Goal: Task Accomplishment & Management: Manage account settings

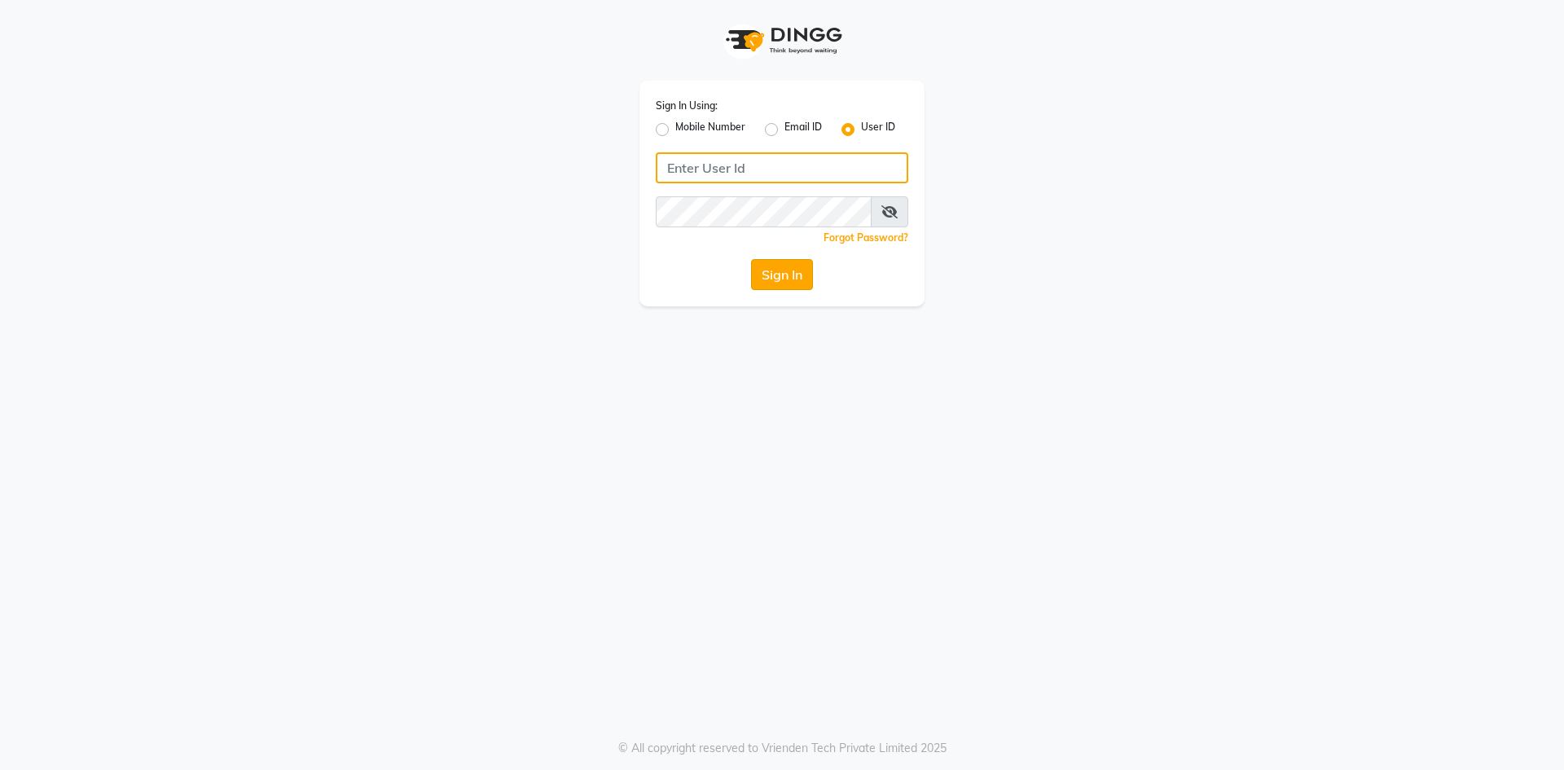
type input "Afeemspa&salon"
click at [775, 268] on button "Sign In" at bounding box center [782, 274] width 62 height 31
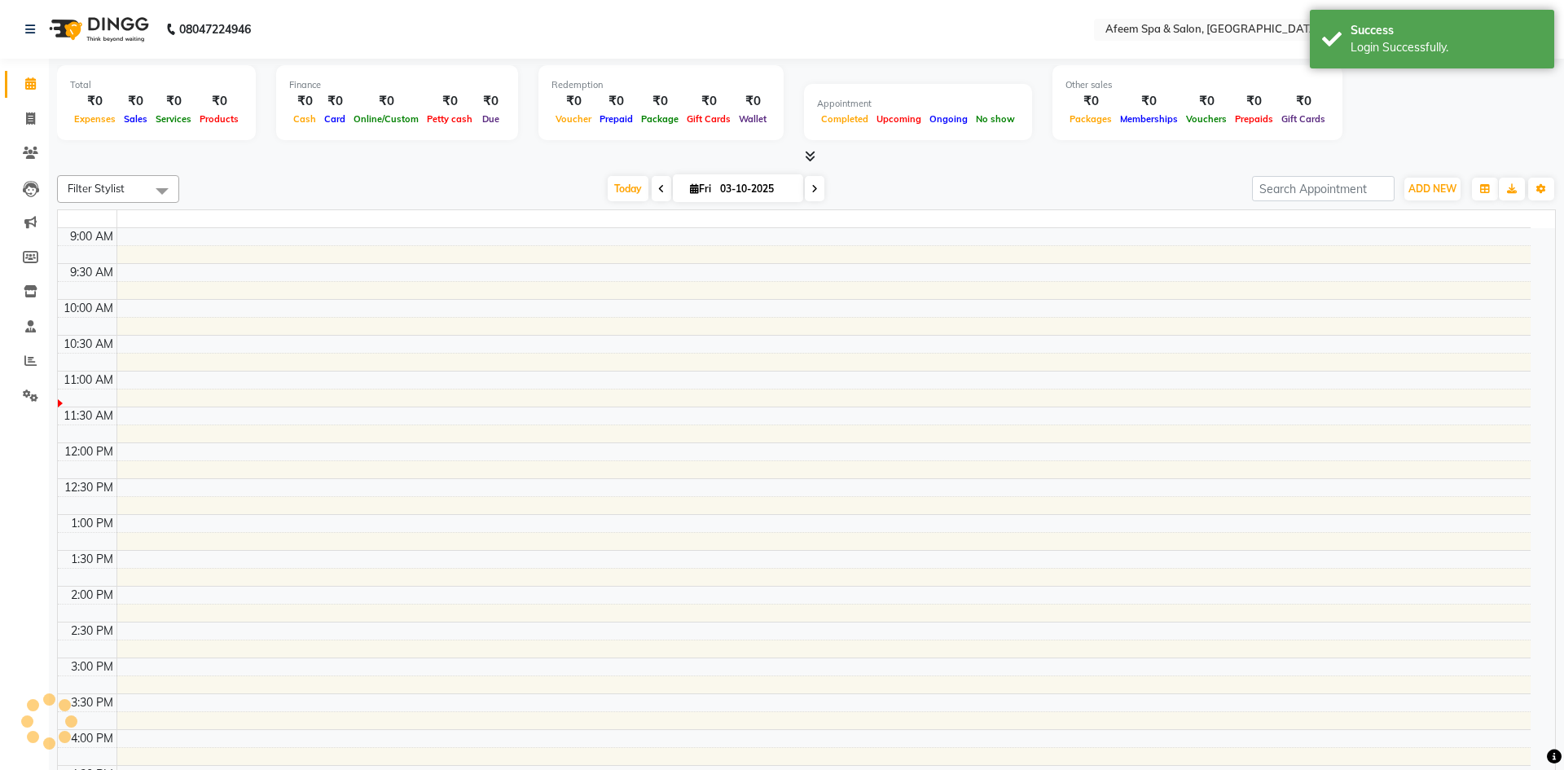
select select "en"
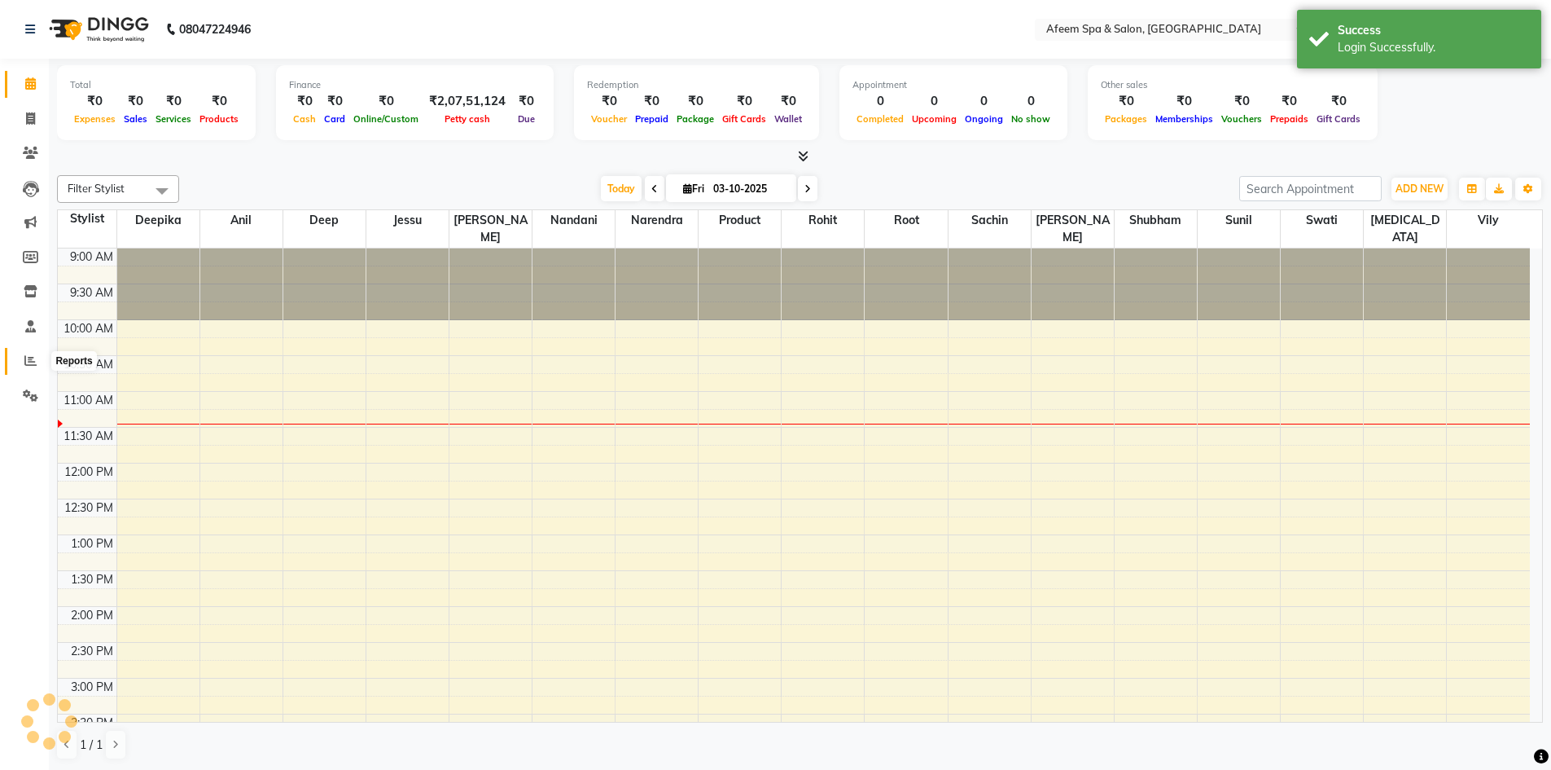
click at [29, 359] on icon at bounding box center [30, 360] width 12 height 12
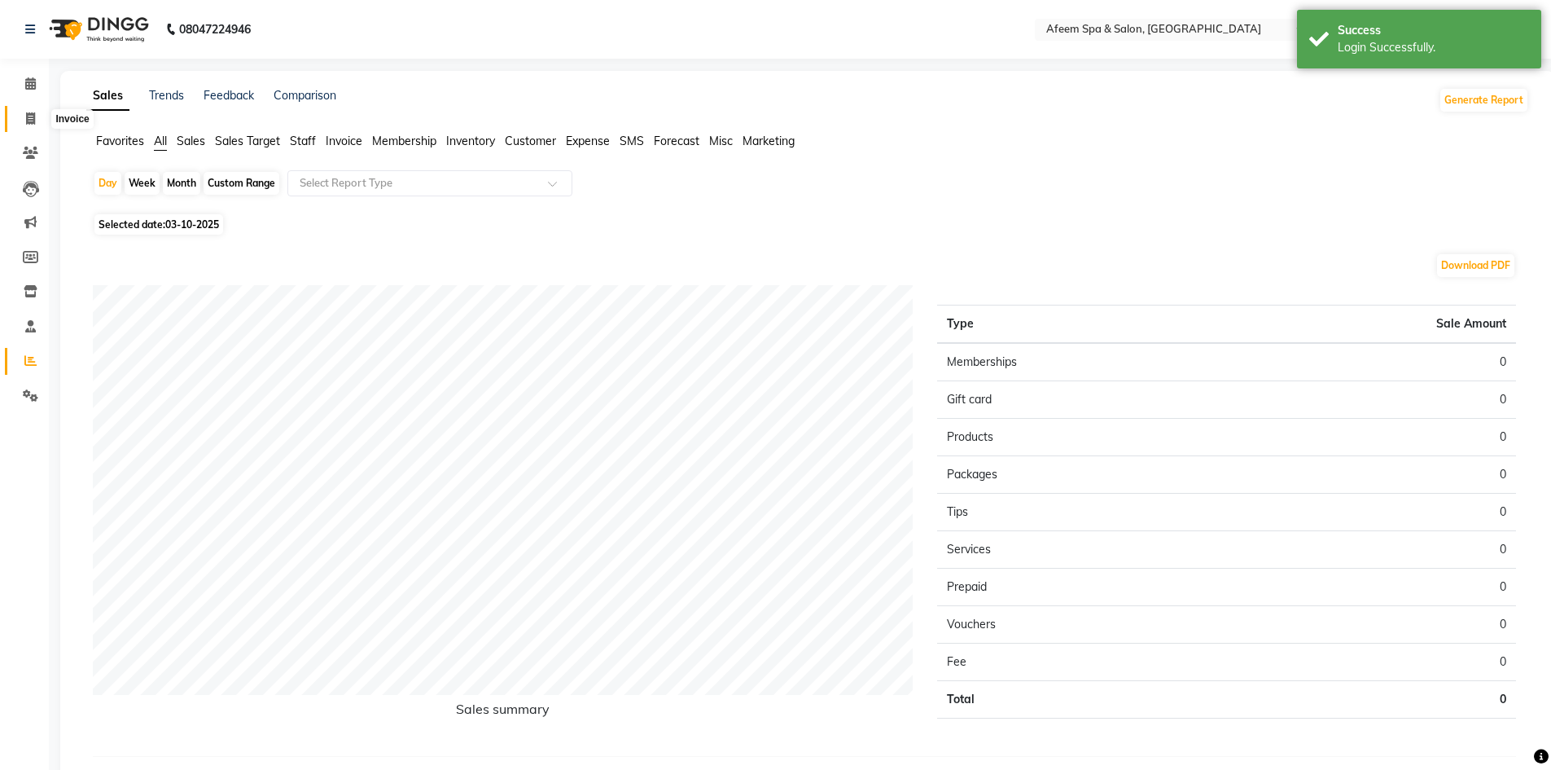
click at [30, 116] on icon at bounding box center [30, 118] width 9 height 12
select select "service"
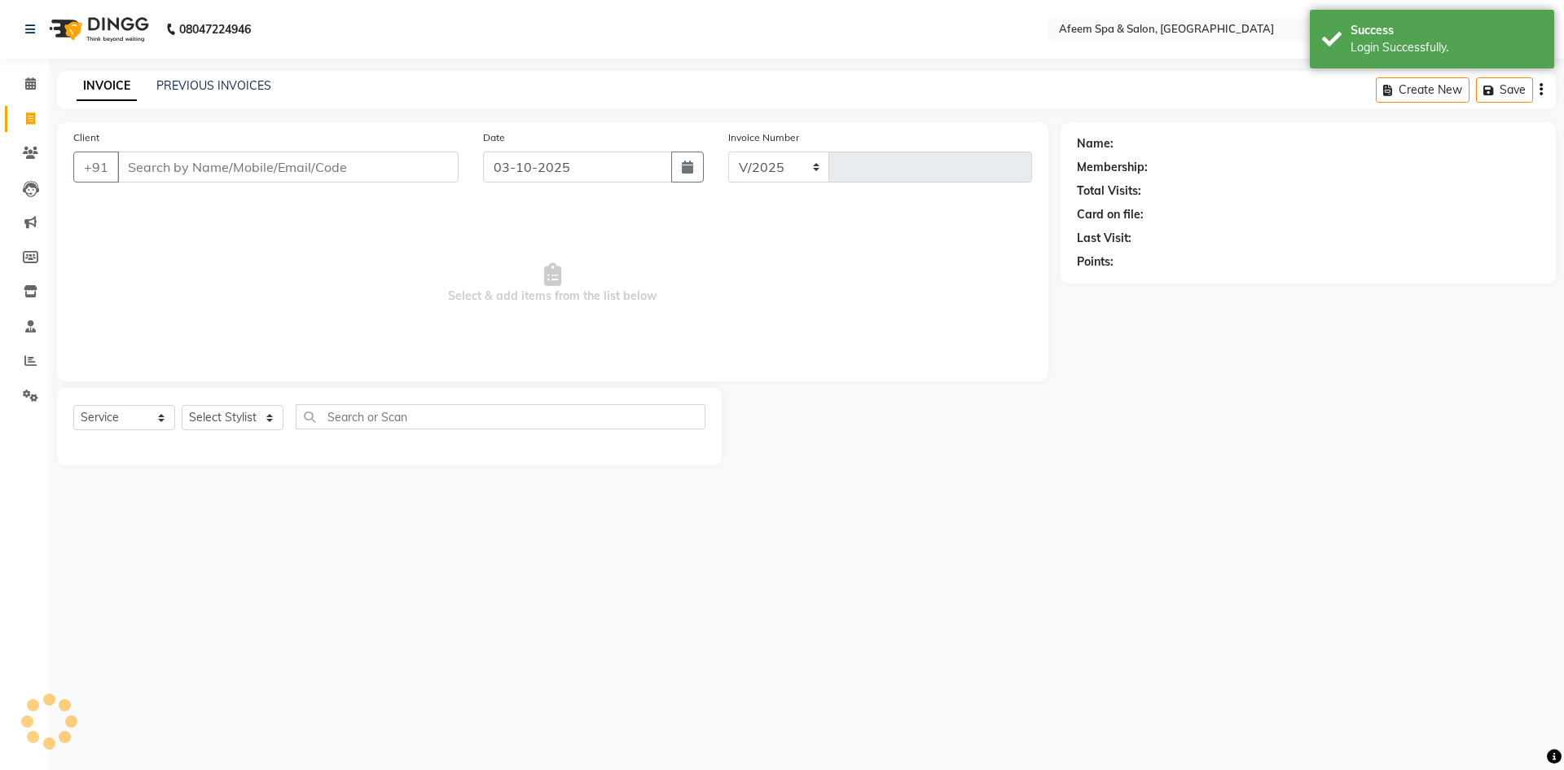
select select "750"
type input "3731"
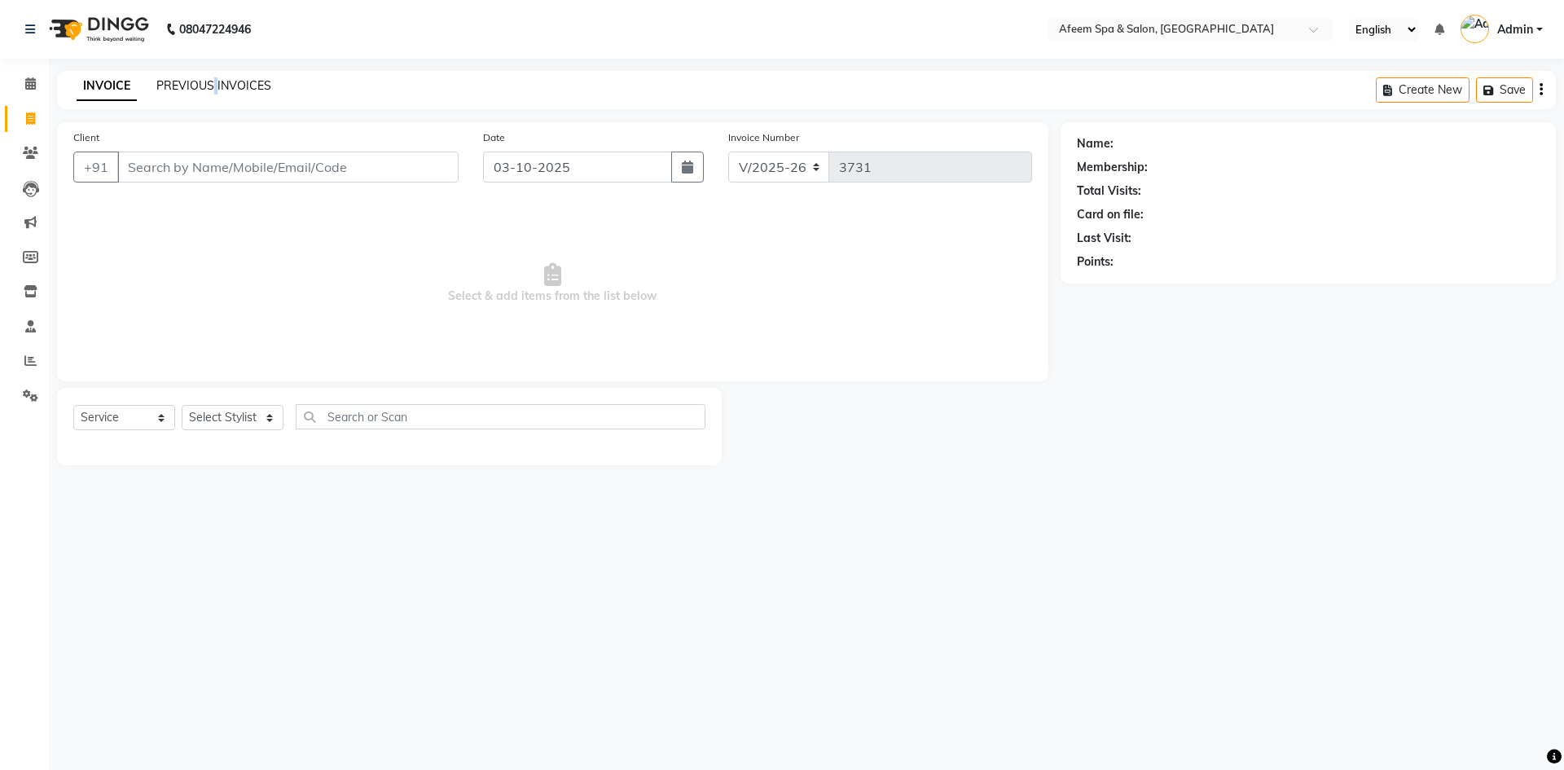
click at [215, 91] on div "PREVIOUS INVOICES" at bounding box center [213, 85] width 115 height 17
click at [189, 88] on link "PREVIOUS INVOICES" at bounding box center [213, 85] width 115 height 15
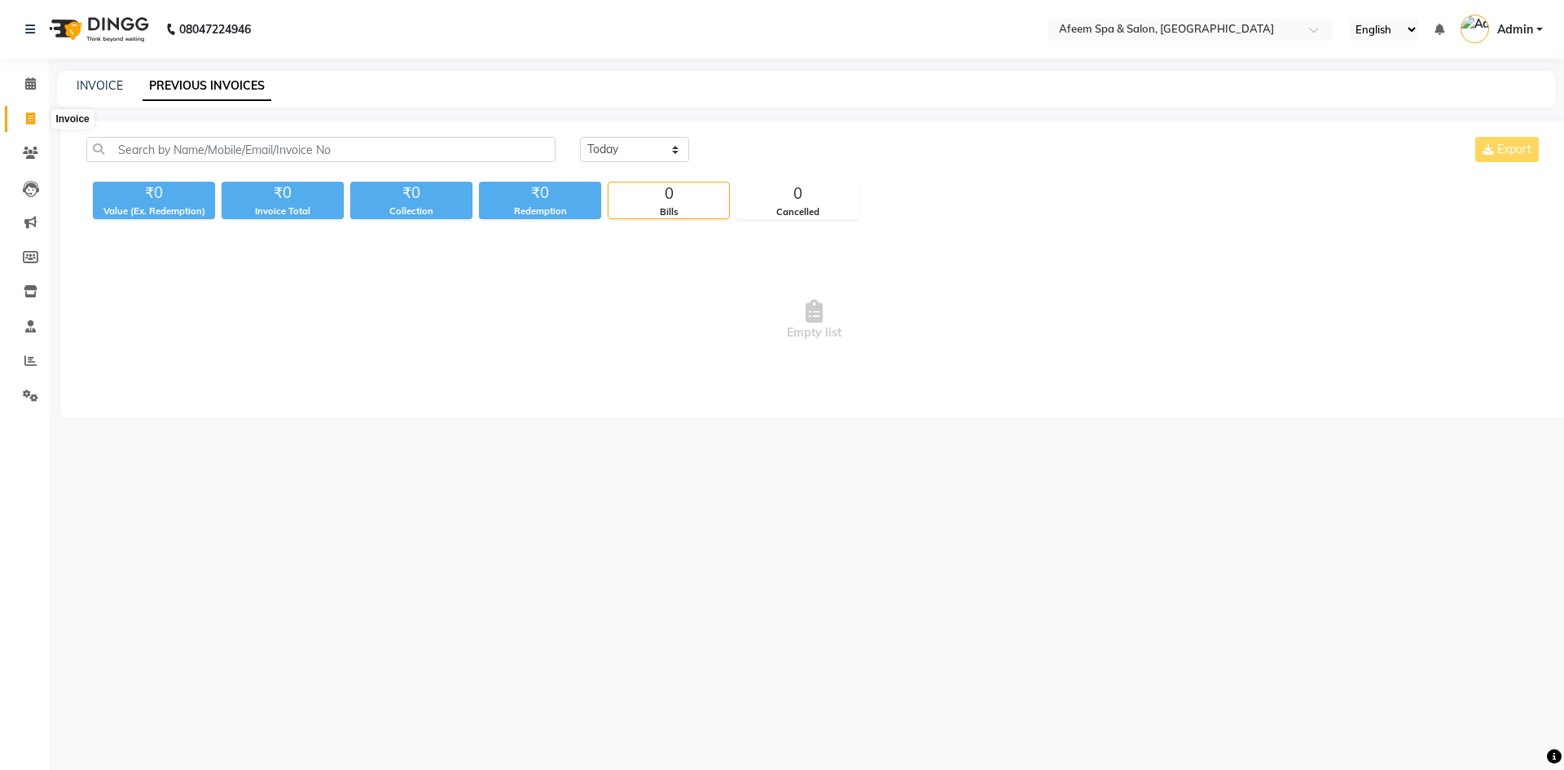
click at [33, 110] on span at bounding box center [30, 119] width 29 height 19
select select "service"
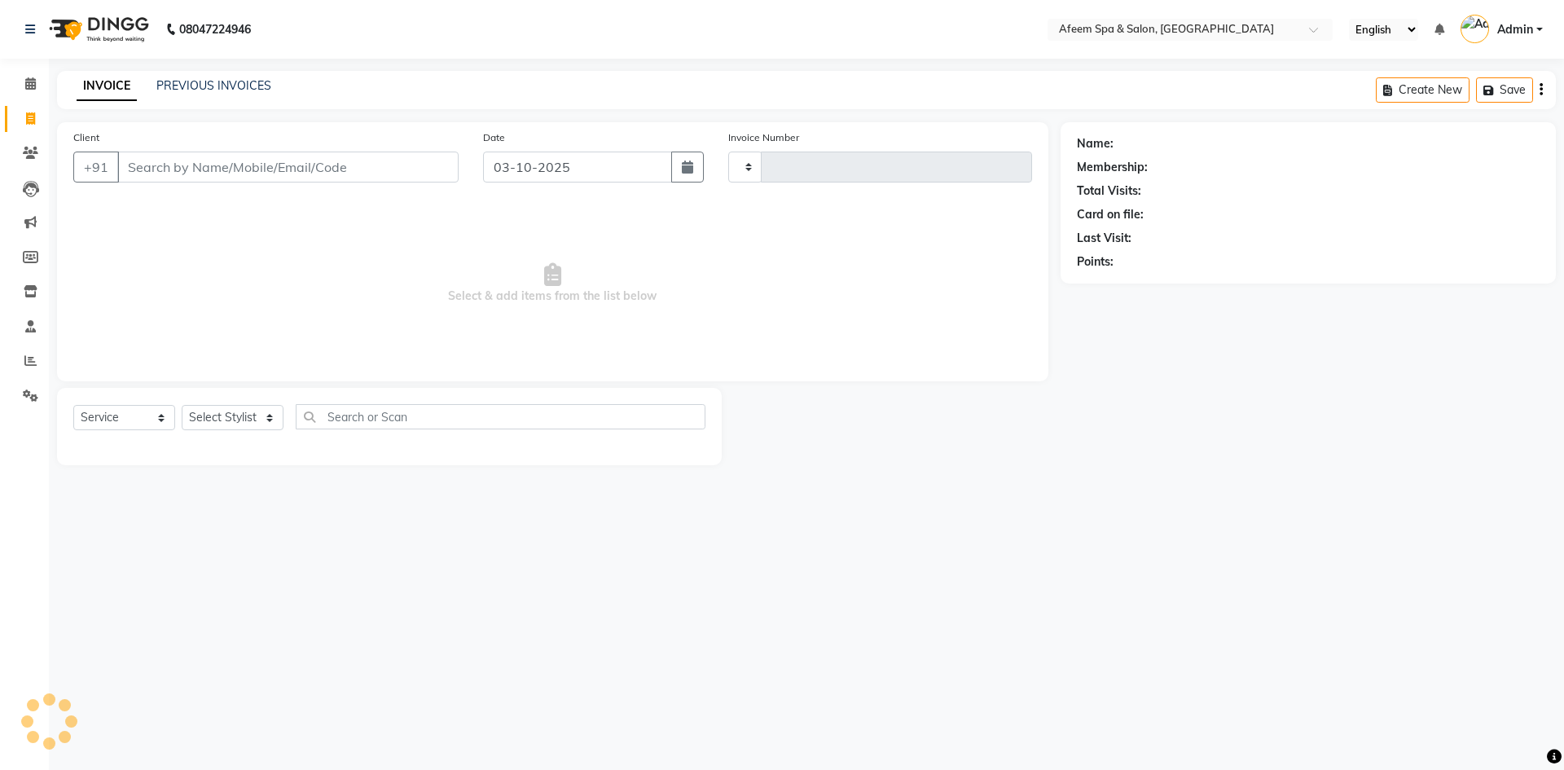
type input "3731"
select select "750"
drag, startPoint x: 1084, startPoint y: 227, endPoint x: 1074, endPoint y: 224, distance: 10.3
click at [1079, 228] on div "Name: Membership: Total Visits: Card on file: Last Visit: Points:" at bounding box center [1308, 200] width 463 height 142
click at [165, 162] on input "Client" at bounding box center [287, 166] width 341 height 31
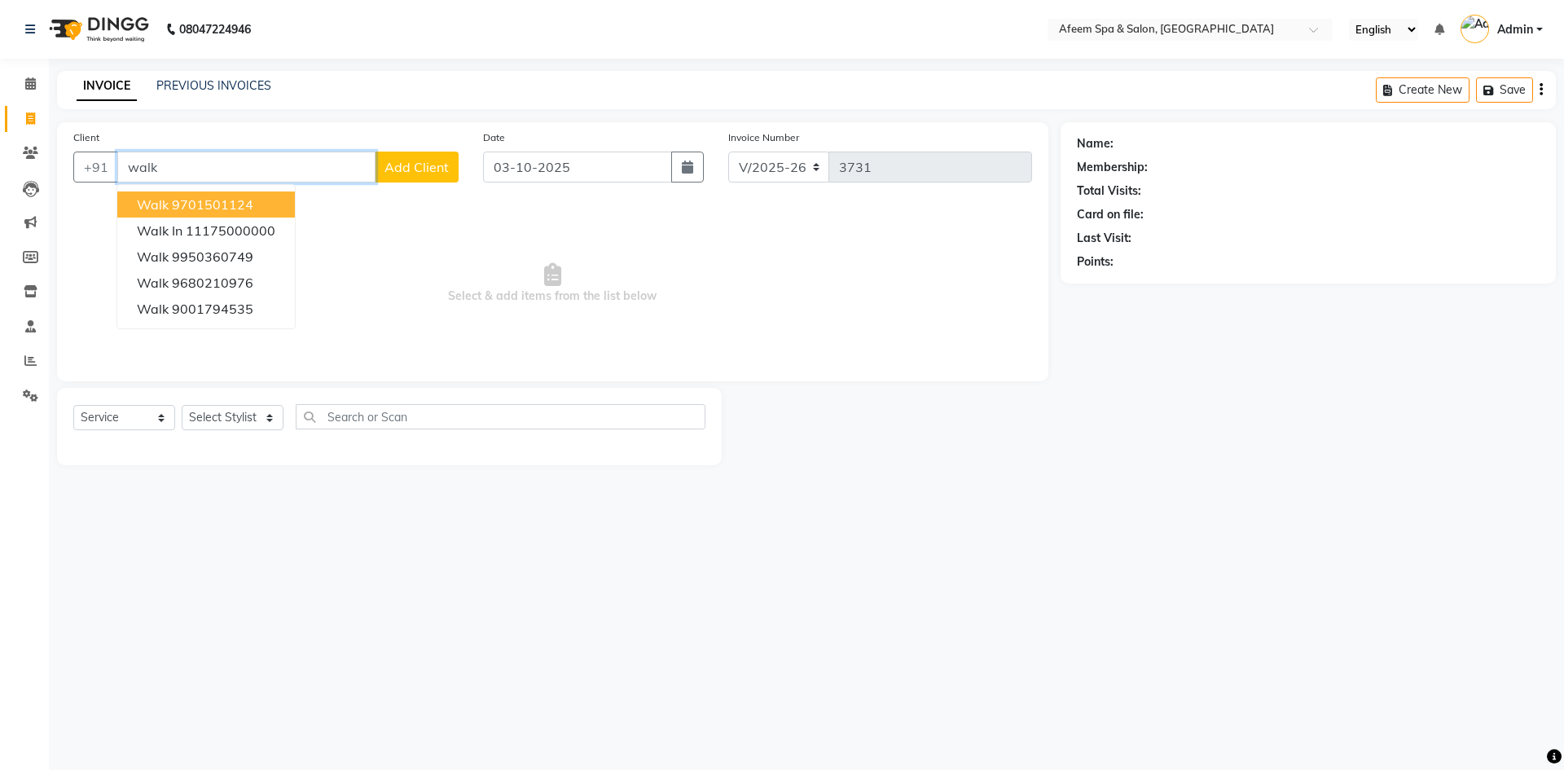
click at [195, 208] on ngb-highlight "9701501124" at bounding box center [212, 204] width 81 height 16
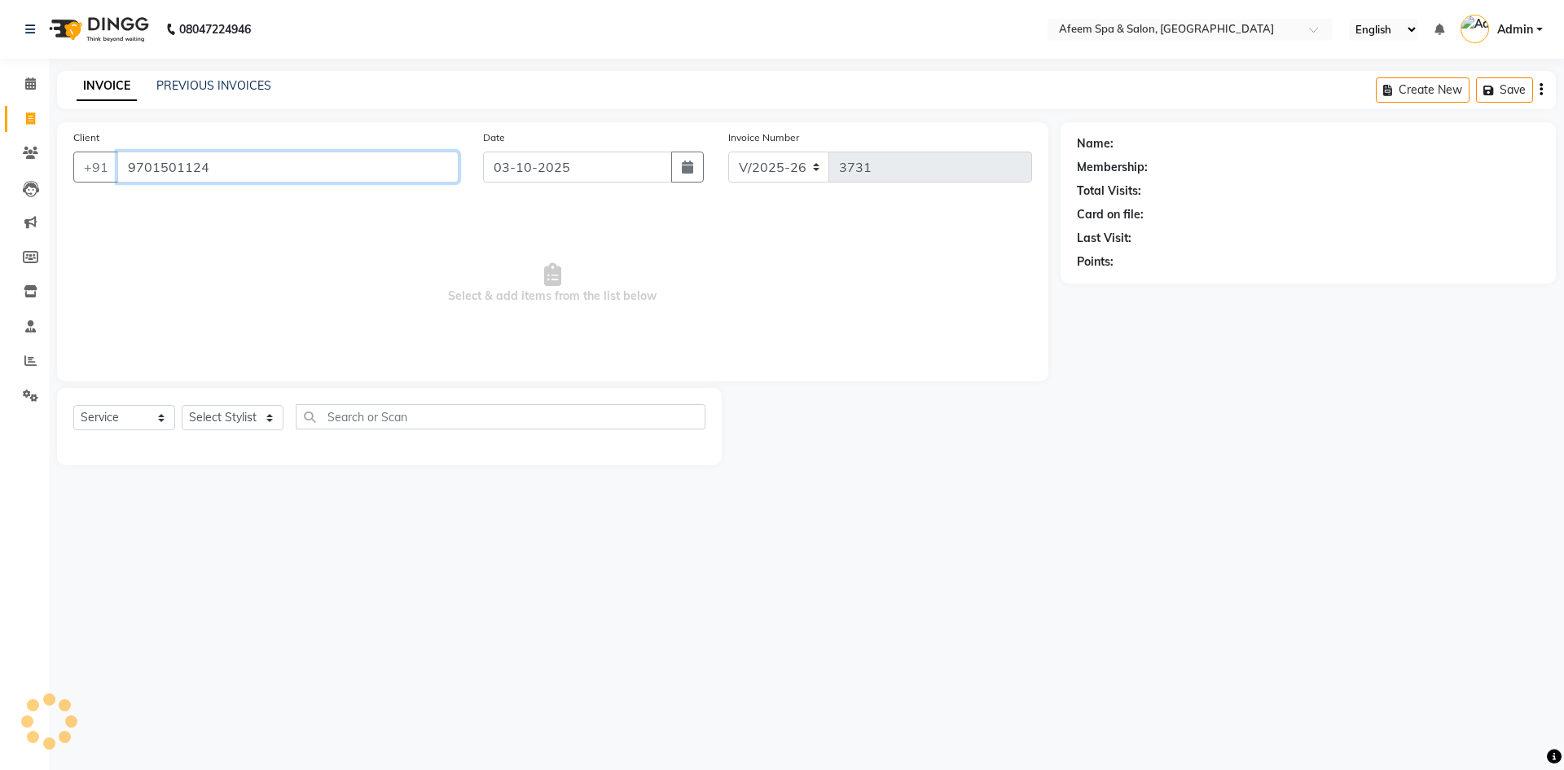
type input "9701501124"
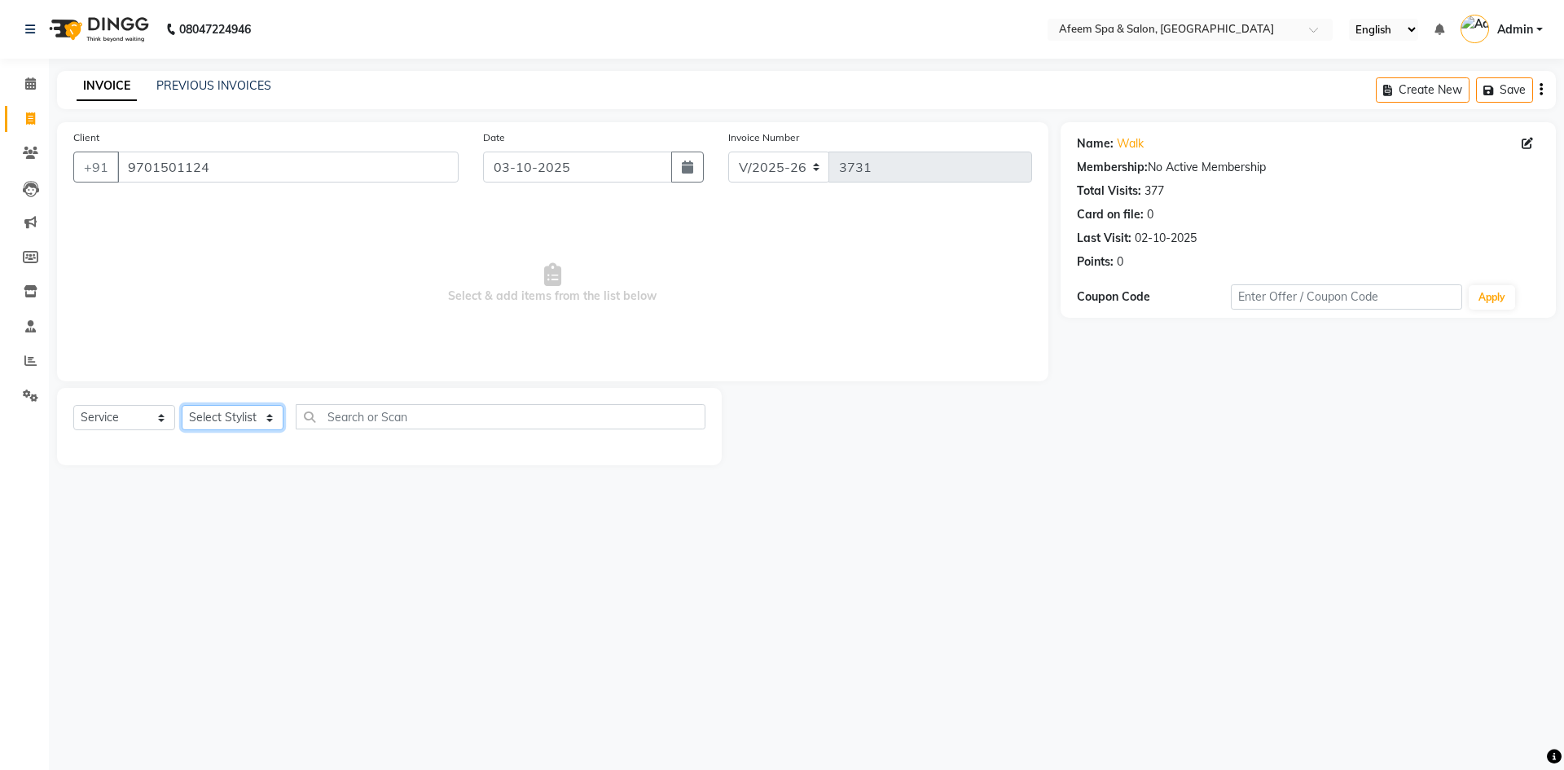
click at [276, 428] on select "Select Stylist anil deep [PERSON_NAME] [PERSON_NAME] Product [PERSON_NAME] sach…" at bounding box center [233, 417] width 102 height 25
select select "37804"
click at [182, 405] on select "Select Stylist anil deep [PERSON_NAME] [PERSON_NAME] Product [PERSON_NAME] sach…" at bounding box center [233, 417] width 102 height 25
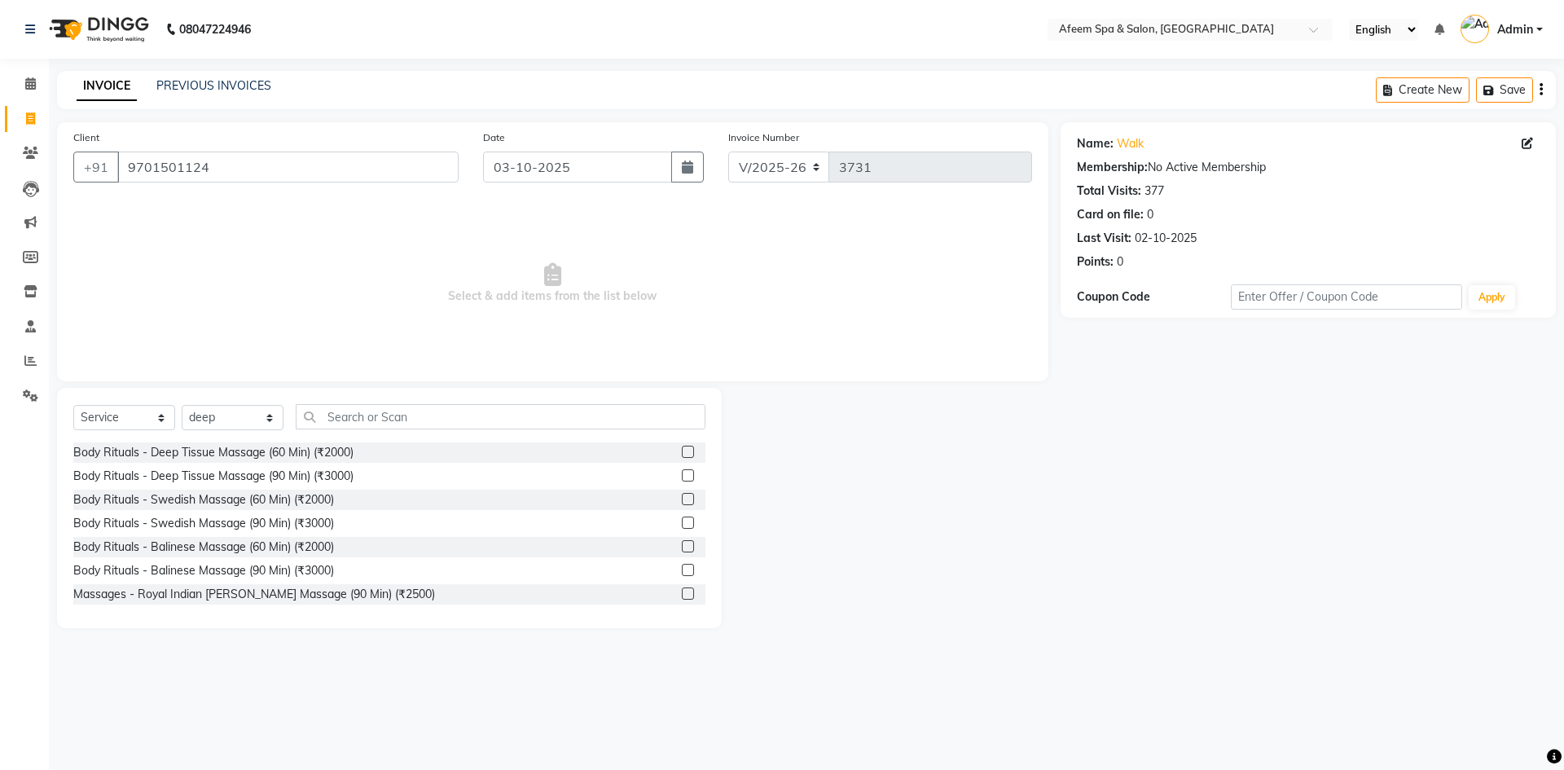
click at [682, 475] on label at bounding box center [688, 475] width 12 height 12
click at [682, 475] on input "checkbox" at bounding box center [687, 476] width 11 height 11
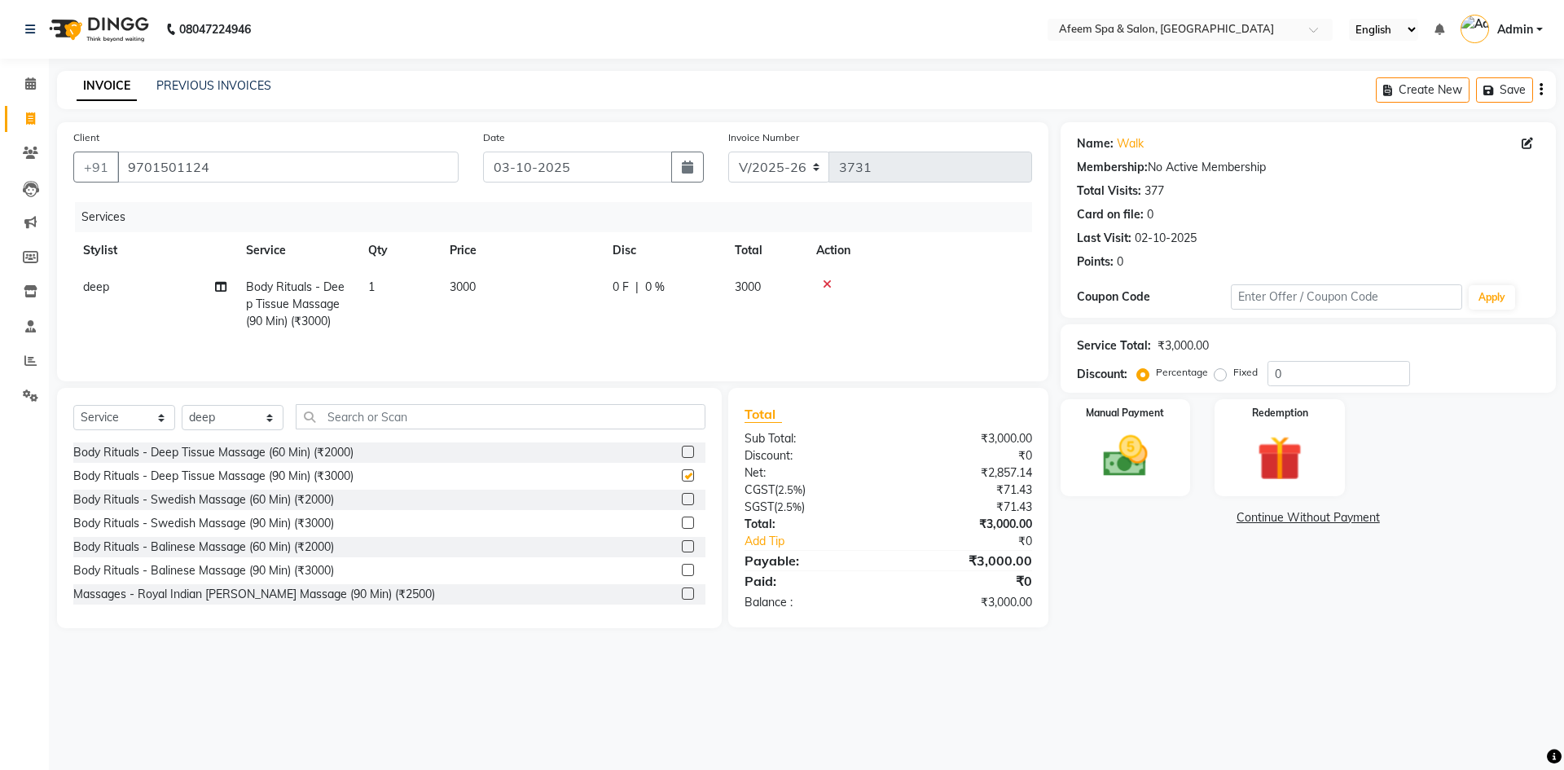
checkbox input "false"
click at [577, 270] on table "Stylist Service Qty Price Disc Total Action deep Body Rituals - Deep Tissue Mas…" at bounding box center [552, 286] width 959 height 108
click at [547, 295] on td "3000" at bounding box center [521, 304] width 163 height 71
select select "37804"
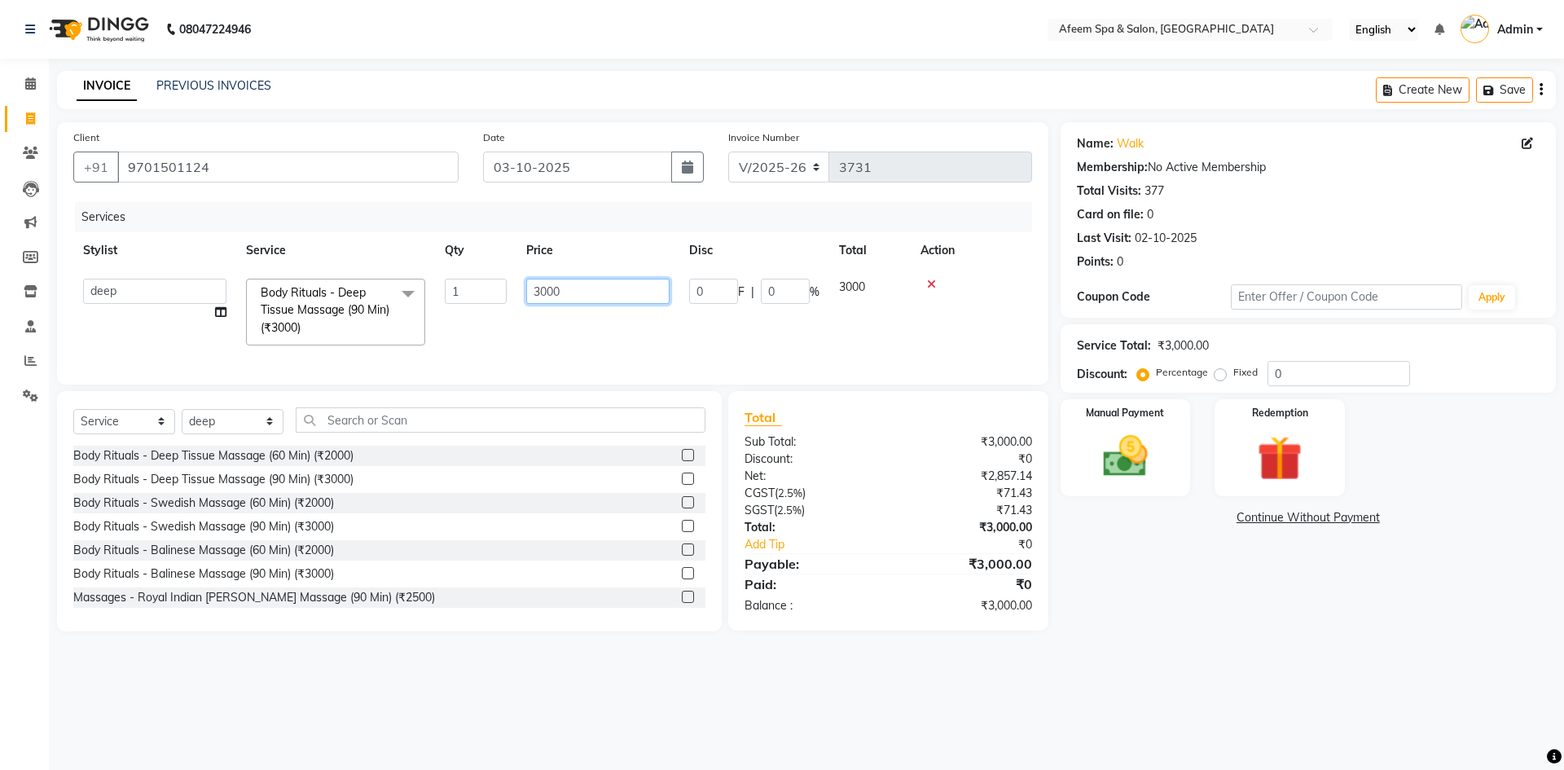
click at [568, 292] on input "3000" at bounding box center [597, 291] width 143 height 25
type input "300"
click at [1169, 469] on div "Manual Payment" at bounding box center [1124, 447] width 135 height 100
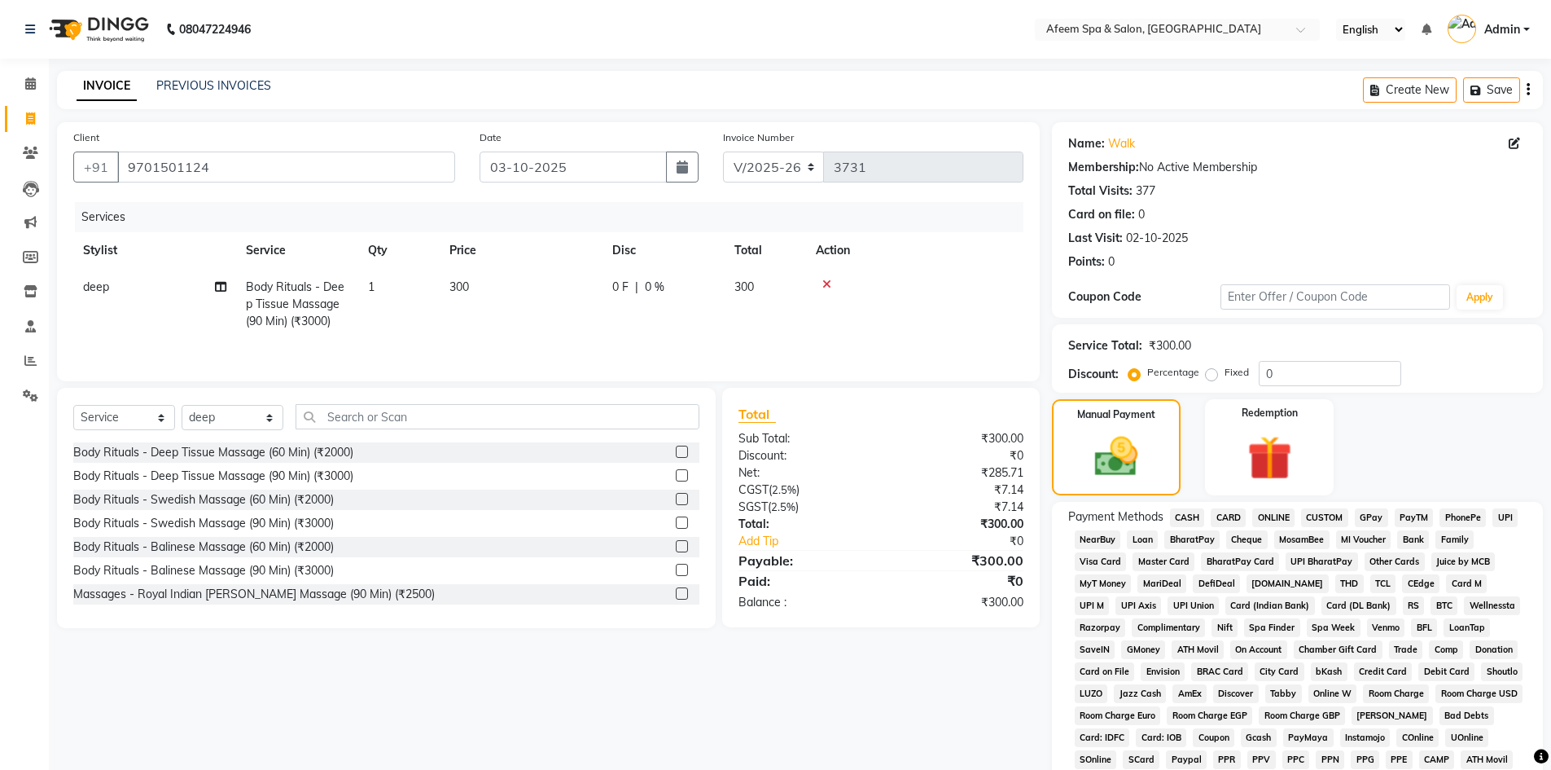
click at [1183, 513] on span "CASH" at bounding box center [1187, 517] width 35 height 19
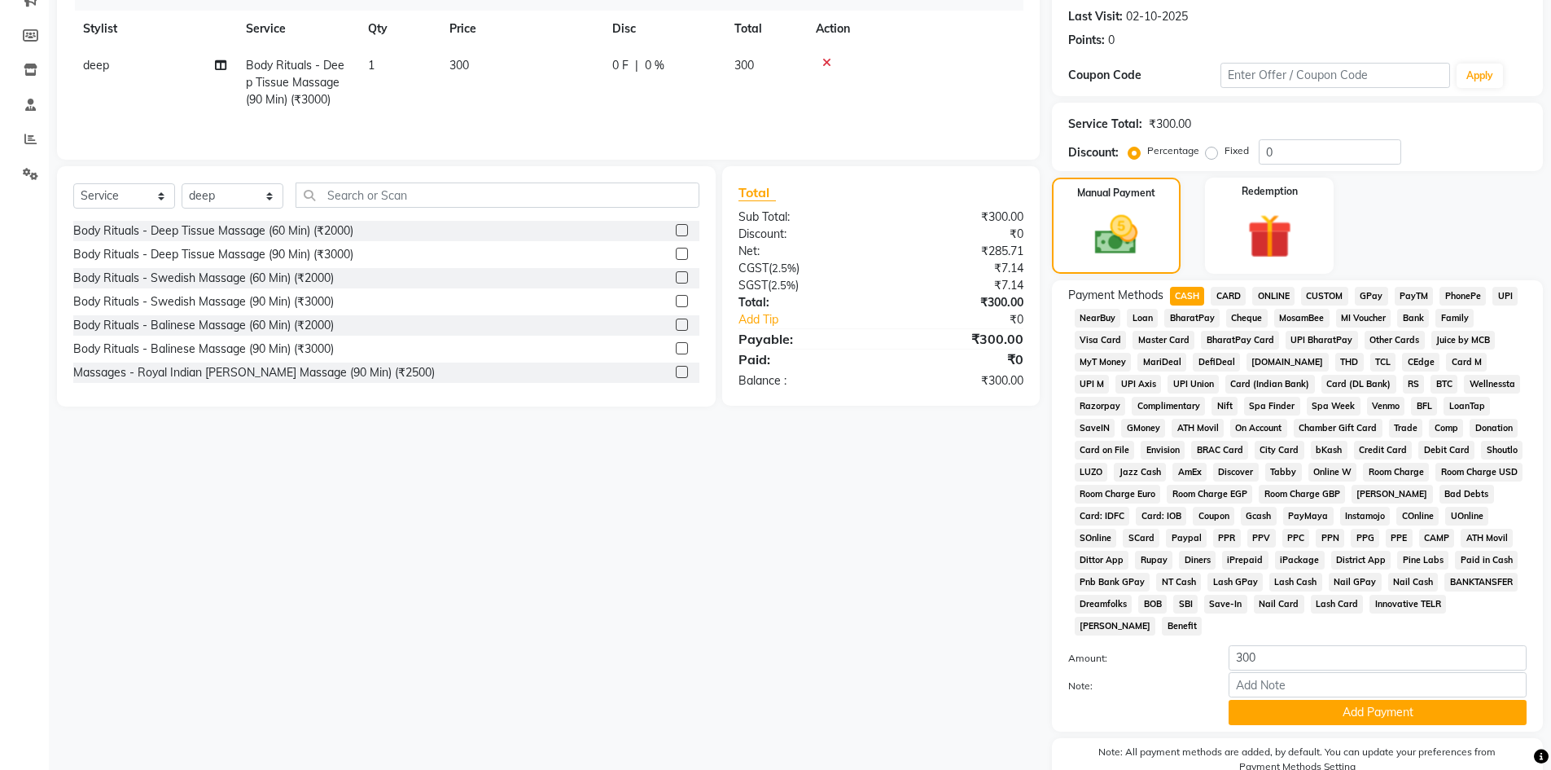
scroll to position [303, 0]
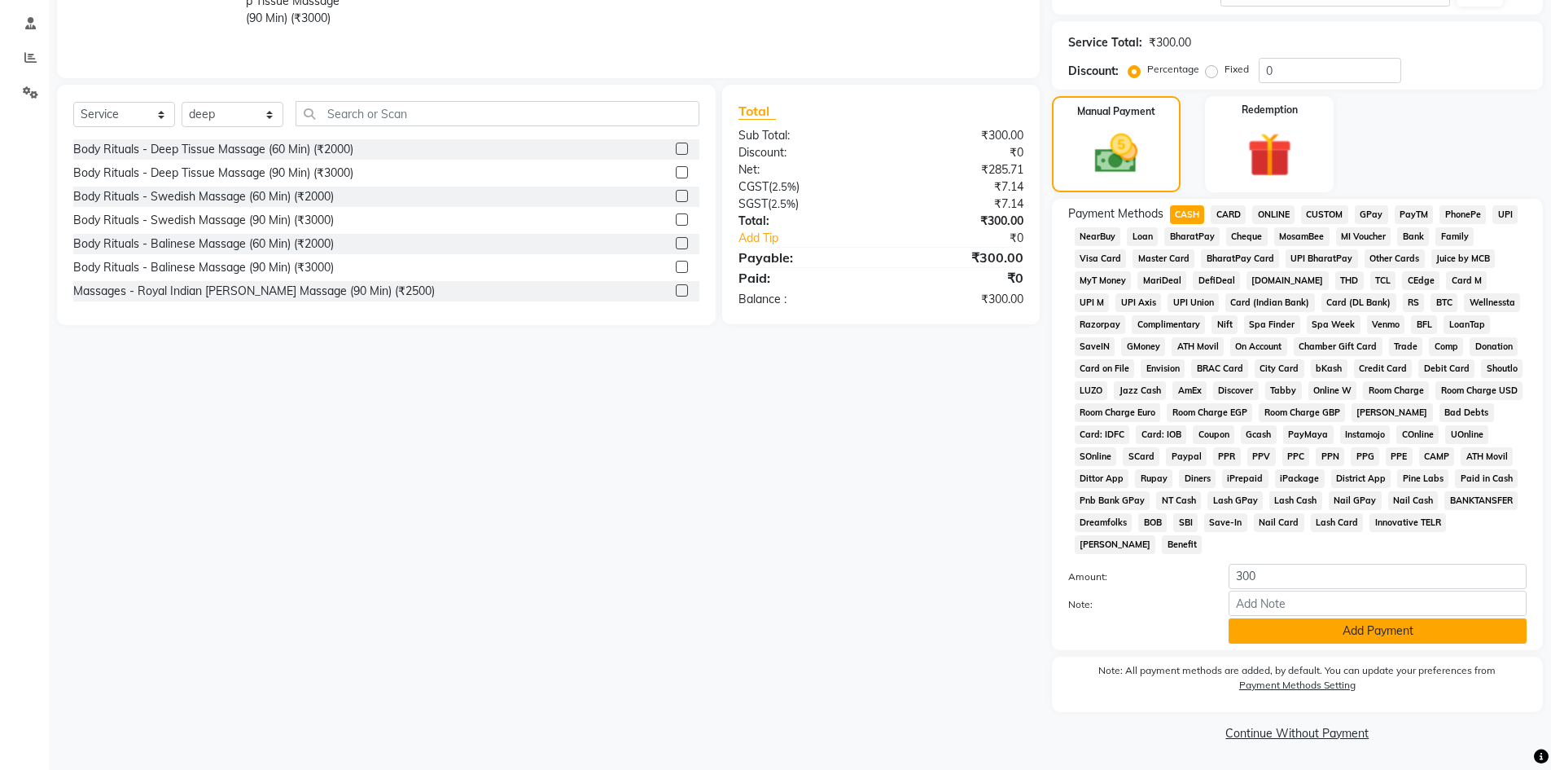
click at [1322, 630] on button "Add Payment" at bounding box center [1378, 630] width 298 height 25
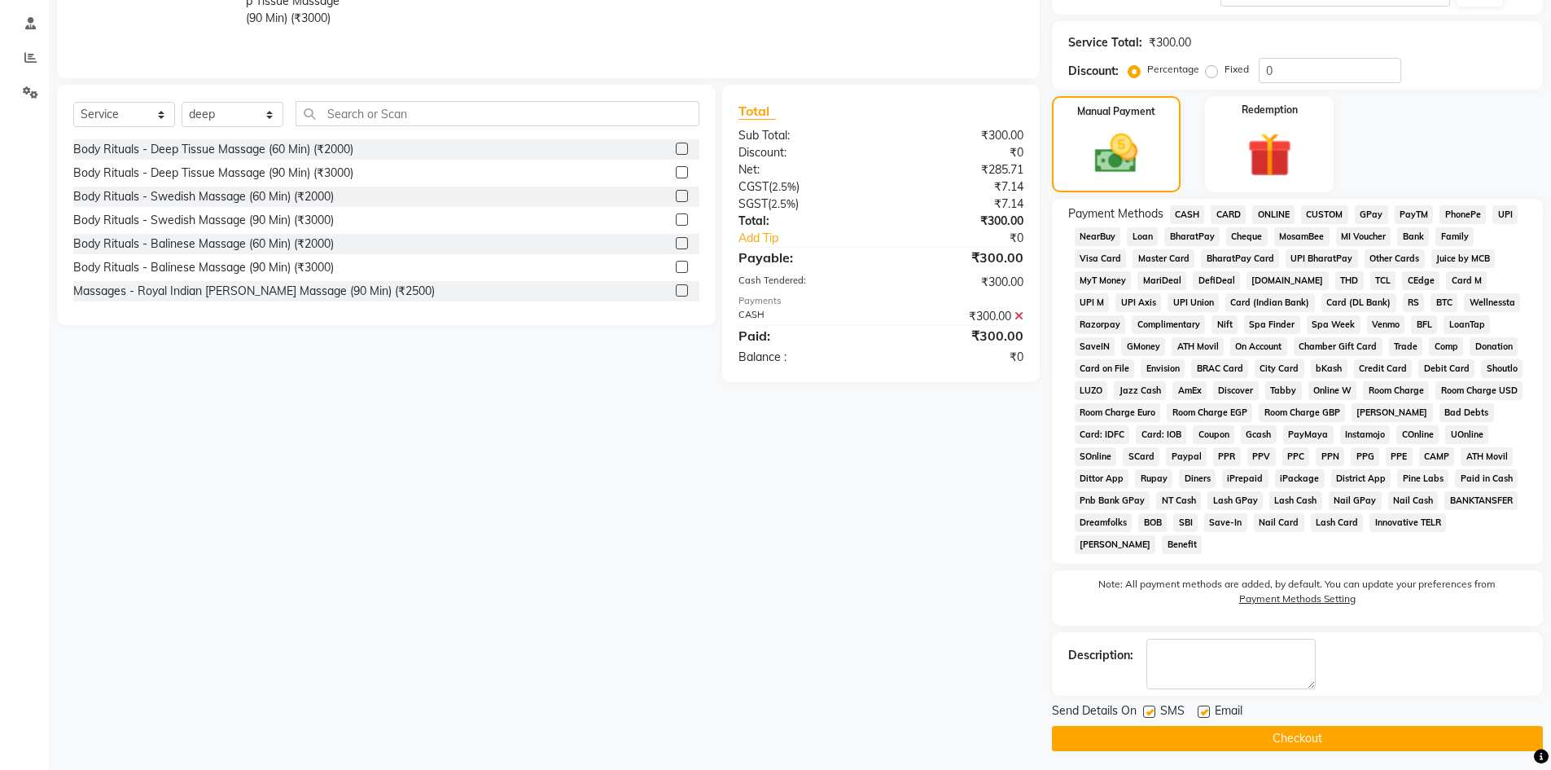
click at [1301, 745] on button "Checkout" at bounding box center [1297, 738] width 491 height 25
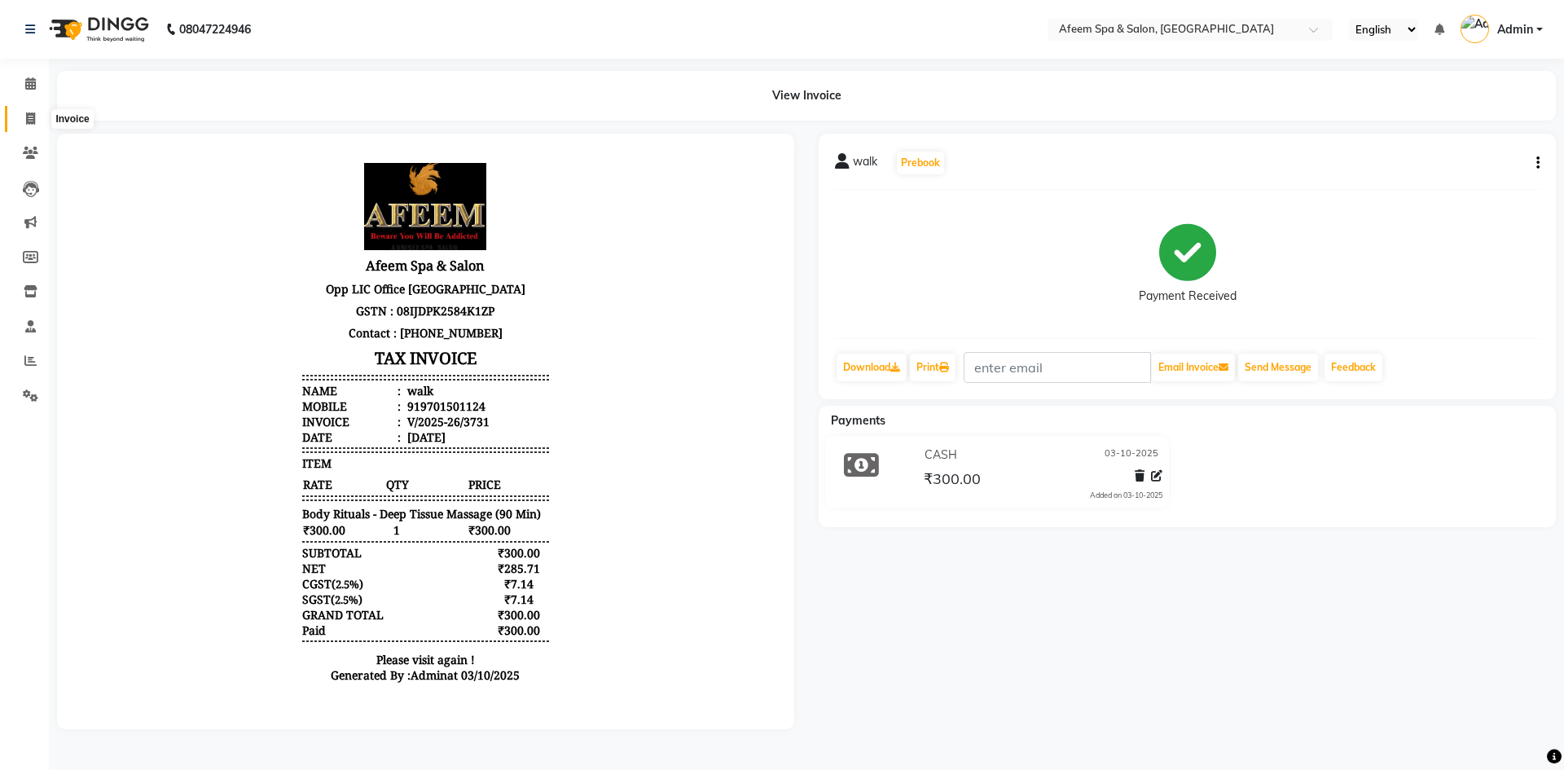
click at [31, 120] on icon at bounding box center [30, 118] width 9 height 12
select select "service"
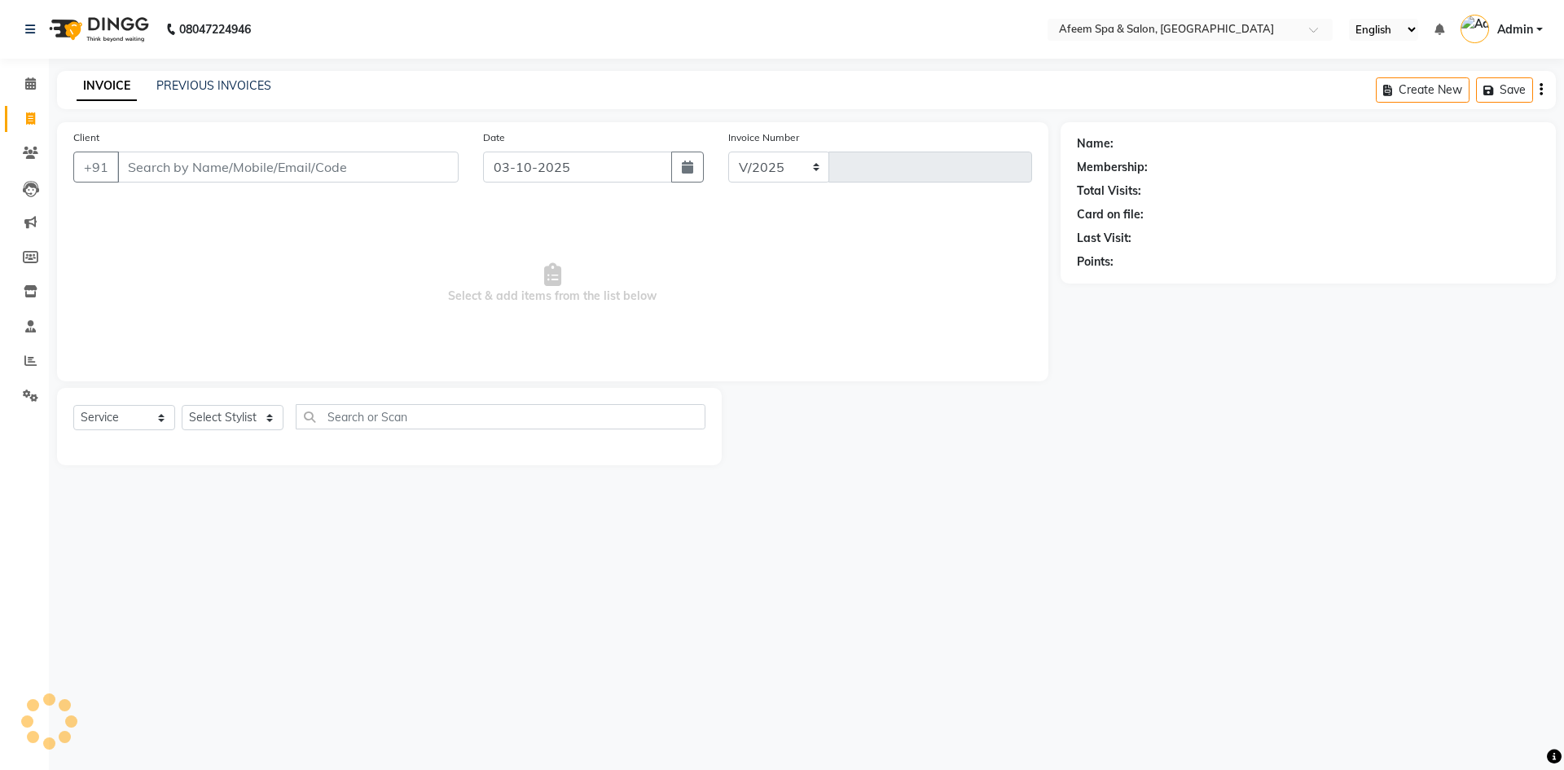
select select "750"
type input "3732"
click at [239, 84] on link "PREVIOUS INVOICES" at bounding box center [213, 85] width 115 height 15
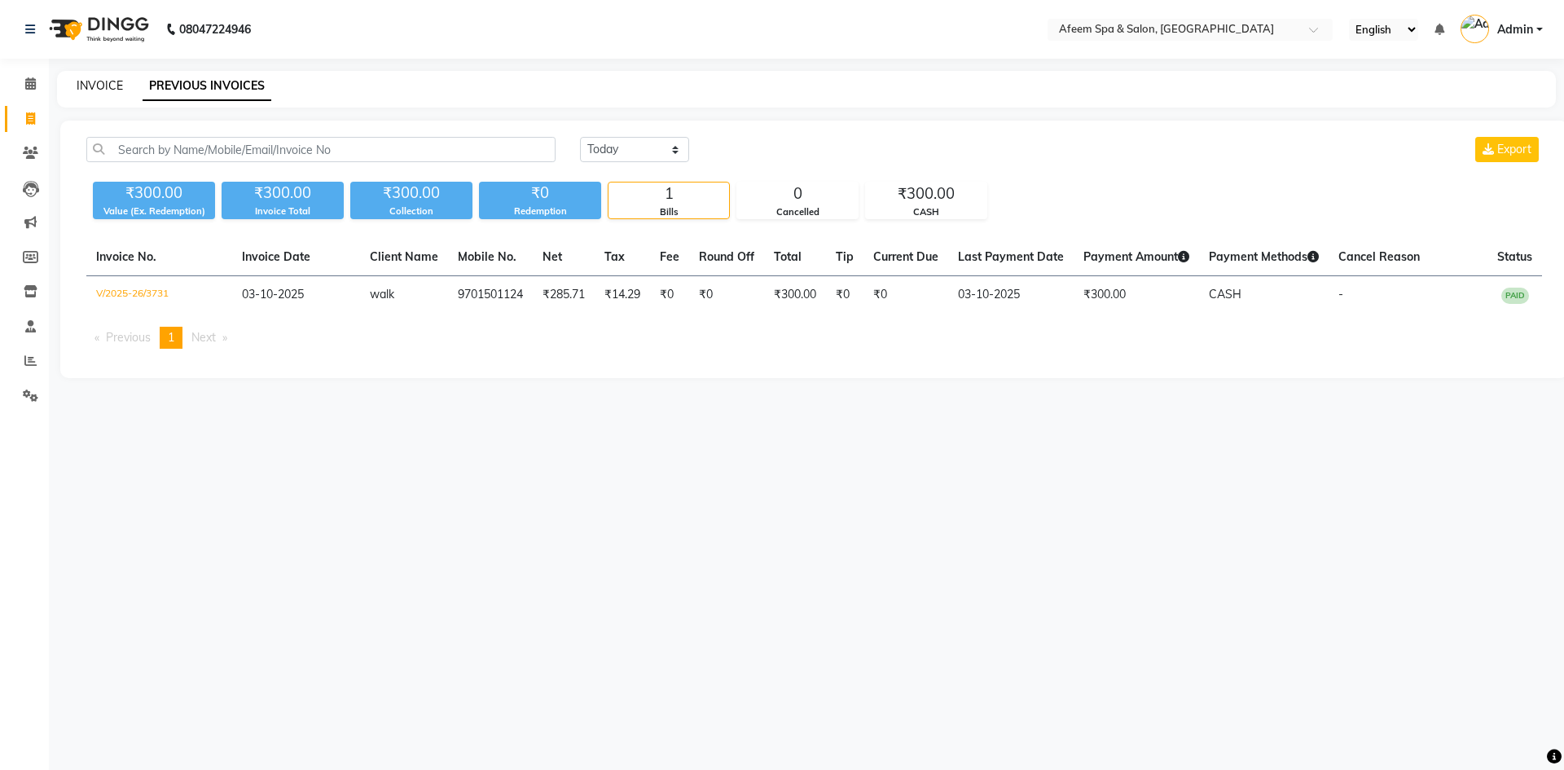
click at [100, 83] on link "INVOICE" at bounding box center [100, 85] width 46 height 15
select select "service"
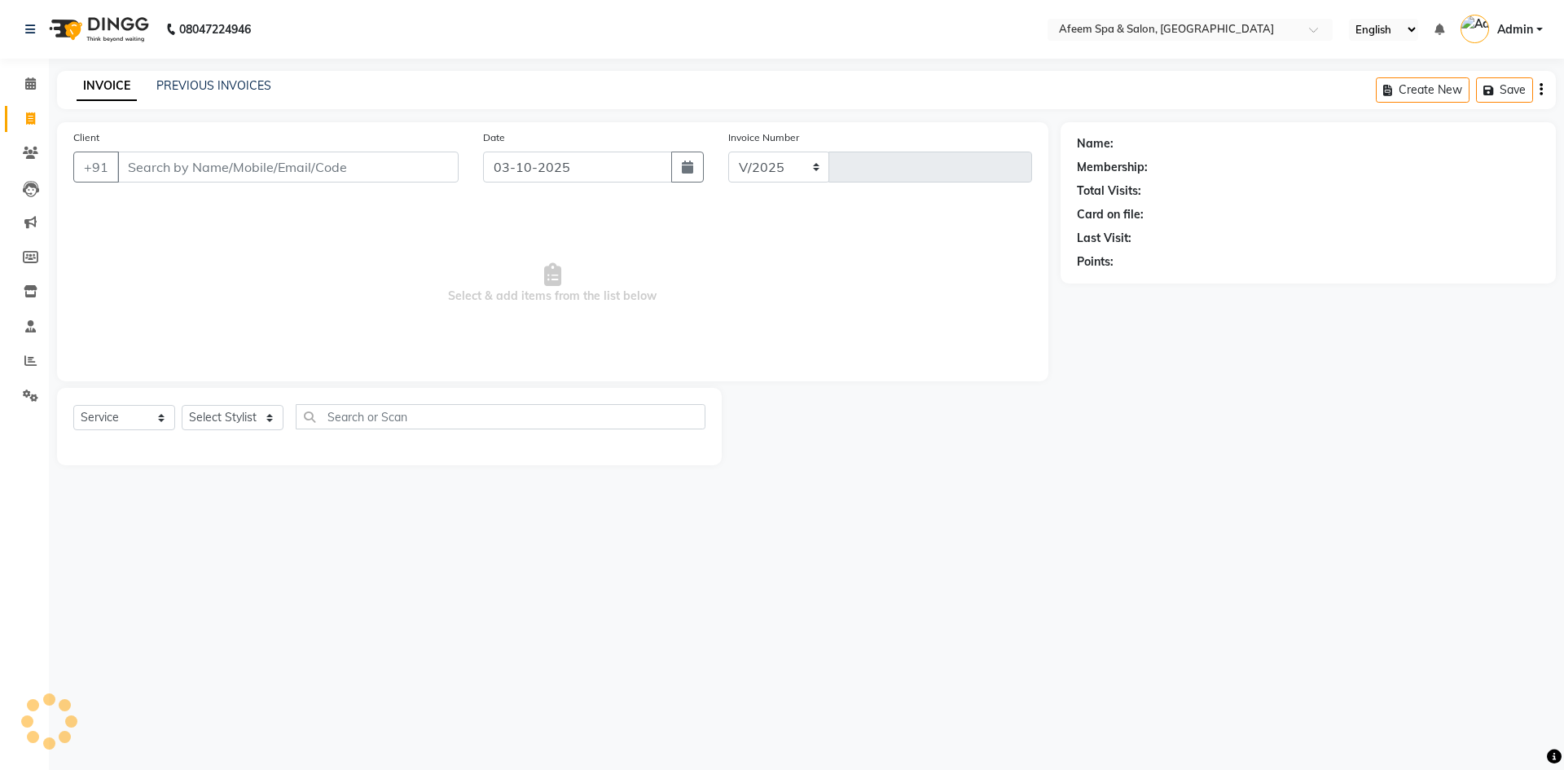
select select "750"
type input "3732"
type input "9701501124"
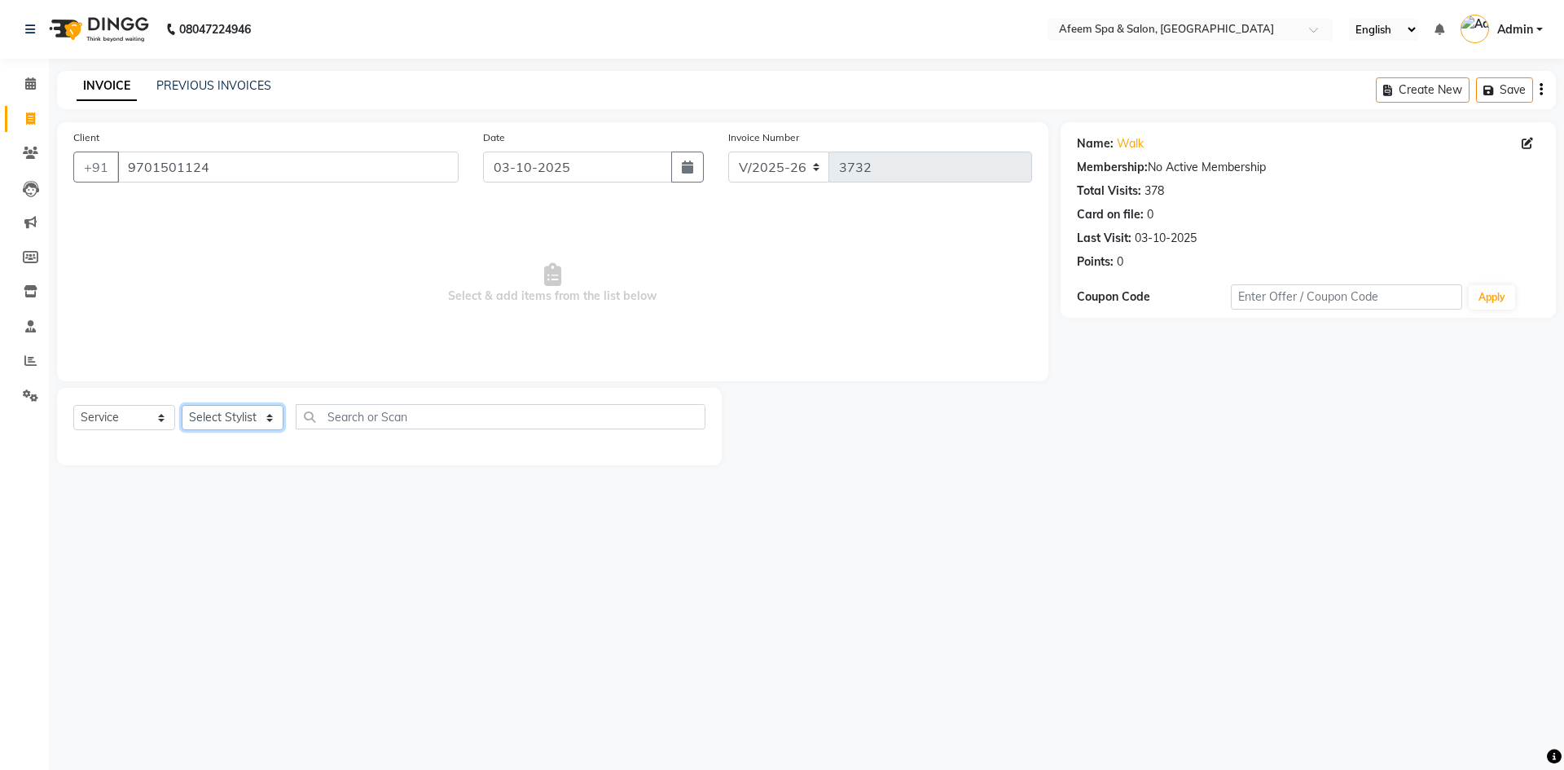
click at [218, 418] on select "Select Stylist anil deep [PERSON_NAME] [PERSON_NAME] Product [PERSON_NAME] sach…" at bounding box center [233, 417] width 102 height 25
select select "28158"
click at [182, 405] on select "Select Stylist anil deep [PERSON_NAME] [PERSON_NAME] Product [PERSON_NAME] sach…" at bounding box center [233, 417] width 102 height 25
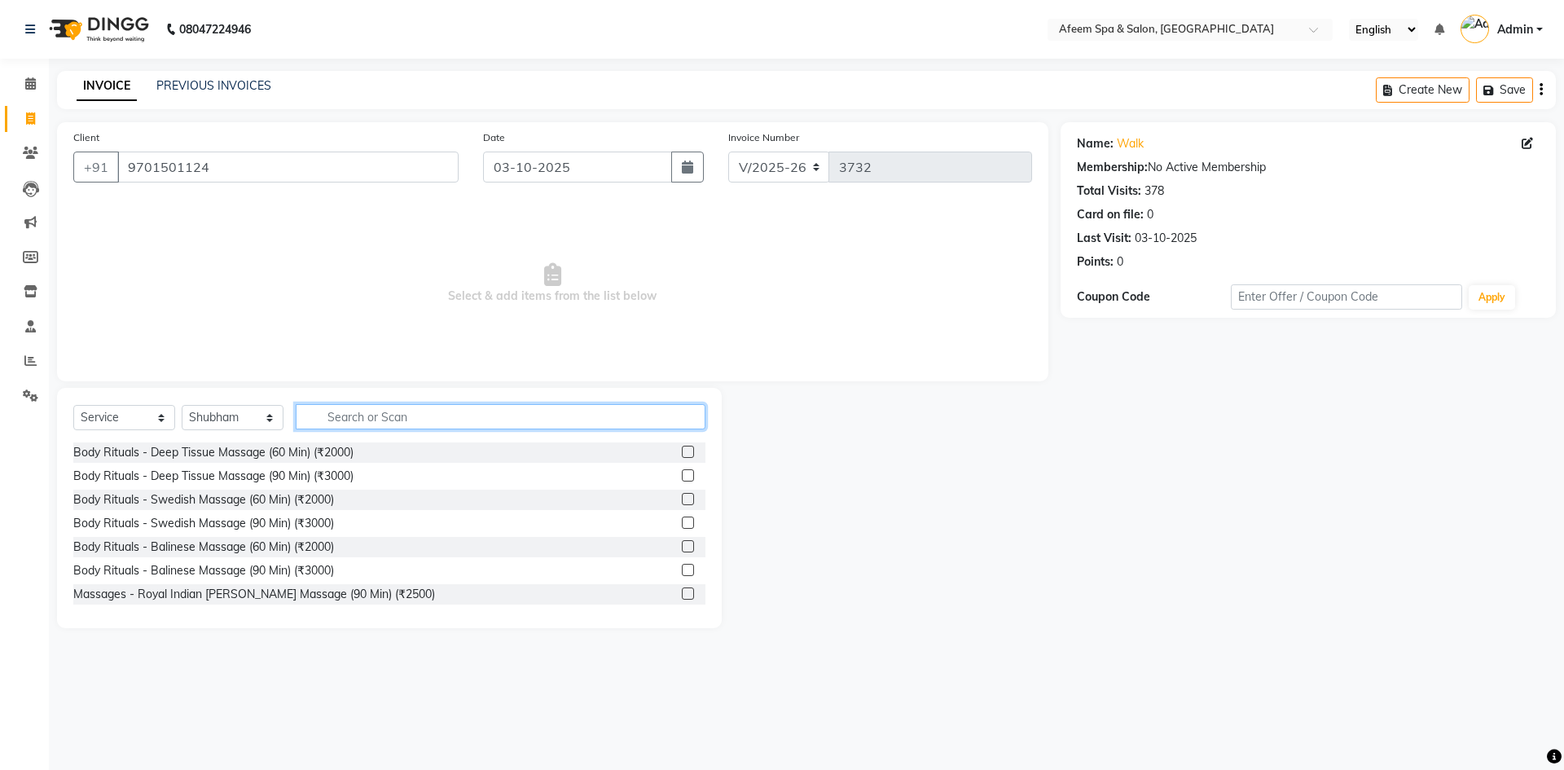
click at [629, 412] on input "text" at bounding box center [501, 416] width 410 height 25
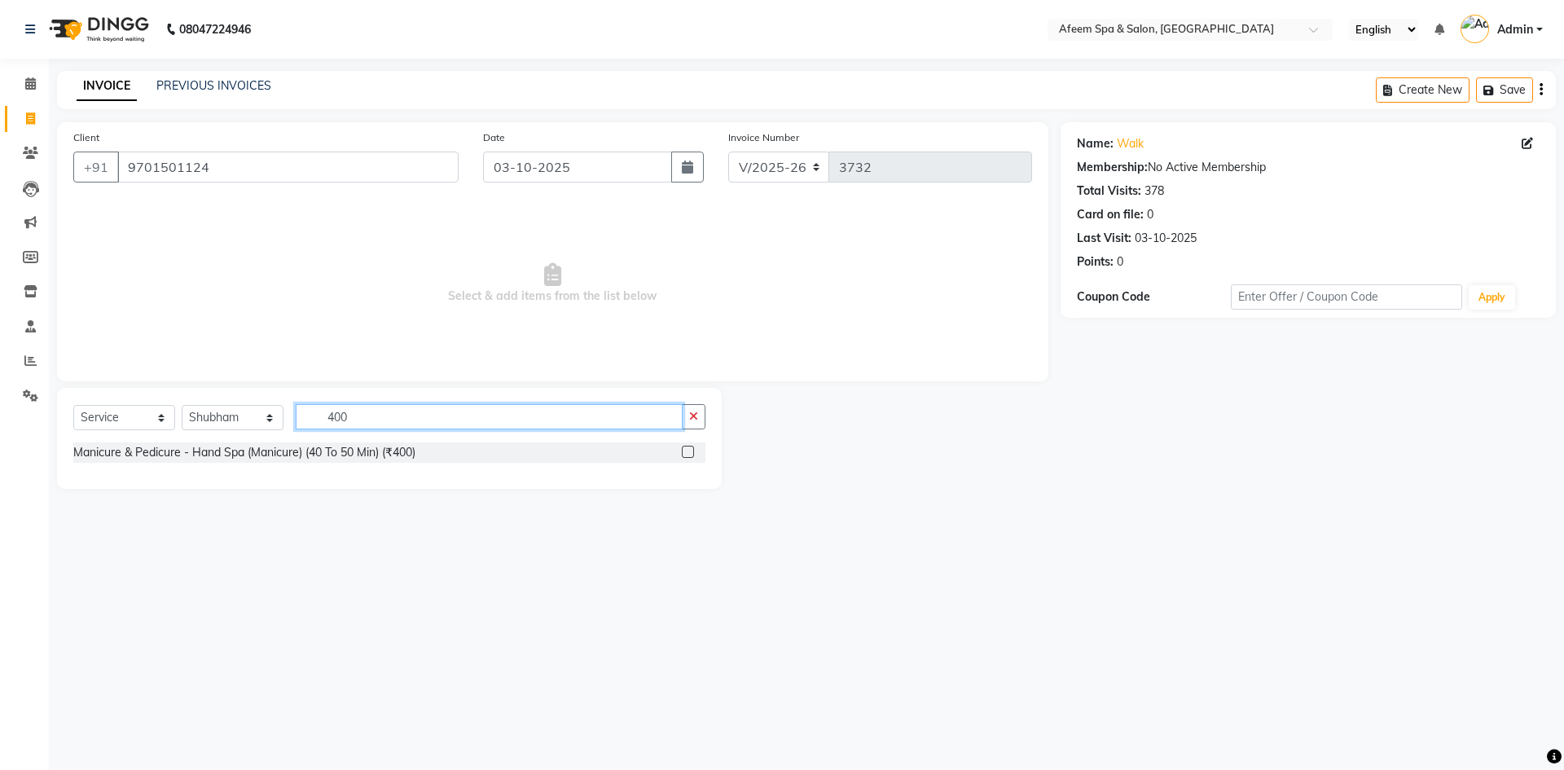
type input "400"
click at [684, 456] on label at bounding box center [688, 451] width 12 height 12
click at [684, 456] on input "checkbox" at bounding box center [687, 452] width 11 height 11
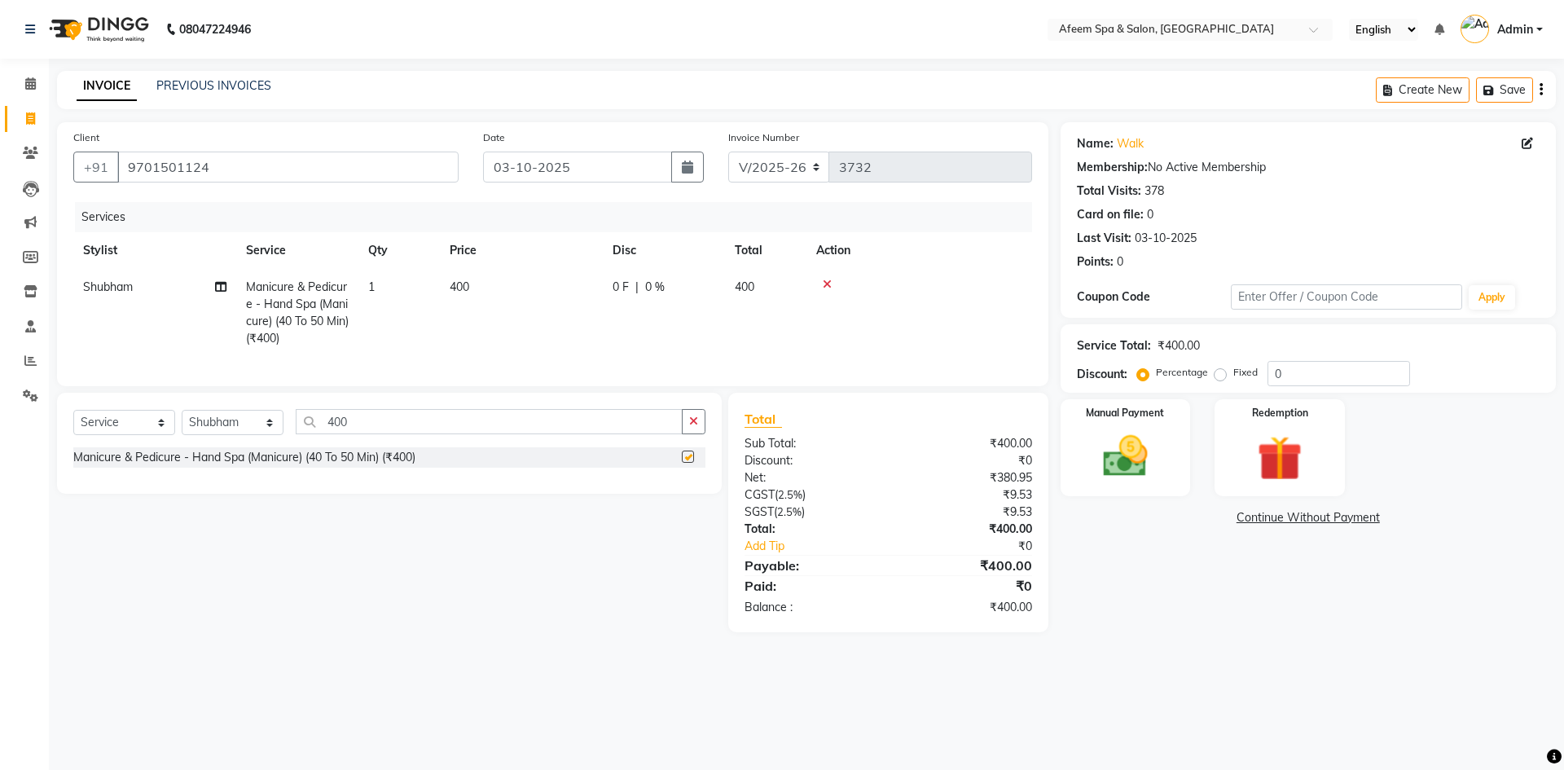
checkbox input "false"
click at [218, 433] on select "Select Stylist anil deep [PERSON_NAME] [PERSON_NAME] Product [PERSON_NAME] sach…" at bounding box center [233, 422] width 102 height 25
select select "12004"
click at [182, 422] on select "Select Stylist anil deep [PERSON_NAME] [PERSON_NAME] Product [PERSON_NAME] sach…" at bounding box center [233, 422] width 102 height 25
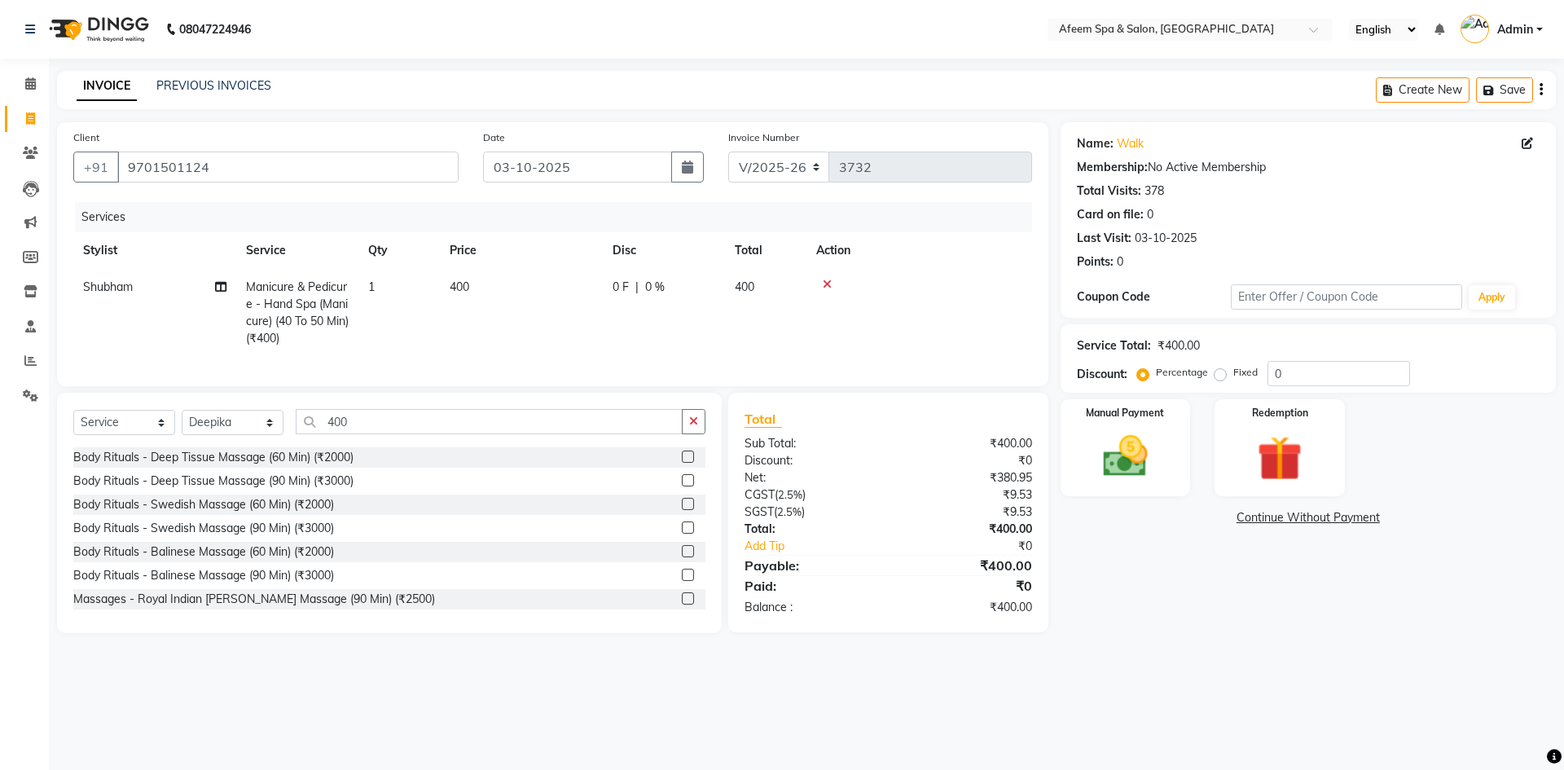
click at [682, 463] on label at bounding box center [688, 456] width 12 height 12
click at [682, 463] on input "checkbox" at bounding box center [687, 457] width 11 height 11
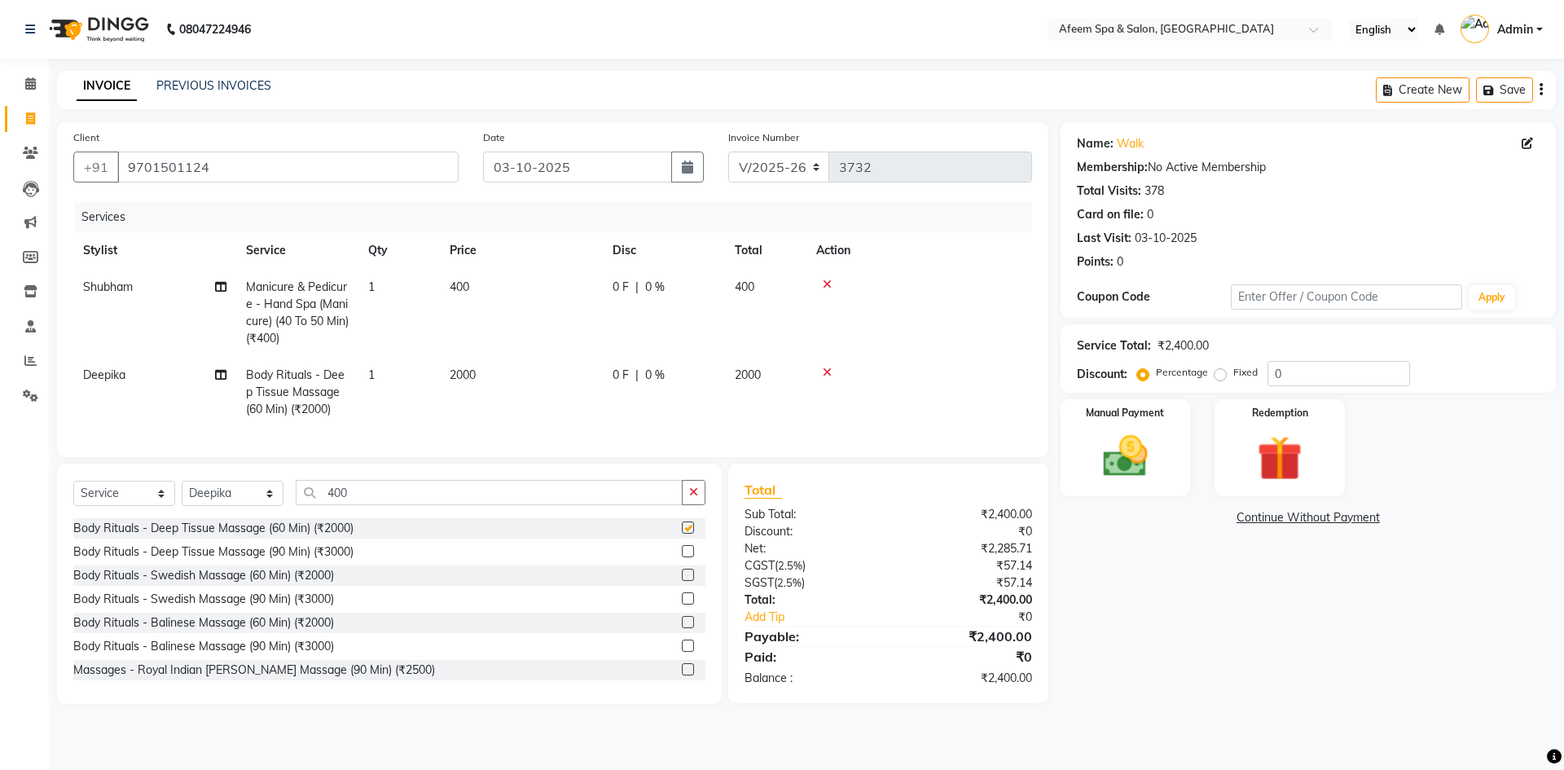
checkbox input "false"
click at [507, 390] on td "2000" at bounding box center [521, 392] width 163 height 71
select select "12004"
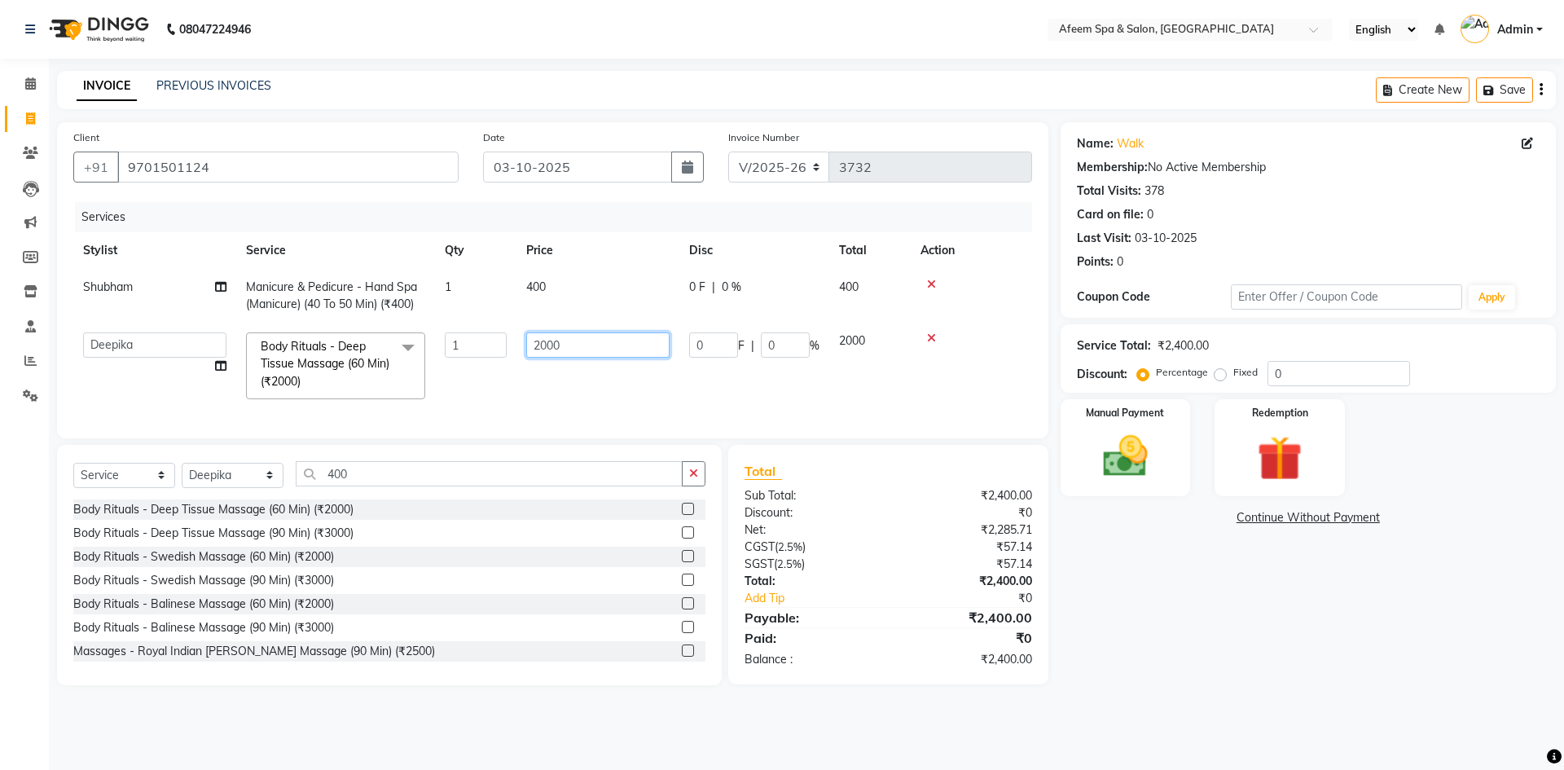
drag, startPoint x: 611, startPoint y: 353, endPoint x: 463, endPoint y: 351, distance: 147.4
click at [463, 351] on tr "anil deep [PERSON_NAME] [PERSON_NAME] Product [PERSON_NAME] sachin [PERSON_NAME…" at bounding box center [552, 366] width 959 height 86
type input "100"
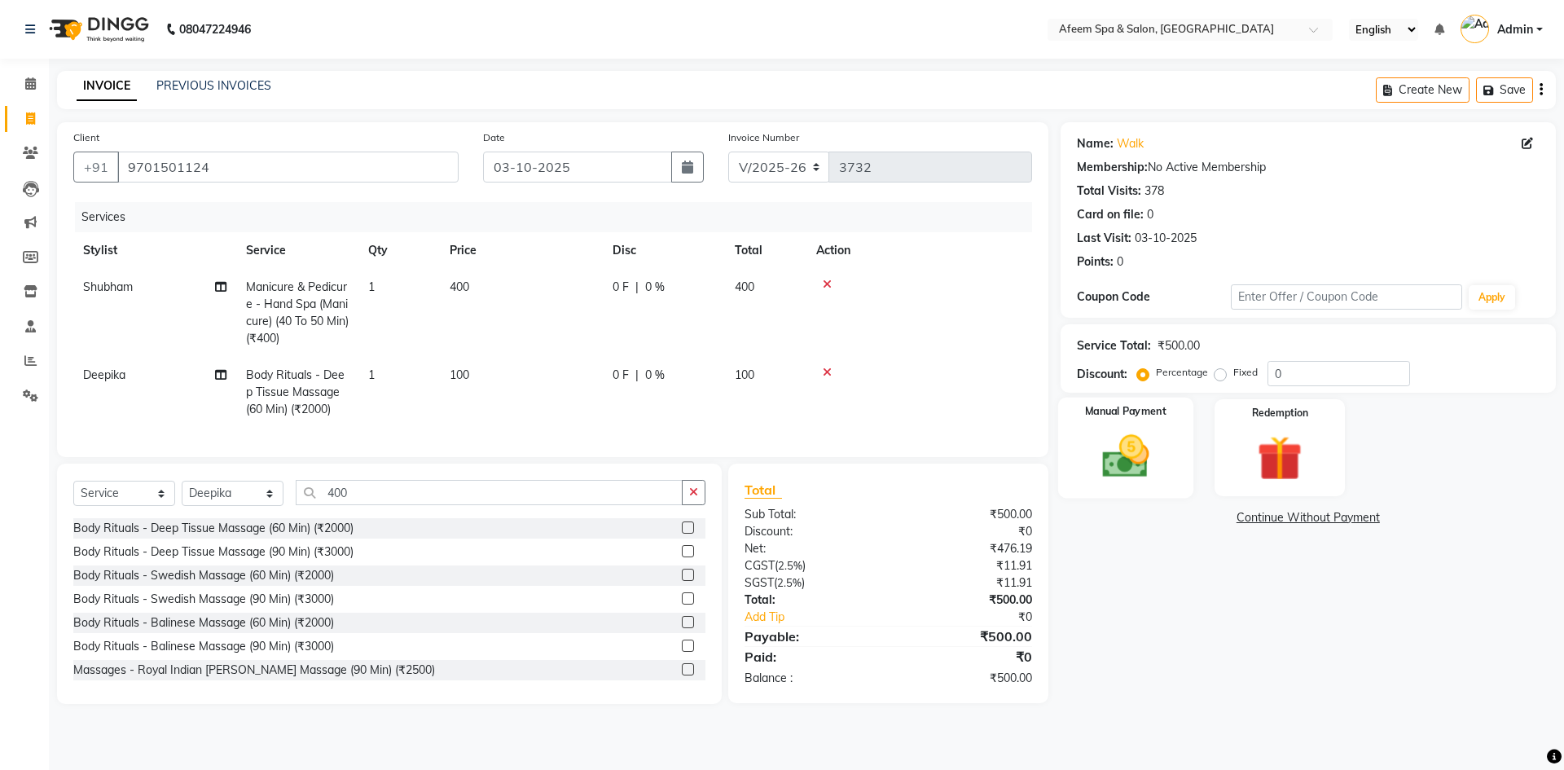
click at [1152, 410] on label "Manual Payment" at bounding box center [1125, 411] width 81 height 15
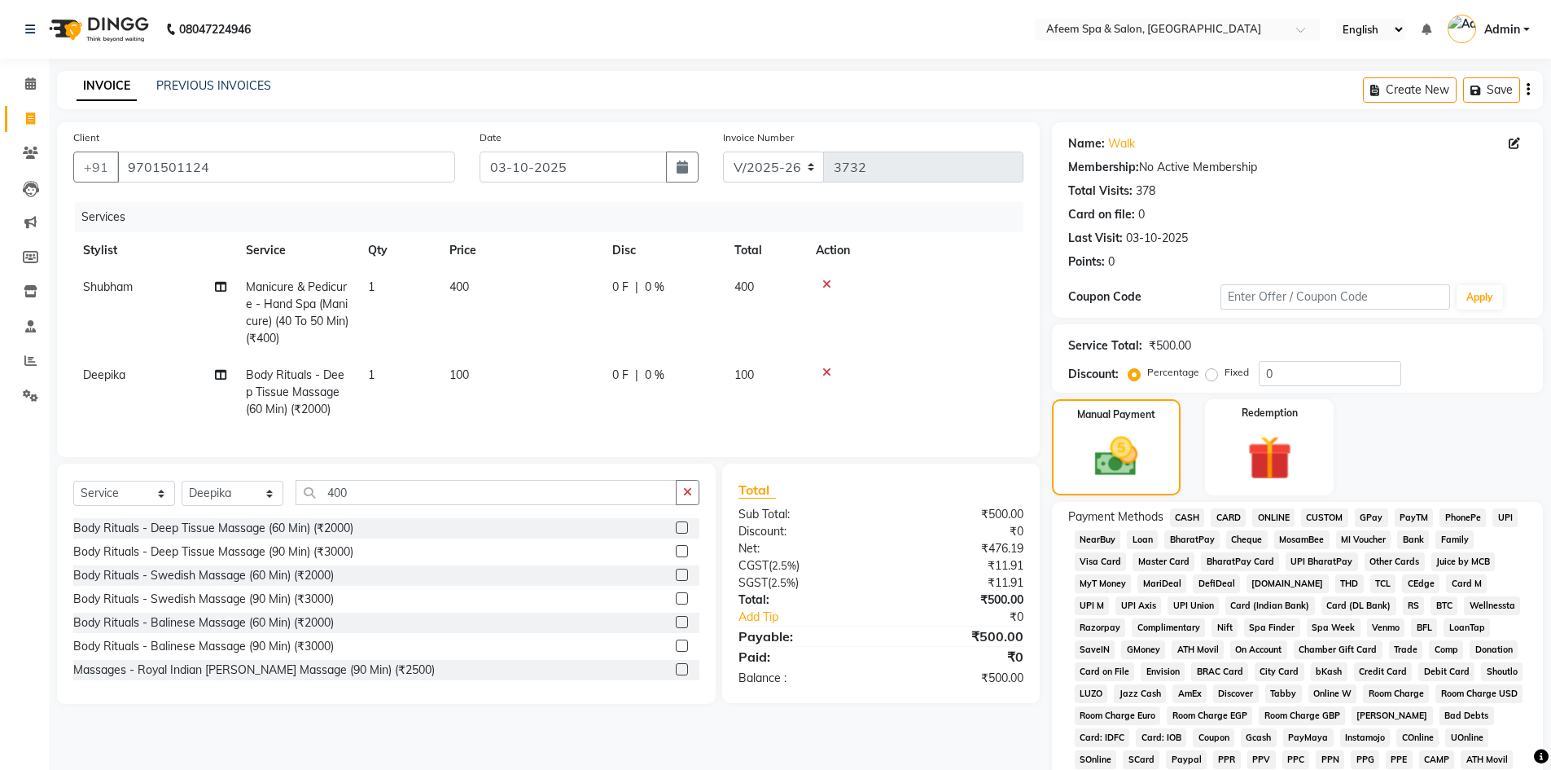
click at [1279, 512] on span "ONLINE" at bounding box center [1274, 517] width 42 height 19
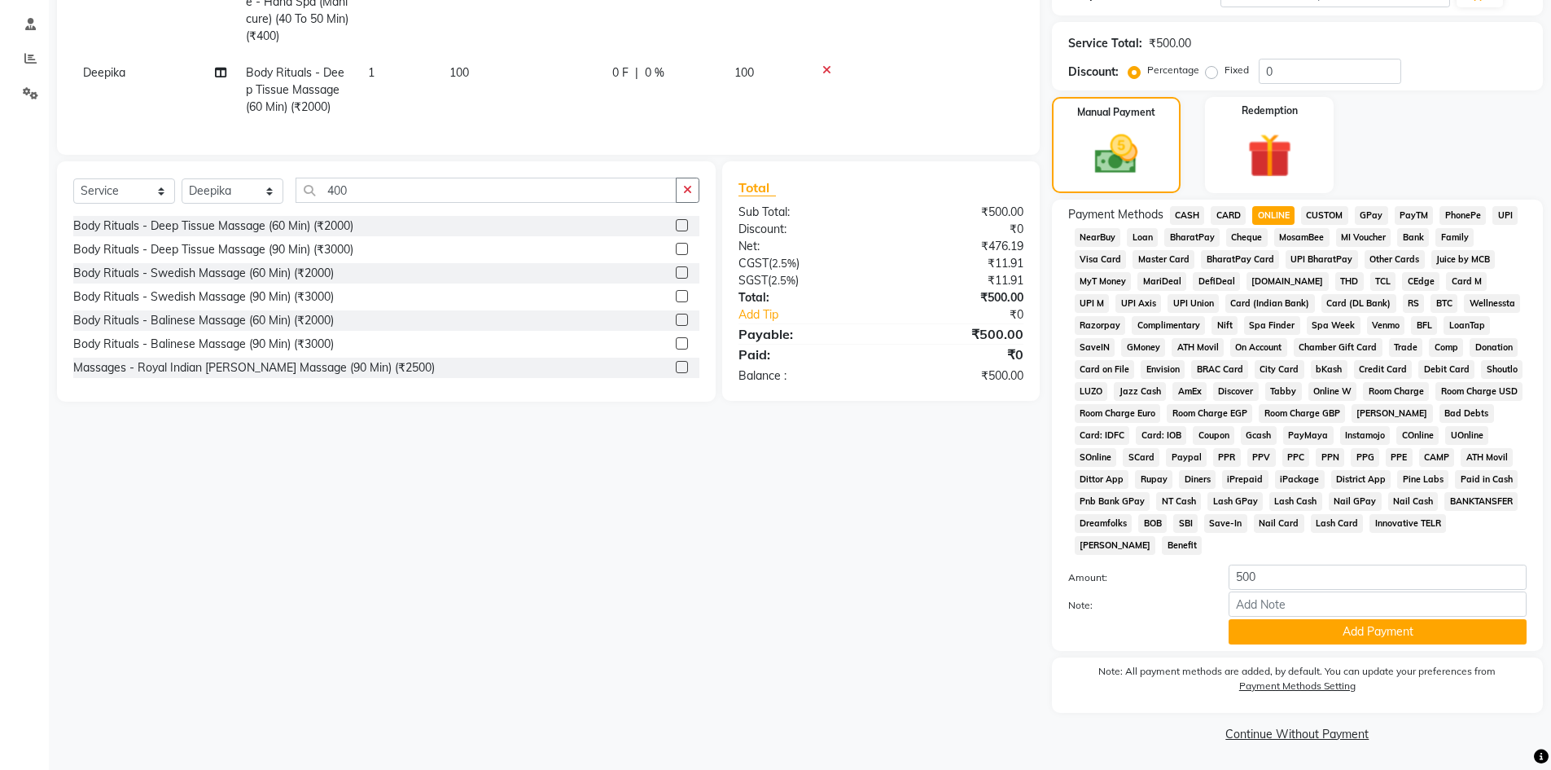
scroll to position [303, 0]
click at [1348, 624] on button "Add Payment" at bounding box center [1378, 630] width 298 height 25
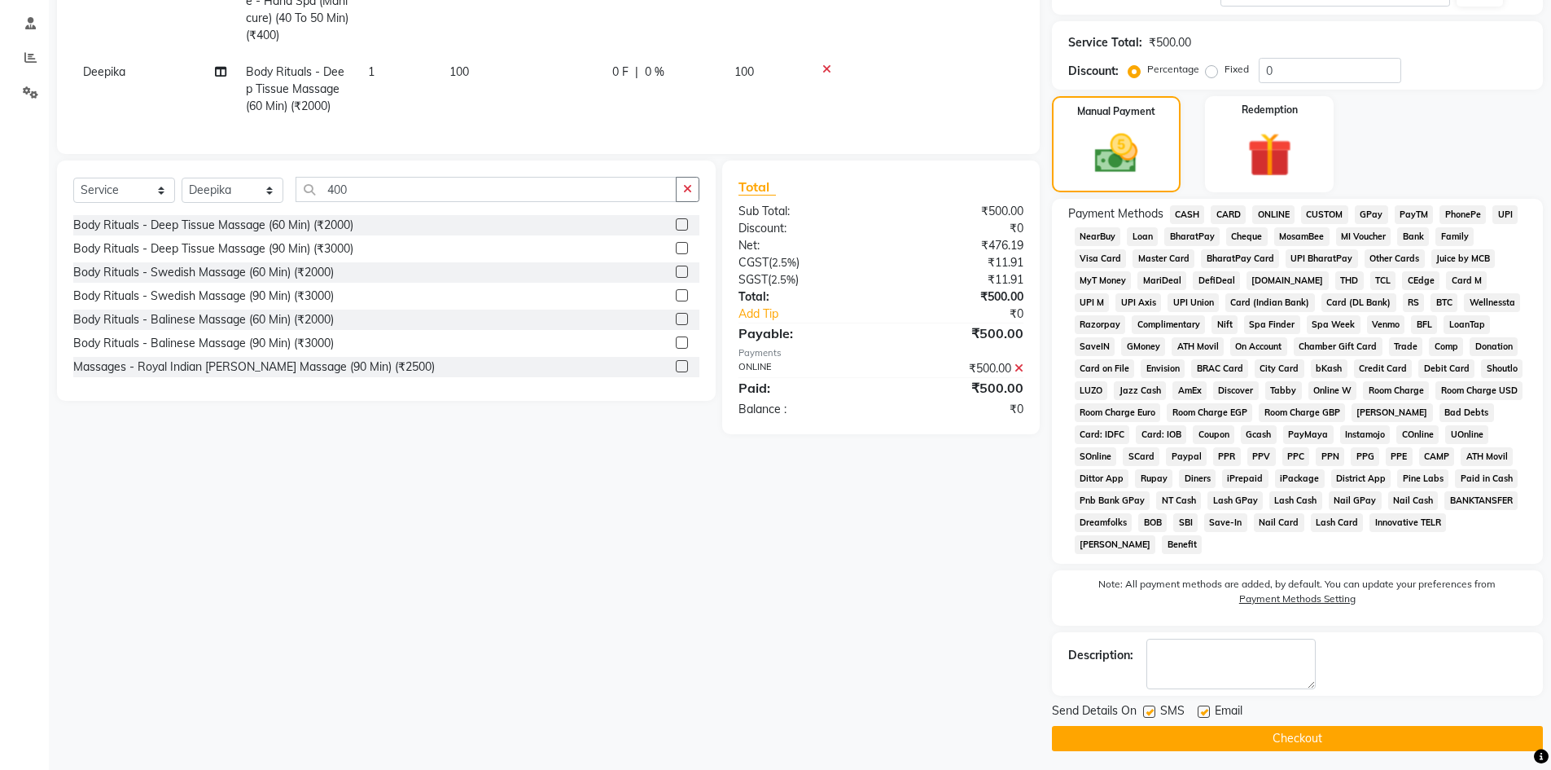
click at [1377, 753] on main "INVOICE PREVIOUS INVOICES Create New Save Client [PHONE_NUMBER] Date [DATE] Inv…" at bounding box center [800, 271] width 1503 height 1007
click at [1373, 747] on button "Checkout" at bounding box center [1297, 738] width 491 height 25
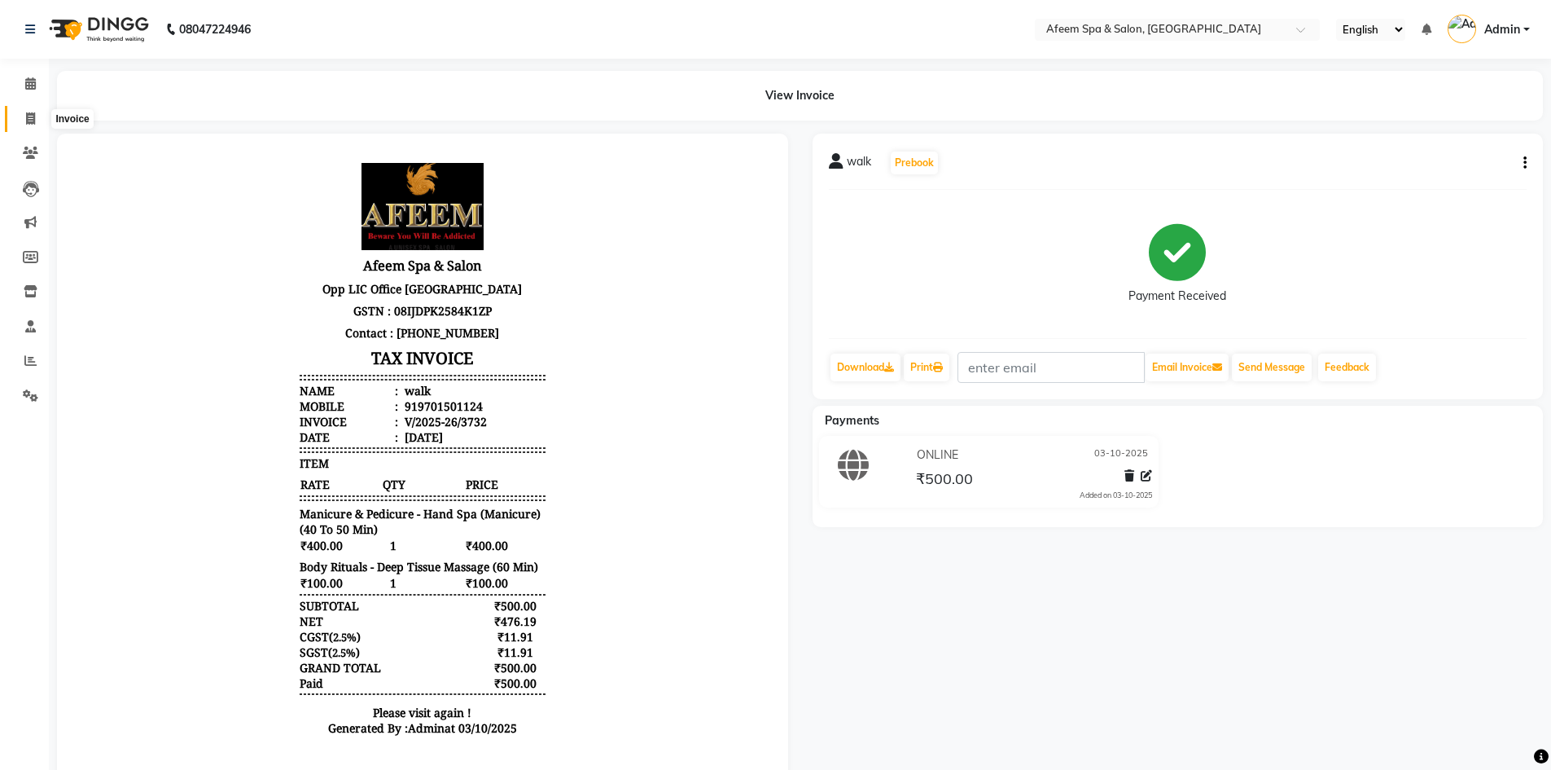
click at [28, 119] on icon at bounding box center [30, 118] width 9 height 12
select select "service"
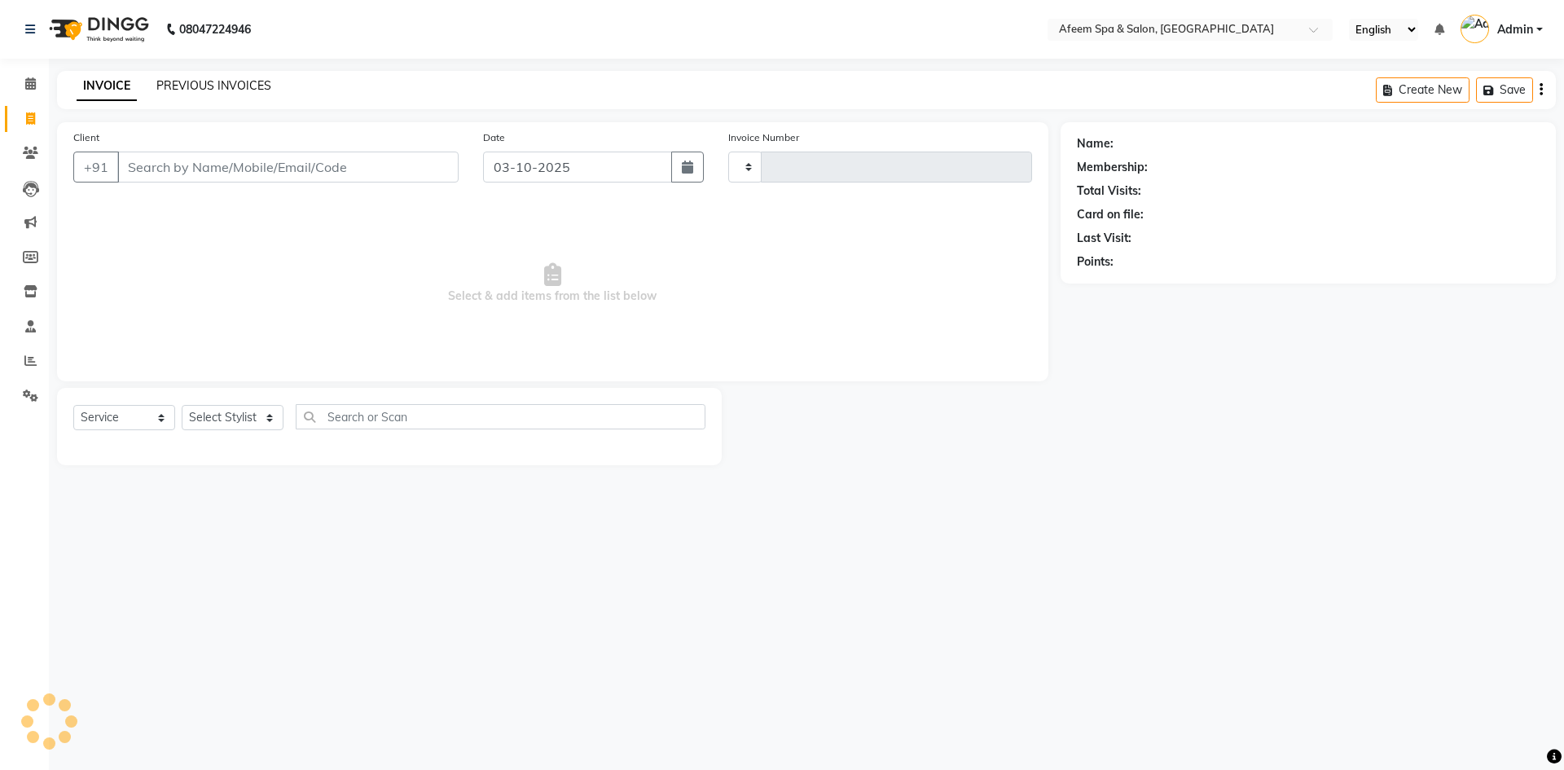
type input "3733"
select select "750"
click at [235, 86] on link "PREVIOUS INVOICES" at bounding box center [213, 85] width 115 height 15
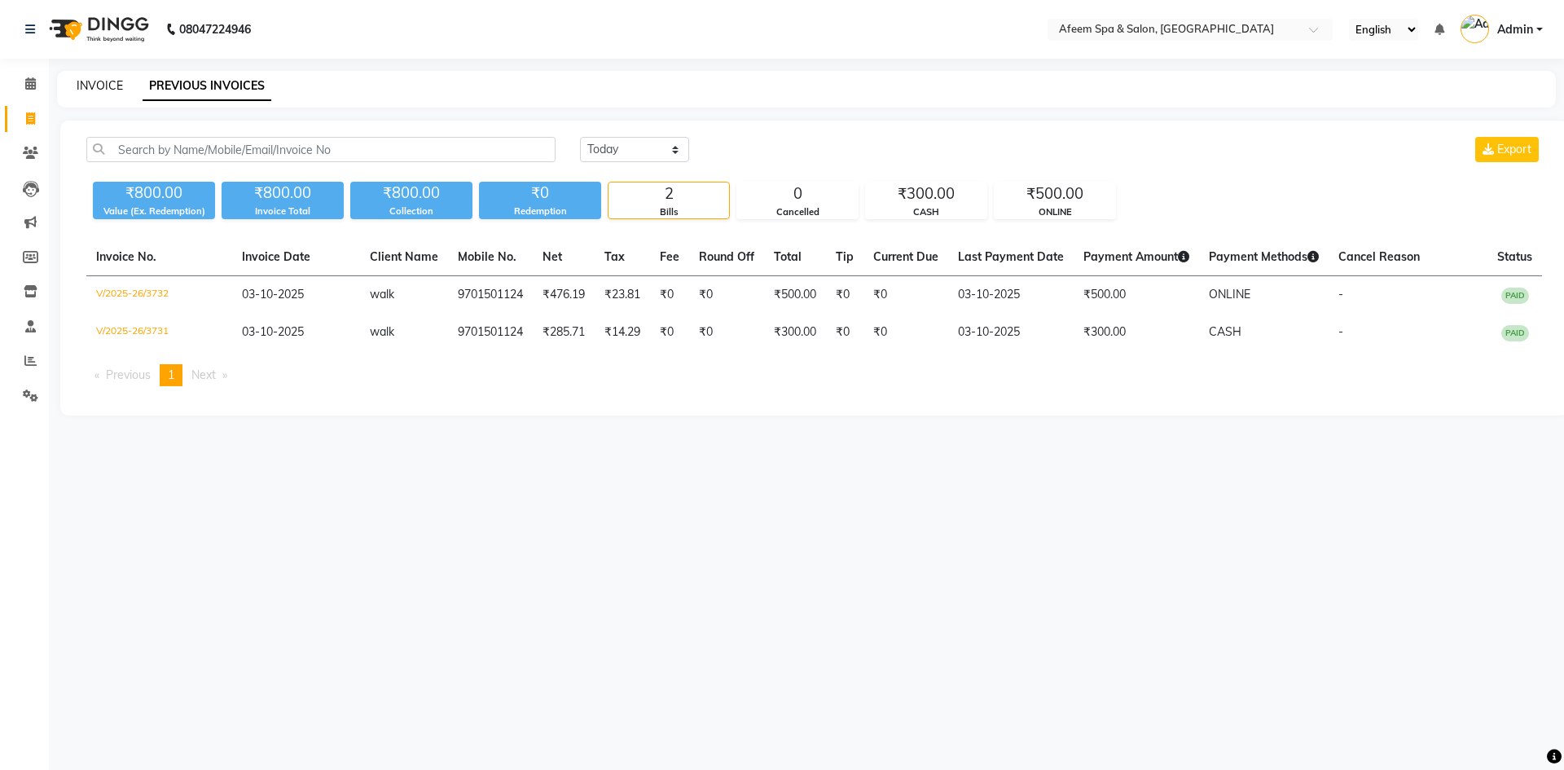
click at [105, 82] on link "INVOICE" at bounding box center [100, 85] width 46 height 15
select select "service"
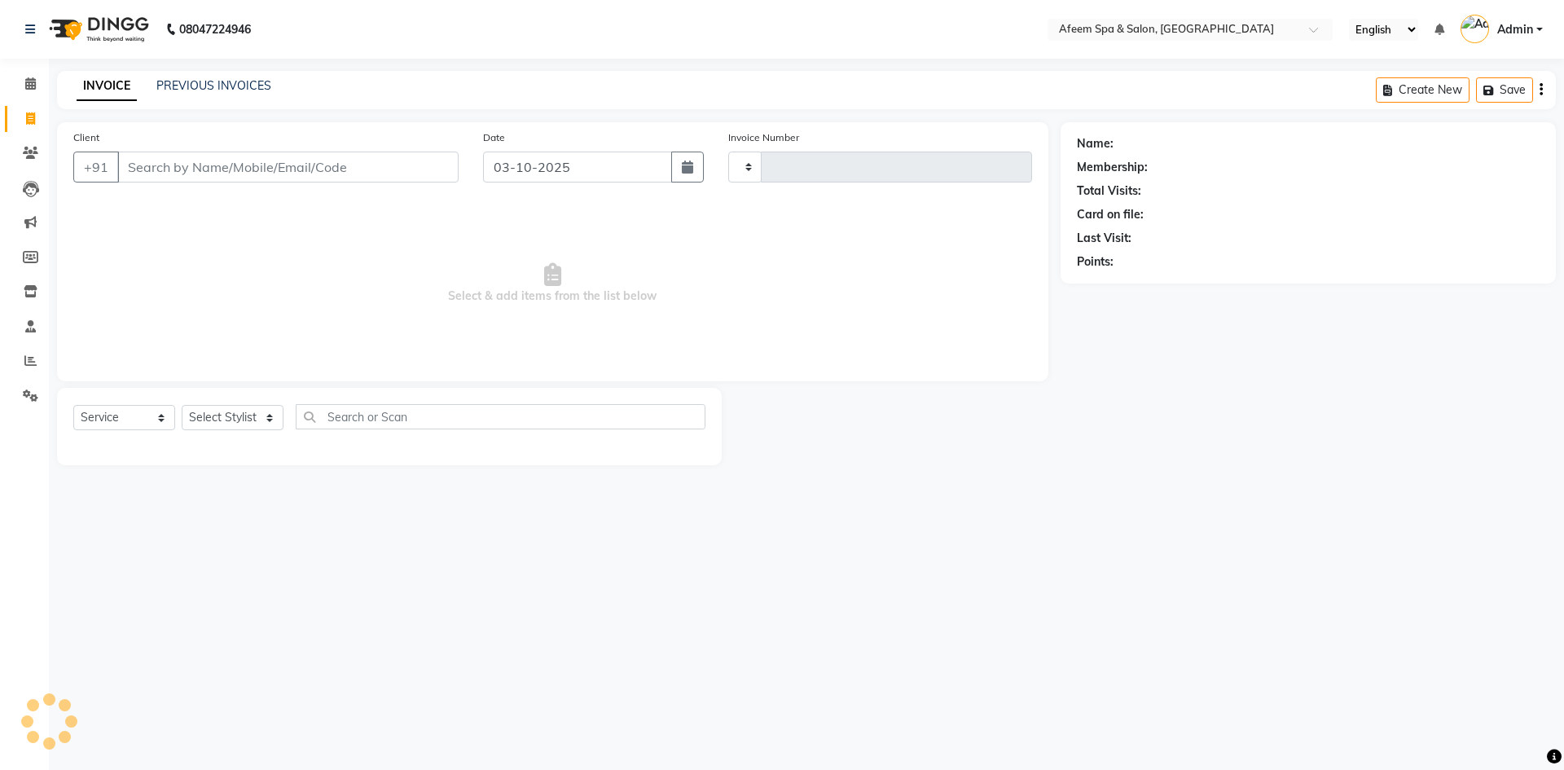
type input "3733"
select select "750"
type input "9701501124"
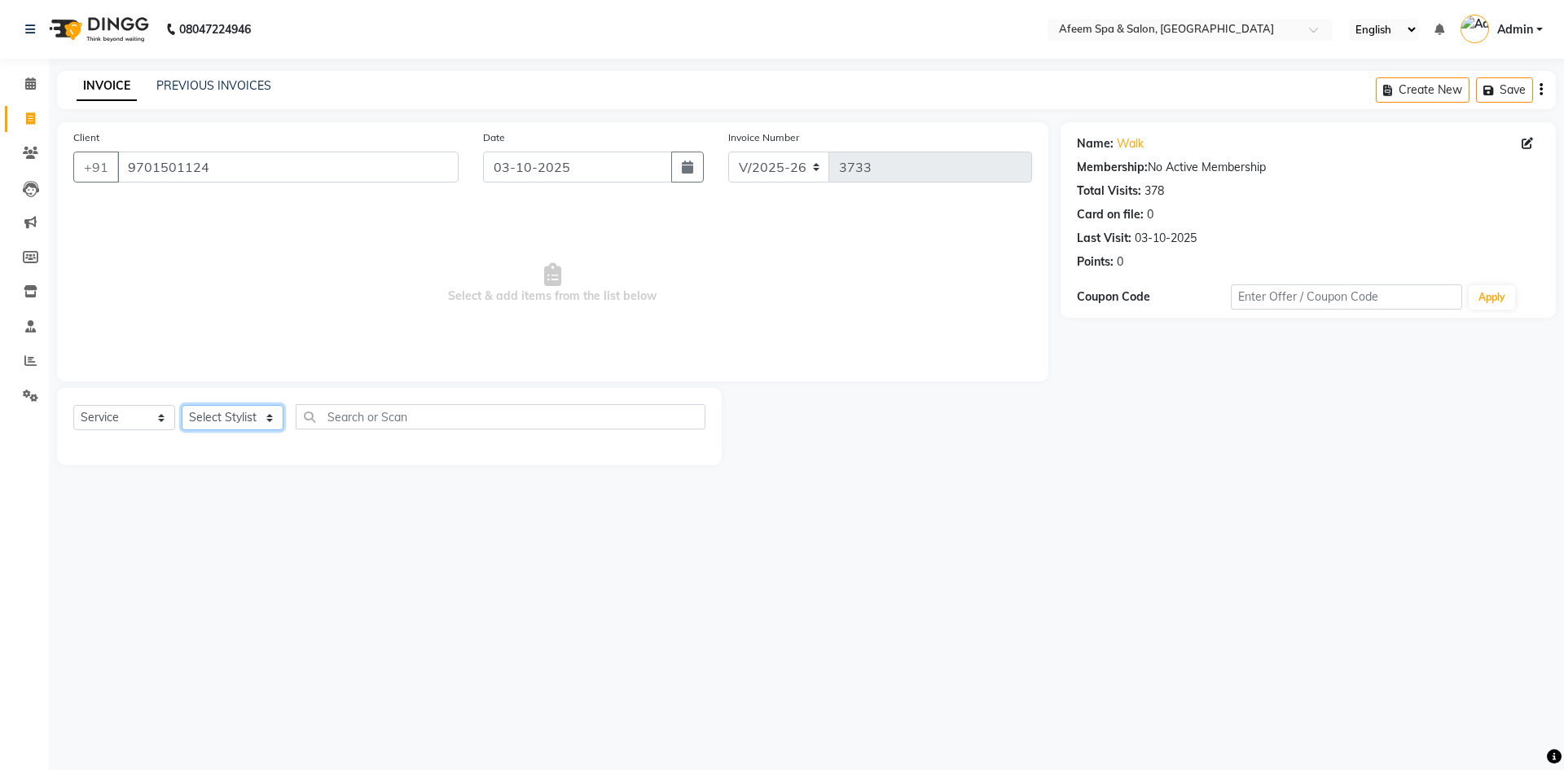
drag, startPoint x: 217, startPoint y: 410, endPoint x: 275, endPoint y: 419, distance: 58.4
click at [222, 411] on select "Select Stylist anil deep [PERSON_NAME] [PERSON_NAME] Product [PERSON_NAME] sach…" at bounding box center [233, 417] width 102 height 25
select select "48034"
click at [182, 405] on select "Select Stylist anil deep [PERSON_NAME] [PERSON_NAME] Product [PERSON_NAME] sach…" at bounding box center [233, 417] width 102 height 25
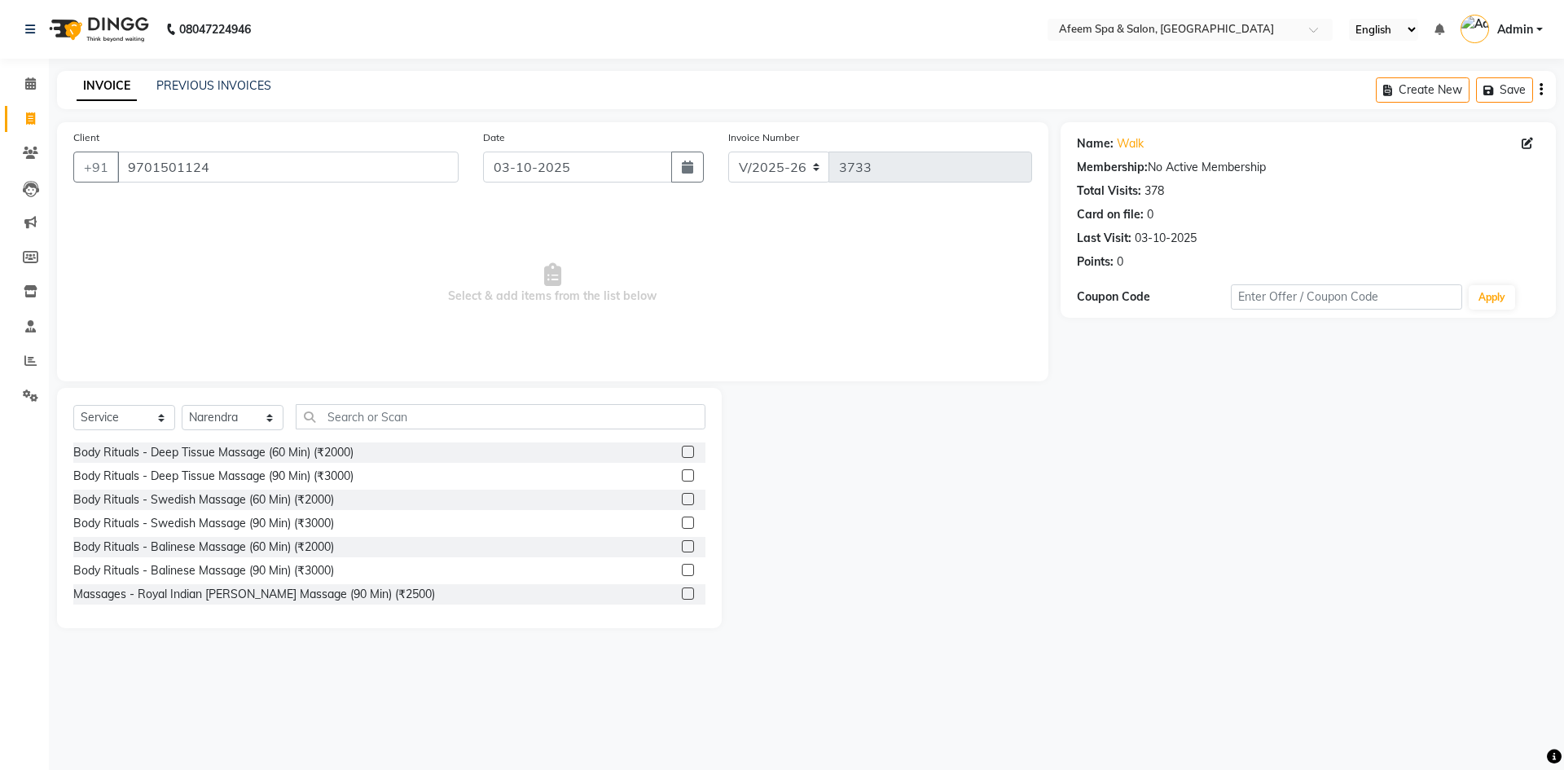
click at [682, 451] on label at bounding box center [688, 451] width 12 height 12
click at [682, 451] on input "checkbox" at bounding box center [687, 452] width 11 height 11
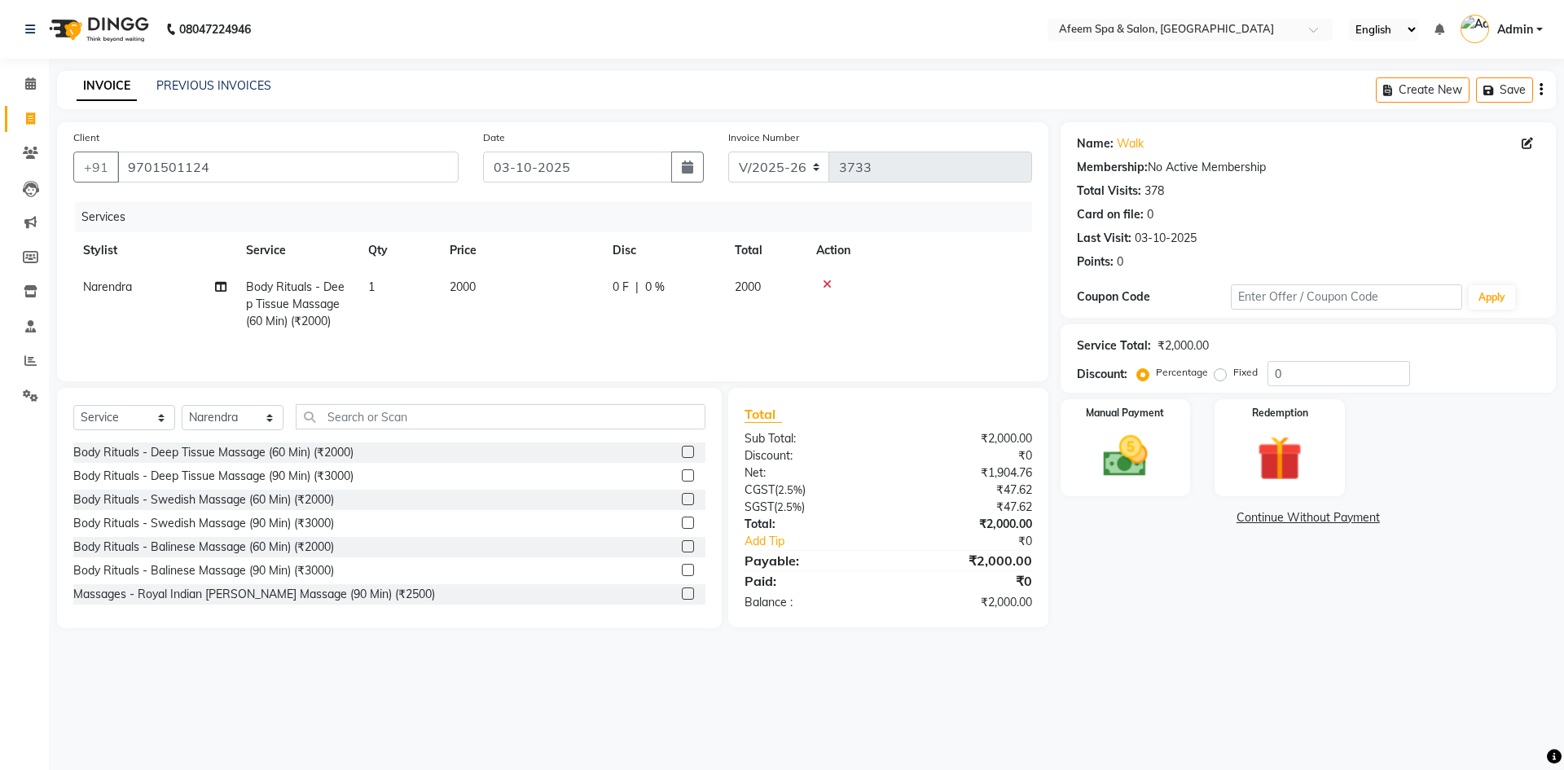
checkbox input "false"
click at [558, 284] on td "2000" at bounding box center [521, 304] width 163 height 71
select select "48034"
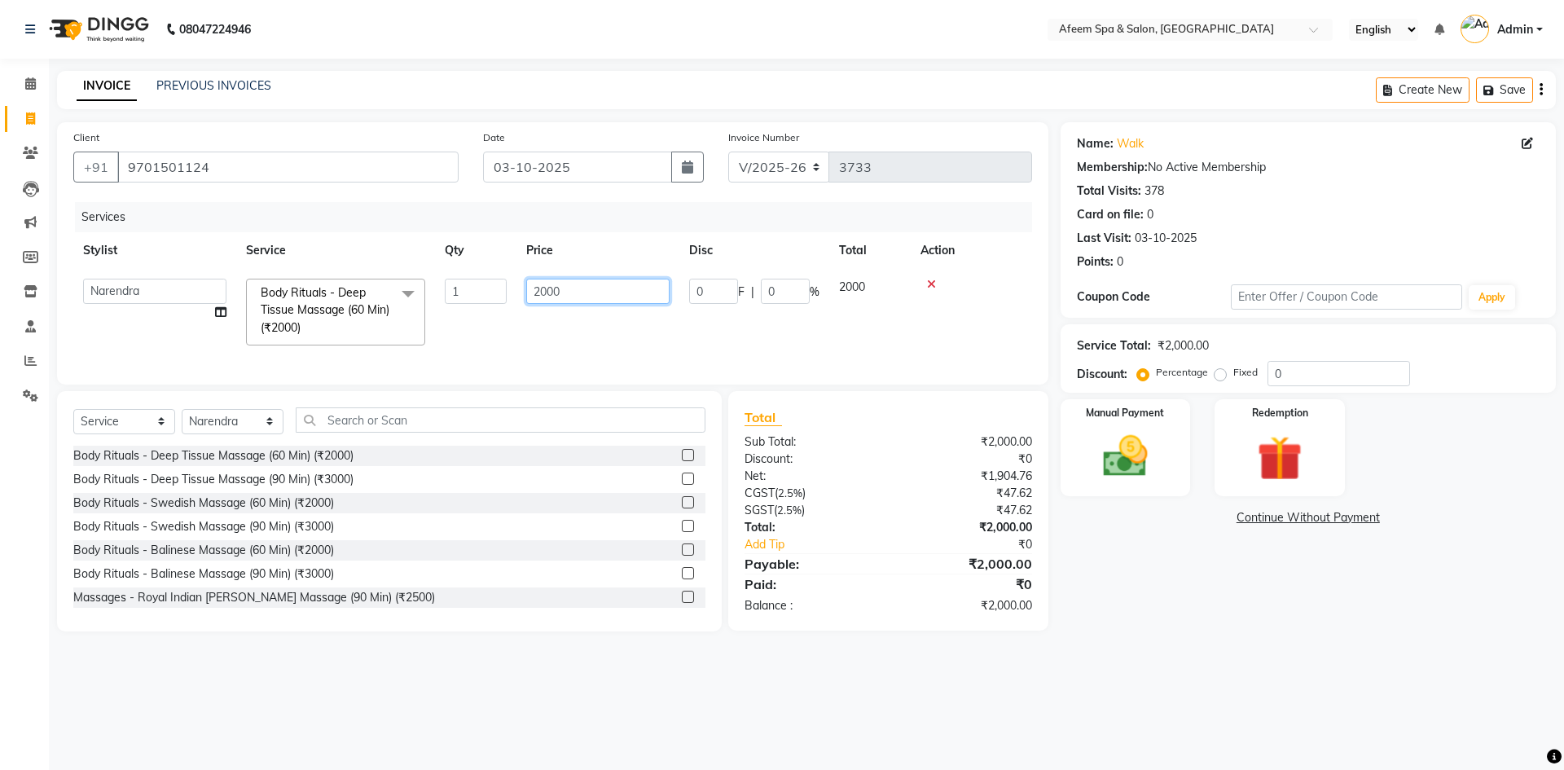
drag, startPoint x: 573, startPoint y: 287, endPoint x: 429, endPoint y: 294, distance: 143.5
click at [429, 294] on tr "anil deep [PERSON_NAME] [PERSON_NAME] Product [PERSON_NAME] sachin [PERSON_NAME…" at bounding box center [552, 312] width 959 height 86
type input "650"
drag, startPoint x: 1095, startPoint y: 412, endPoint x: 1112, endPoint y: 428, distance: 23.1
click at [1095, 412] on label "Manual Payment" at bounding box center [1125, 411] width 81 height 15
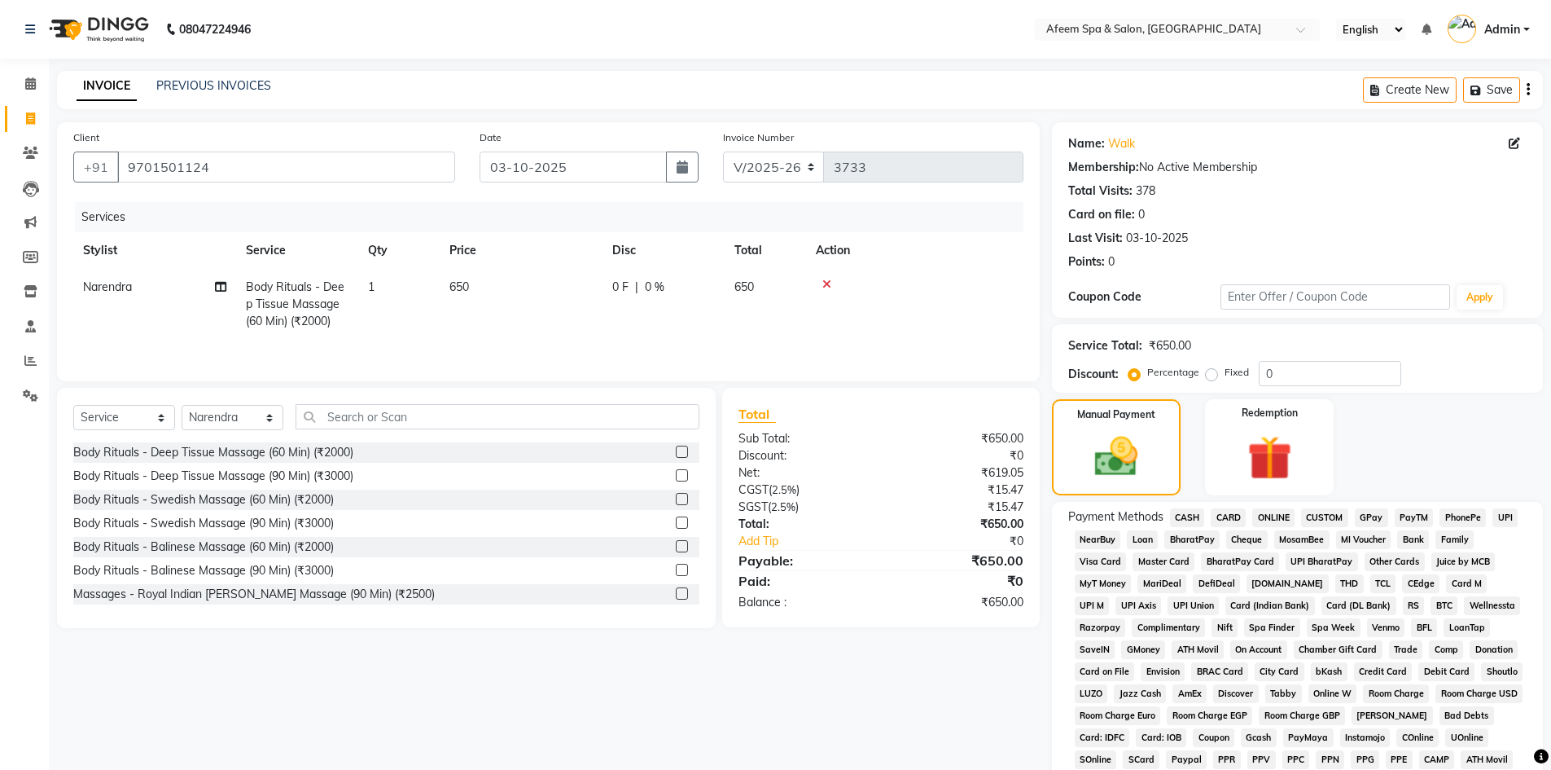
click at [1253, 508] on div "ONLINE" at bounding box center [1270, 519] width 49 height 22
click at [1275, 520] on span "ONLINE" at bounding box center [1274, 517] width 42 height 19
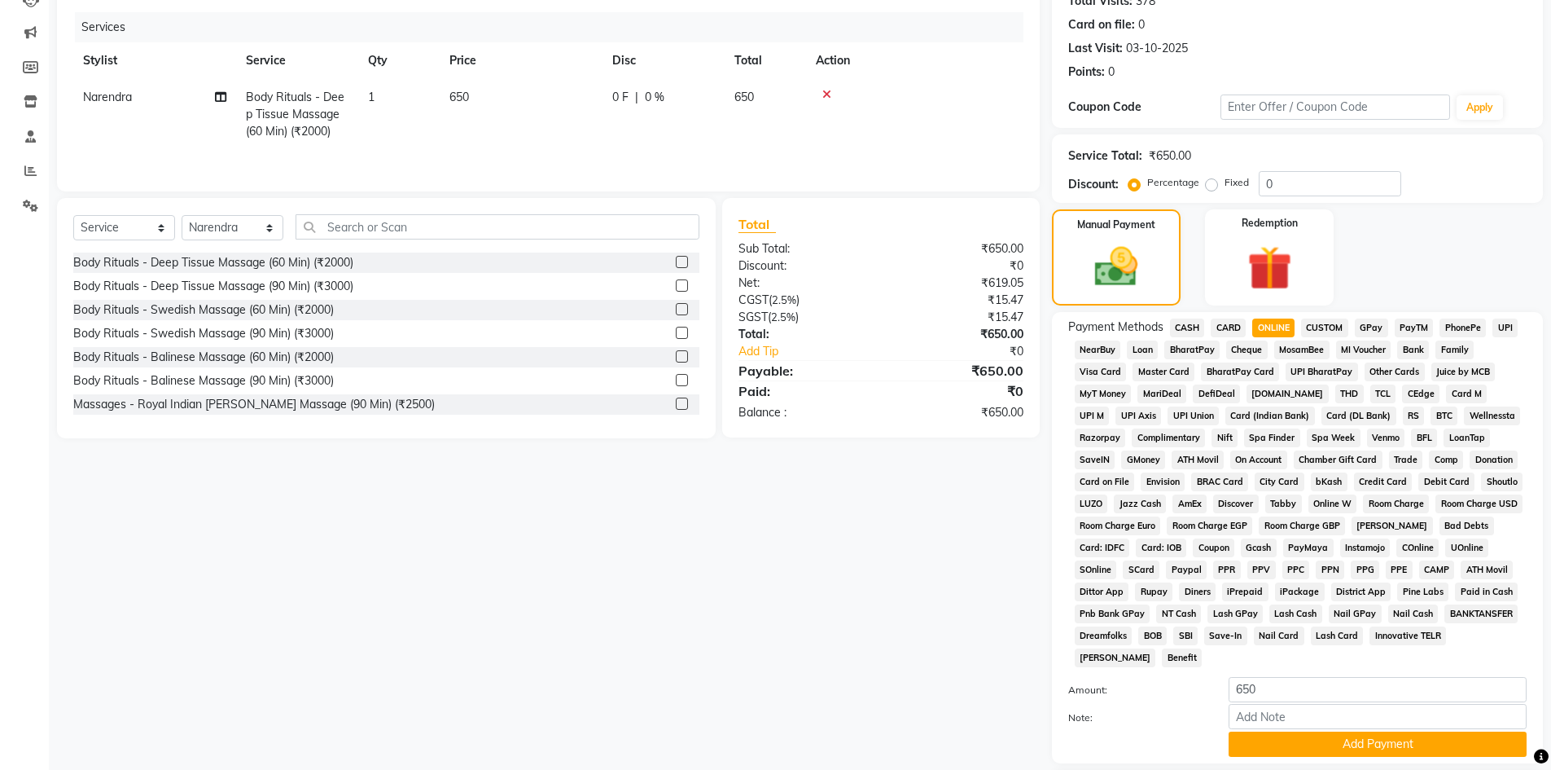
scroll to position [303, 0]
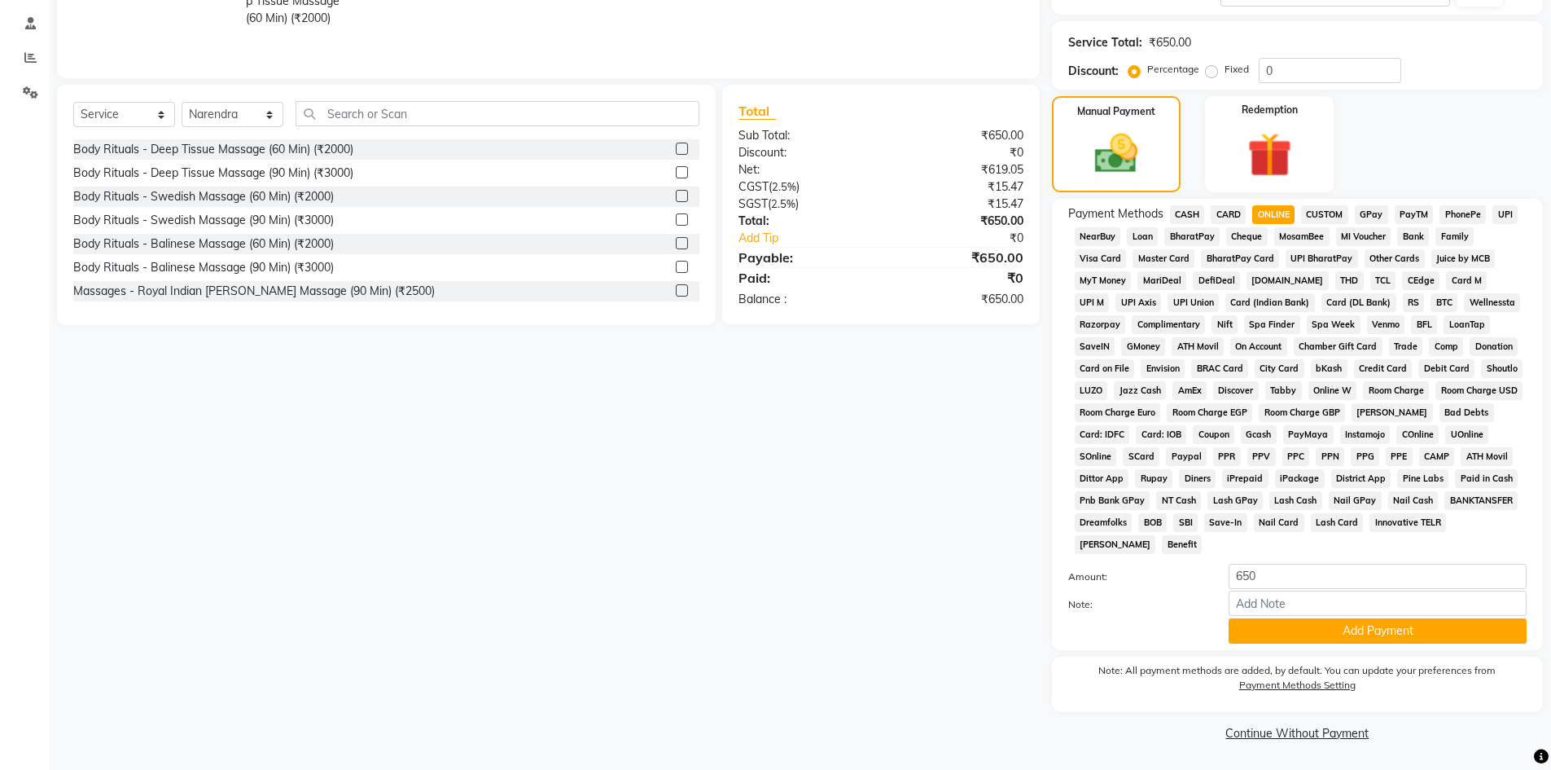
click at [1355, 643] on div "Payment Methods CASH CARD ONLINE CUSTOM GPay PayTM PhonePe UPI NearBuy Loan Bha…" at bounding box center [1297, 424] width 491 height 451
click at [1348, 636] on button "Add Payment" at bounding box center [1378, 630] width 298 height 25
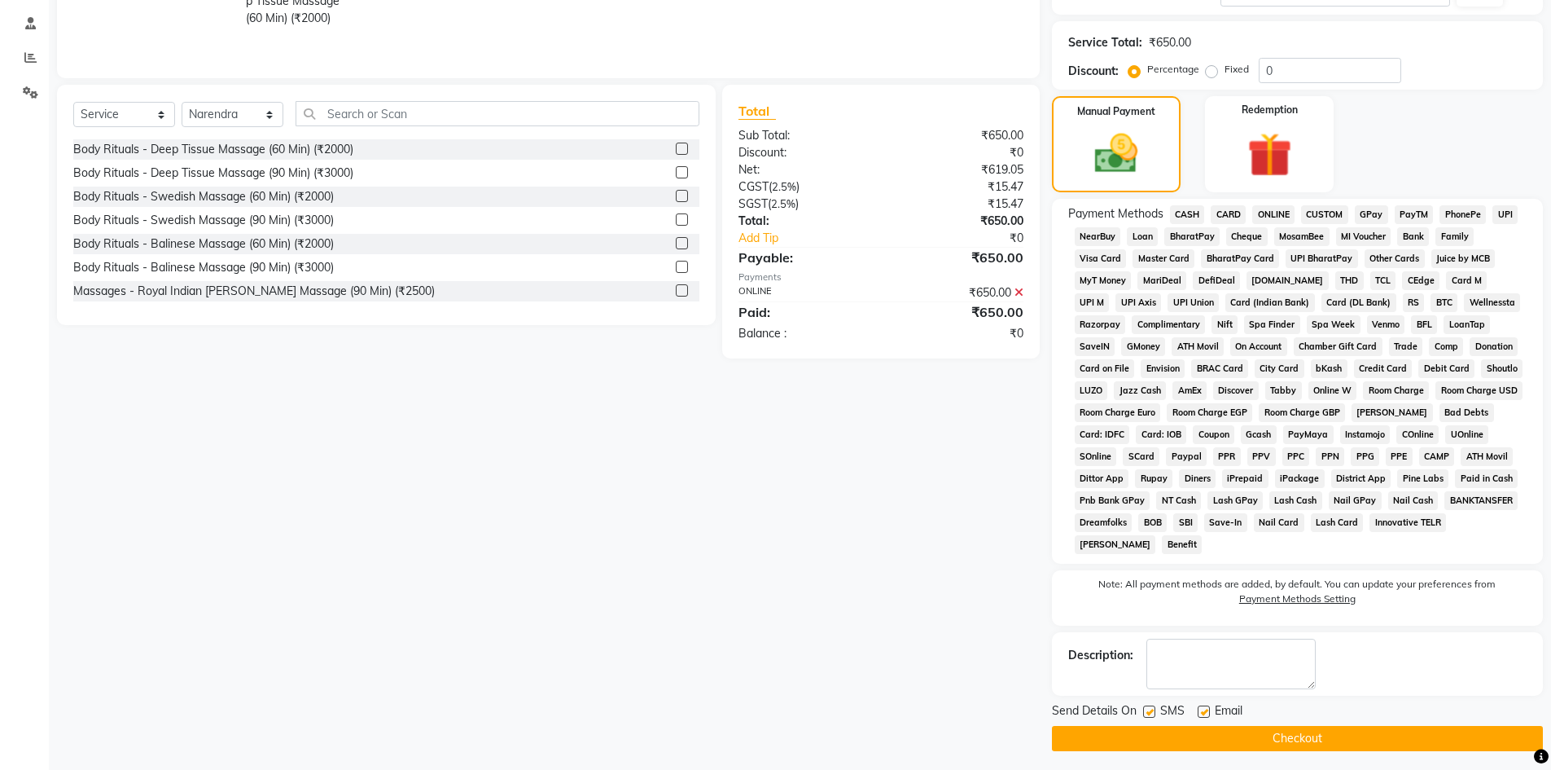
click at [1372, 726] on button "Checkout" at bounding box center [1297, 738] width 491 height 25
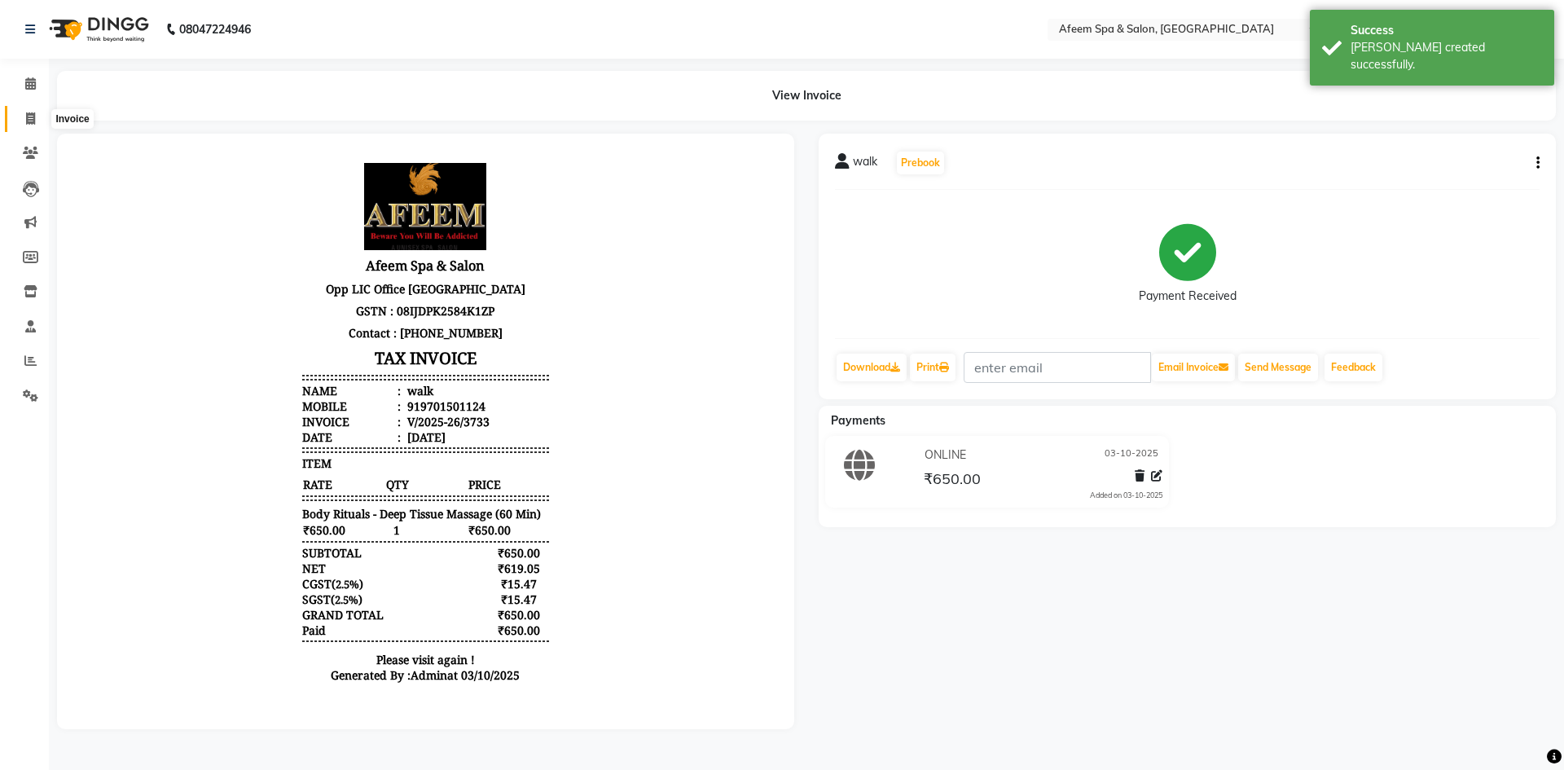
click at [20, 125] on span at bounding box center [30, 119] width 29 height 19
select select "service"
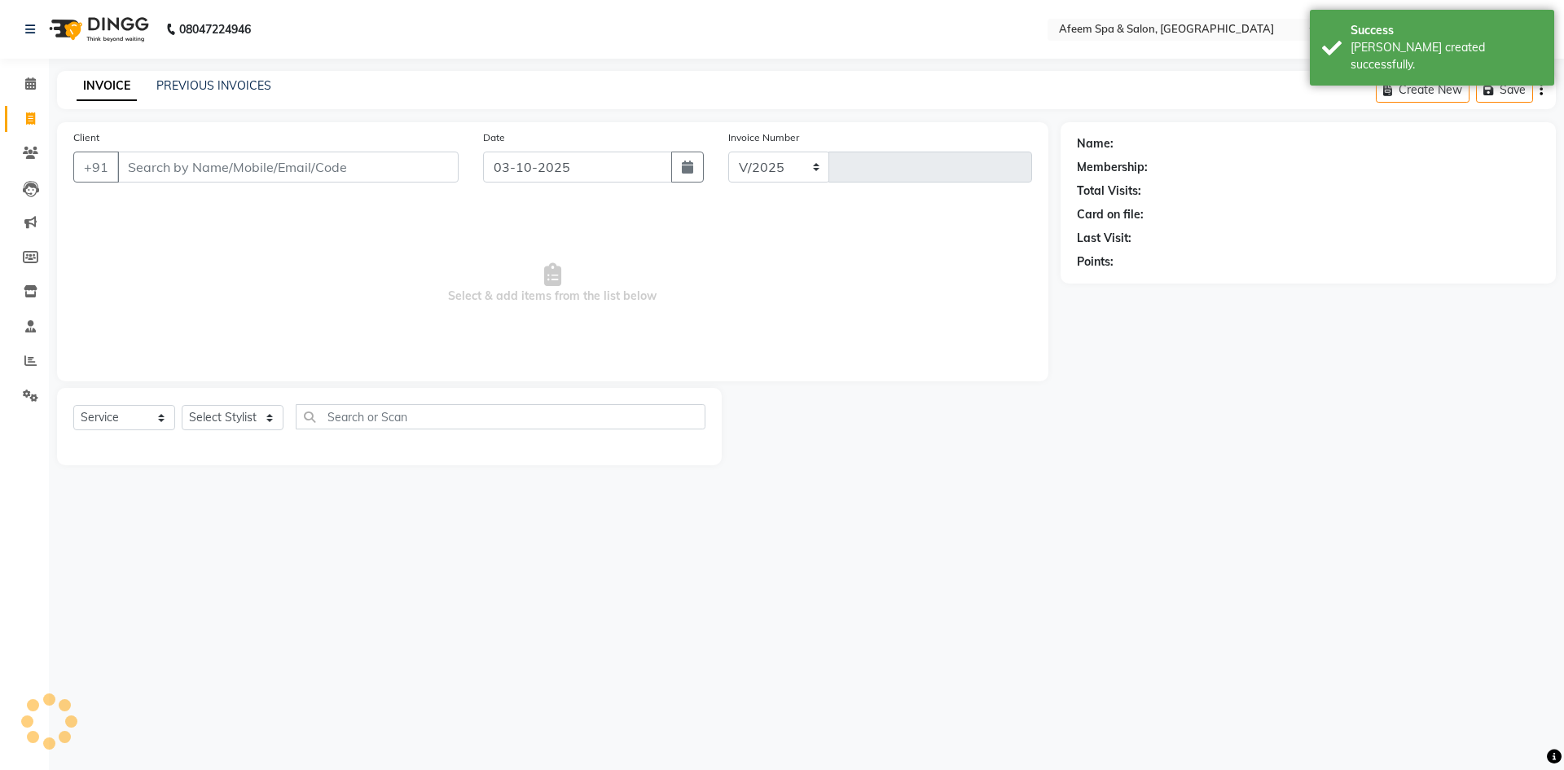
select select "750"
type input "3734"
click at [236, 84] on link "PREVIOUS INVOICES" at bounding box center [213, 85] width 115 height 15
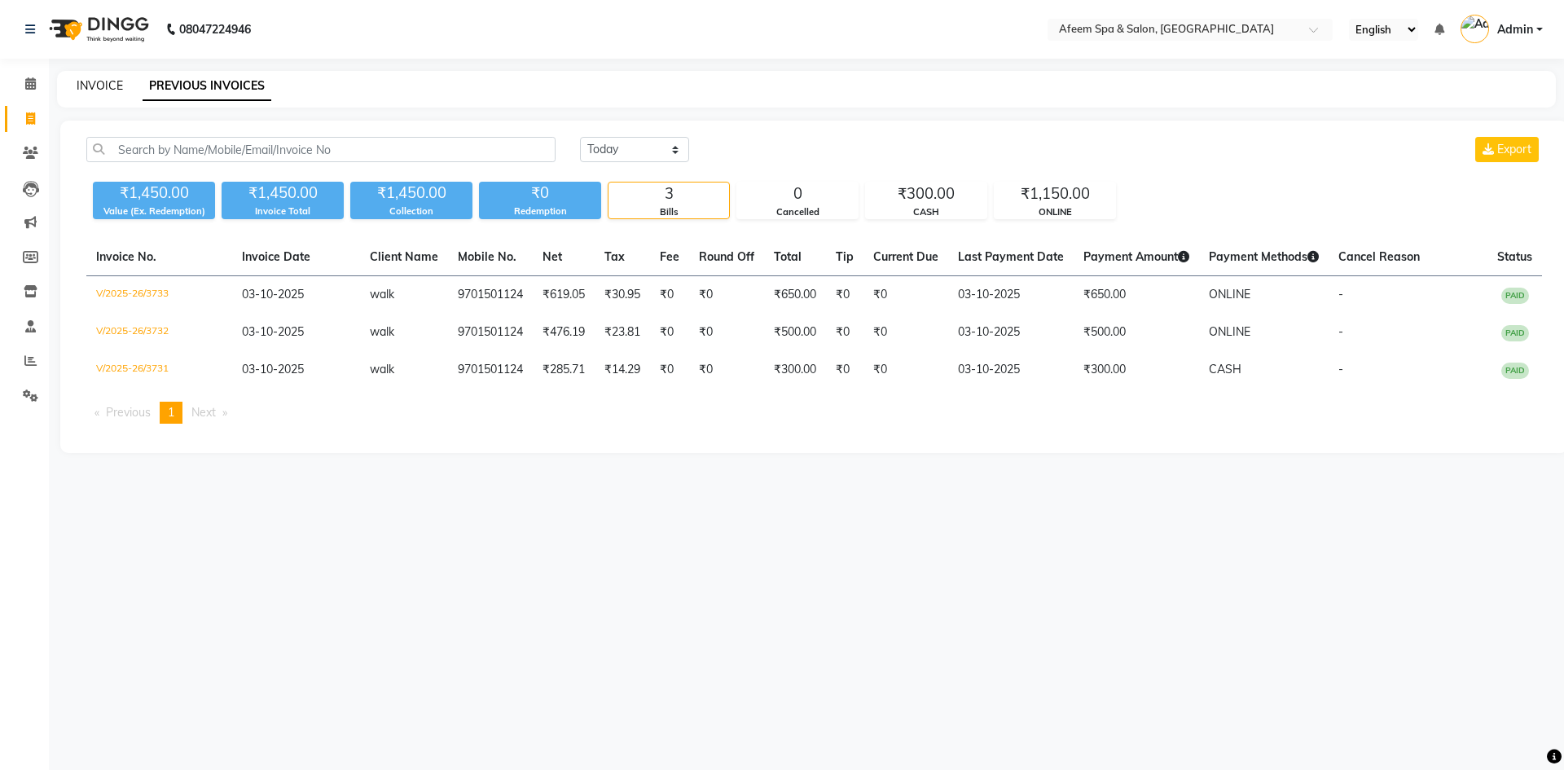
click at [87, 86] on link "INVOICE" at bounding box center [100, 85] width 46 height 15
select select "service"
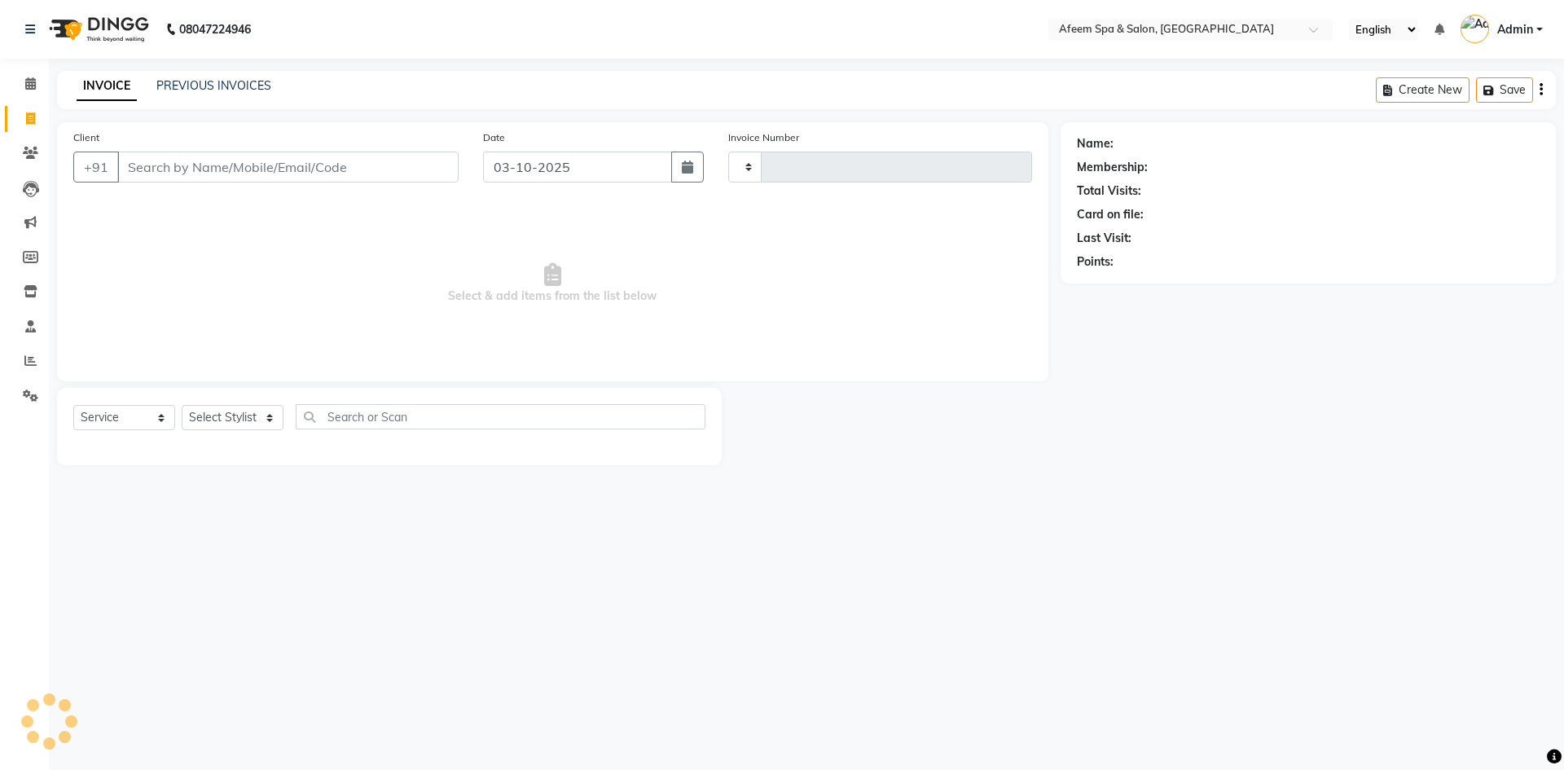
type input "3734"
select select "750"
type input "9701501124"
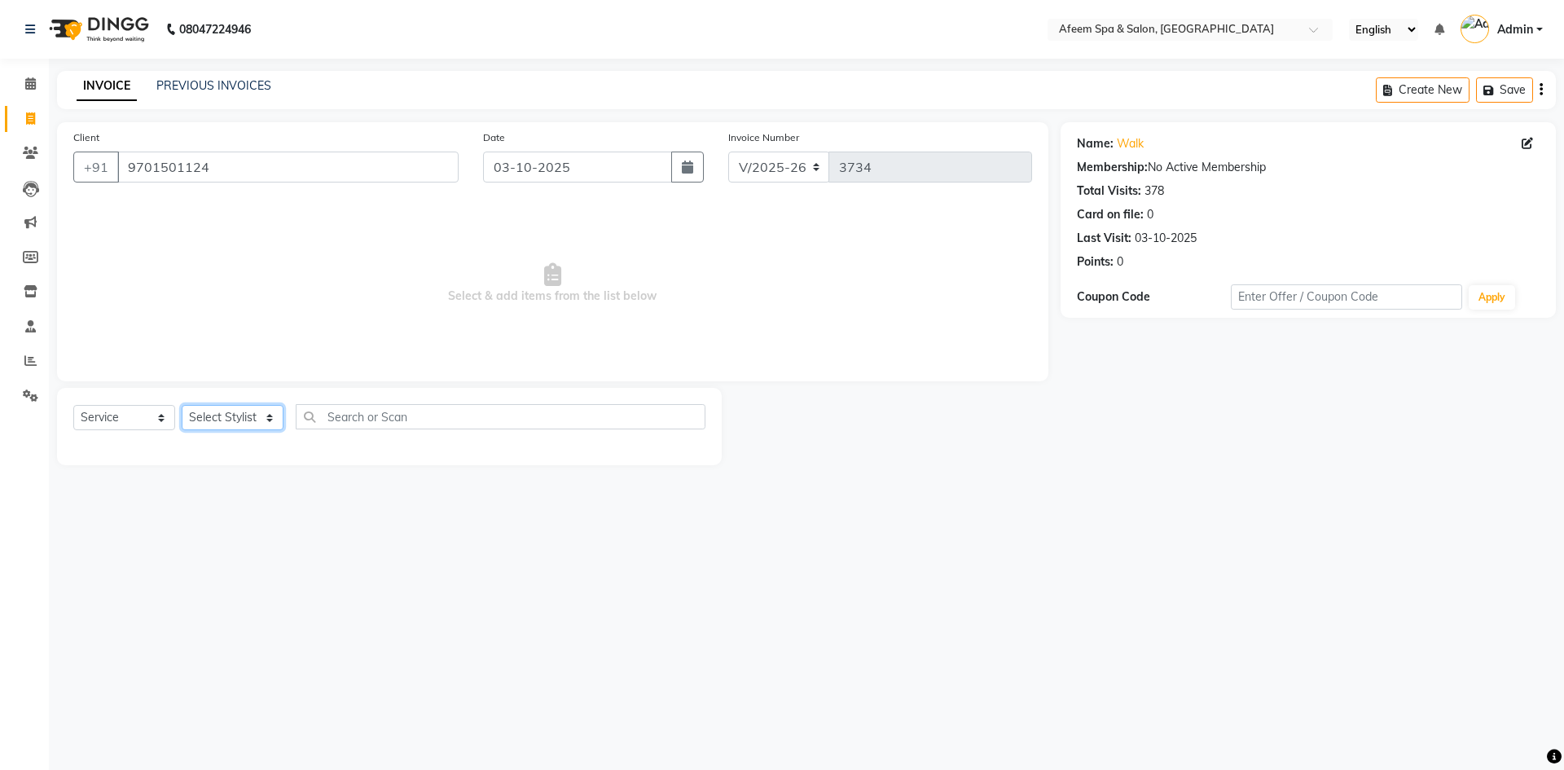
click at [234, 422] on select "Select Stylist anil deep [PERSON_NAME] [PERSON_NAME] Product [PERSON_NAME] sach…" at bounding box center [233, 417] width 102 height 25
select select "12004"
click at [182, 405] on select "Select Stylist anil deep [PERSON_NAME] [PERSON_NAME] Product [PERSON_NAME] sach…" at bounding box center [233, 417] width 102 height 25
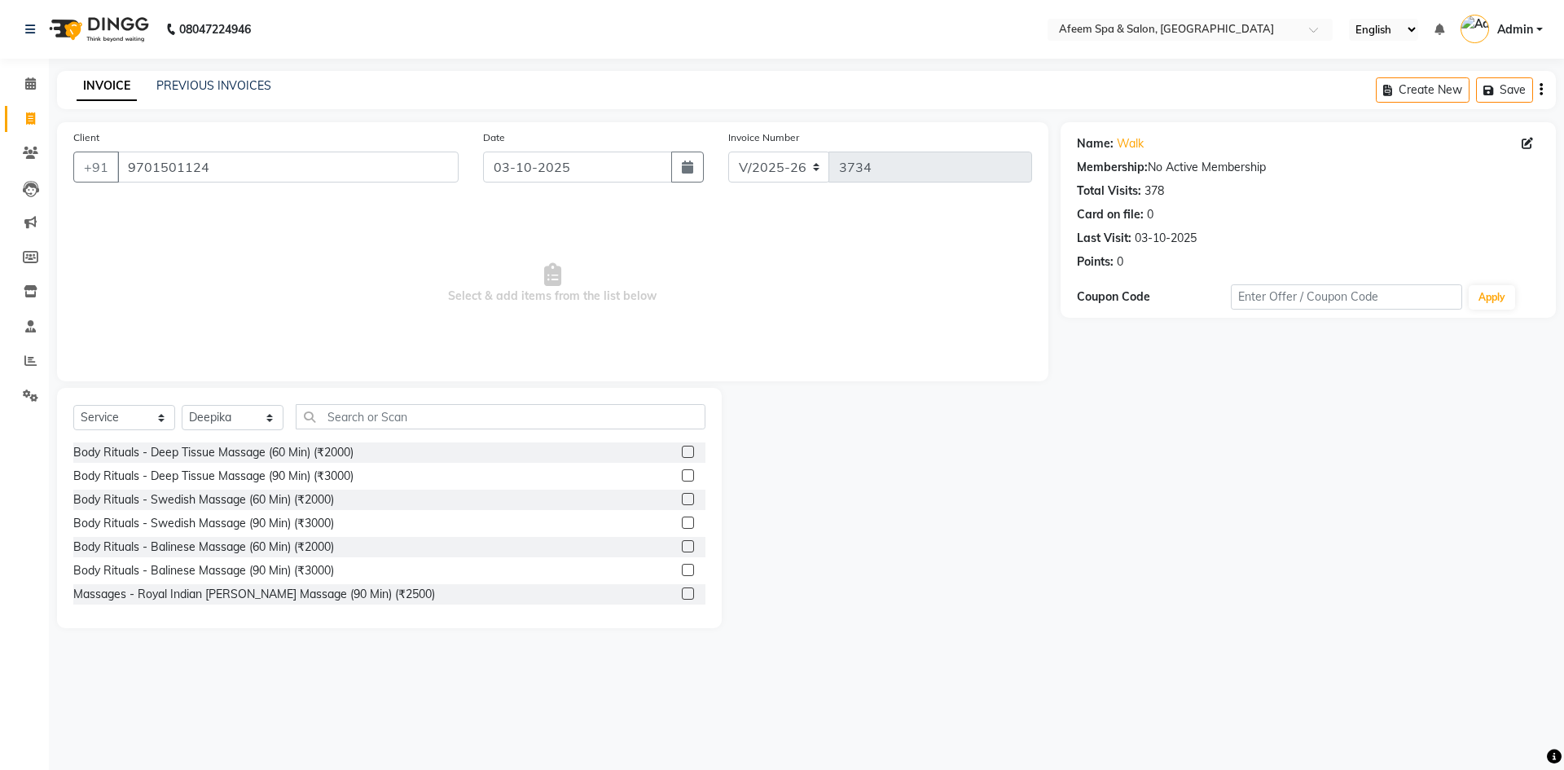
click at [682, 446] on label at bounding box center [688, 451] width 12 height 12
click at [682, 447] on input "checkbox" at bounding box center [687, 452] width 11 height 11
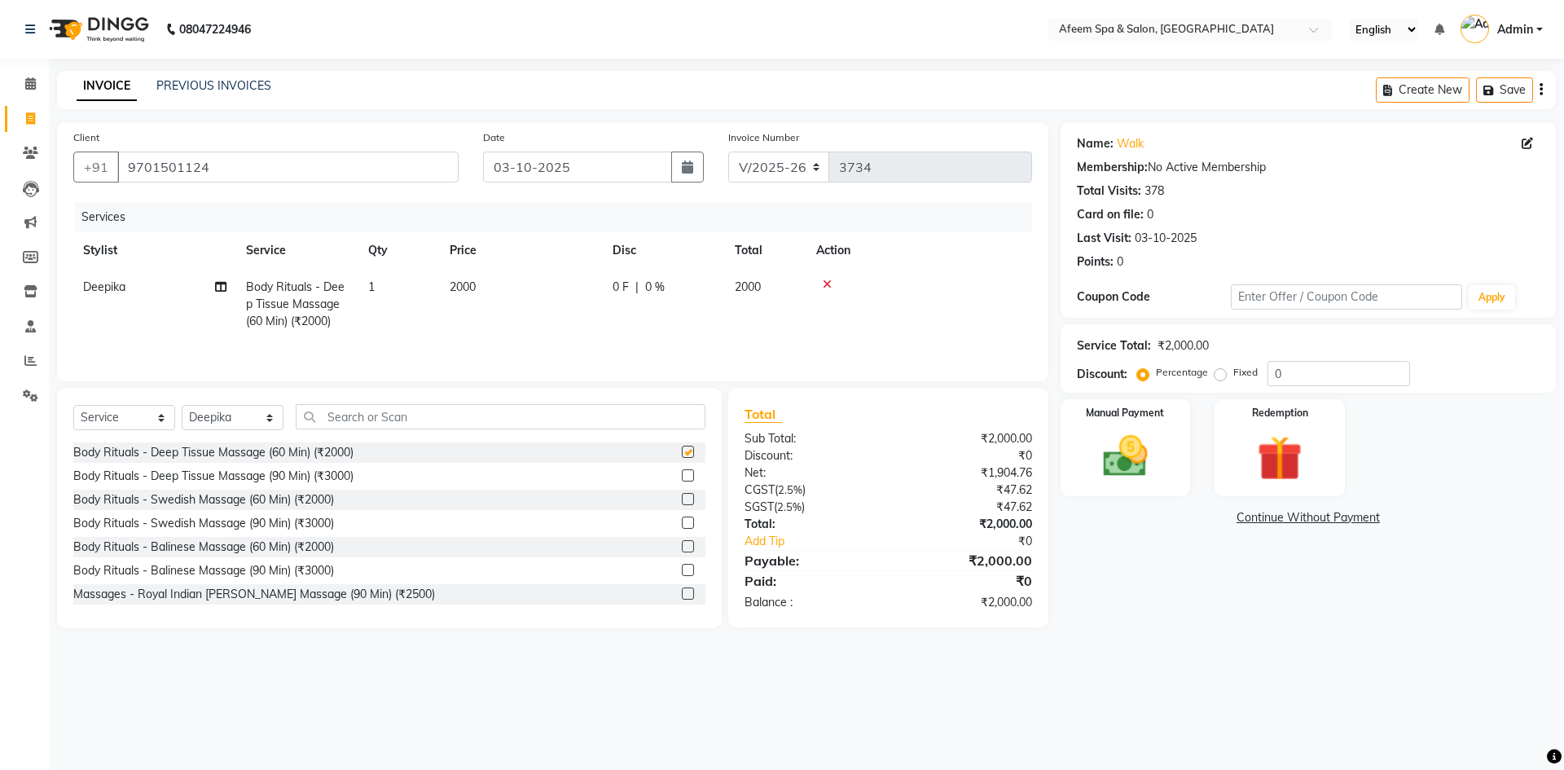
checkbox input "false"
click at [540, 283] on td "2000" at bounding box center [521, 304] width 163 height 71
select select "12004"
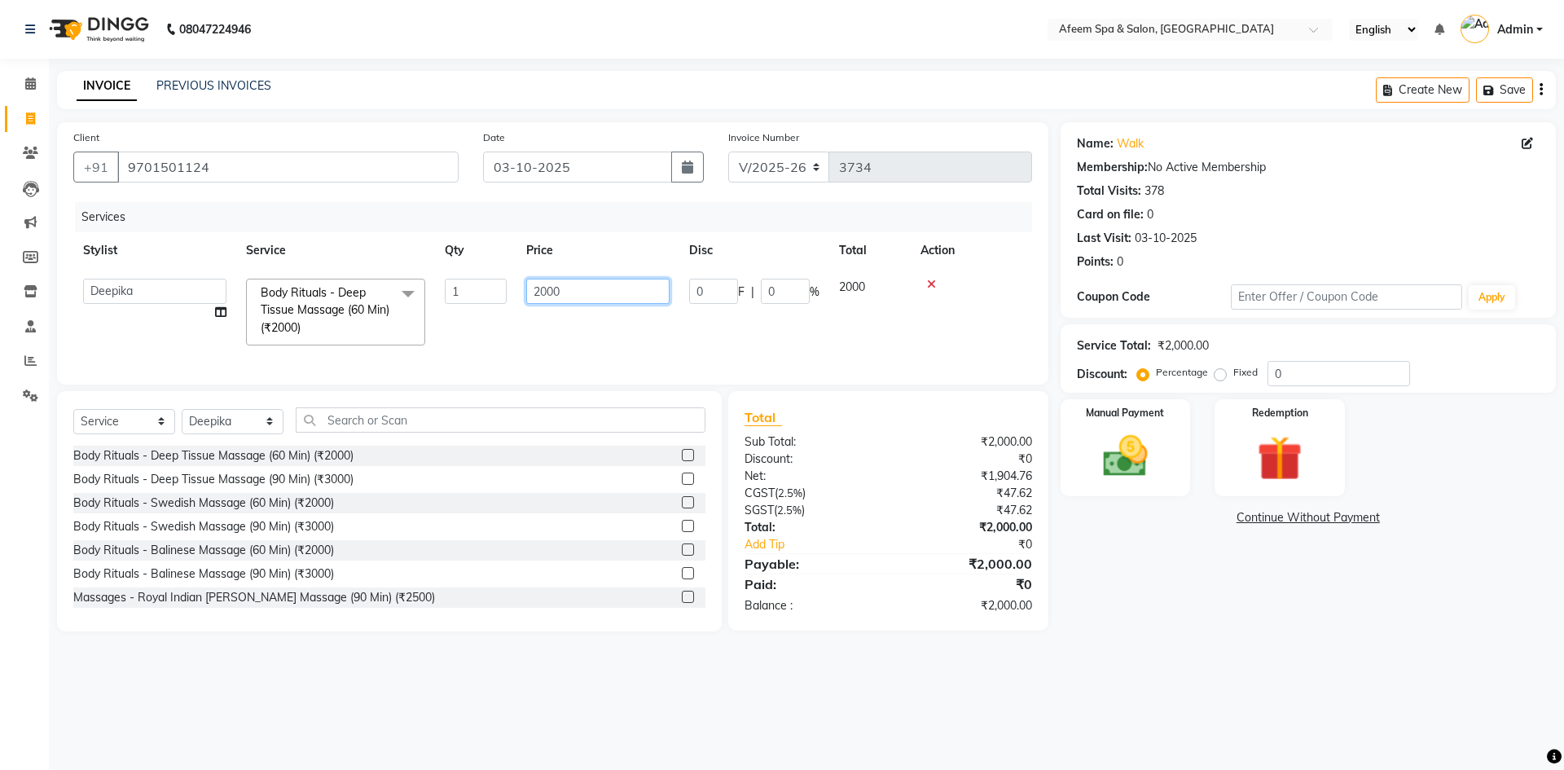
drag, startPoint x: 578, startPoint y: 283, endPoint x: 506, endPoint y: 301, distance: 74.7
click at [506, 301] on tr "anil deep [PERSON_NAME] [PERSON_NAME] Product [PERSON_NAME] sachin [PERSON_NAME…" at bounding box center [552, 312] width 959 height 86
type input "100"
click at [206, 415] on div "Select Service Product Membership Package Voucher Prepaid Gift Card Select Styl…" at bounding box center [389, 511] width 665 height 240
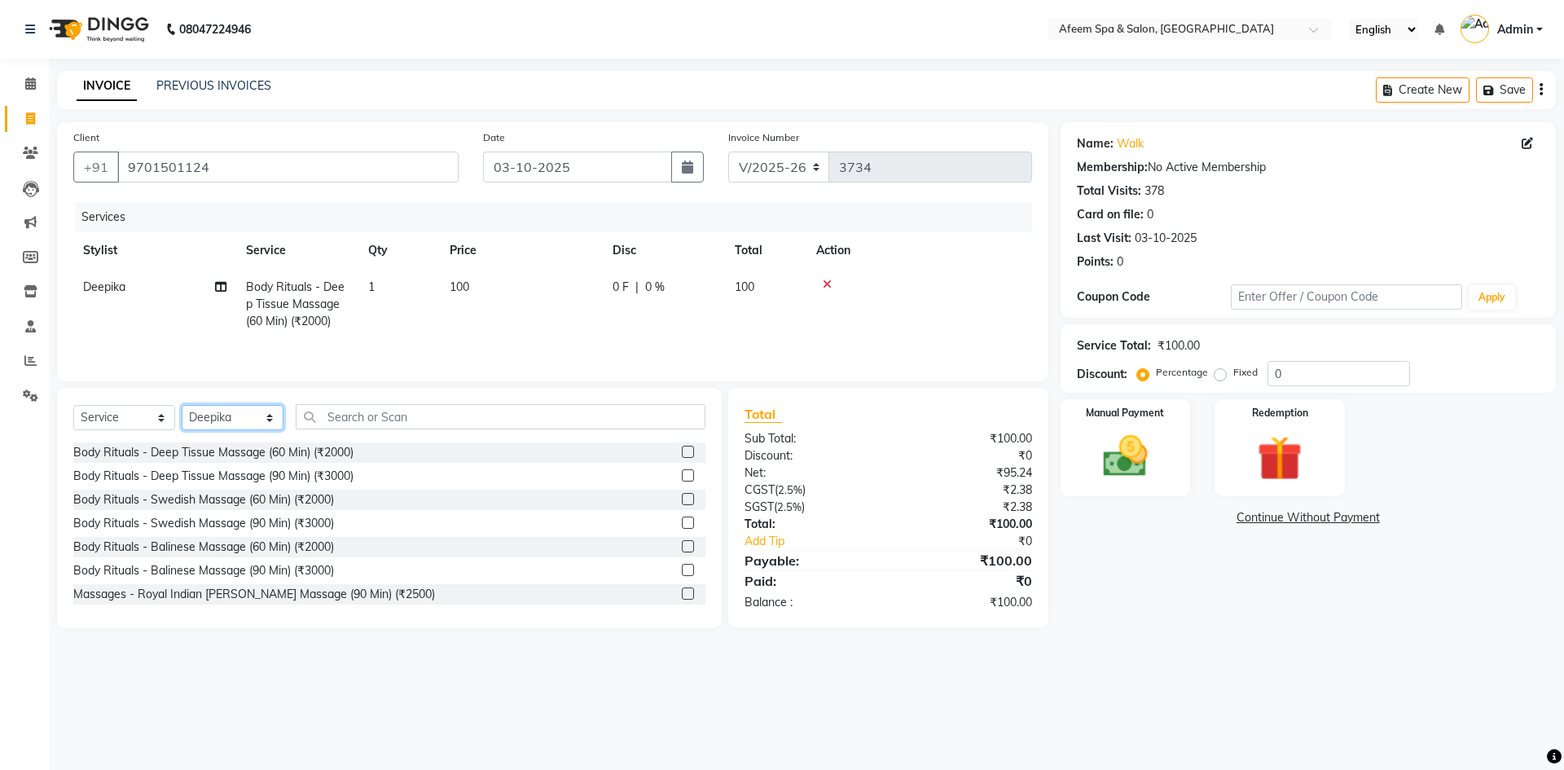
click at [211, 419] on select "Select Stylist anil deep [PERSON_NAME] [PERSON_NAME] Product [PERSON_NAME] sach…" at bounding box center [233, 417] width 102 height 25
select select "37804"
click at [182, 405] on select "Select Stylist anil deep [PERSON_NAME] [PERSON_NAME] Product [PERSON_NAME] sach…" at bounding box center [233, 417] width 102 height 25
click at [682, 450] on label at bounding box center [688, 451] width 12 height 12
click at [682, 450] on input "checkbox" at bounding box center [687, 452] width 11 height 11
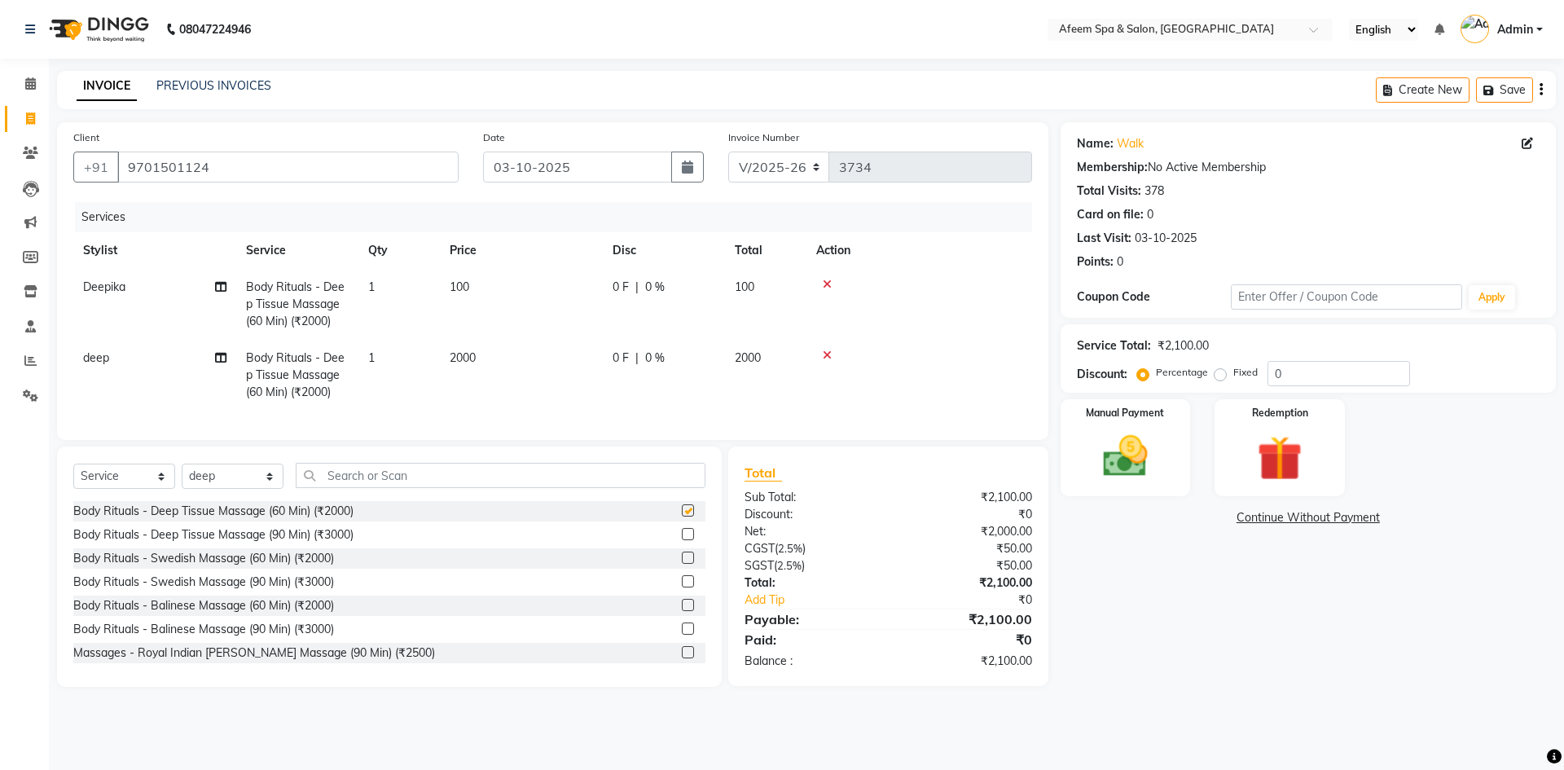
click at [551, 362] on td "2000" at bounding box center [521, 375] width 163 height 71
checkbox input "false"
select select "37804"
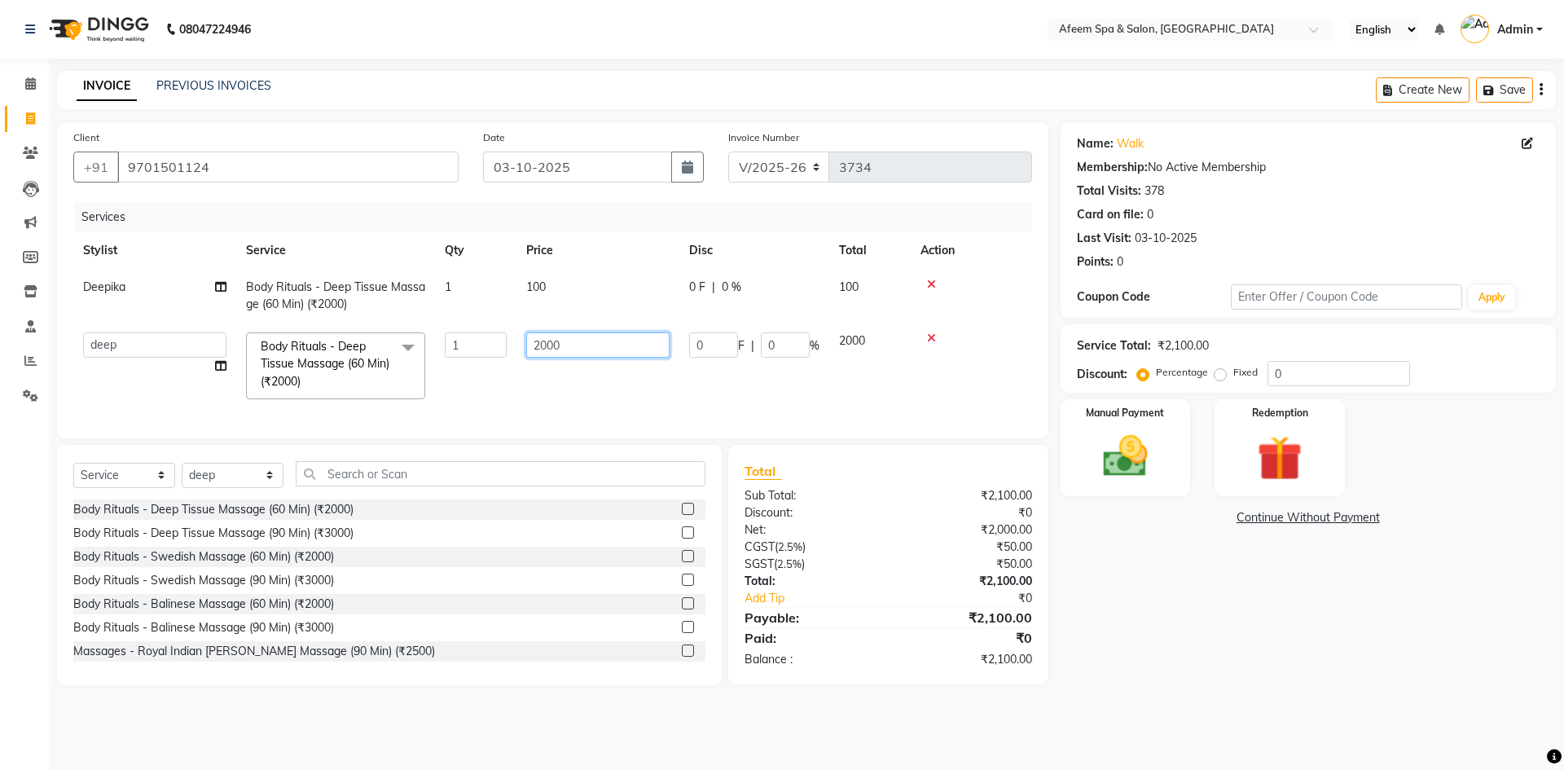
drag, startPoint x: 581, startPoint y: 341, endPoint x: 513, endPoint y: 344, distance: 68.5
click at [513, 344] on tr "anil deep [PERSON_NAME] [PERSON_NAME] Product [PERSON_NAME] sachin [PERSON_NAME…" at bounding box center [552, 366] width 959 height 86
type input "400"
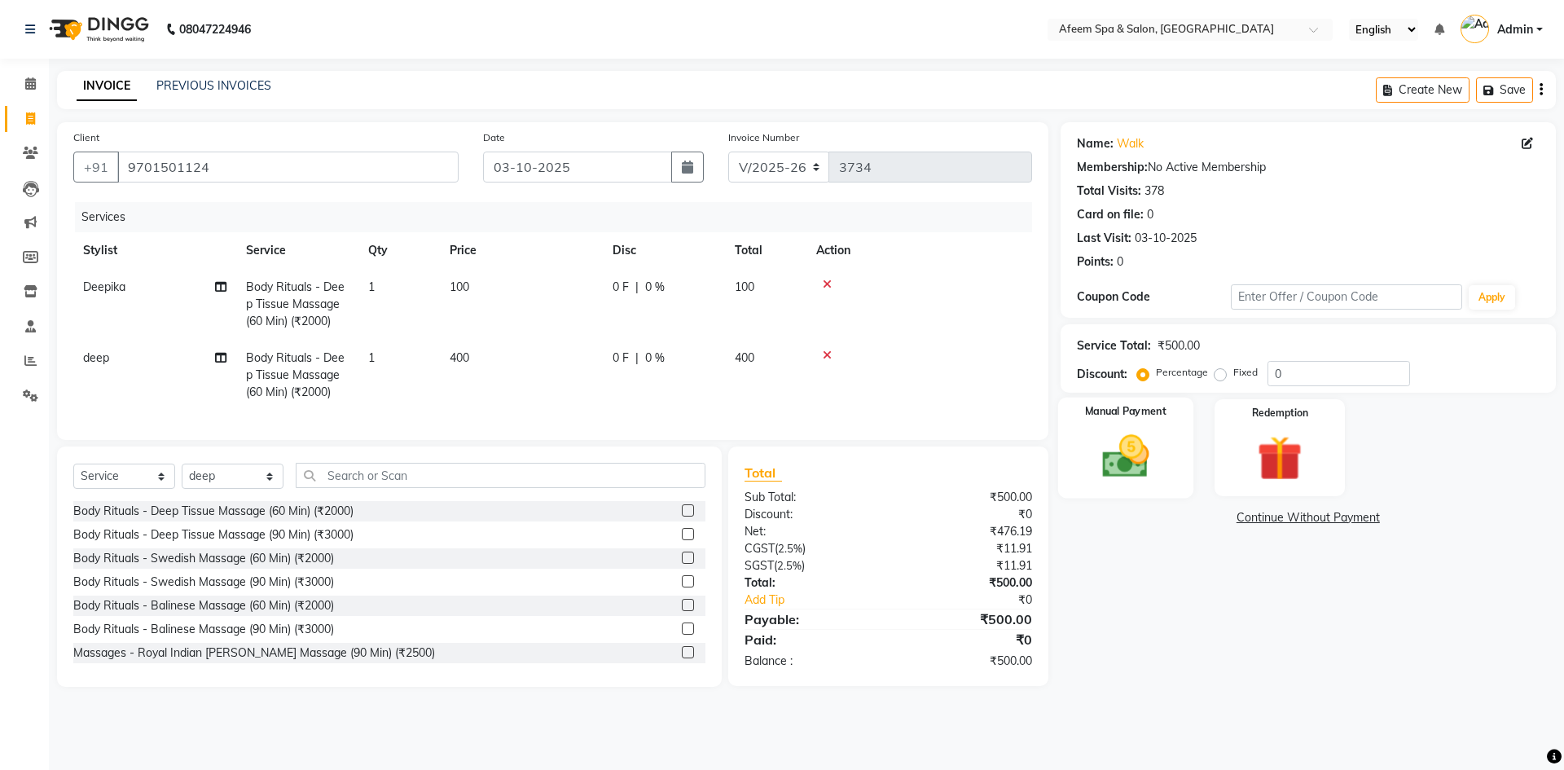
click at [1095, 461] on img at bounding box center [1125, 456] width 76 height 54
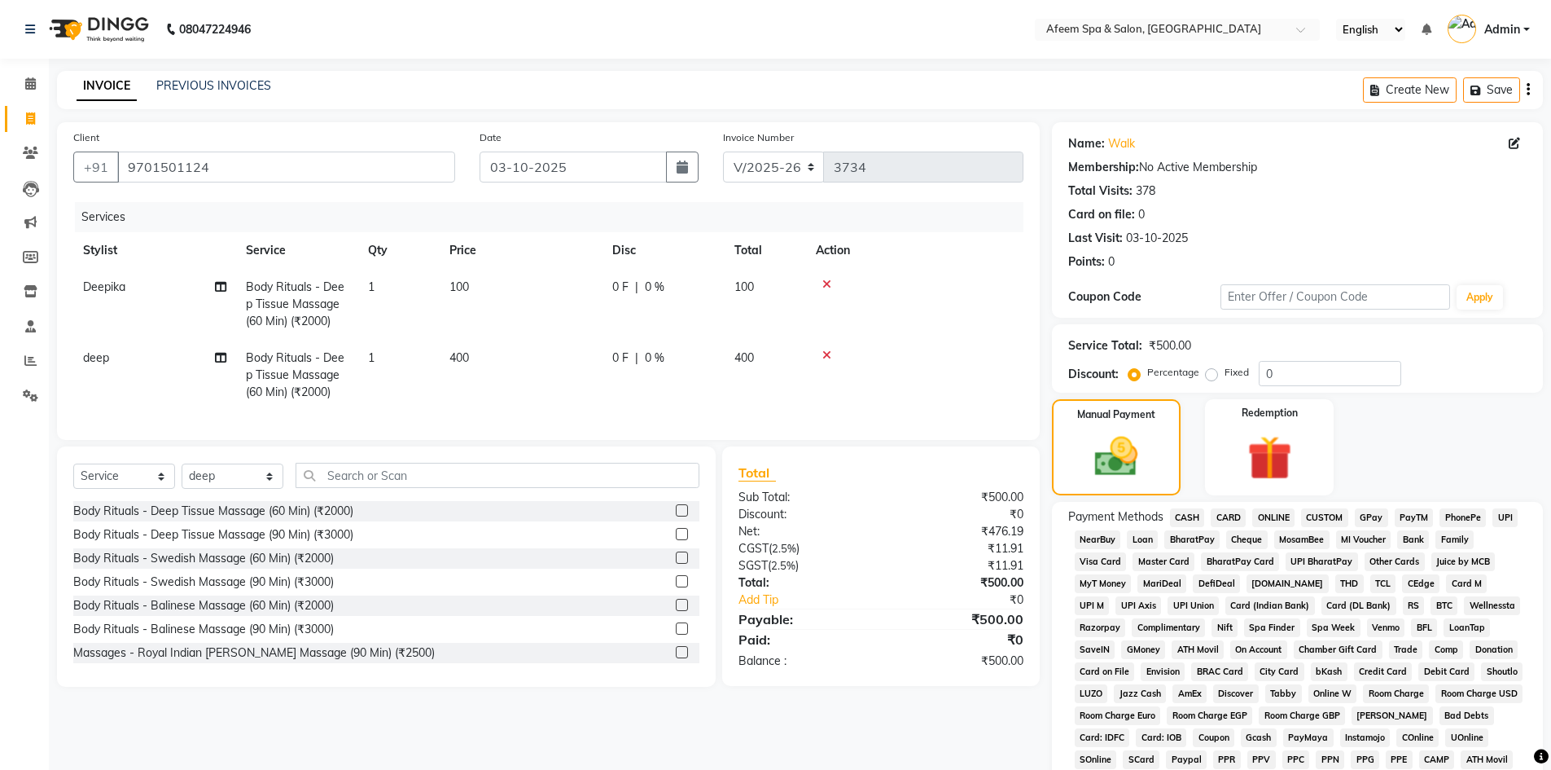
click at [1268, 519] on span "ONLINE" at bounding box center [1274, 517] width 42 height 19
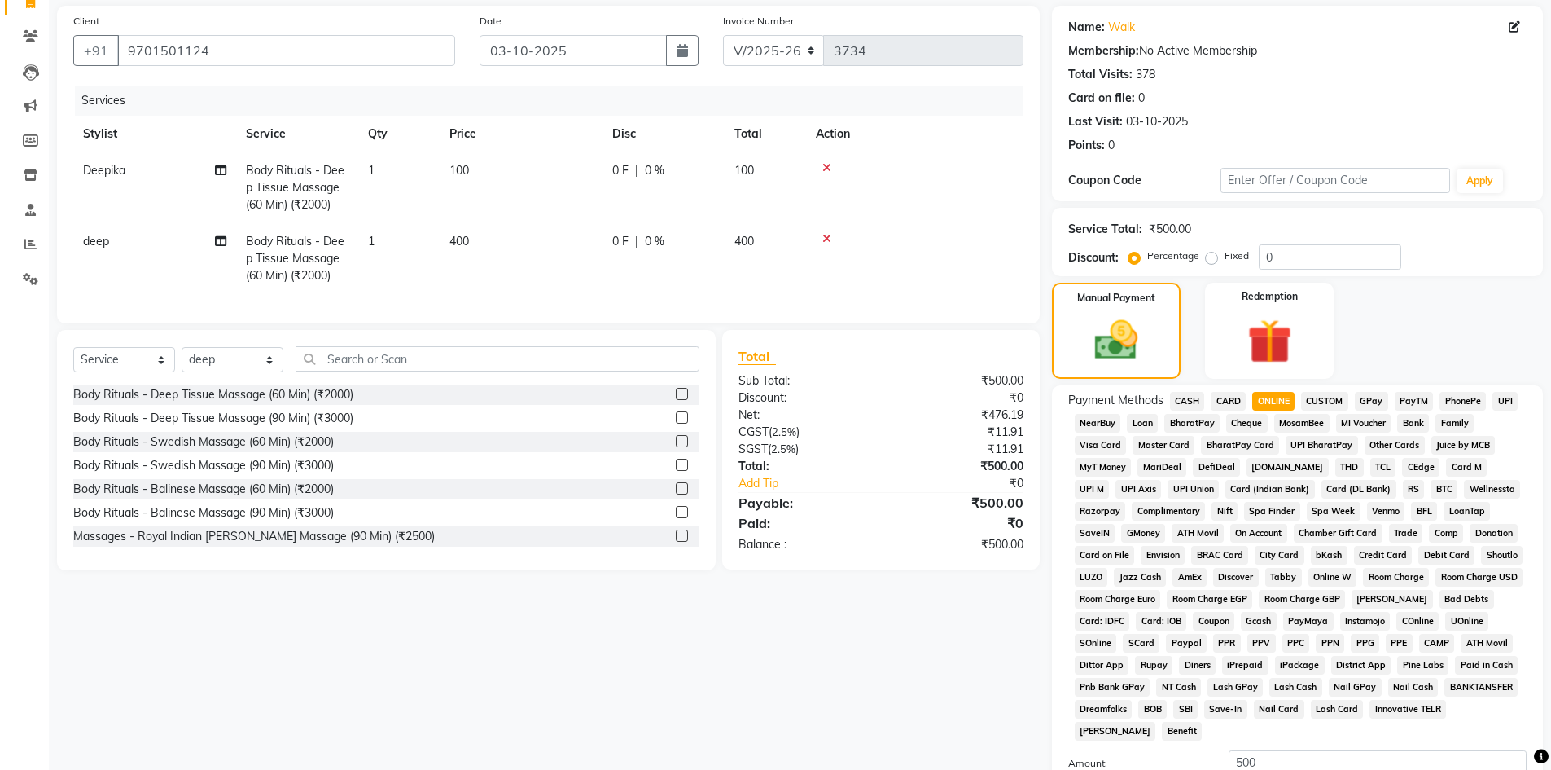
scroll to position [303, 0]
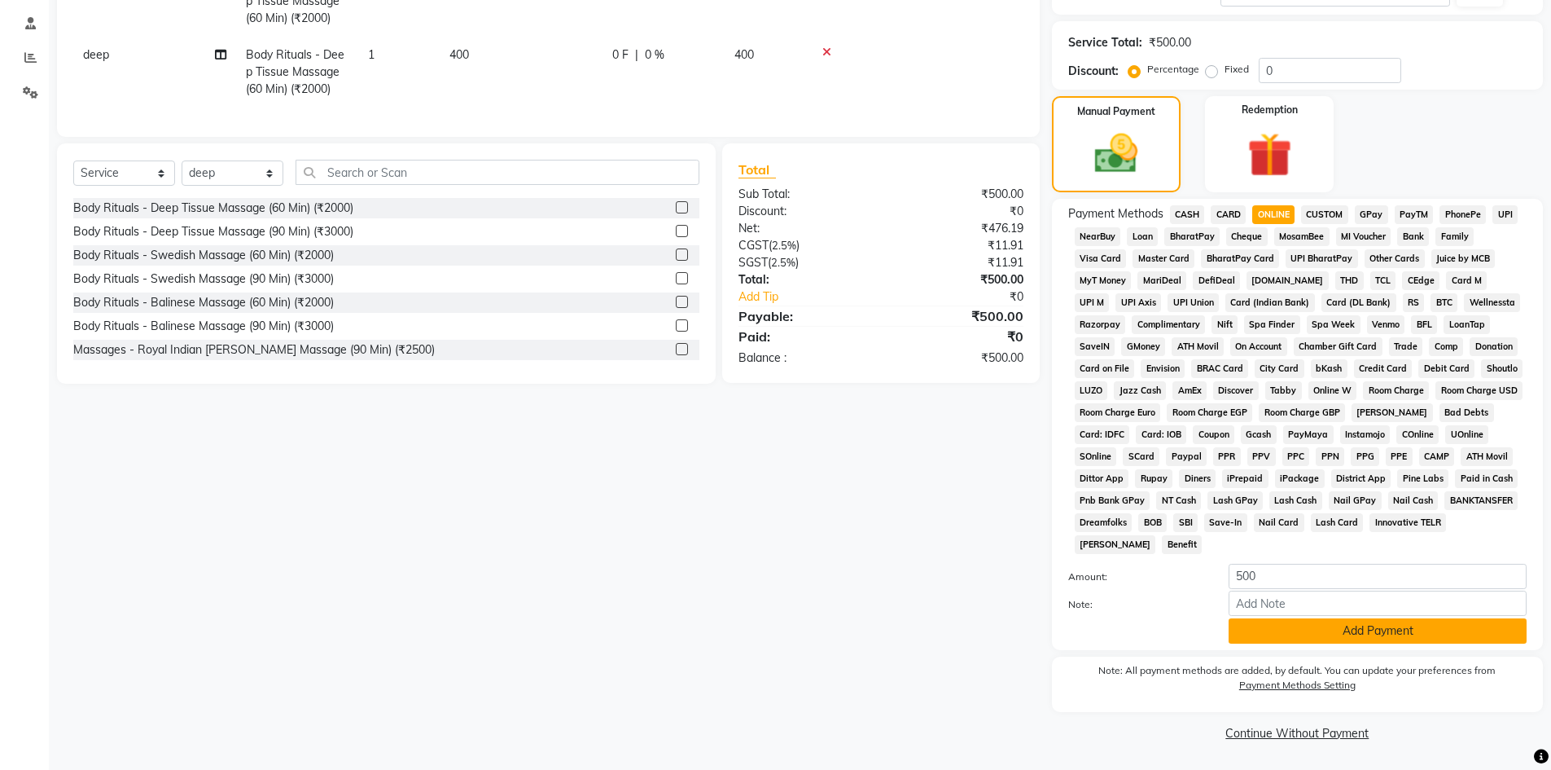
click at [1311, 625] on button "Add Payment" at bounding box center [1378, 630] width 298 height 25
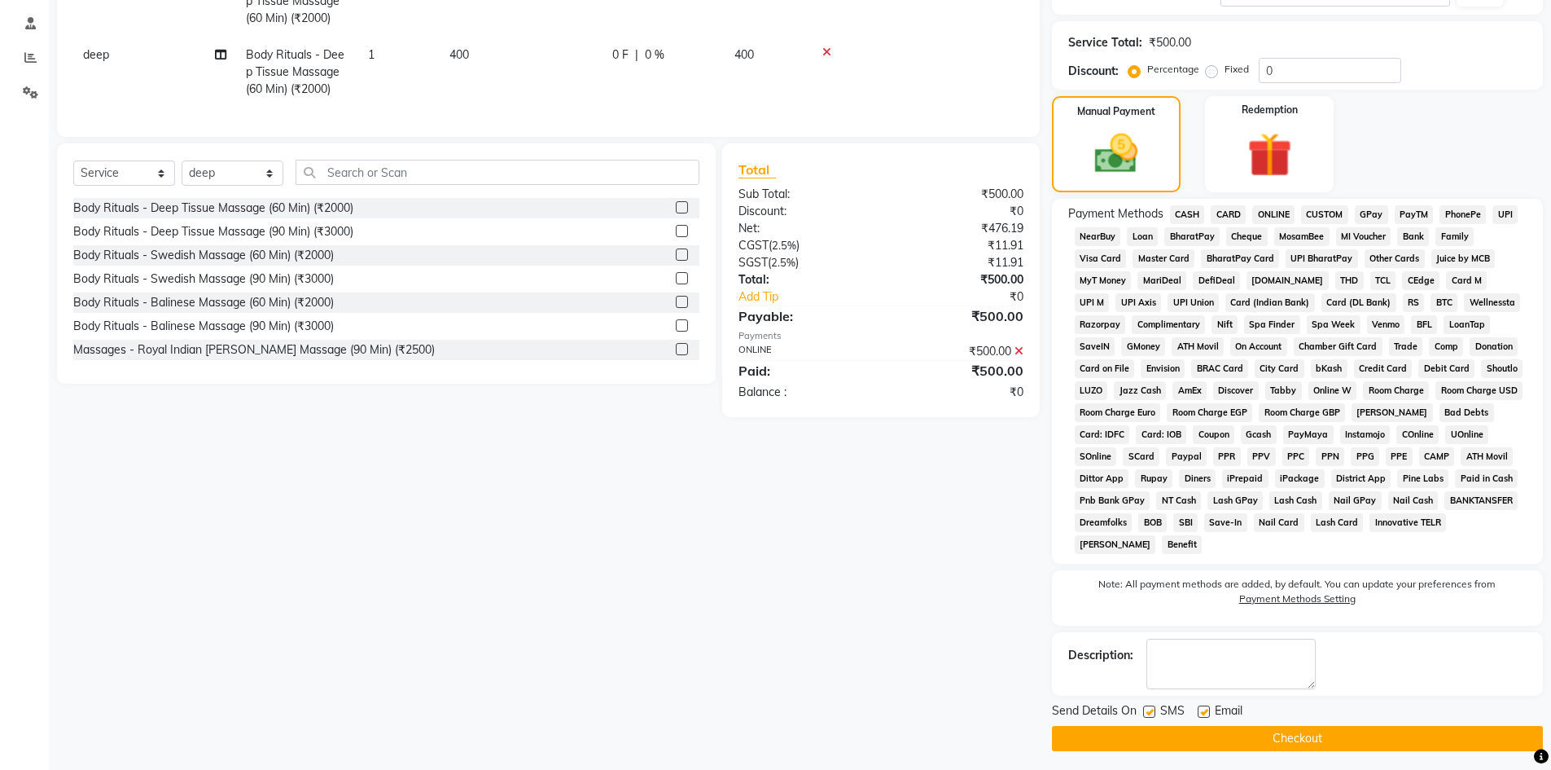
click at [1319, 745] on button "Checkout" at bounding box center [1297, 738] width 491 height 25
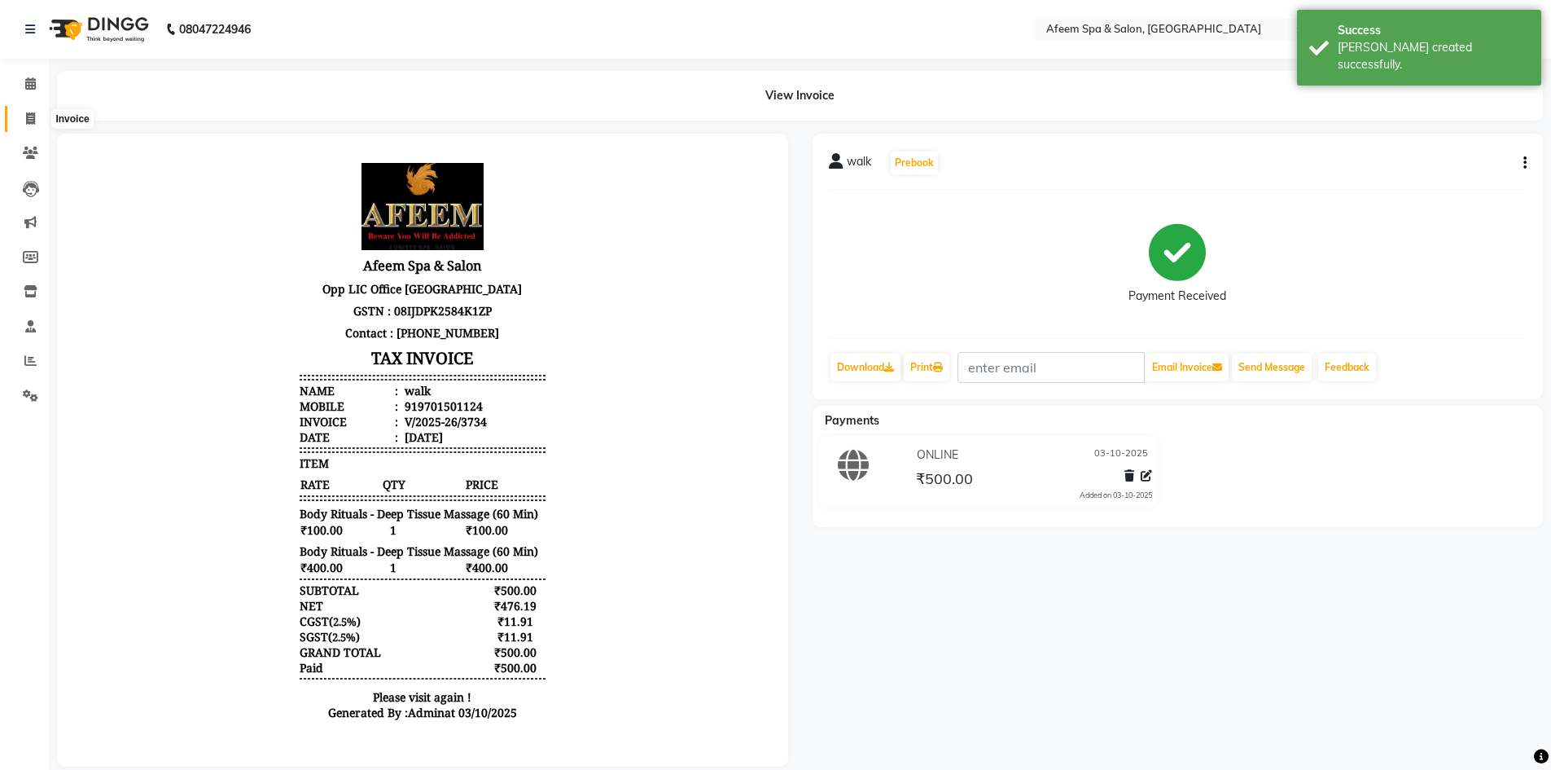
click at [29, 120] on icon at bounding box center [30, 118] width 9 height 12
select select "service"
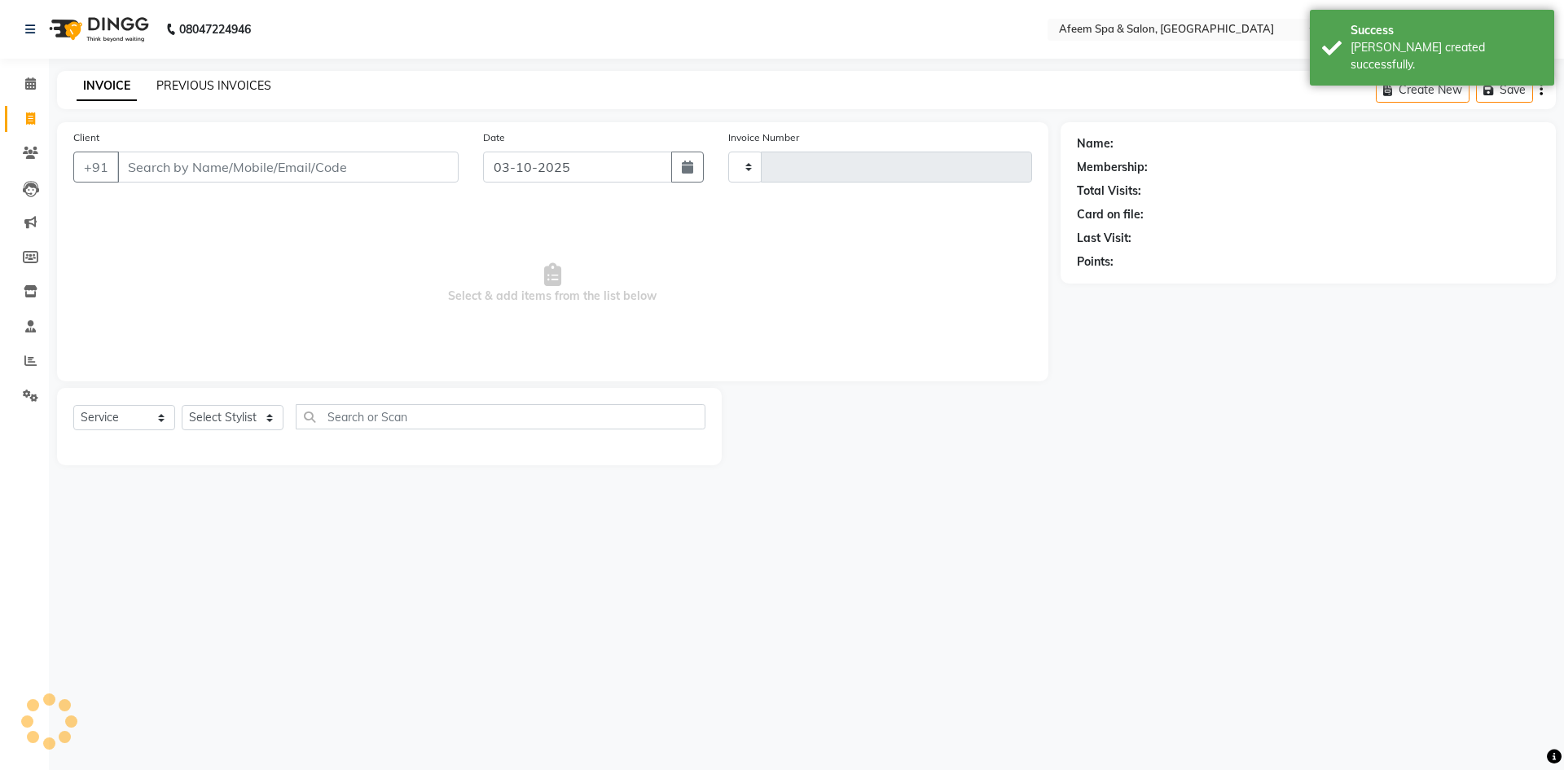
type input "3735"
select select "750"
click at [239, 86] on link "PREVIOUS INVOICES" at bounding box center [213, 85] width 115 height 15
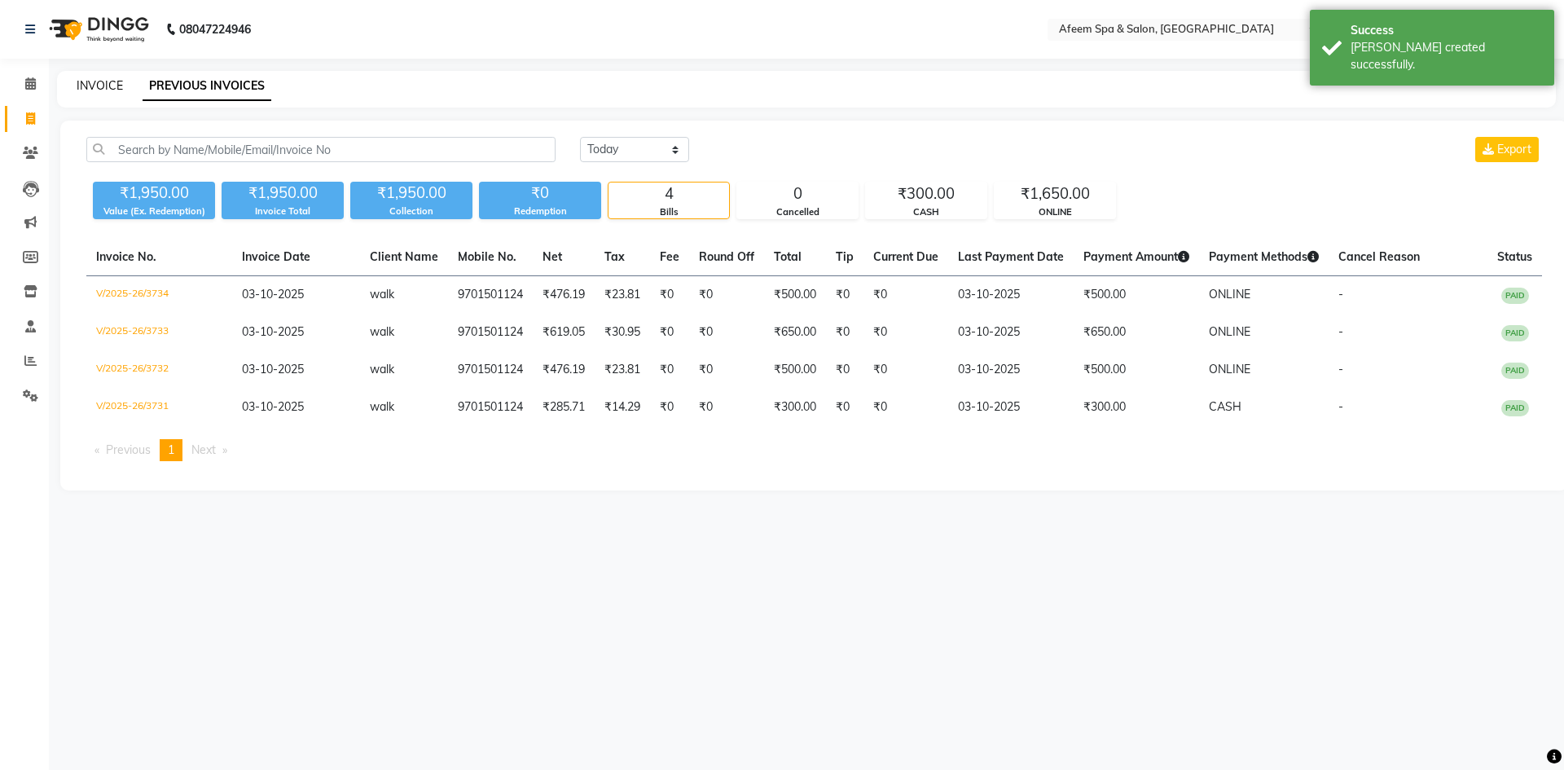
click at [99, 85] on link "INVOICE" at bounding box center [100, 85] width 46 height 15
select select "service"
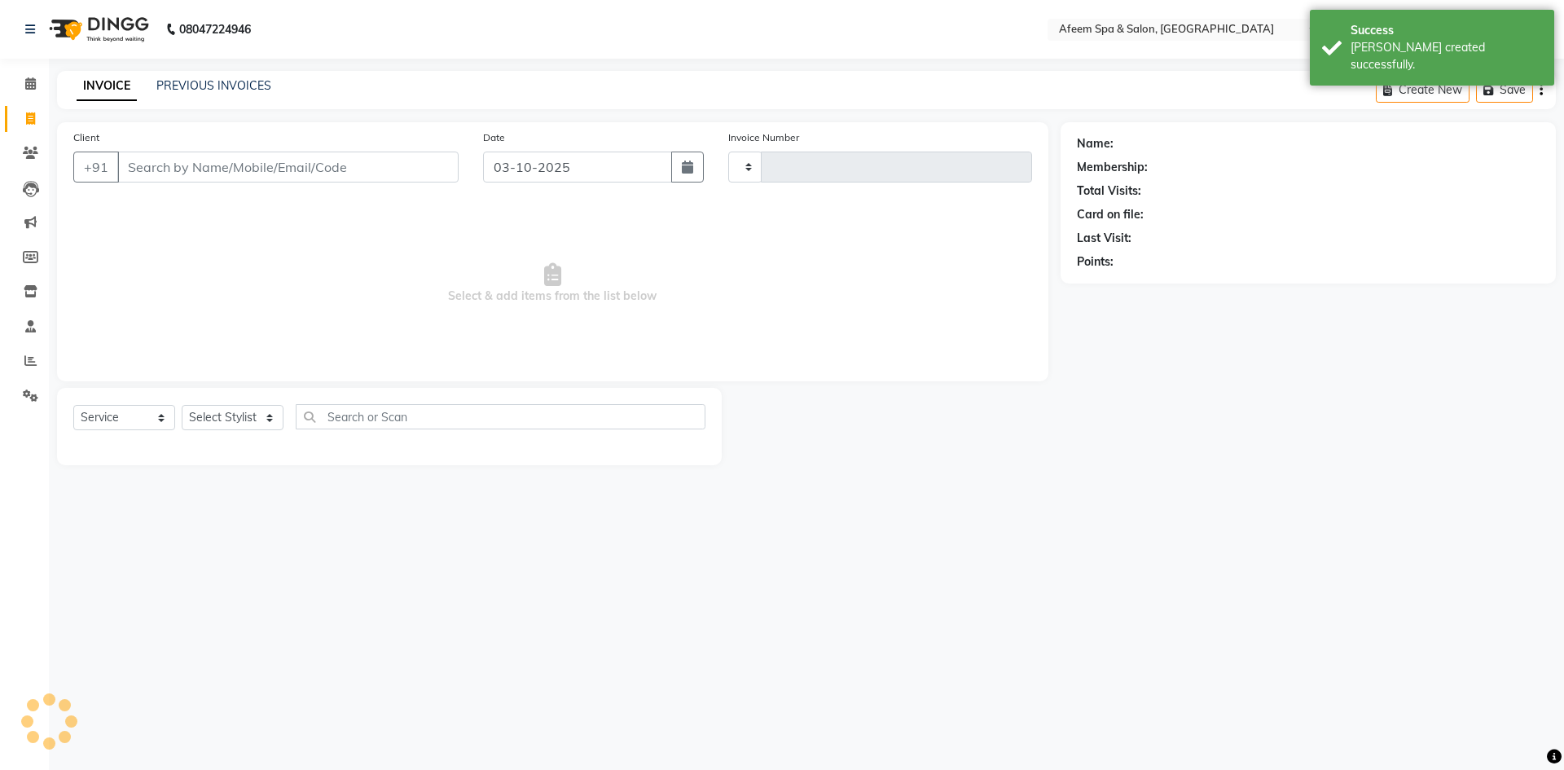
type input "3735"
select select "750"
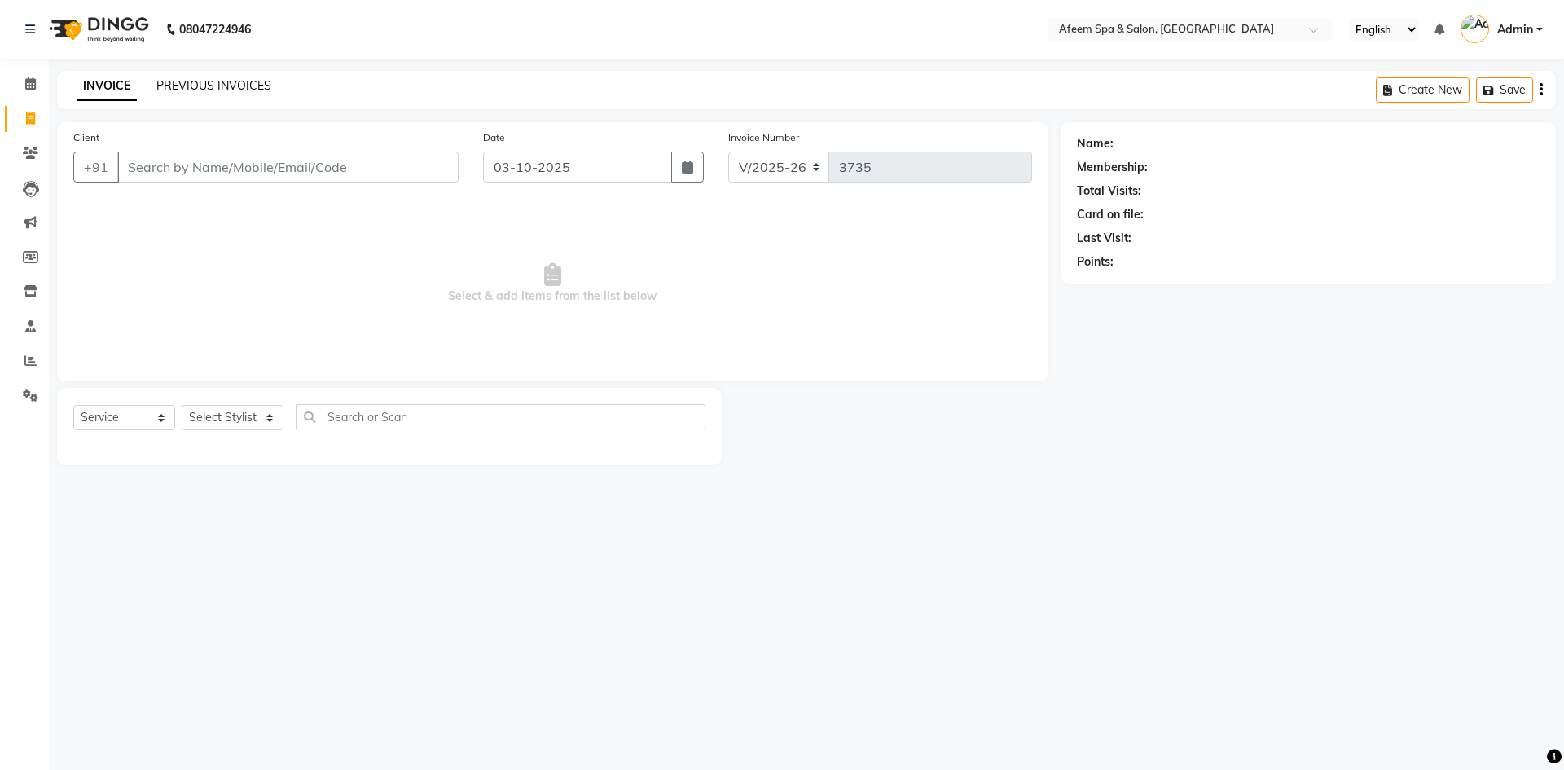
click at [239, 85] on link "PREVIOUS INVOICES" at bounding box center [213, 85] width 115 height 15
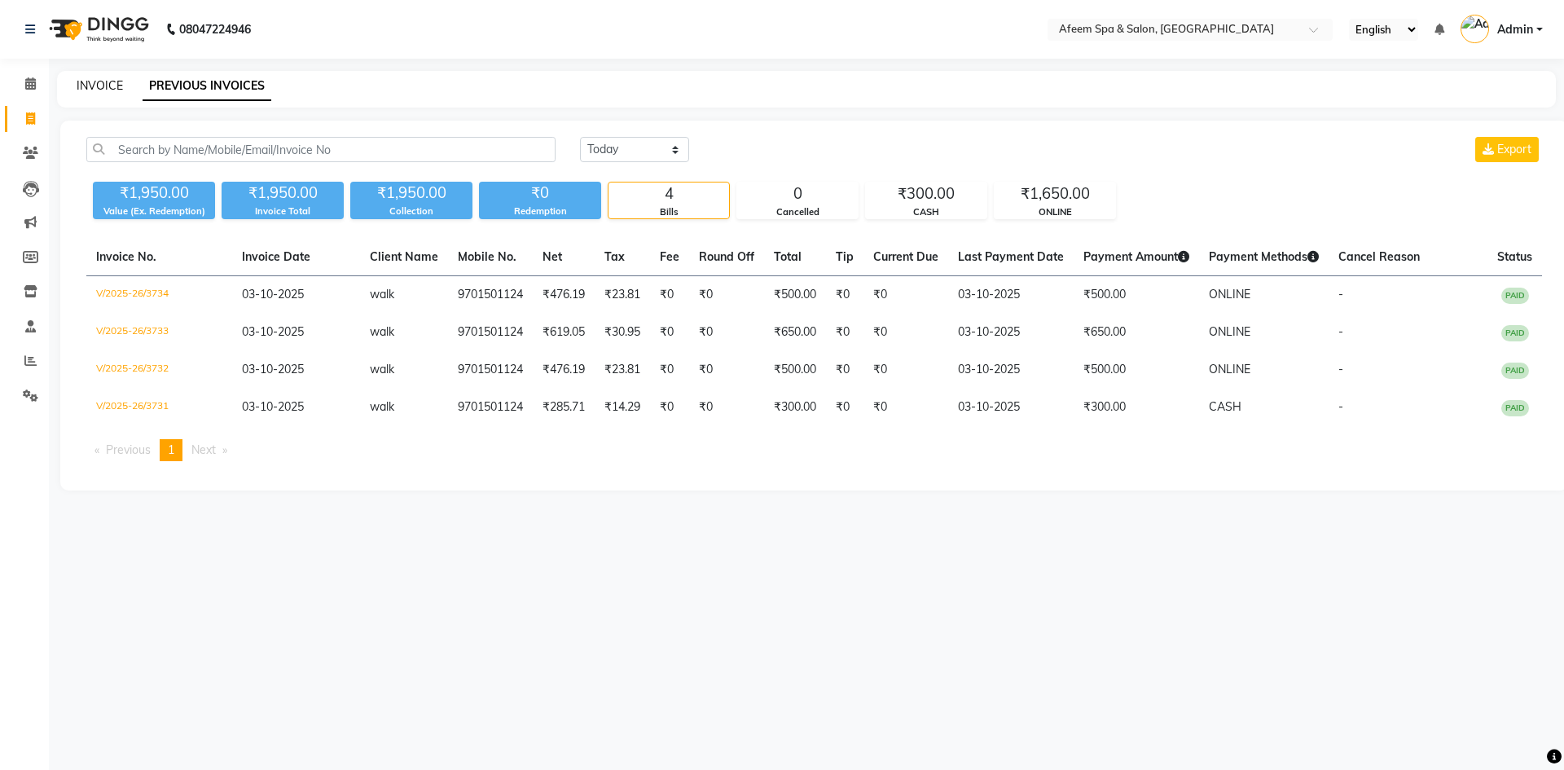
click at [99, 85] on link "INVOICE" at bounding box center [100, 85] width 46 height 15
select select "service"
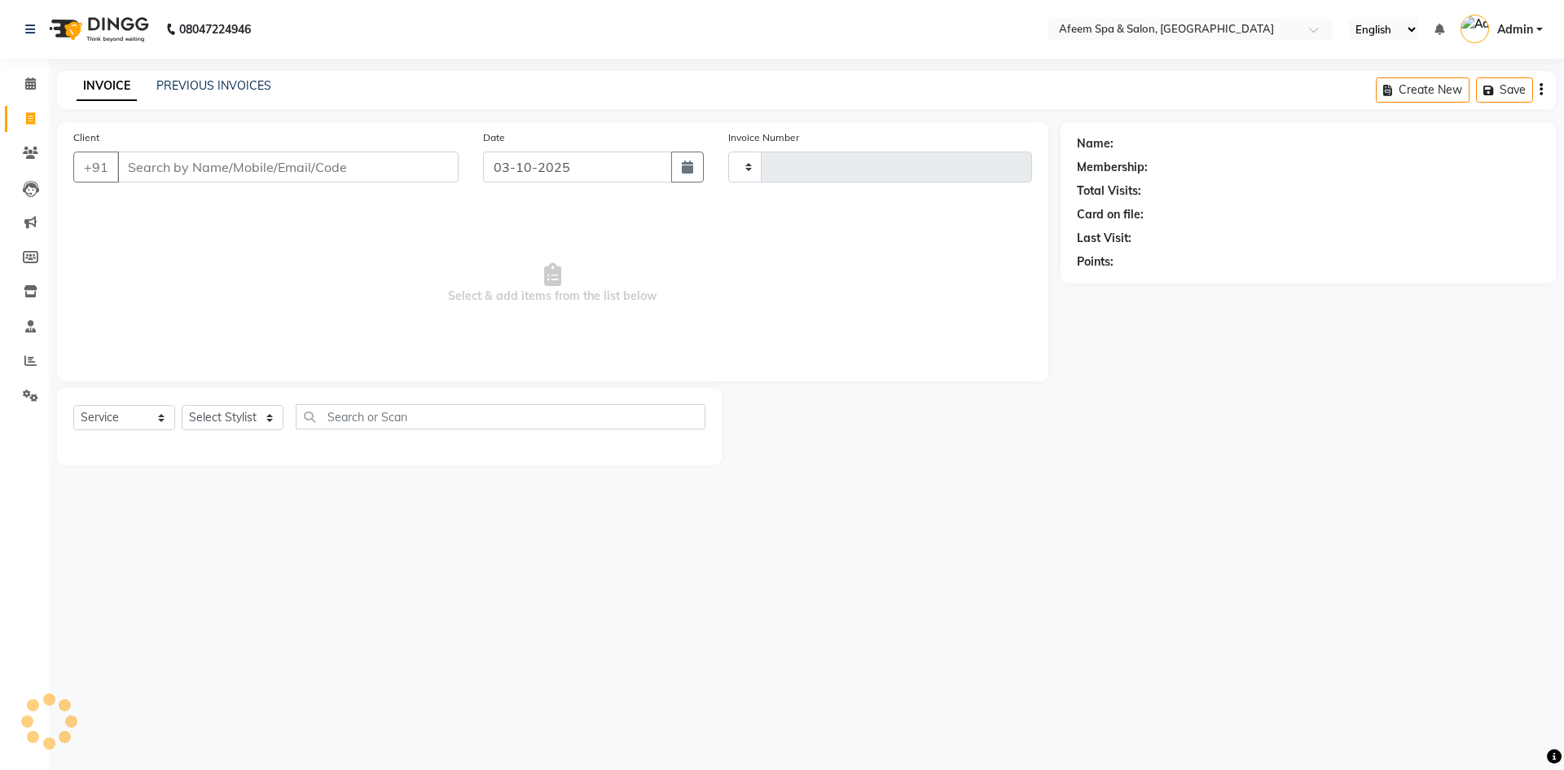
type input "3735"
select select "750"
click at [237, 86] on link "PREVIOUS INVOICES" at bounding box center [213, 85] width 115 height 15
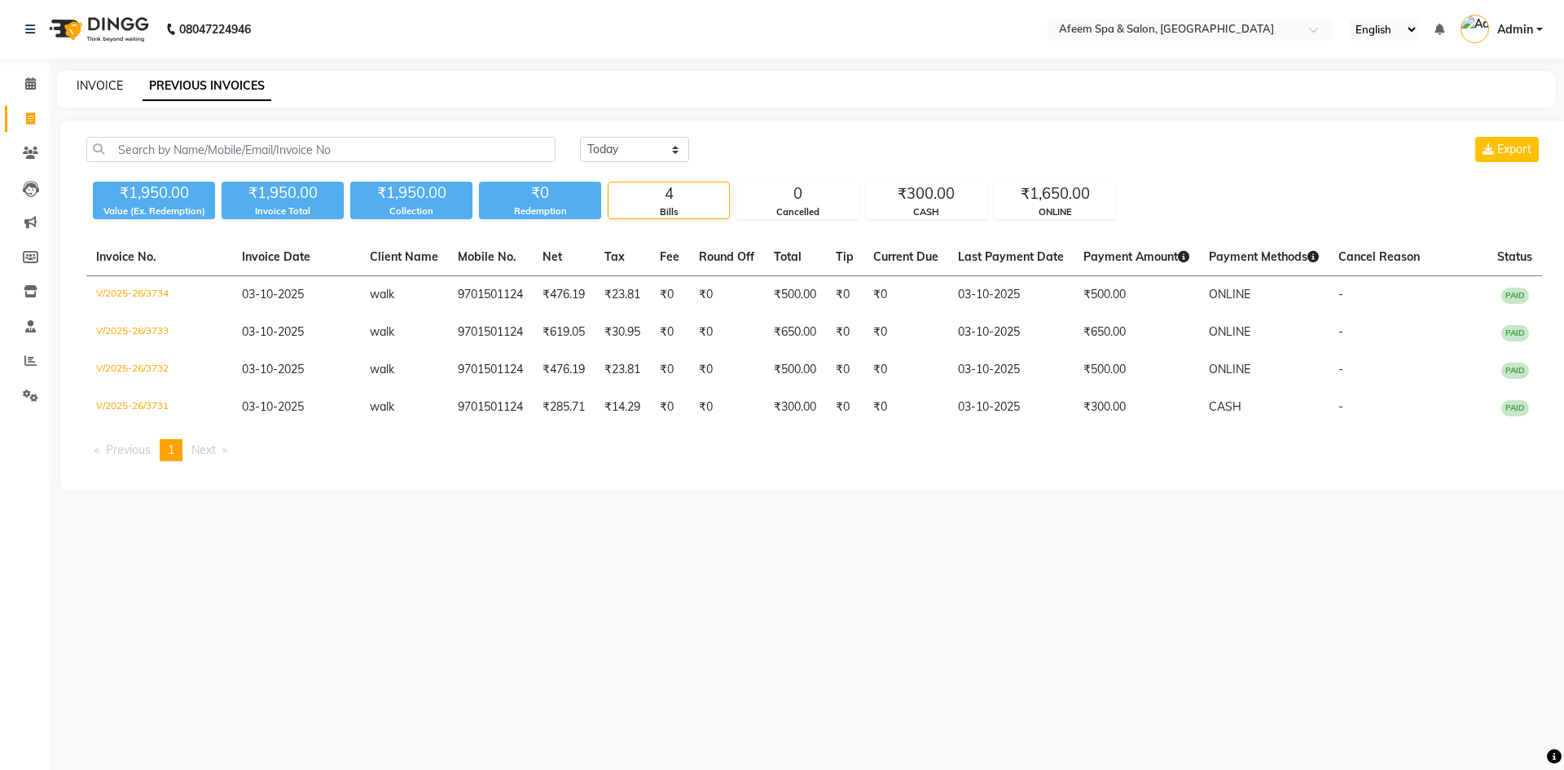
click at [98, 86] on link "INVOICE" at bounding box center [100, 85] width 46 height 15
select select "service"
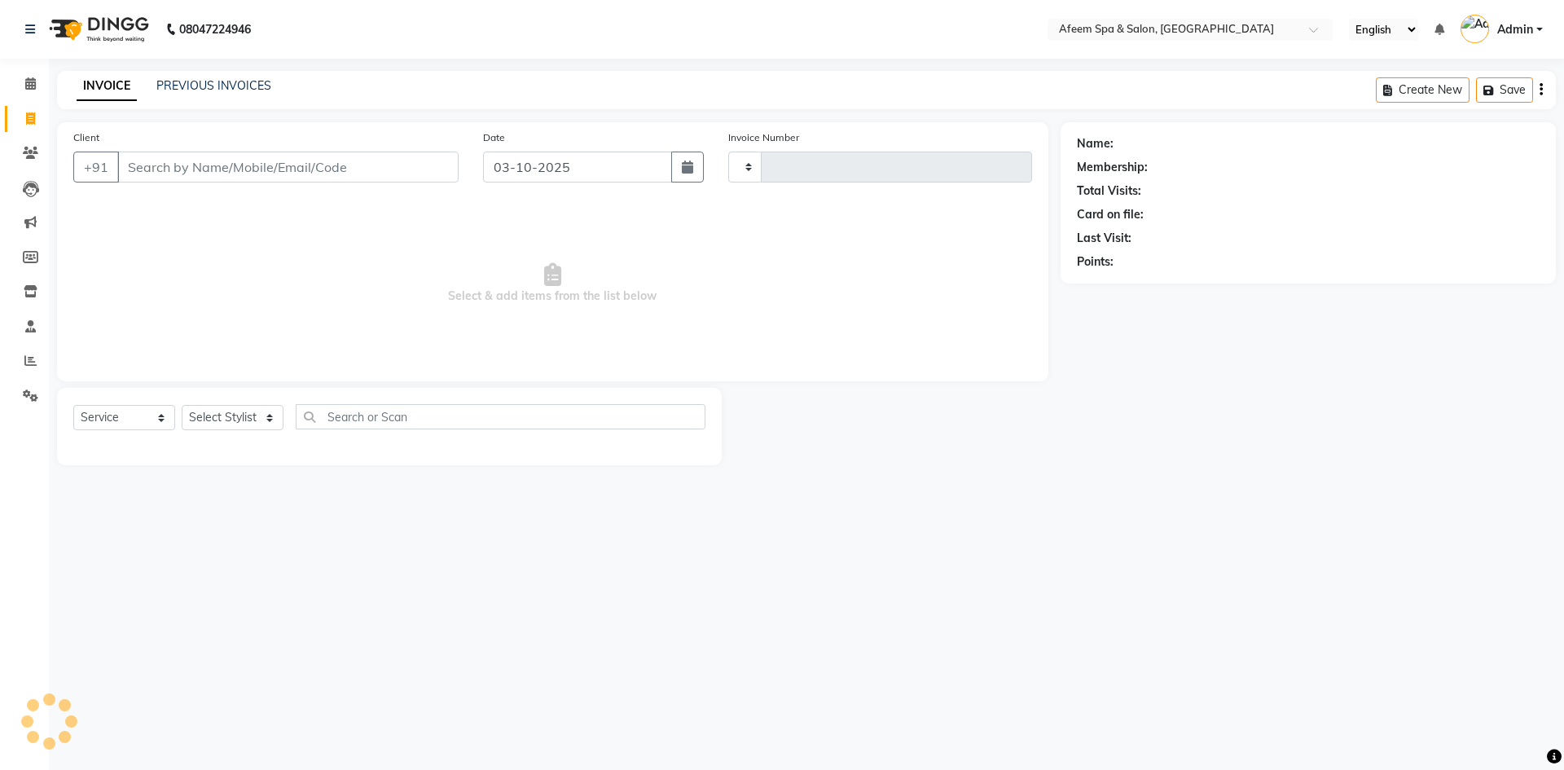
type input "3735"
select select "750"
click at [235, 87] on link "PREVIOUS INVOICES" at bounding box center [213, 85] width 115 height 15
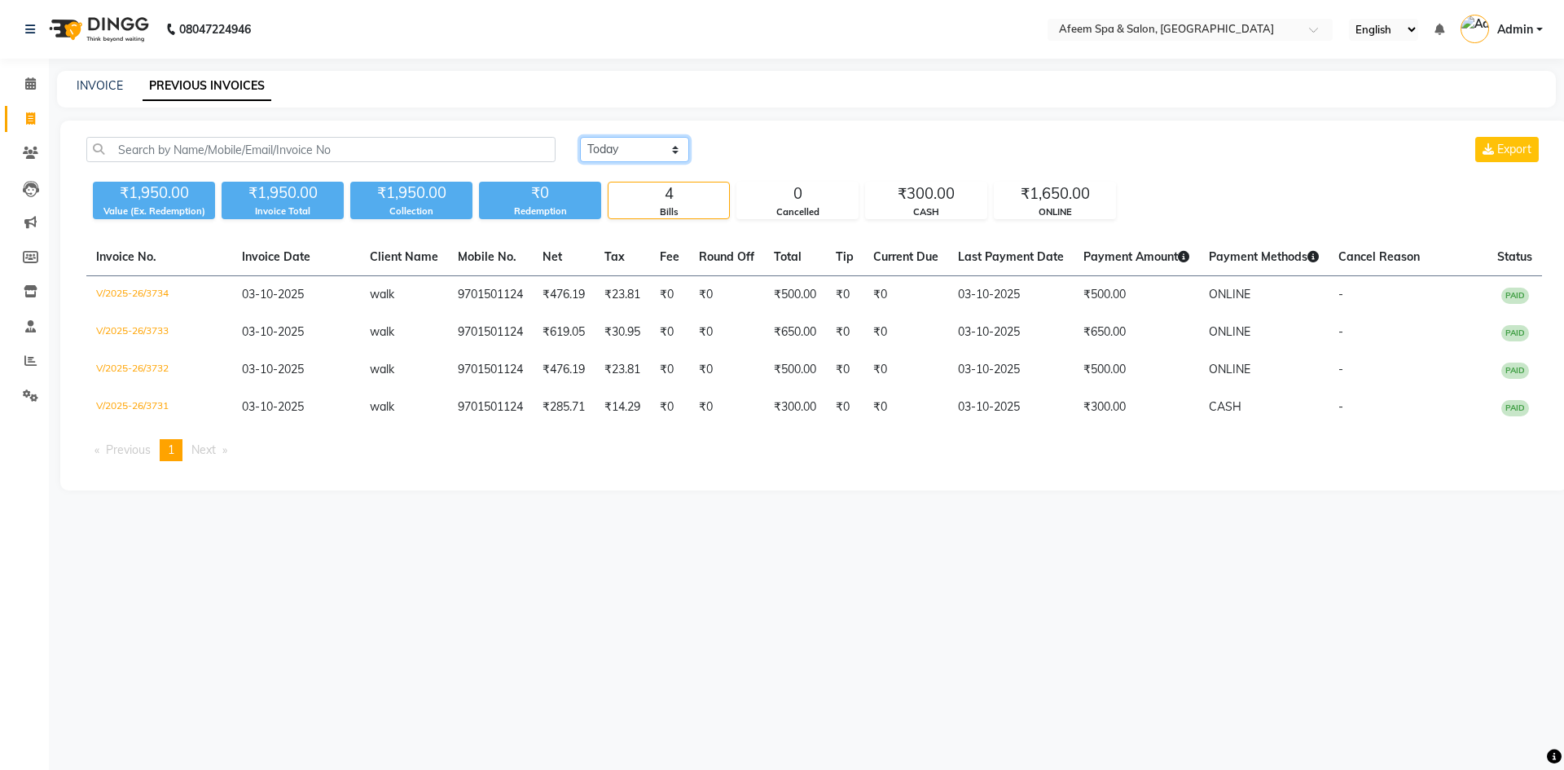
click at [674, 152] on select "[DATE] [DATE] Custom Range" at bounding box center [634, 149] width 109 height 25
click at [759, 116] on main "INVOICE PREVIOUS INVOICES [DATE] [DATE] Custom Range Export ₹1,950.00 Value (Ex…" at bounding box center [806, 293] width 1515 height 444
click at [665, 153] on select "[DATE] [DATE] Custom Range" at bounding box center [634, 149] width 109 height 25
click at [739, 156] on div "[DATE] [DATE] Custom Range Export" at bounding box center [1061, 149] width 962 height 25
click at [99, 86] on link "INVOICE" at bounding box center [100, 85] width 46 height 15
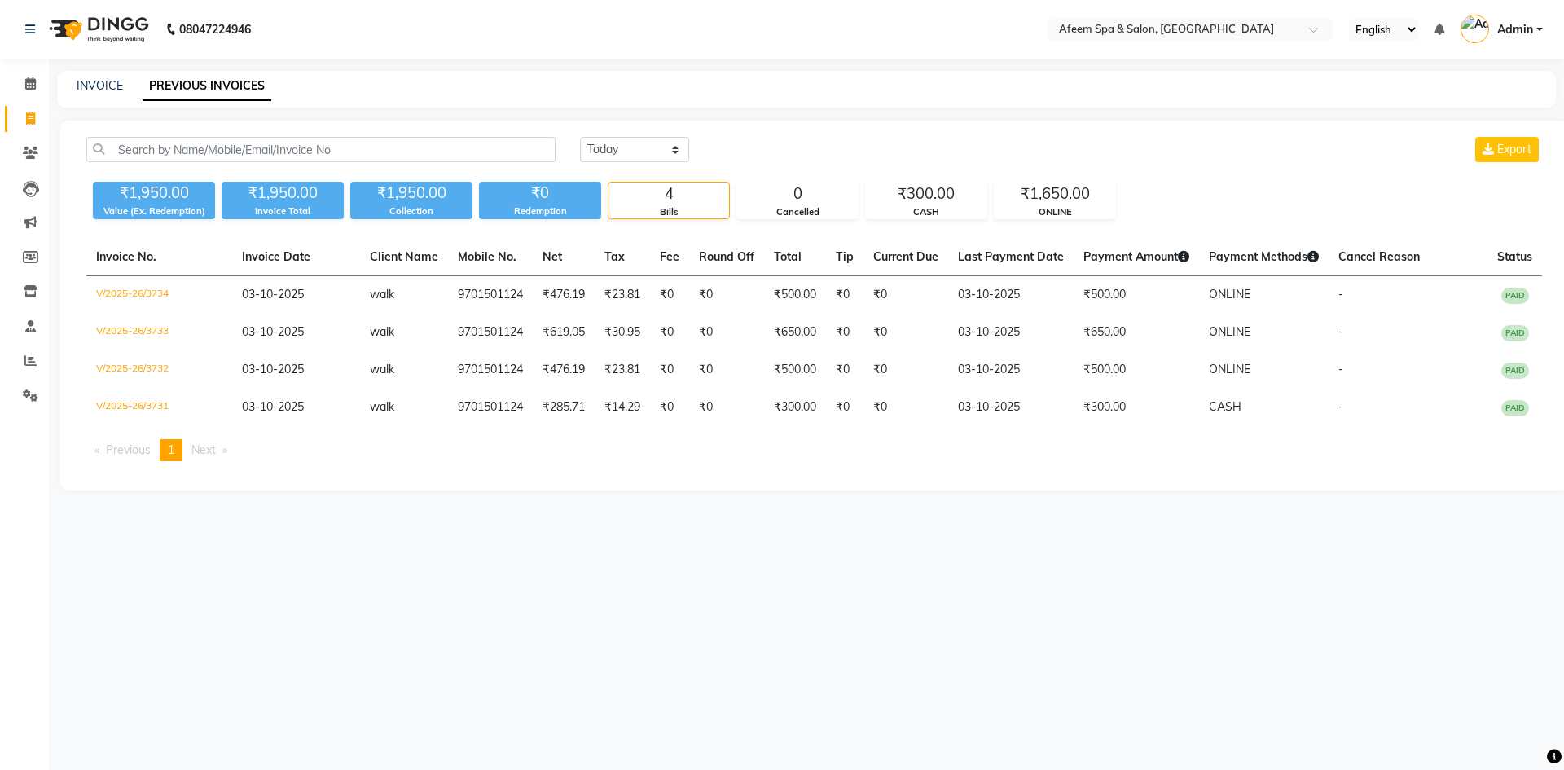
select select "service"
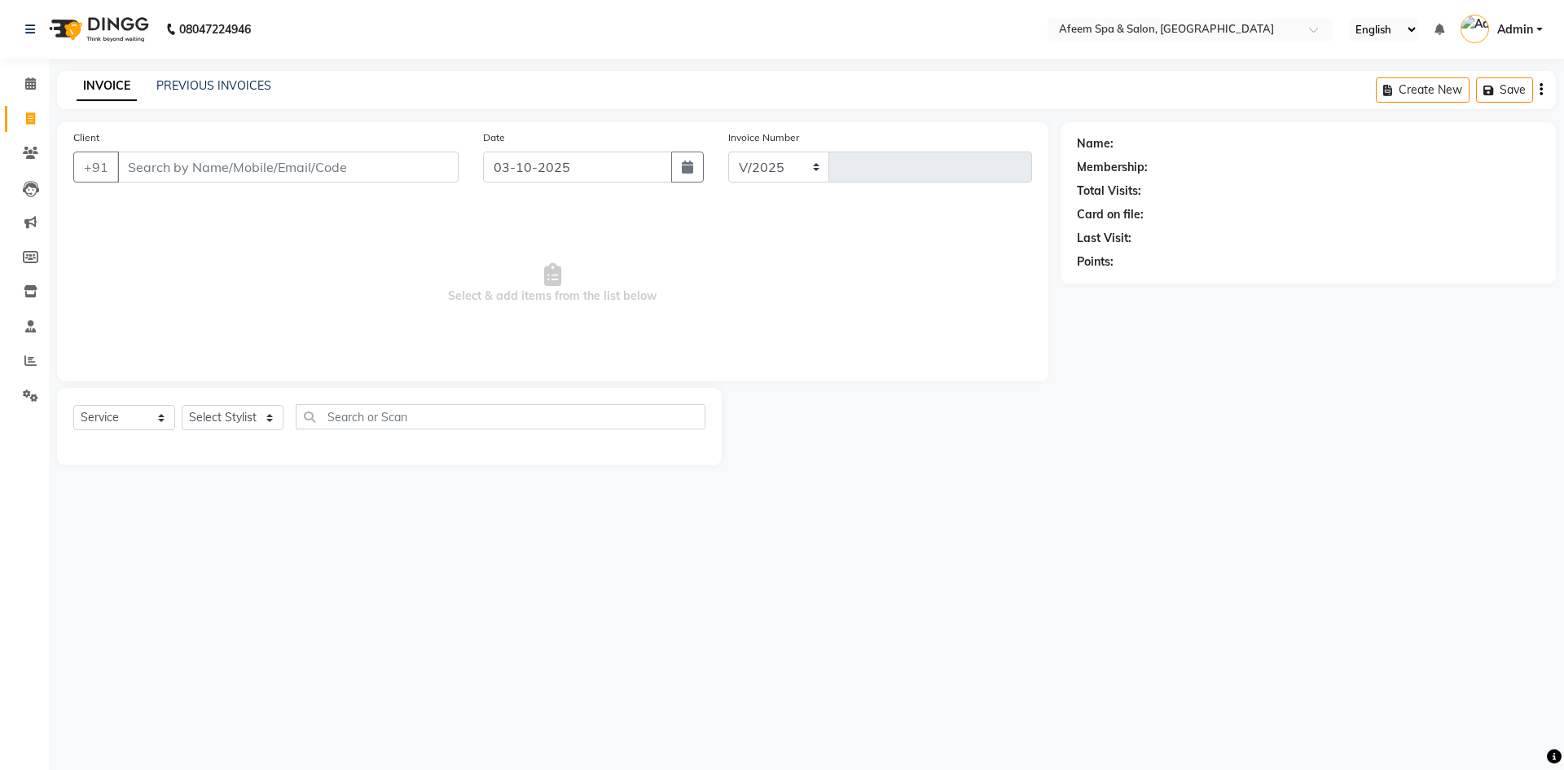
select select "750"
type input "3735"
click at [241, 86] on link "PREVIOUS INVOICES" at bounding box center [213, 85] width 115 height 15
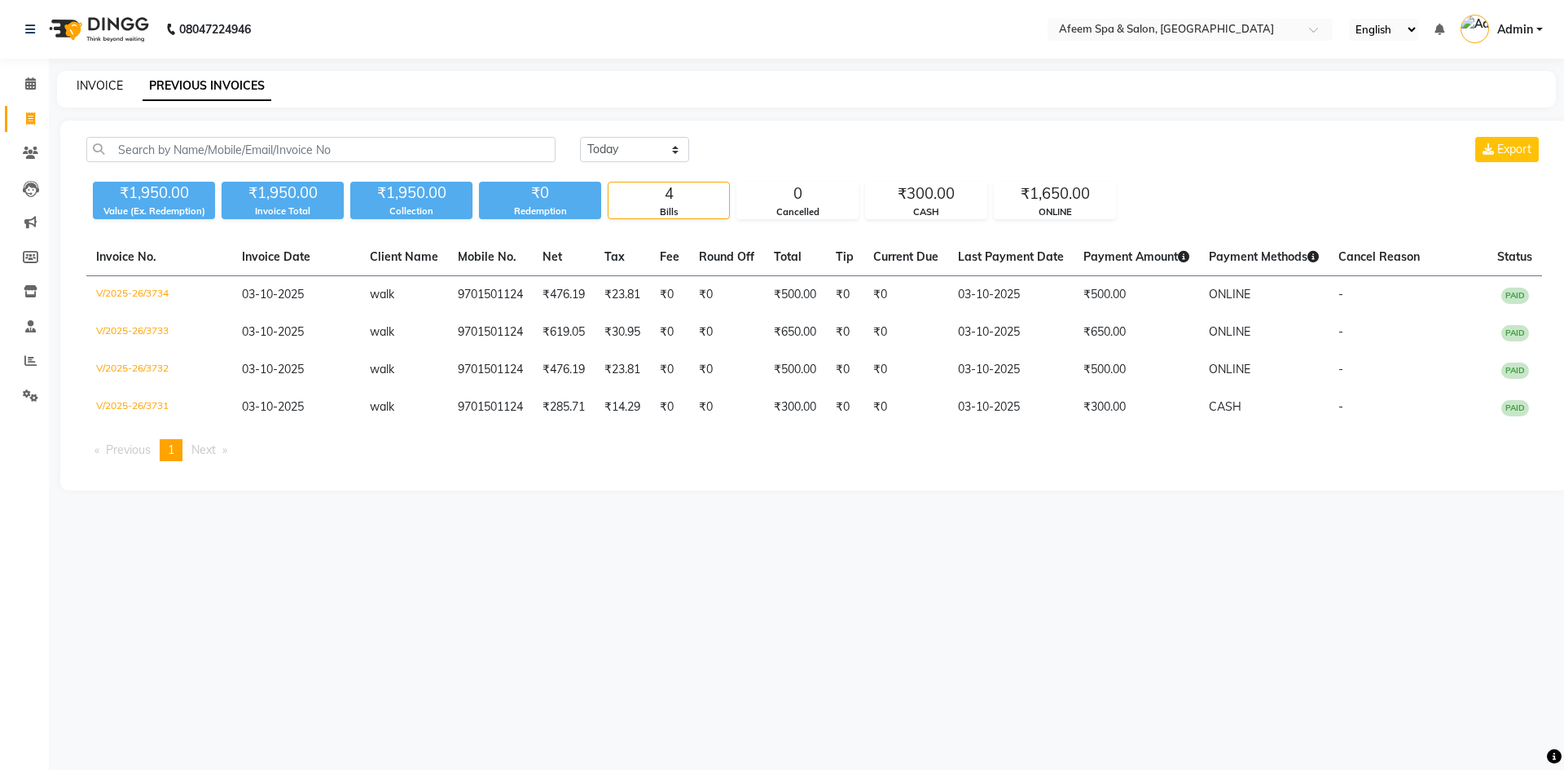
click at [100, 89] on link "INVOICE" at bounding box center [100, 85] width 46 height 15
select select "service"
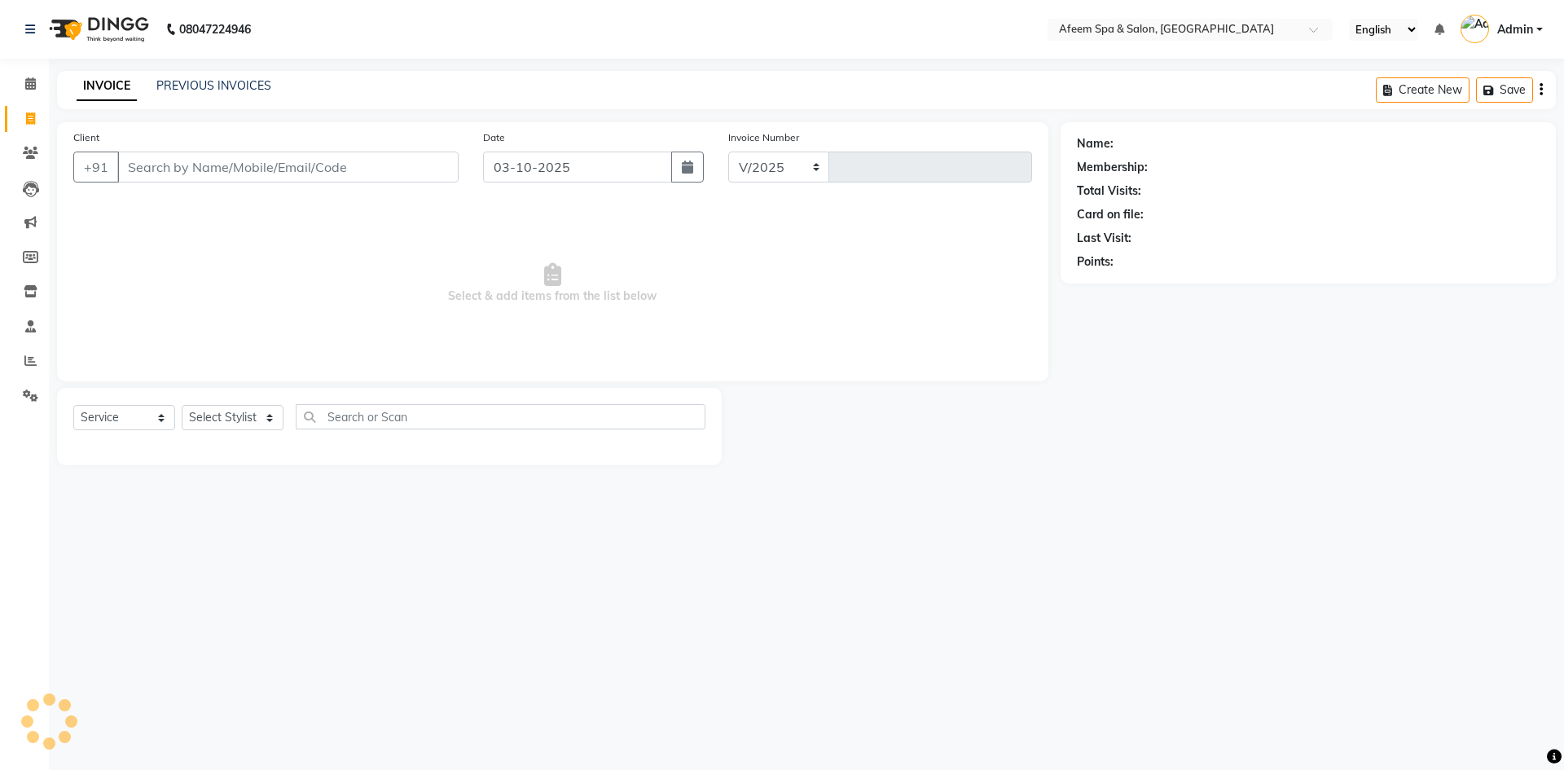
select select "750"
type input "3735"
type input "9701501124"
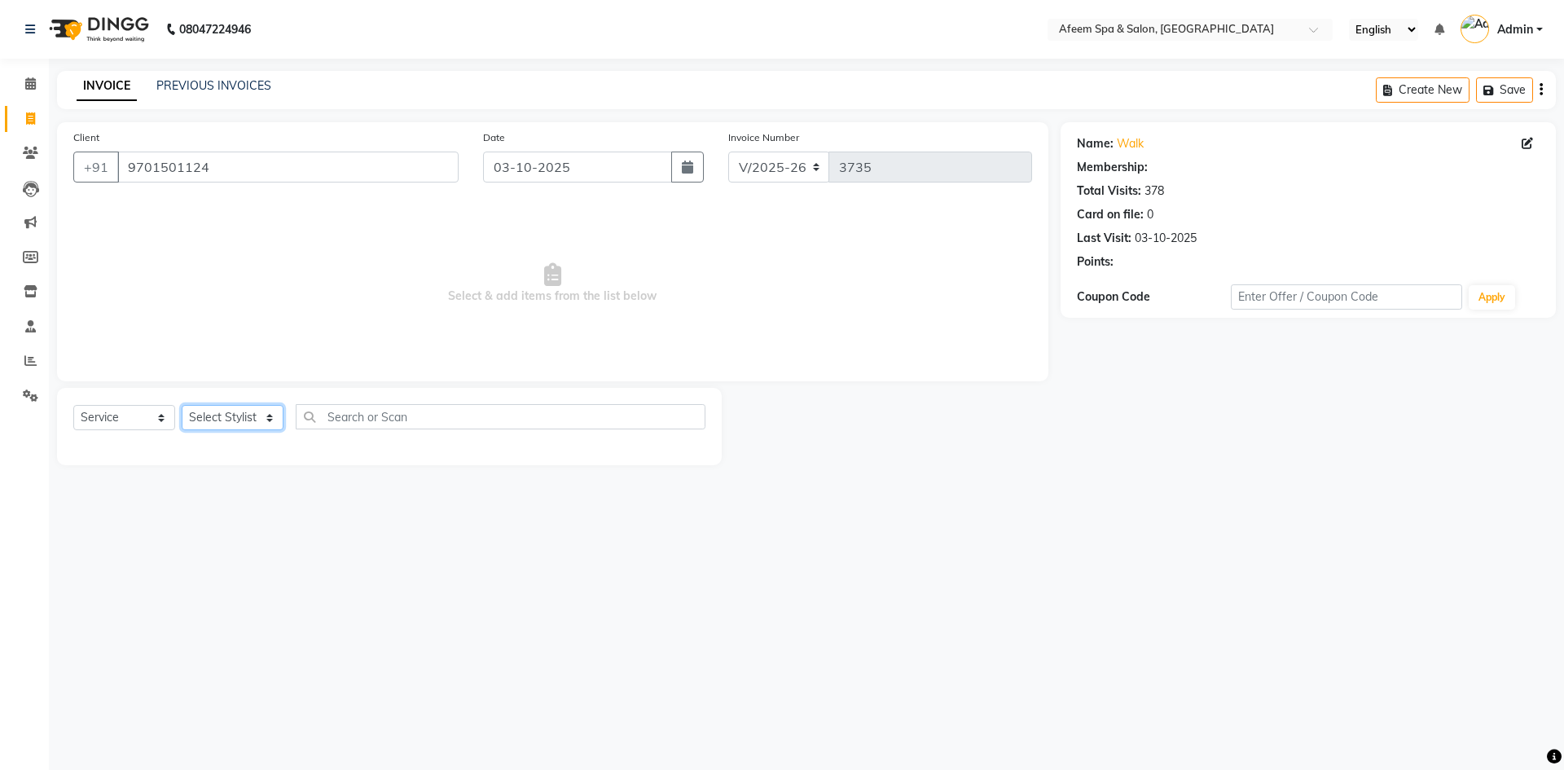
click at [213, 419] on select "Select Stylist anil deep [PERSON_NAME] [PERSON_NAME] Product [PERSON_NAME] sach…" at bounding box center [233, 417] width 102 height 25
select select "47380"
click at [182, 405] on select "Select Stylist anil deep [PERSON_NAME] [PERSON_NAME] Product [PERSON_NAME] sach…" at bounding box center [233, 417] width 102 height 25
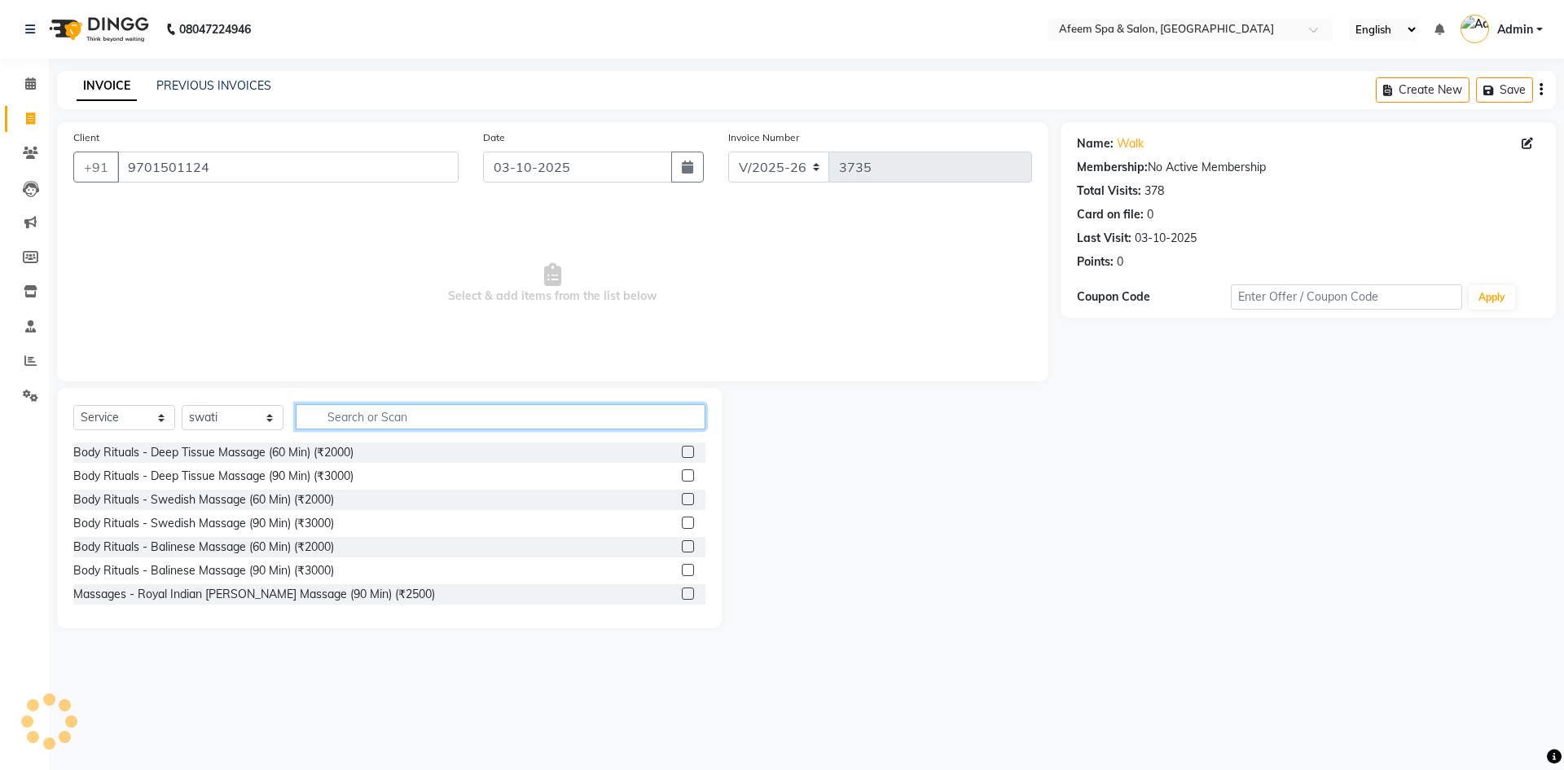
click at [474, 419] on input "text" at bounding box center [501, 416] width 410 height 25
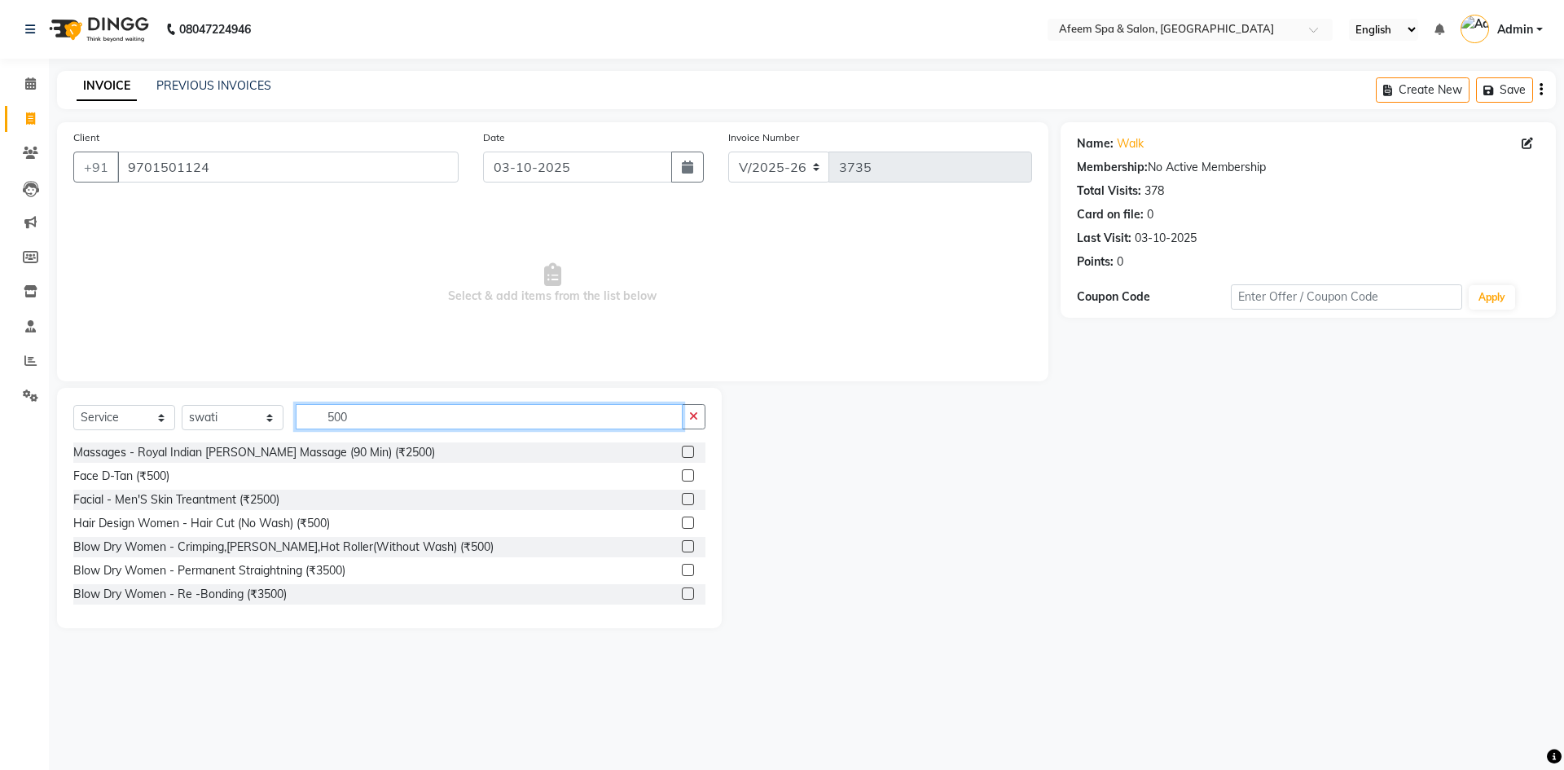
type input "500"
click at [682, 474] on label at bounding box center [688, 475] width 12 height 12
click at [682, 474] on input "checkbox" at bounding box center [687, 476] width 11 height 11
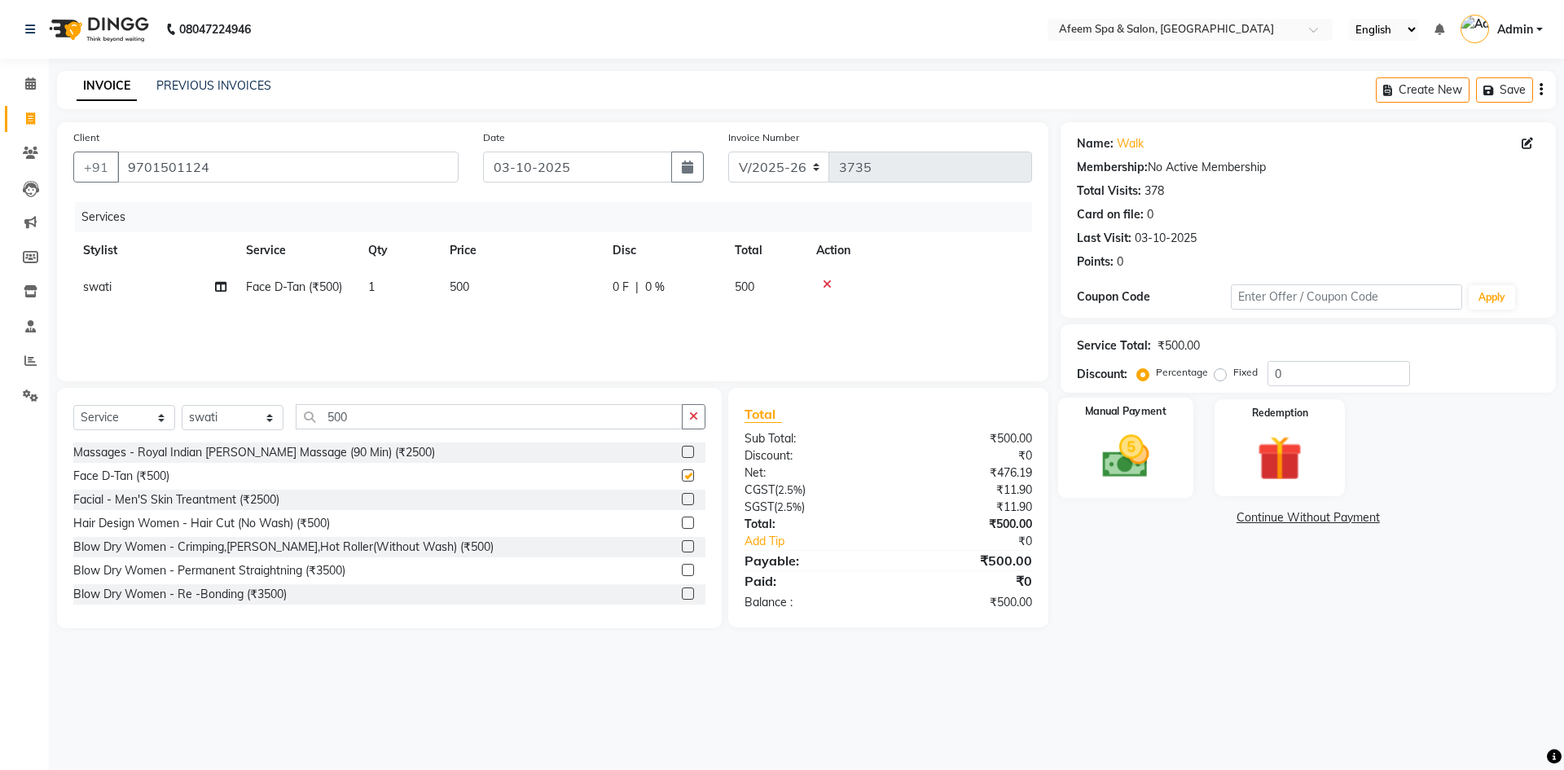
checkbox input "false"
click at [1144, 441] on img at bounding box center [1125, 456] width 76 height 54
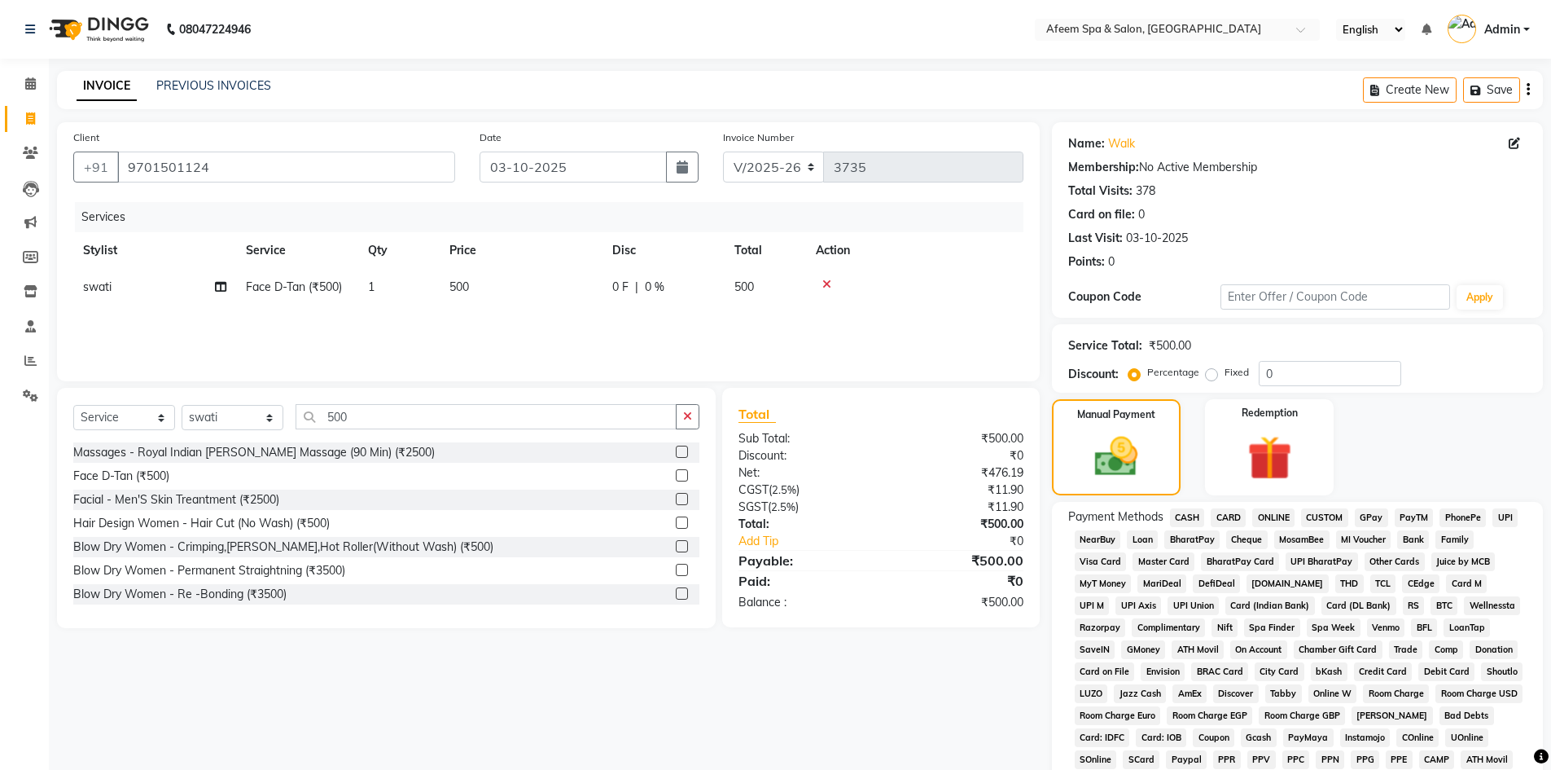
click at [1188, 515] on span "CASH" at bounding box center [1187, 517] width 35 height 19
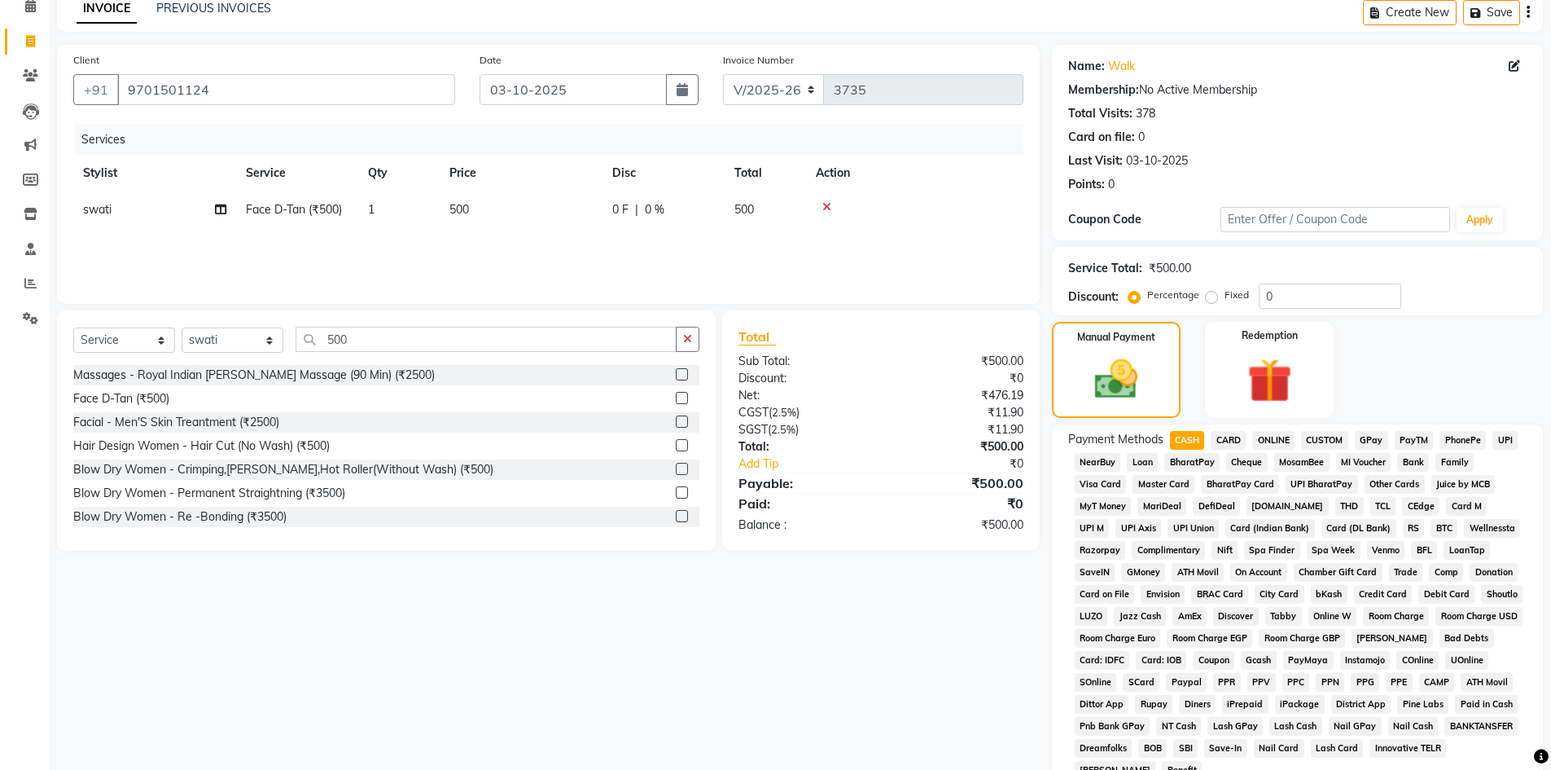
scroll to position [303, 0]
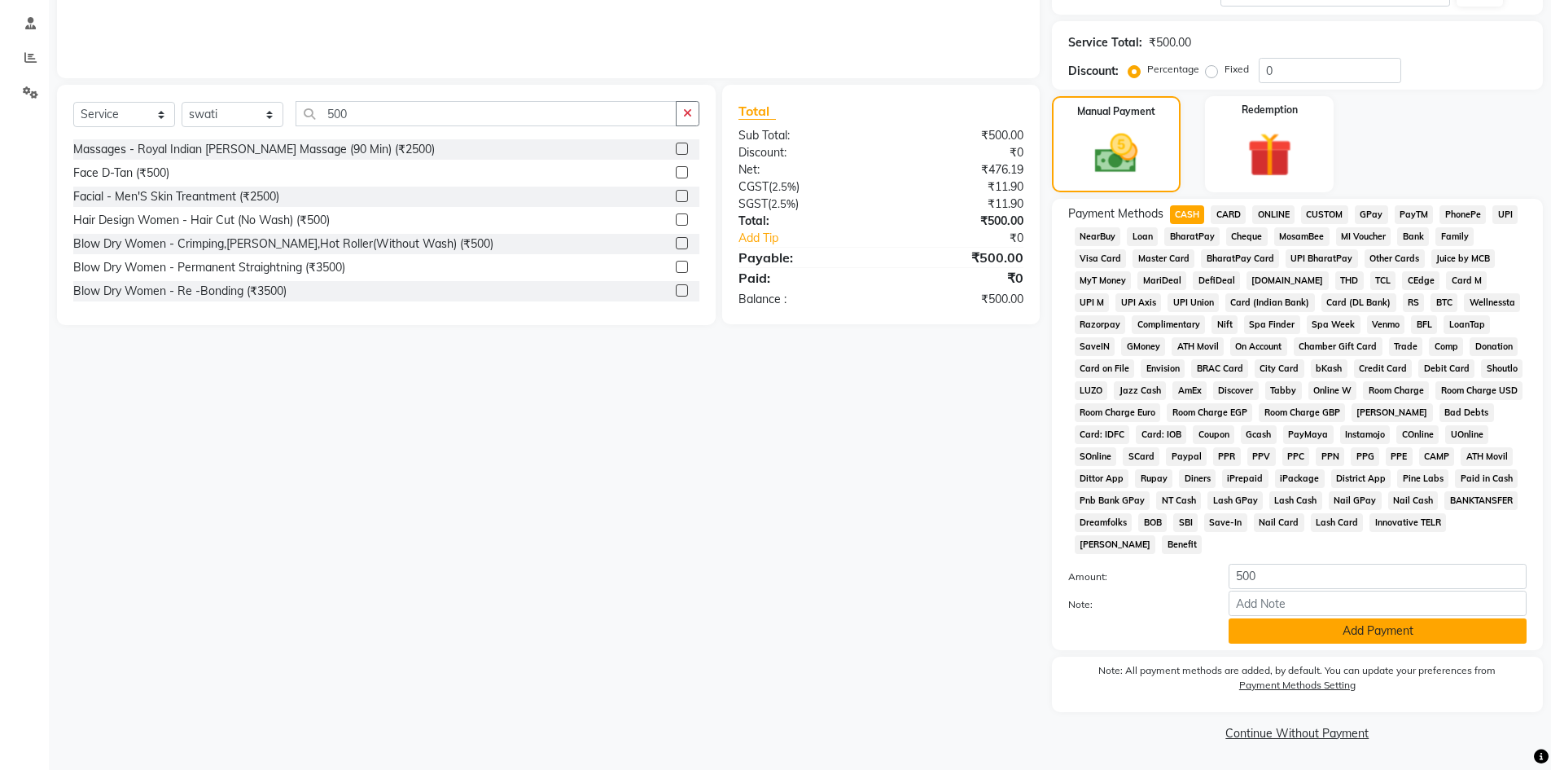
click at [1349, 631] on button "Add Payment" at bounding box center [1378, 630] width 298 height 25
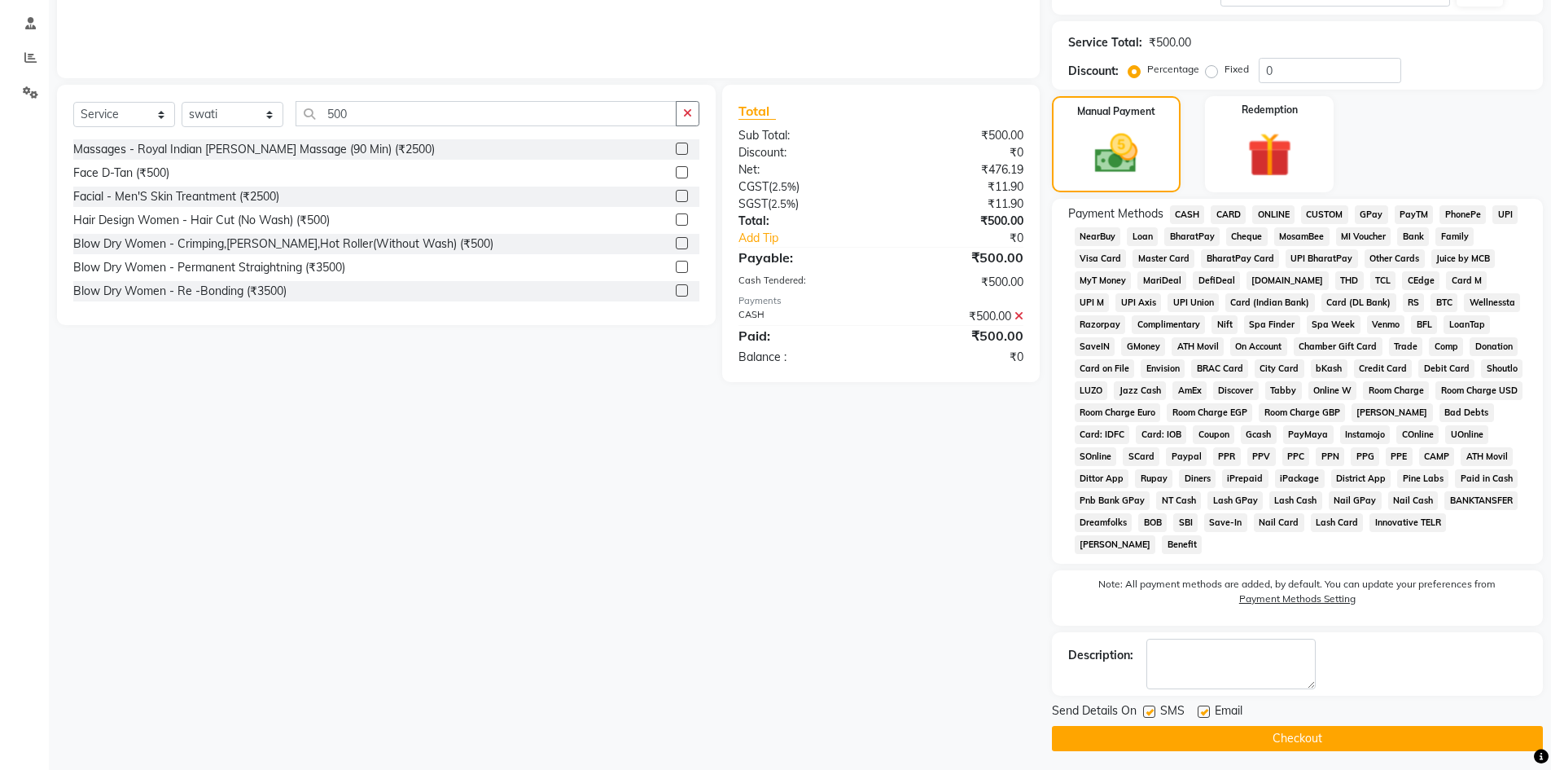
click at [1377, 731] on button "Checkout" at bounding box center [1297, 738] width 491 height 25
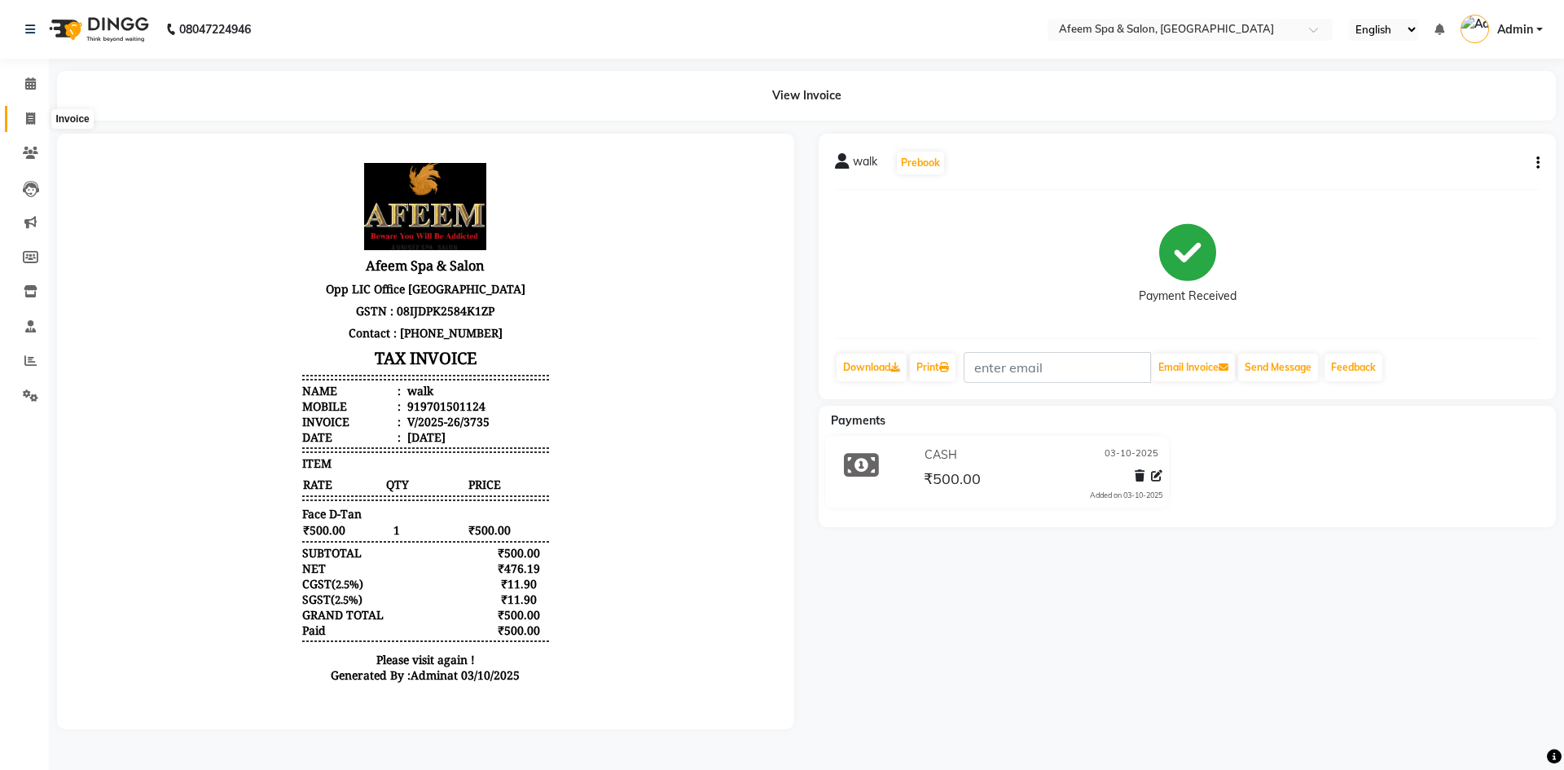
drag, startPoint x: 40, startPoint y: 119, endPoint x: 60, endPoint y: 125, distance: 21.1
click at [40, 119] on span at bounding box center [30, 119] width 29 height 19
select select "service"
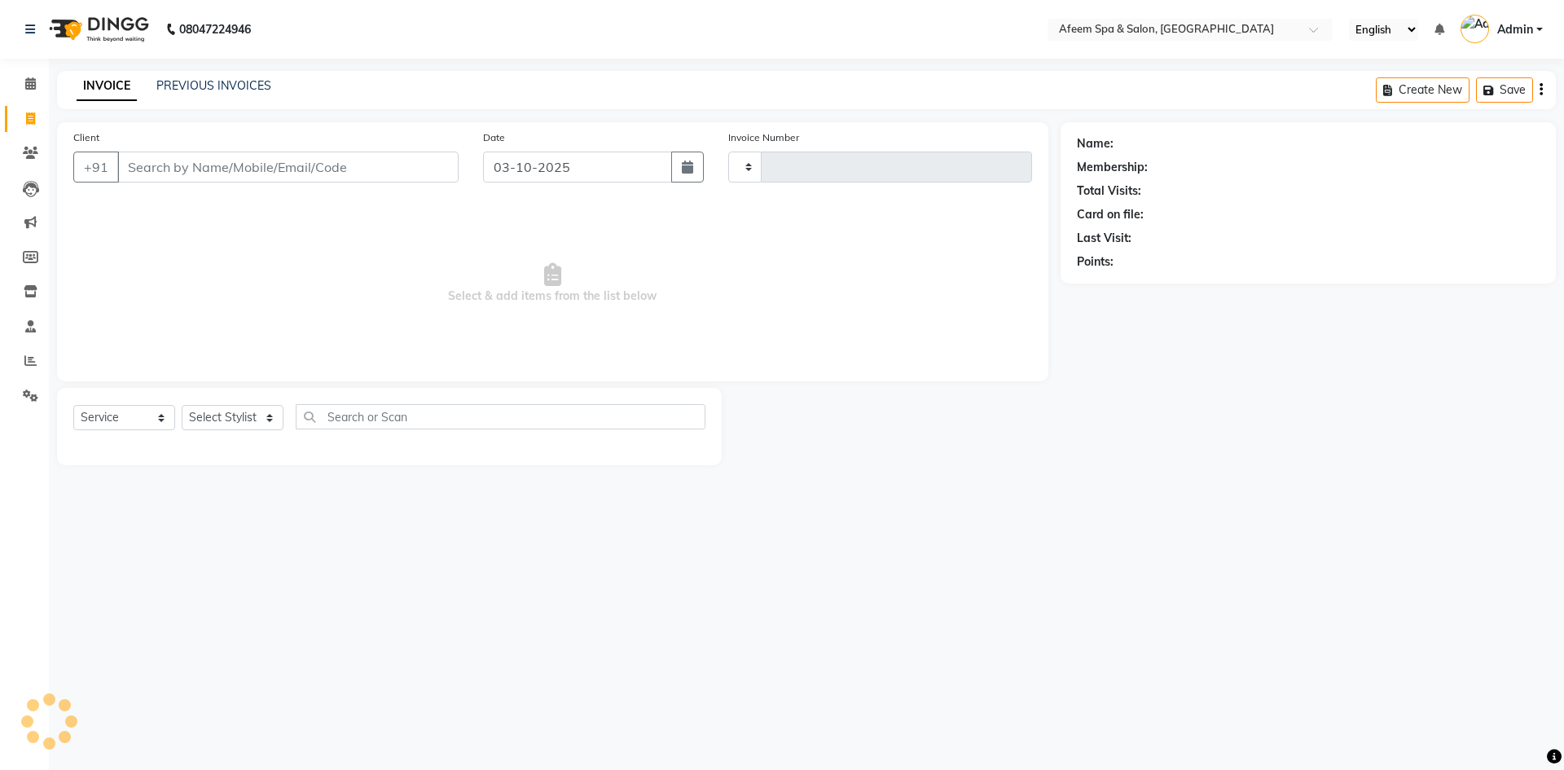
type input "3736"
select select "750"
click at [238, 86] on link "PREVIOUS INVOICES" at bounding box center [213, 85] width 115 height 15
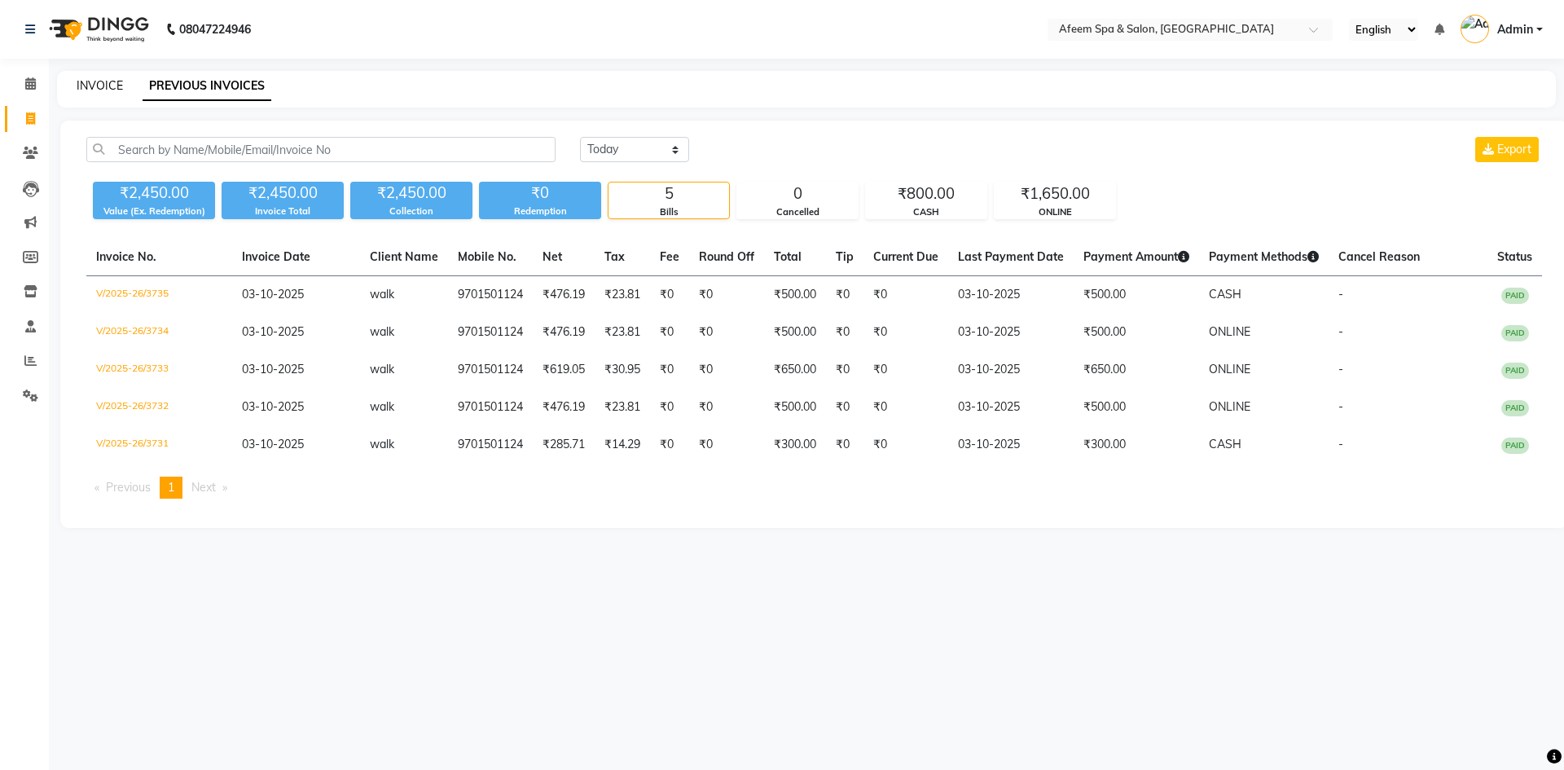
click at [94, 87] on link "INVOICE" at bounding box center [100, 85] width 46 height 15
select select "service"
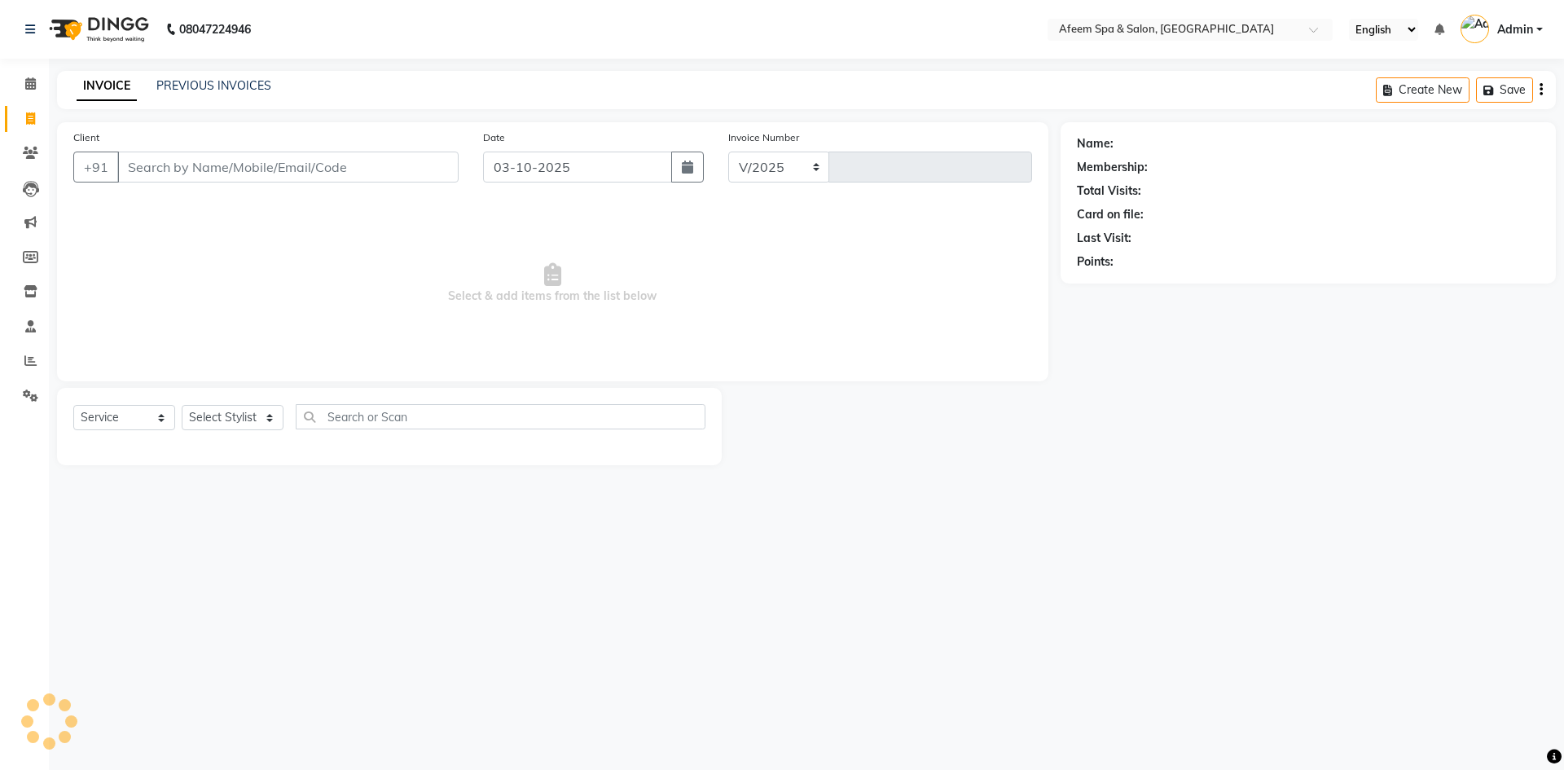
select select "750"
type input "3736"
type input "9701501124"
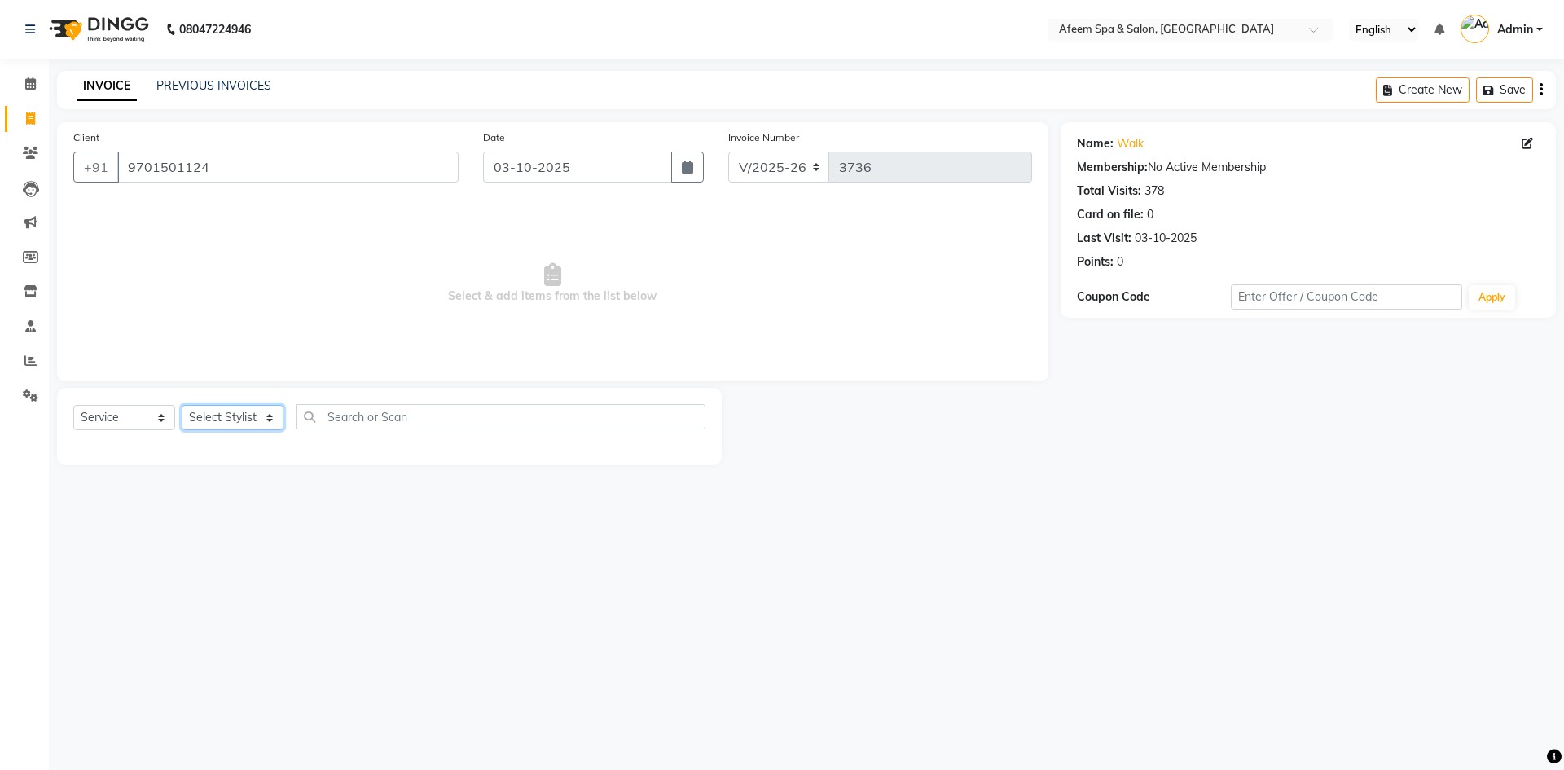
click at [218, 415] on select "Select Stylist anil deep [PERSON_NAME] [PERSON_NAME] Product [PERSON_NAME] sach…" at bounding box center [233, 417] width 102 height 25
select select "47380"
click at [182, 405] on select "Select Stylist anil deep [PERSON_NAME] [PERSON_NAME] Product [PERSON_NAME] sach…" at bounding box center [233, 417] width 102 height 25
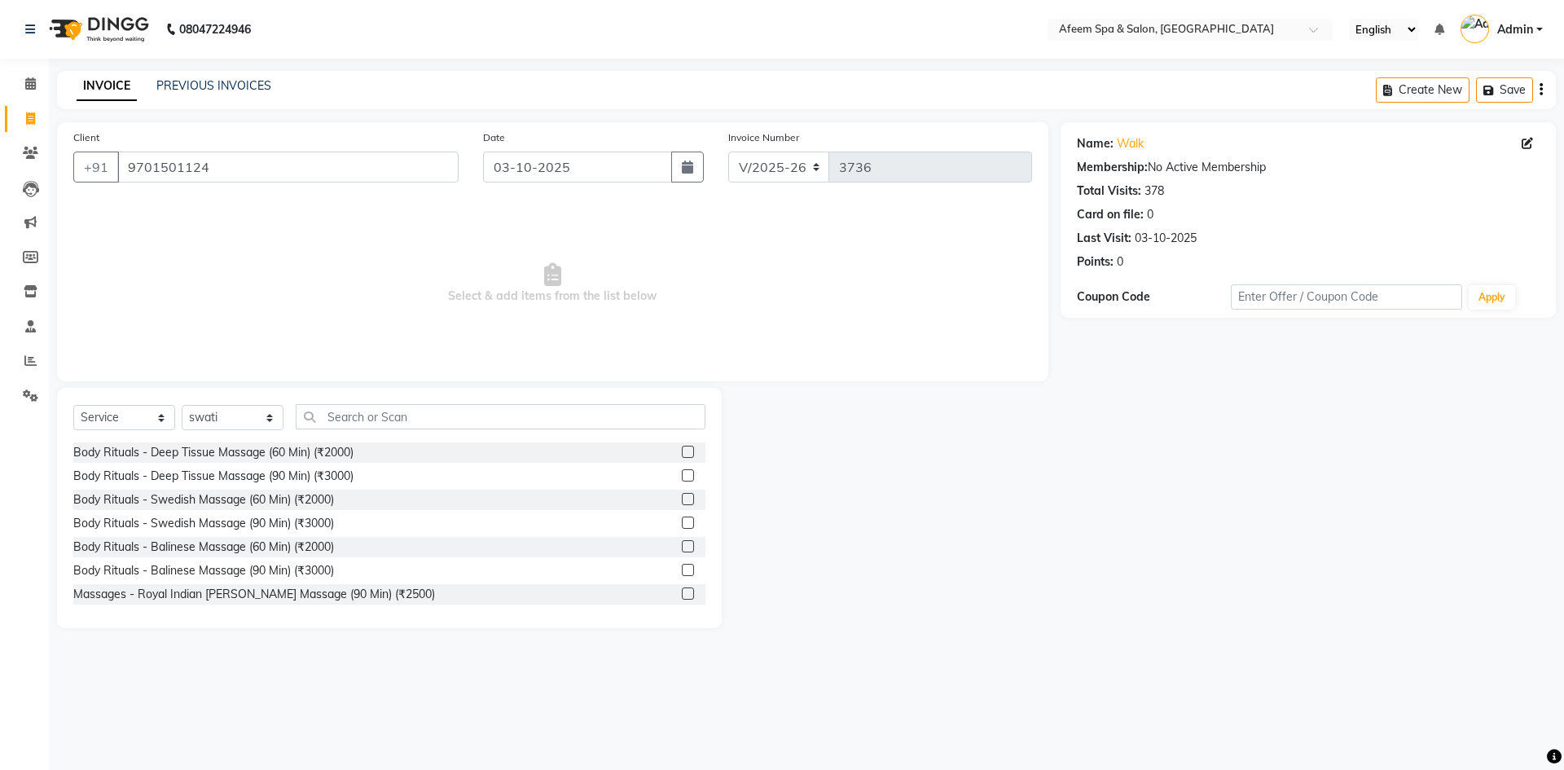
click at [682, 451] on label at bounding box center [688, 451] width 12 height 12
click at [682, 451] on input "checkbox" at bounding box center [687, 452] width 11 height 11
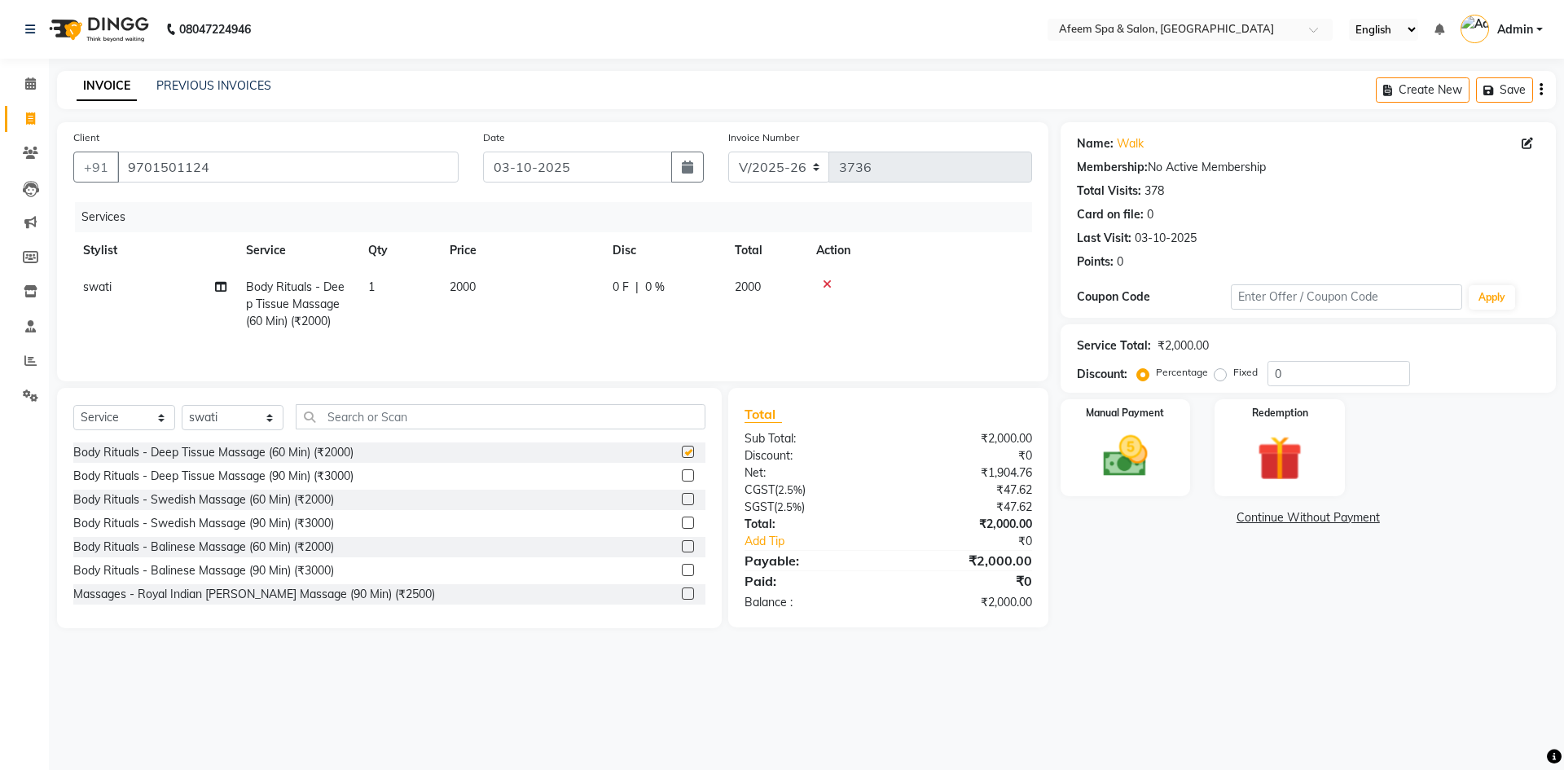
checkbox input "false"
click at [488, 309] on td "2000" at bounding box center [521, 304] width 163 height 71
select select "47380"
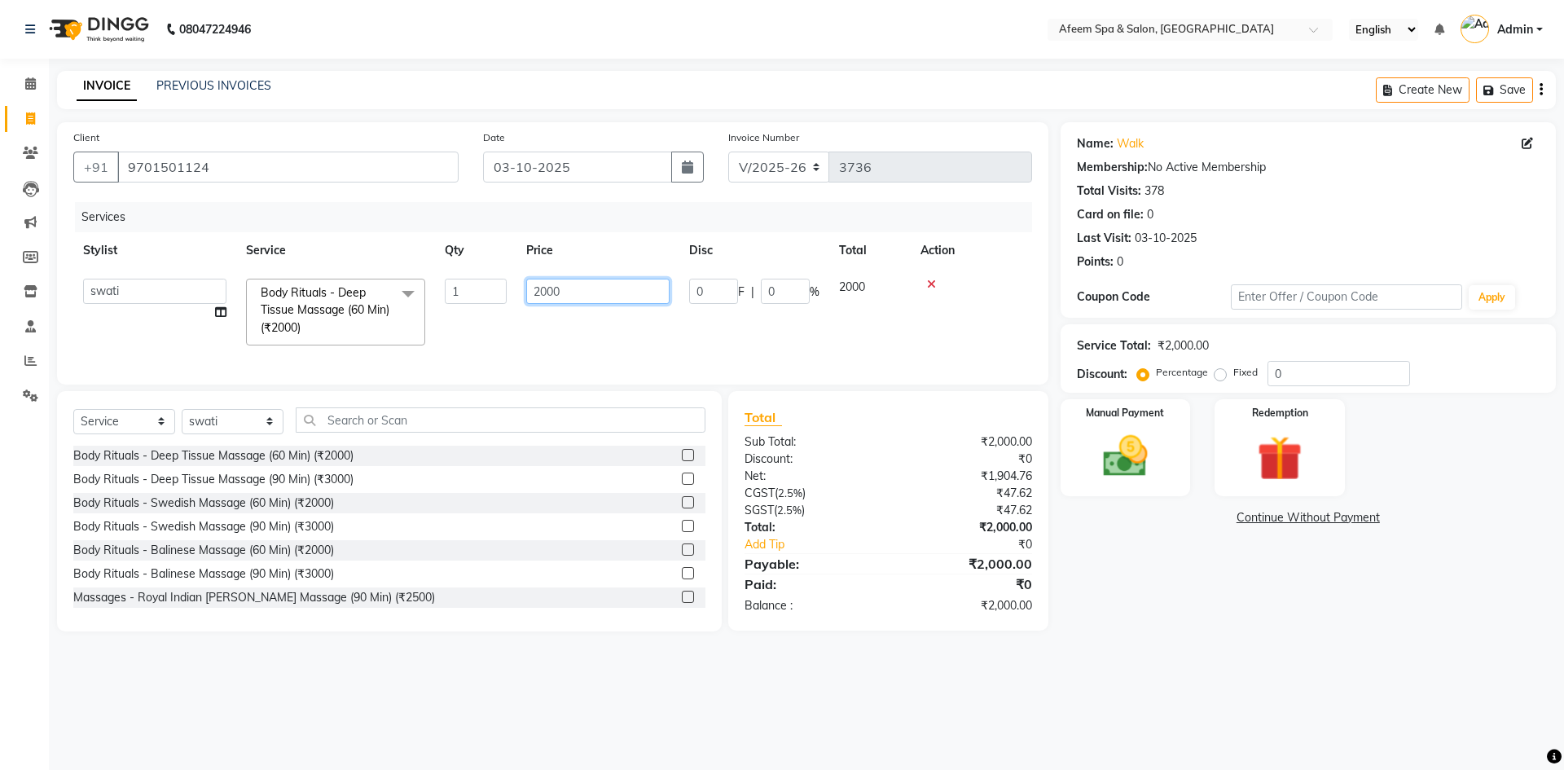
drag, startPoint x: 519, startPoint y: 304, endPoint x: 491, endPoint y: 309, distance: 28.1
click at [491, 309] on tr "anil deep [PERSON_NAME] [PERSON_NAME] Product [PERSON_NAME] sachin [PERSON_NAME…" at bounding box center [552, 312] width 959 height 86
type input "600"
click at [928, 286] on div at bounding box center [971, 284] width 102 height 11
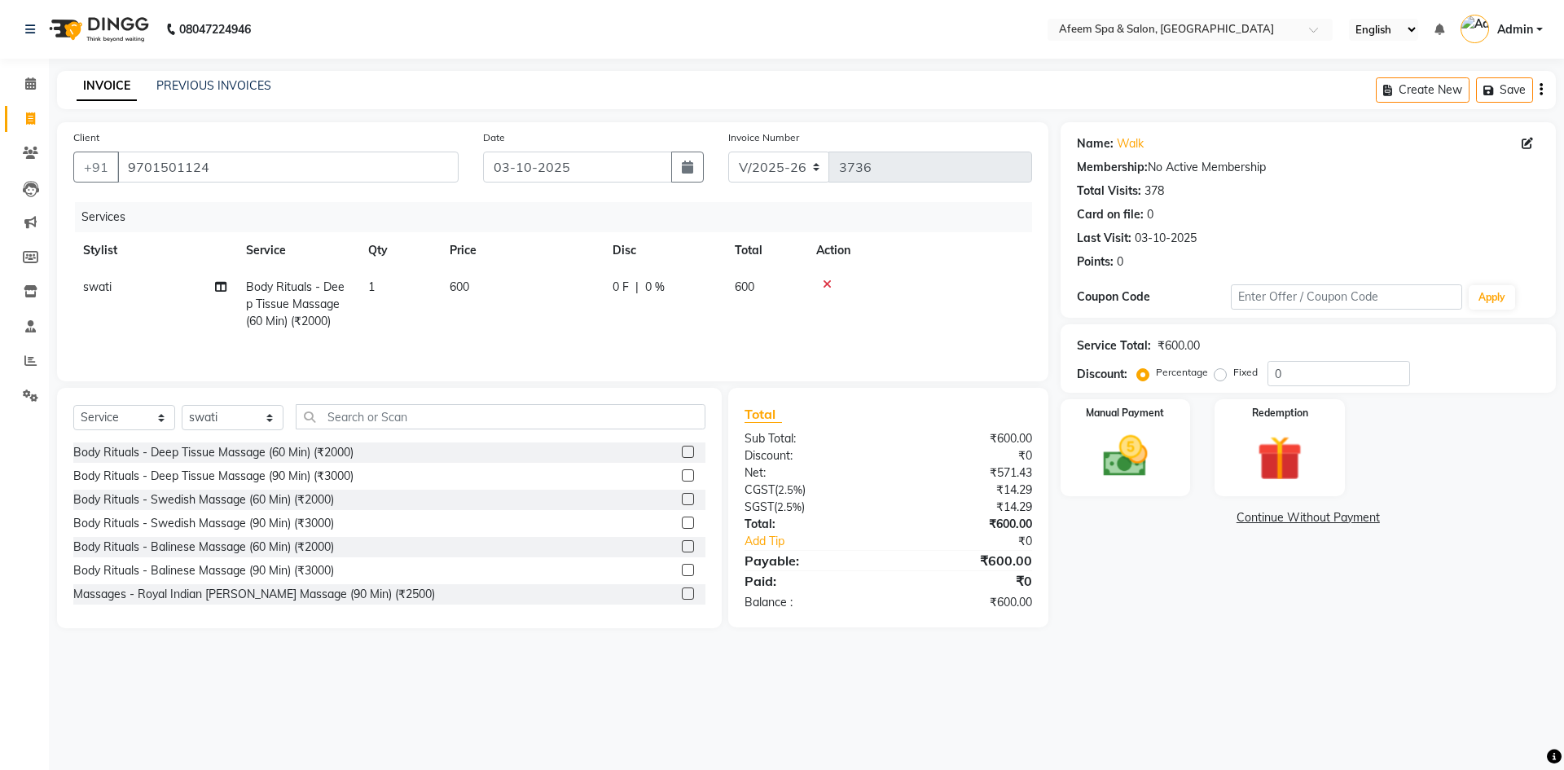
click at [826, 285] on icon at bounding box center [827, 284] width 9 height 11
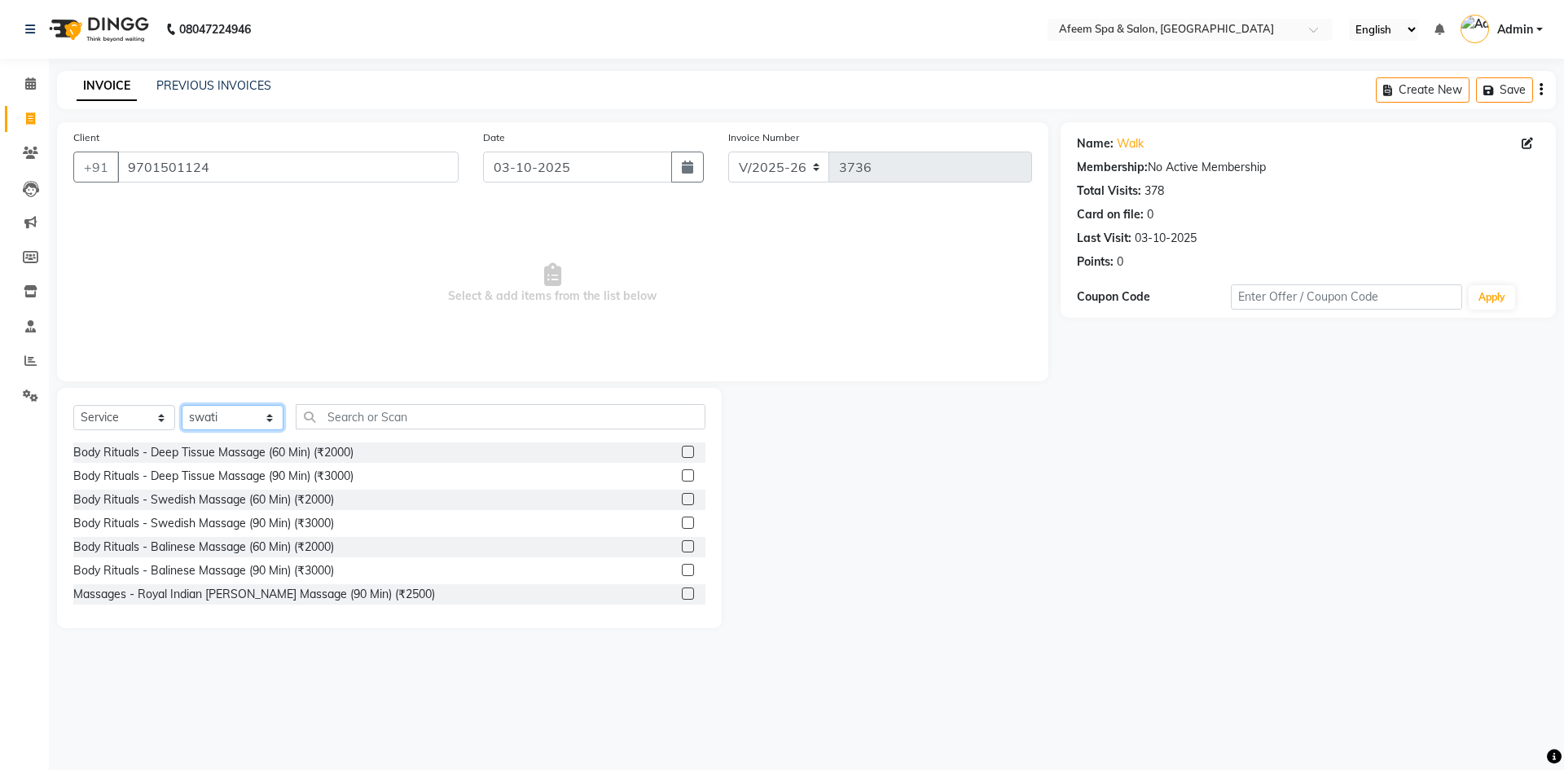
click at [210, 423] on select "Select Stylist anil deep [PERSON_NAME] [PERSON_NAME] Product [PERSON_NAME] sach…" at bounding box center [233, 417] width 102 height 25
select select "45312"
click at [182, 405] on select "Select Stylist anil deep [PERSON_NAME] [PERSON_NAME] Product [PERSON_NAME] sach…" at bounding box center [233, 417] width 102 height 25
click at [682, 450] on label at bounding box center [688, 451] width 12 height 12
click at [682, 450] on input "checkbox" at bounding box center [687, 452] width 11 height 11
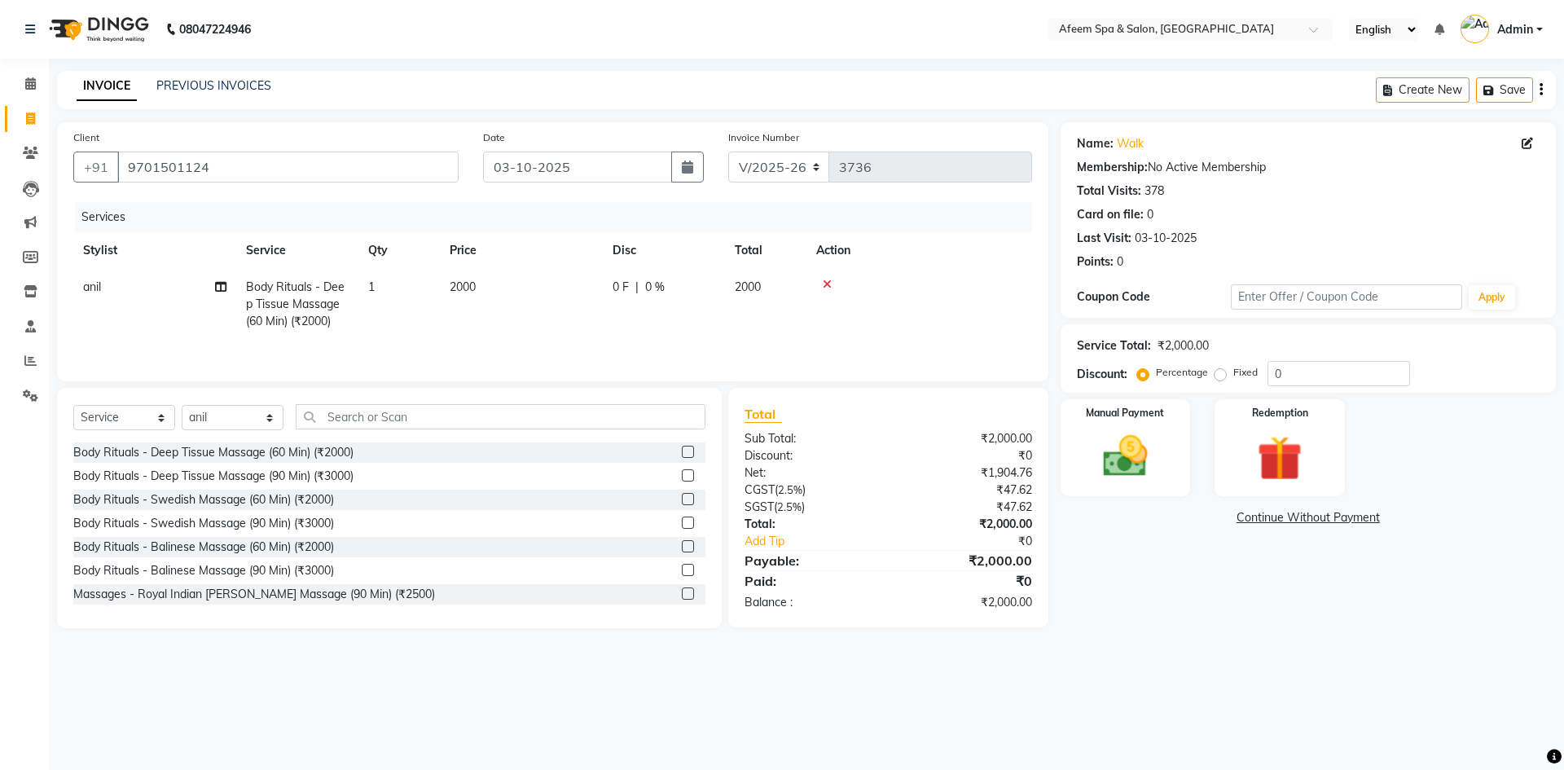
checkbox input "false"
click at [533, 285] on td "2000" at bounding box center [521, 304] width 163 height 71
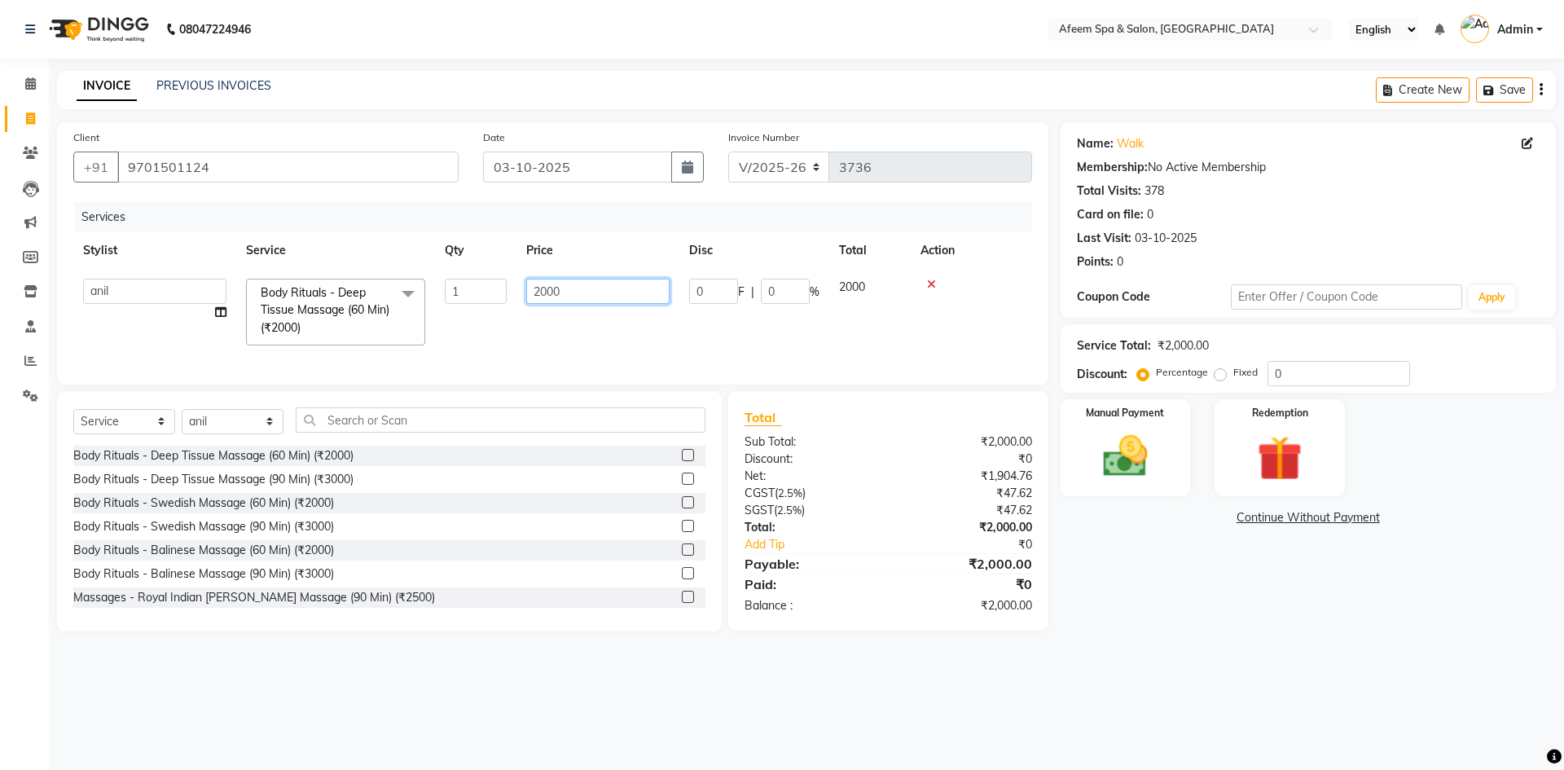
drag, startPoint x: 581, startPoint y: 286, endPoint x: 477, endPoint y: 296, distance: 104.8
click at [477, 296] on tr "anil deep [PERSON_NAME] [PERSON_NAME] Product [PERSON_NAME] sachin [PERSON_NAME…" at bounding box center [552, 312] width 959 height 86
type input "600"
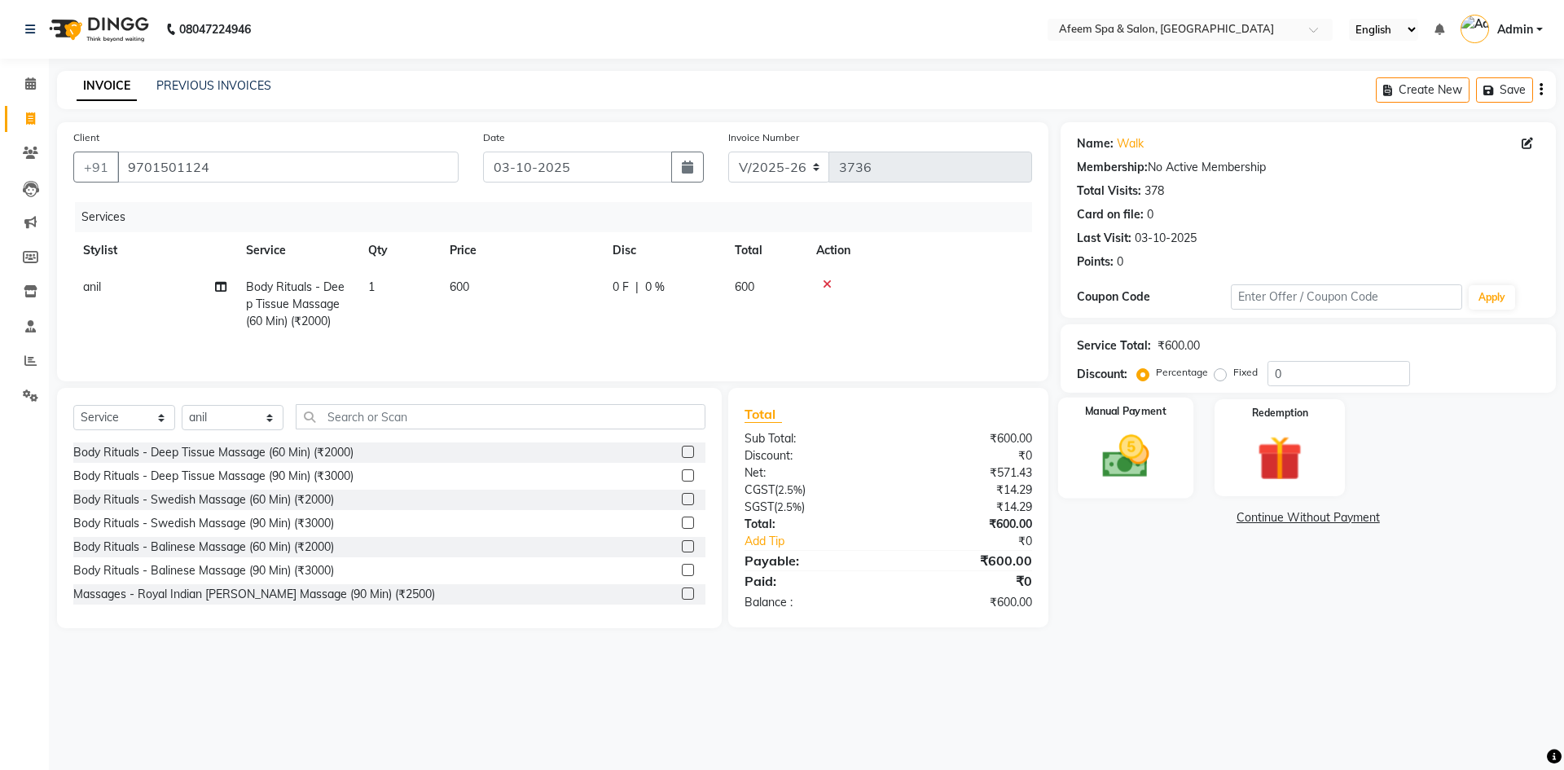
click at [1123, 475] on img at bounding box center [1125, 456] width 76 height 54
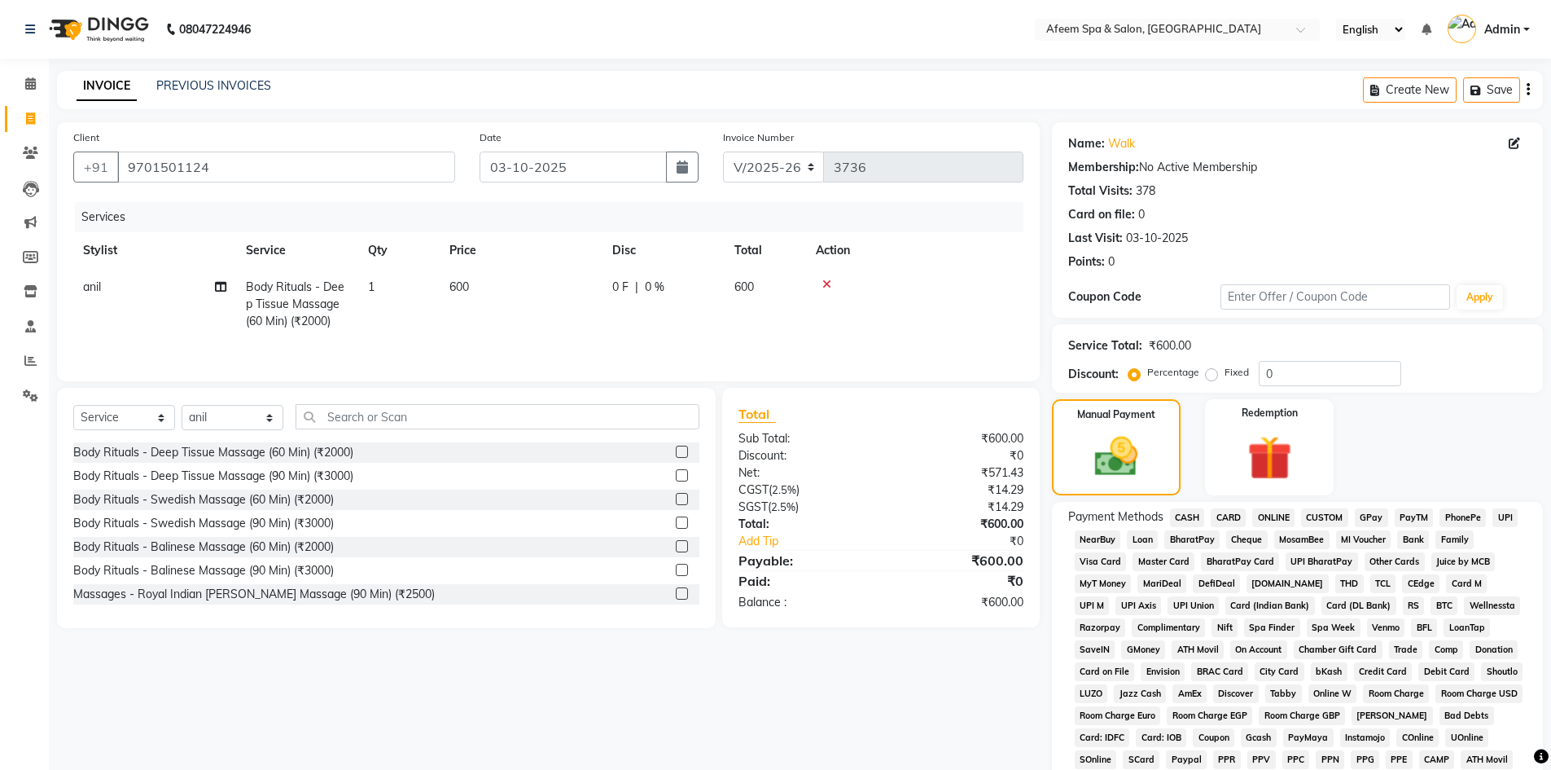
click at [1284, 507] on div "Payment Methods CASH CARD ONLINE CUSTOM GPay PayTM PhonePe UPI NearBuy Loan Bha…" at bounding box center [1297, 684] width 491 height 365
click at [1286, 508] on span "ONLINE" at bounding box center [1274, 517] width 42 height 19
click at [1282, 511] on span "ONLINE" at bounding box center [1274, 517] width 42 height 19
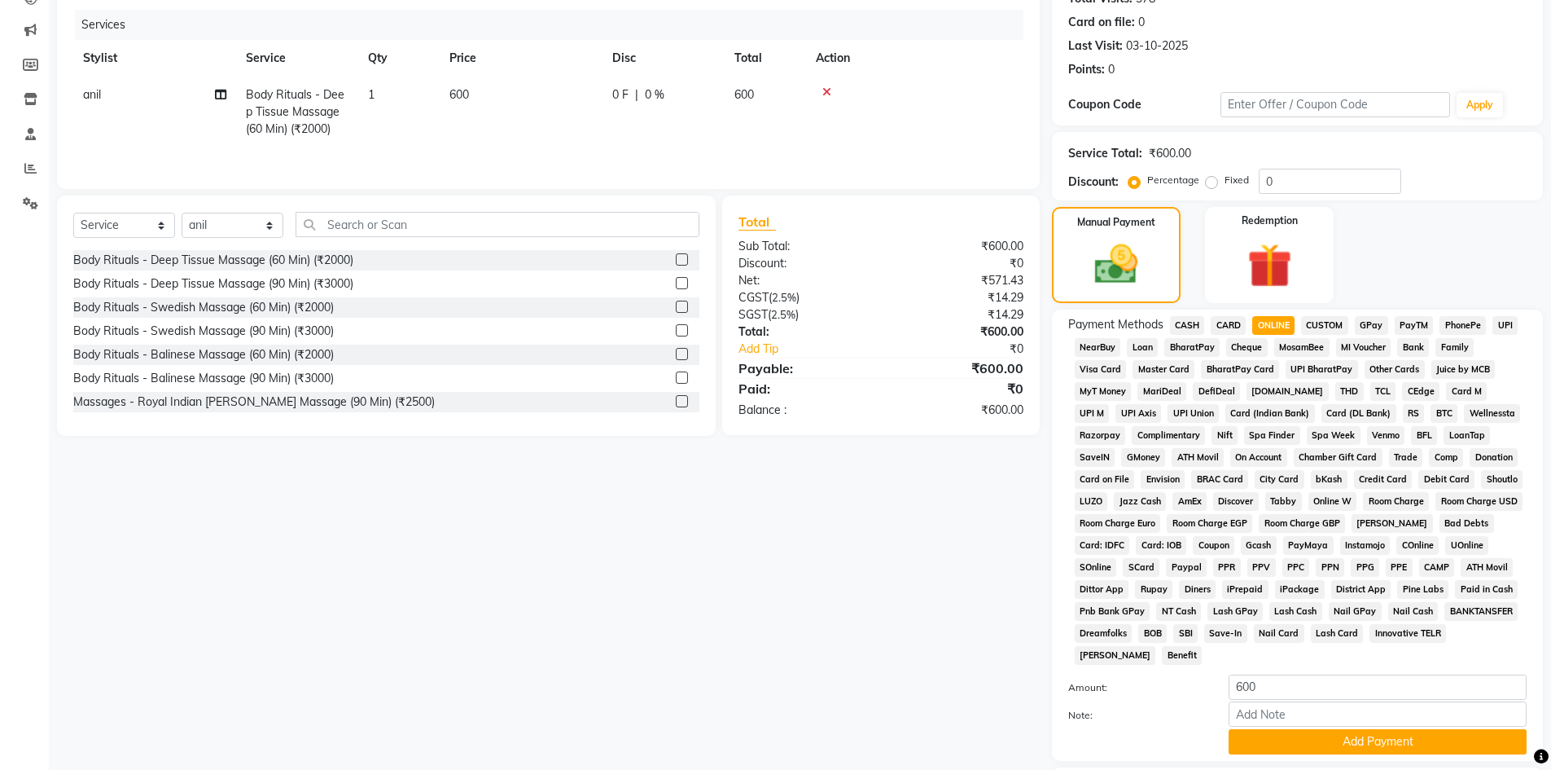
scroll to position [303, 0]
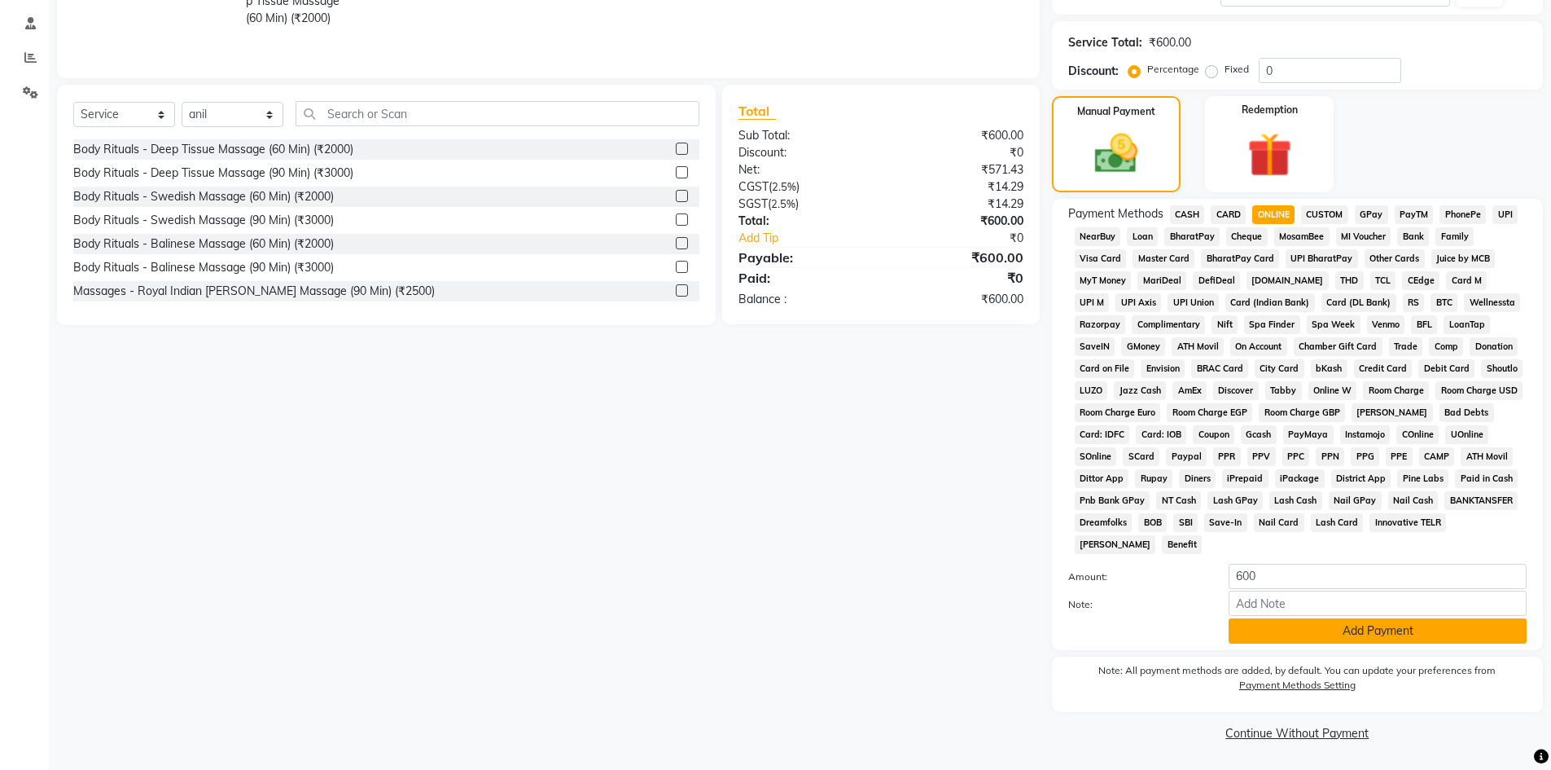
click at [1317, 625] on button "Add Payment" at bounding box center [1378, 630] width 298 height 25
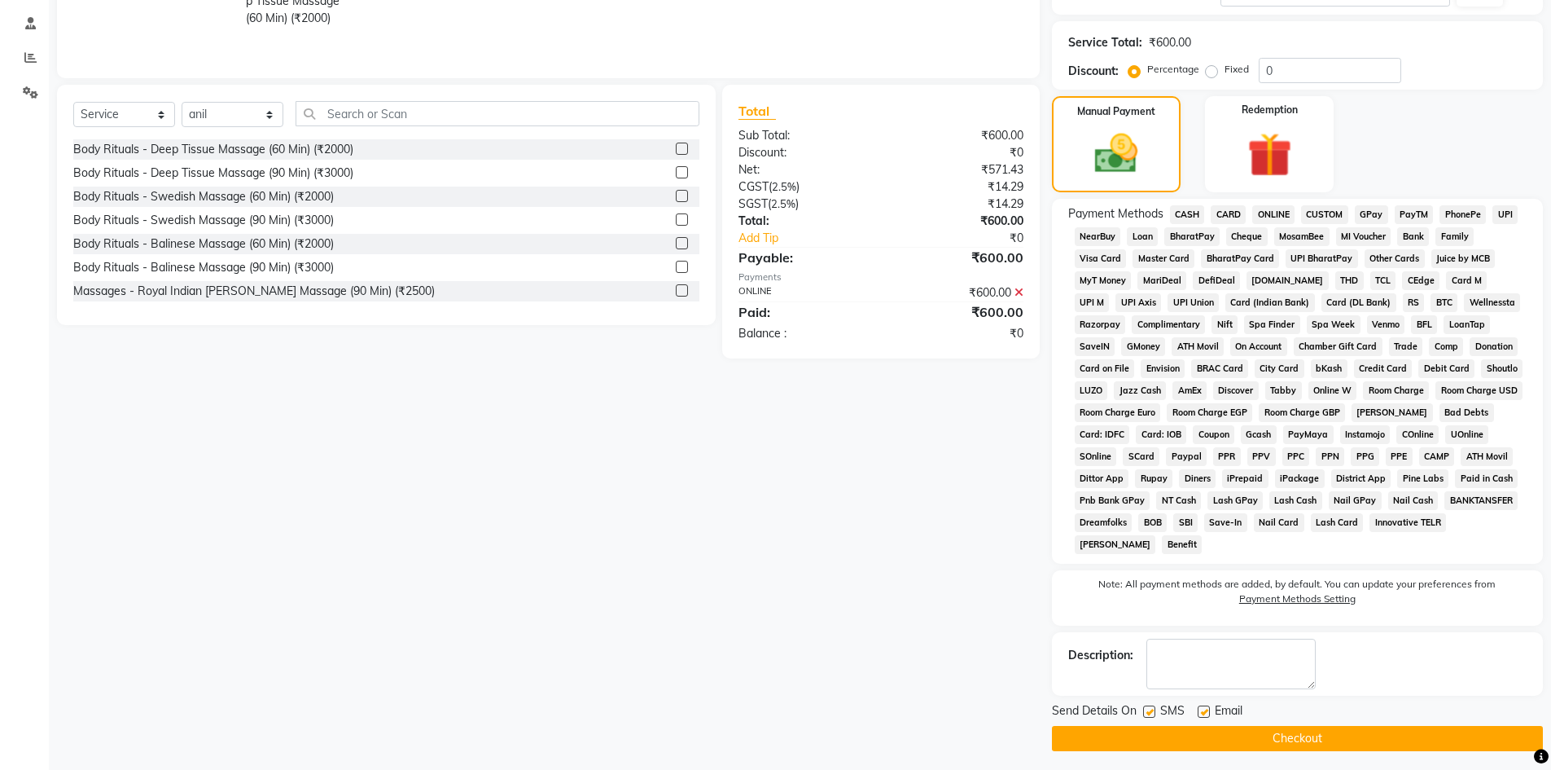
click at [1346, 743] on button "Checkout" at bounding box center [1297, 738] width 491 height 25
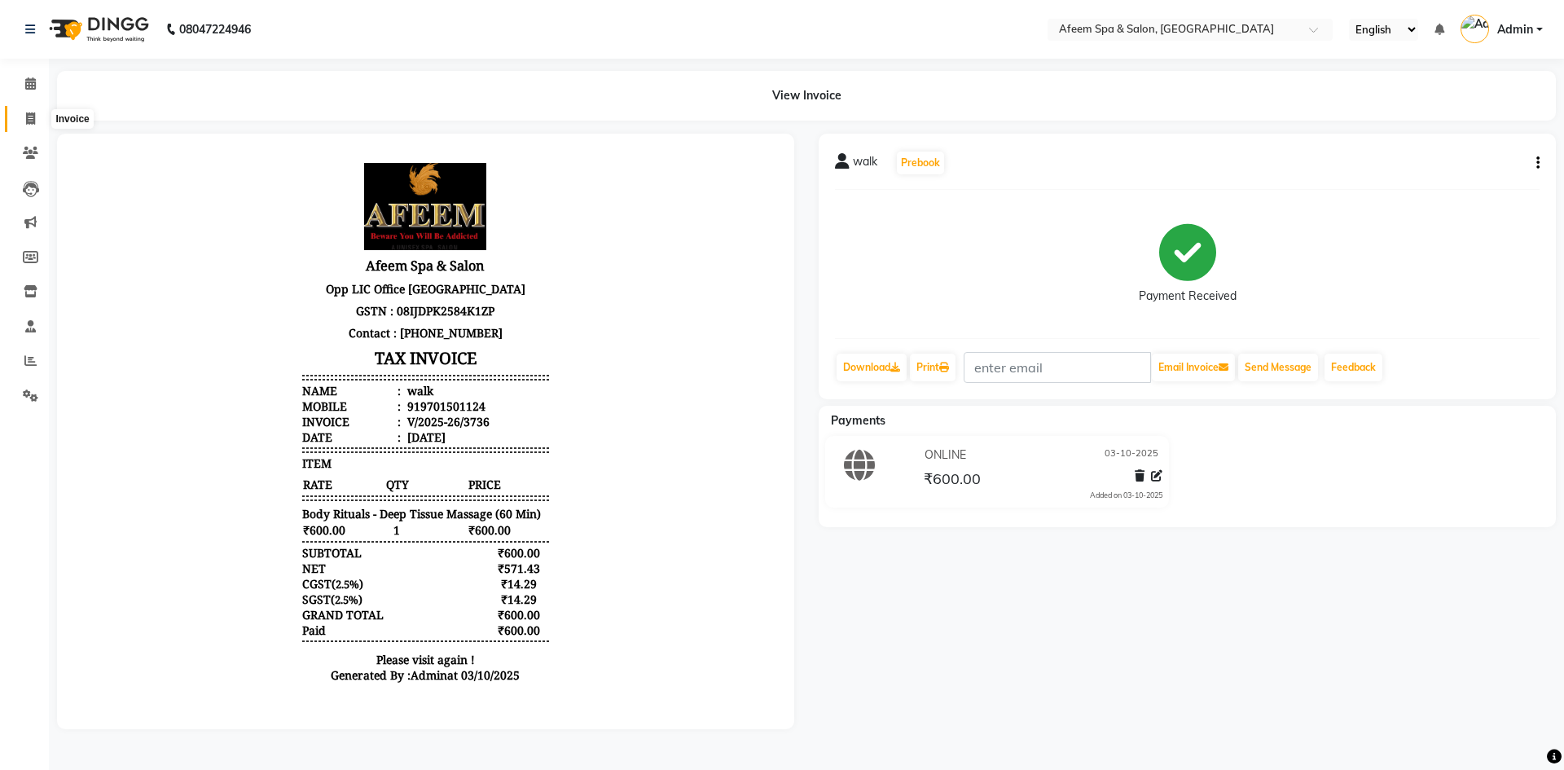
click at [31, 118] on icon at bounding box center [30, 118] width 9 height 12
select select "service"
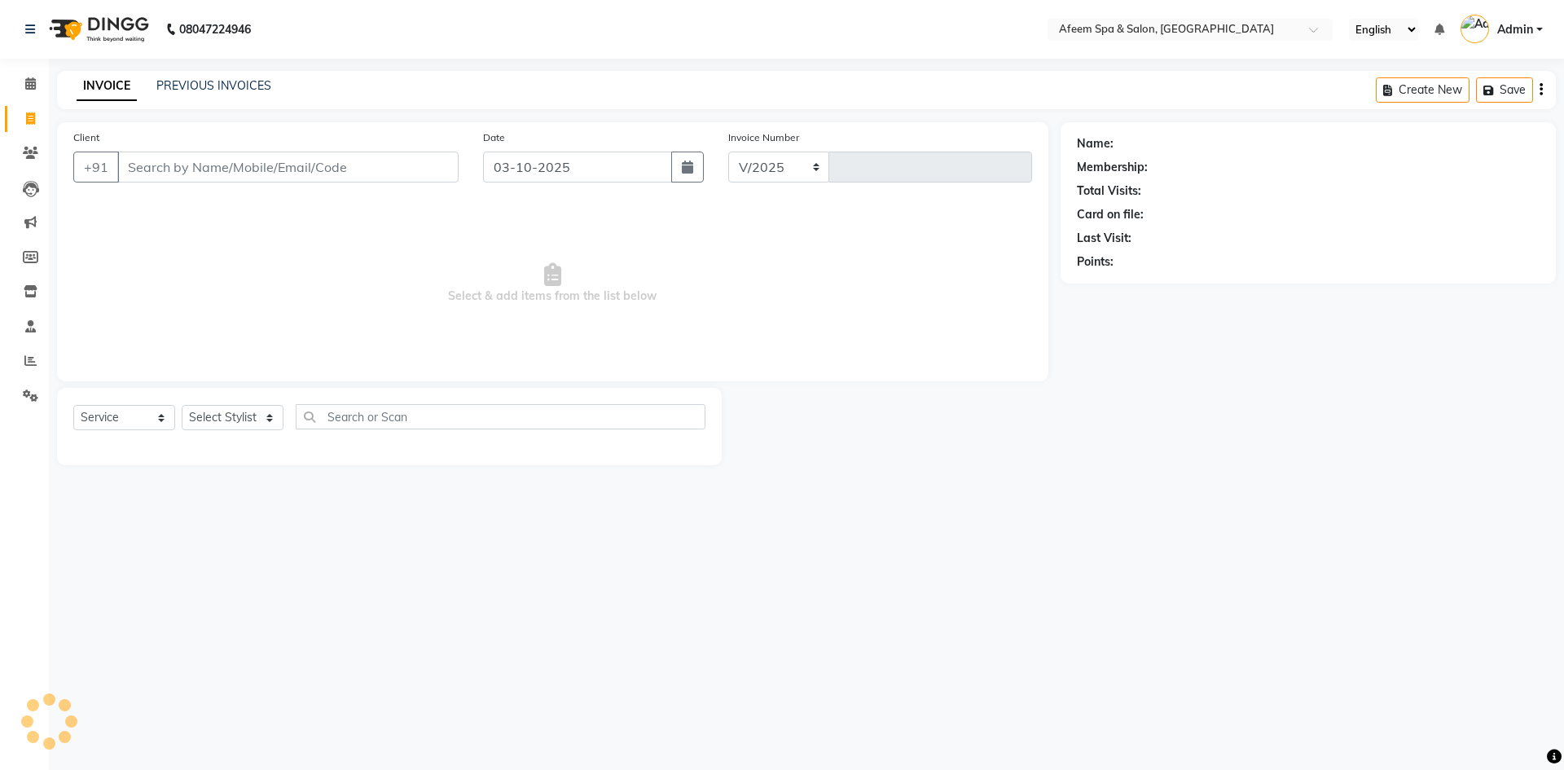
select select "750"
type input "3737"
click at [240, 85] on link "PREVIOUS INVOICES" at bounding box center [213, 85] width 115 height 15
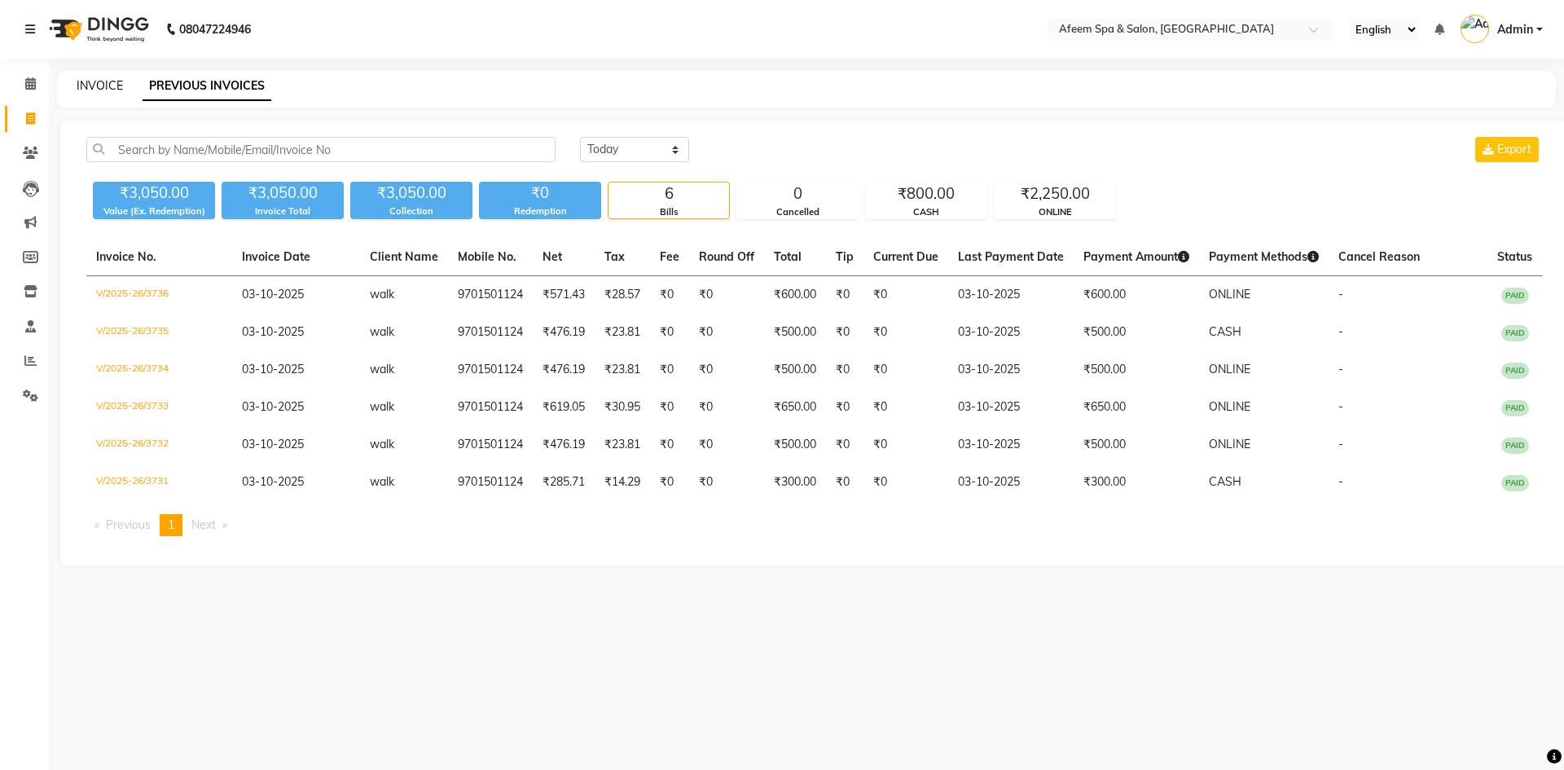
click at [99, 90] on link "INVOICE" at bounding box center [100, 85] width 46 height 15
select select "service"
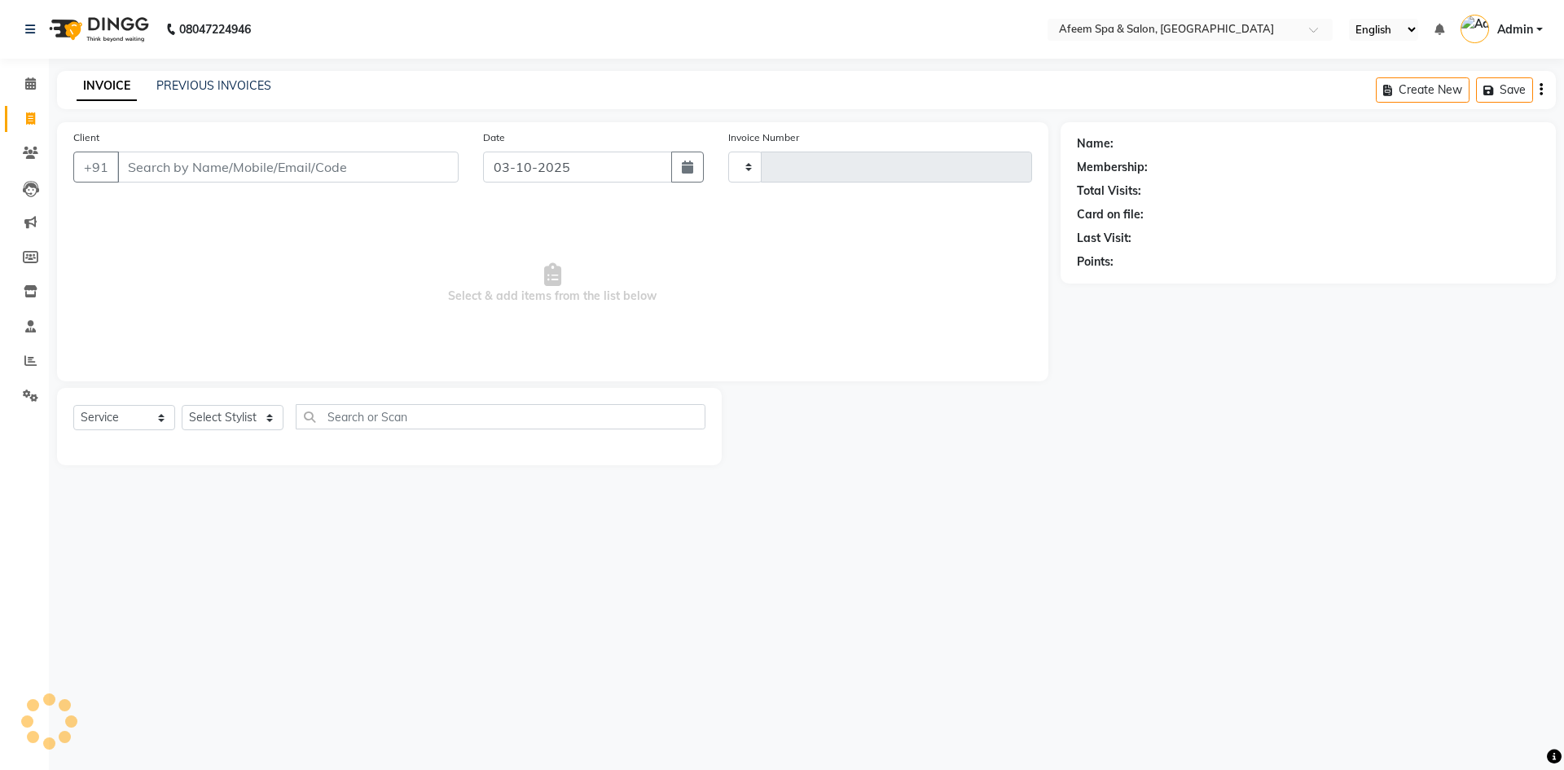
type input "3737"
select select "750"
click at [107, 86] on link "INVOICE" at bounding box center [107, 86] width 60 height 29
drag, startPoint x: 1498, startPoint y: 756, endPoint x: 1517, endPoint y: 769, distance: 23.5
click at [1512, 765] on div "08047224946 Select Location × Afeem Spa & Salon, Surya Colony English ENGLISH E…" at bounding box center [782, 385] width 1564 height 770
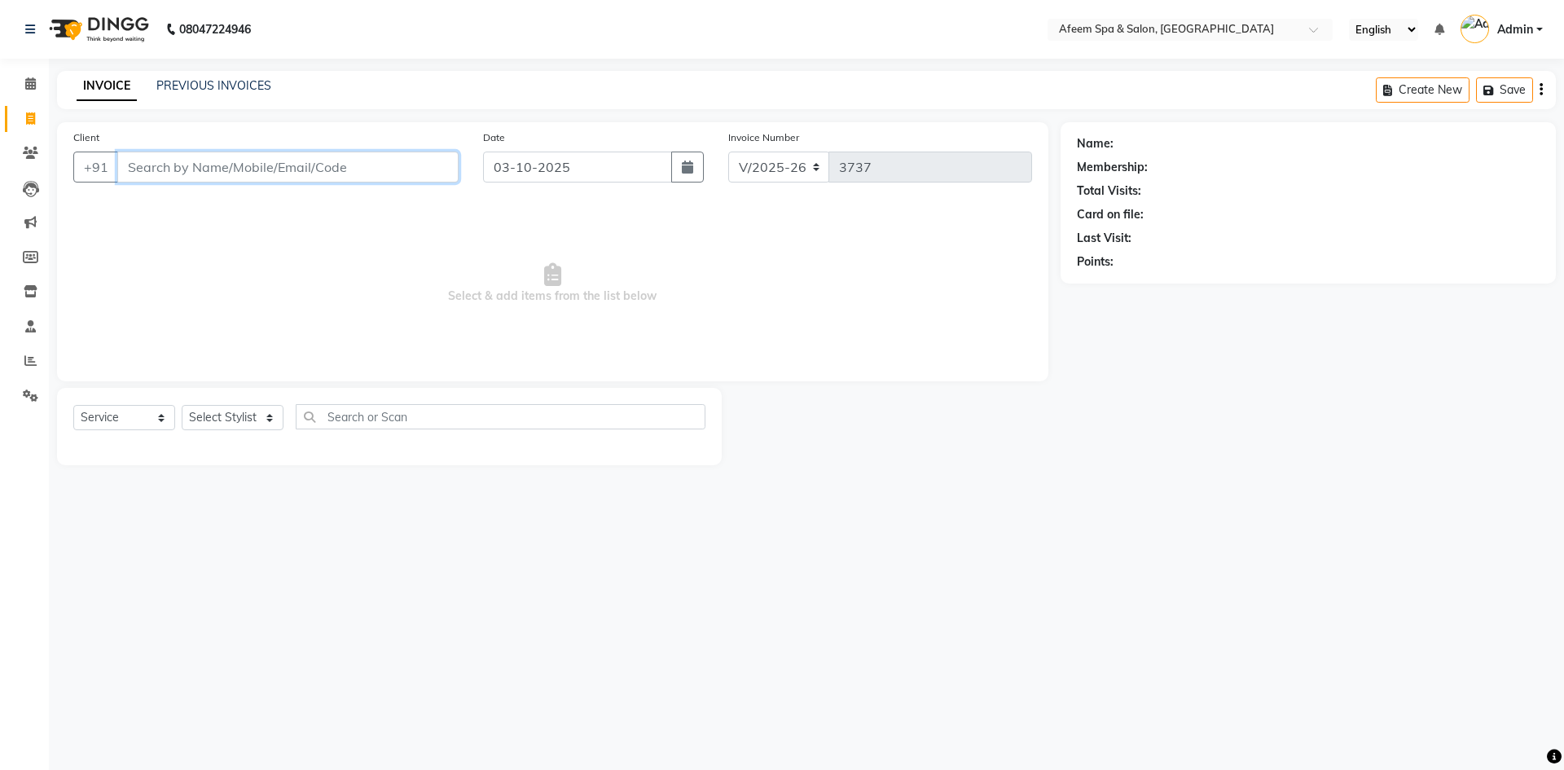
click at [164, 158] on input "Client" at bounding box center [287, 166] width 341 height 31
type input "9701501124"
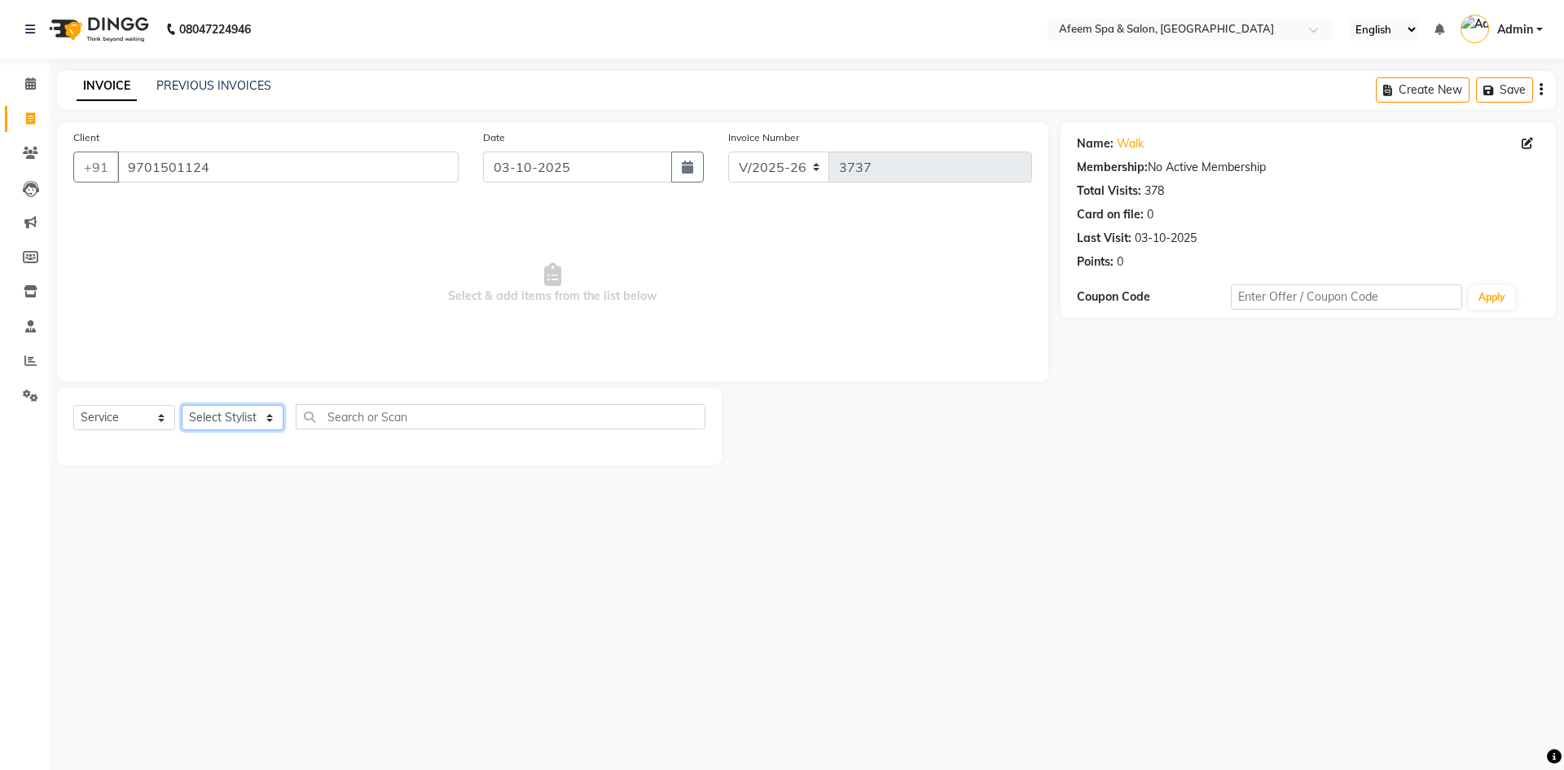
click at [253, 419] on select "Select Stylist anil deep [PERSON_NAME] [PERSON_NAME] Product [PERSON_NAME] sach…" at bounding box center [233, 417] width 102 height 25
select select "28158"
click at [182, 405] on select "Select Stylist anil deep [PERSON_NAME] [PERSON_NAME] Product [PERSON_NAME] sach…" at bounding box center [233, 417] width 102 height 25
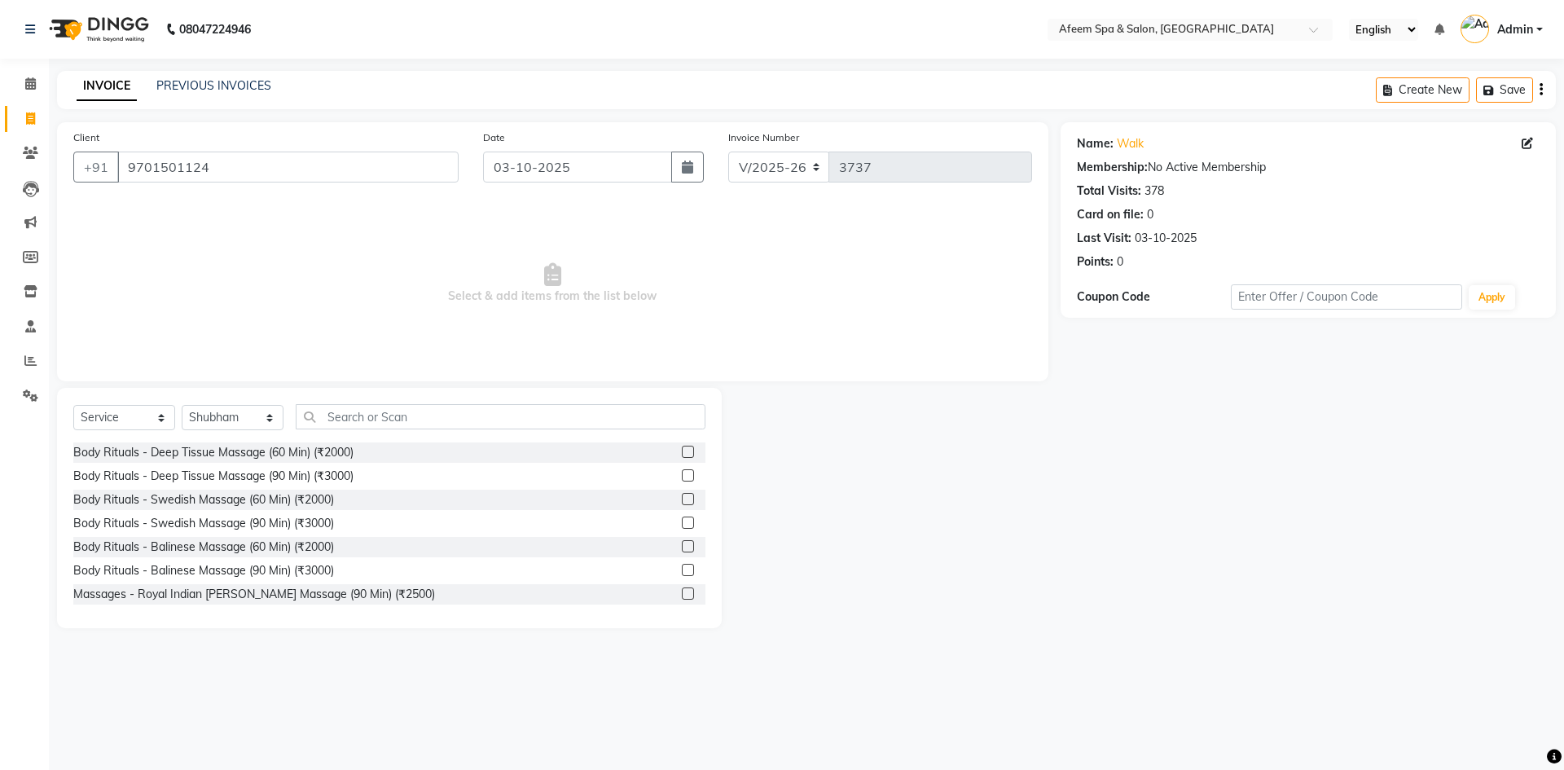
click at [682, 447] on label at bounding box center [688, 451] width 12 height 12
click at [682, 447] on input "checkbox" at bounding box center [687, 452] width 11 height 11
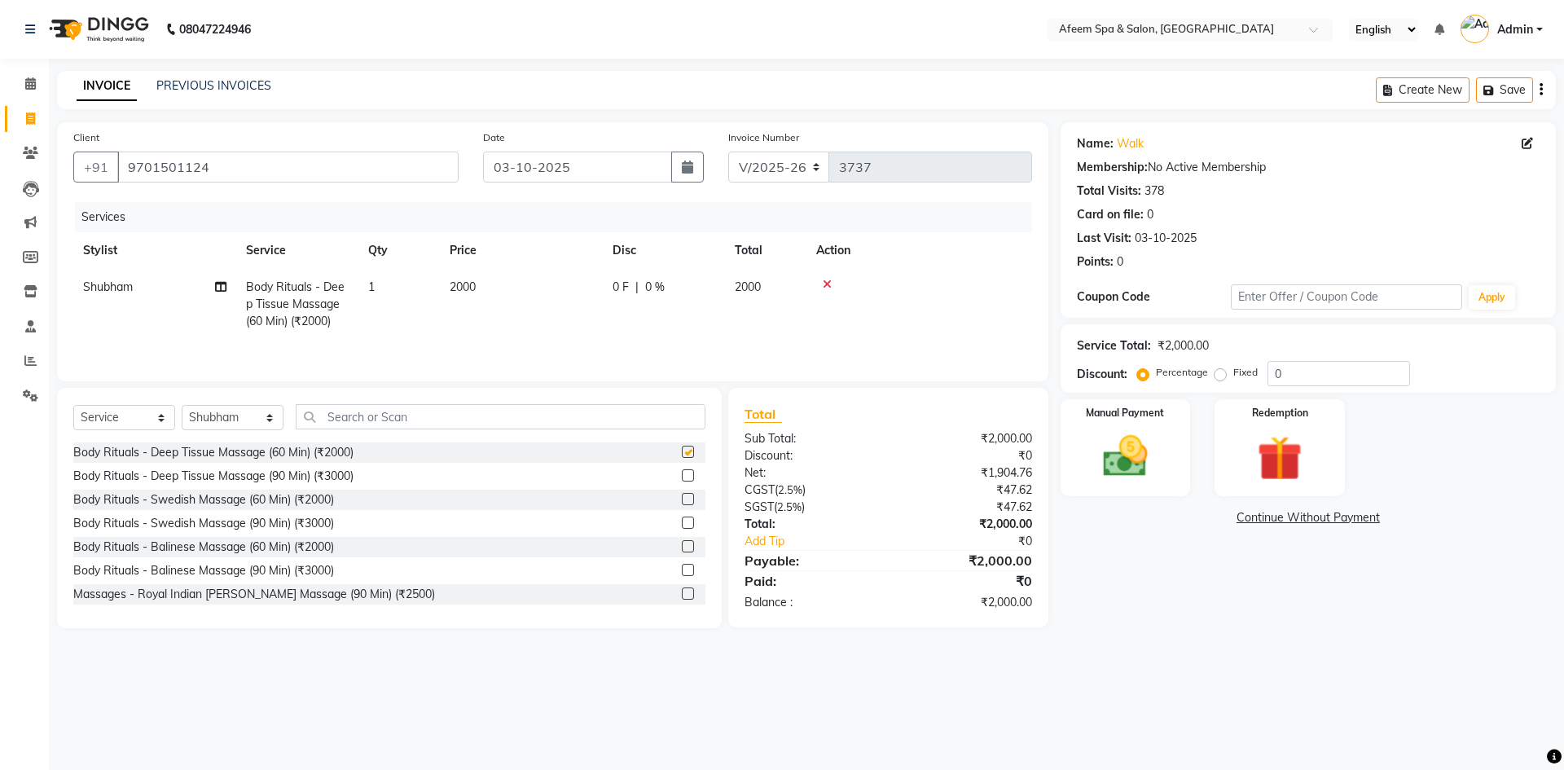
checkbox input "false"
click at [509, 291] on td "2000" at bounding box center [521, 304] width 163 height 71
select select "28158"
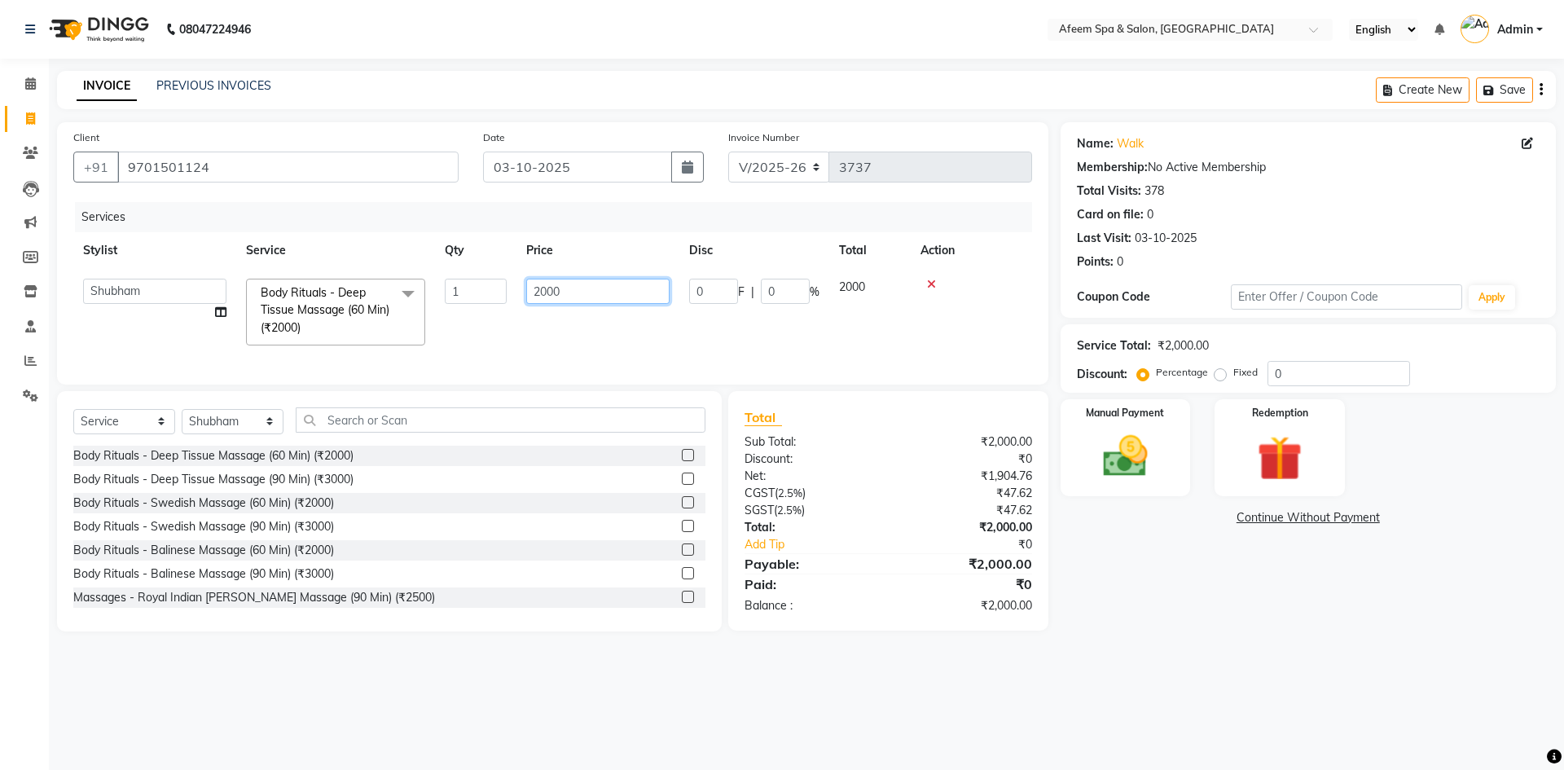
drag, startPoint x: 578, startPoint y: 296, endPoint x: 494, endPoint y: 305, distance: 84.5
click at [494, 305] on tr "anil deep [PERSON_NAME] [PERSON_NAME] Product [PERSON_NAME] sachin [PERSON_NAME…" at bounding box center [552, 312] width 959 height 86
type input "800"
click at [199, 435] on div "Select Service Product Membership Package Voucher Prepaid Gift Card Select Styl…" at bounding box center [389, 426] width 632 height 38
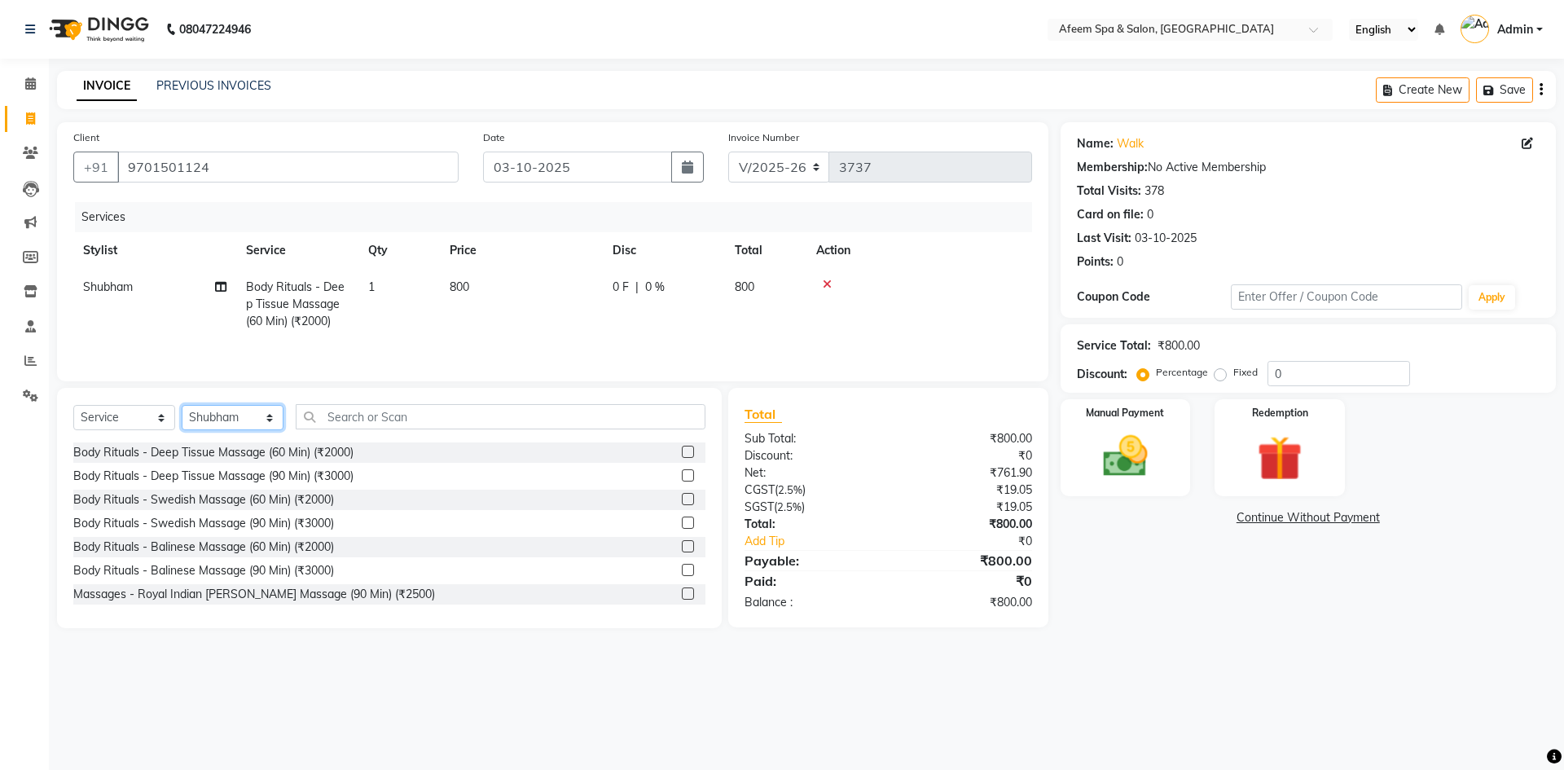
select select "82257"
click at [182, 405] on select "Select Stylist anil deep [PERSON_NAME] [PERSON_NAME] Product [PERSON_NAME] sach…" at bounding box center [233, 417] width 102 height 25
click at [682, 450] on label at bounding box center [688, 451] width 12 height 12
click at [682, 450] on input "checkbox" at bounding box center [687, 452] width 11 height 11
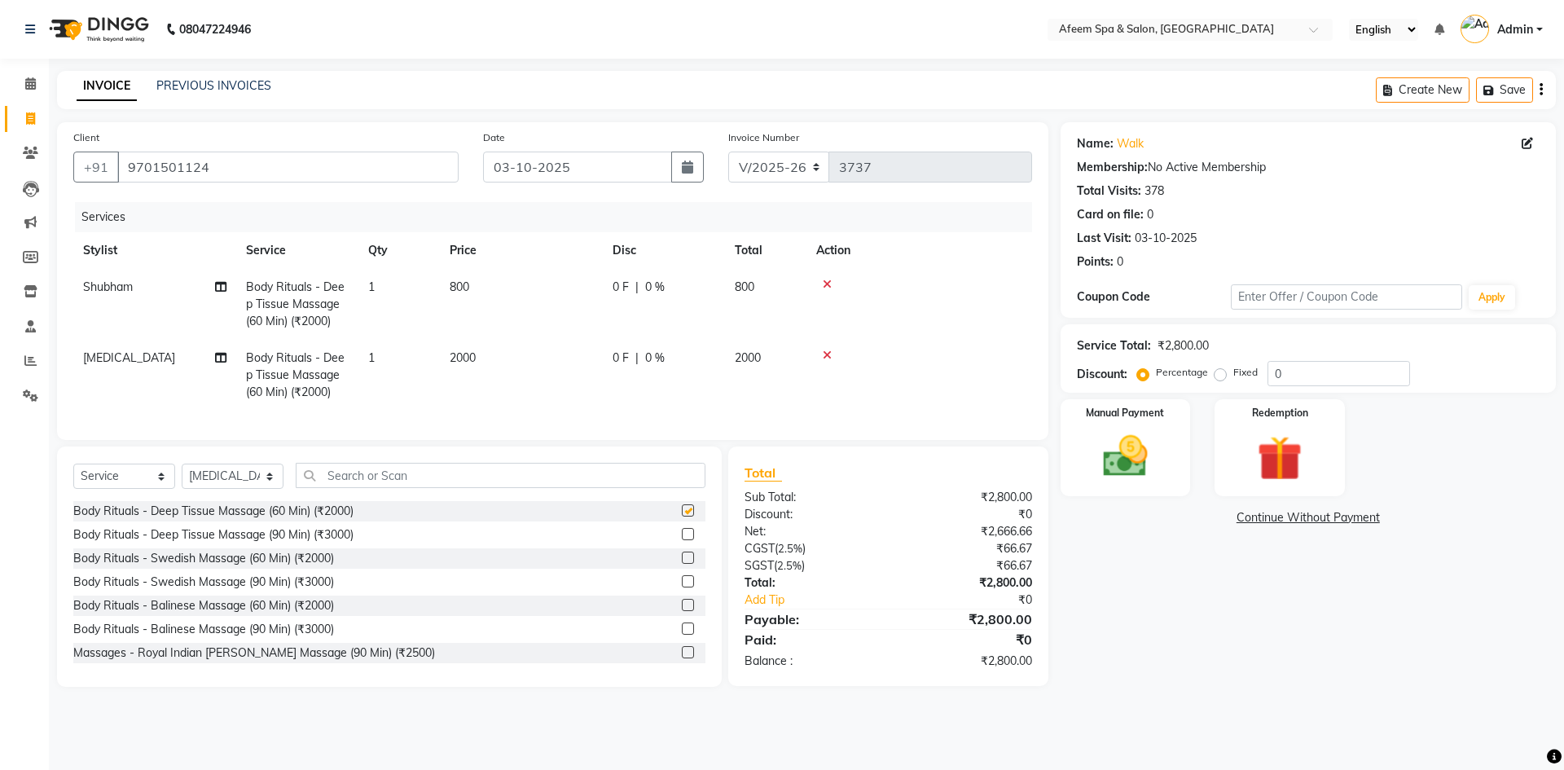
checkbox input "false"
click at [568, 365] on td "2000" at bounding box center [521, 375] width 163 height 71
select select "82257"
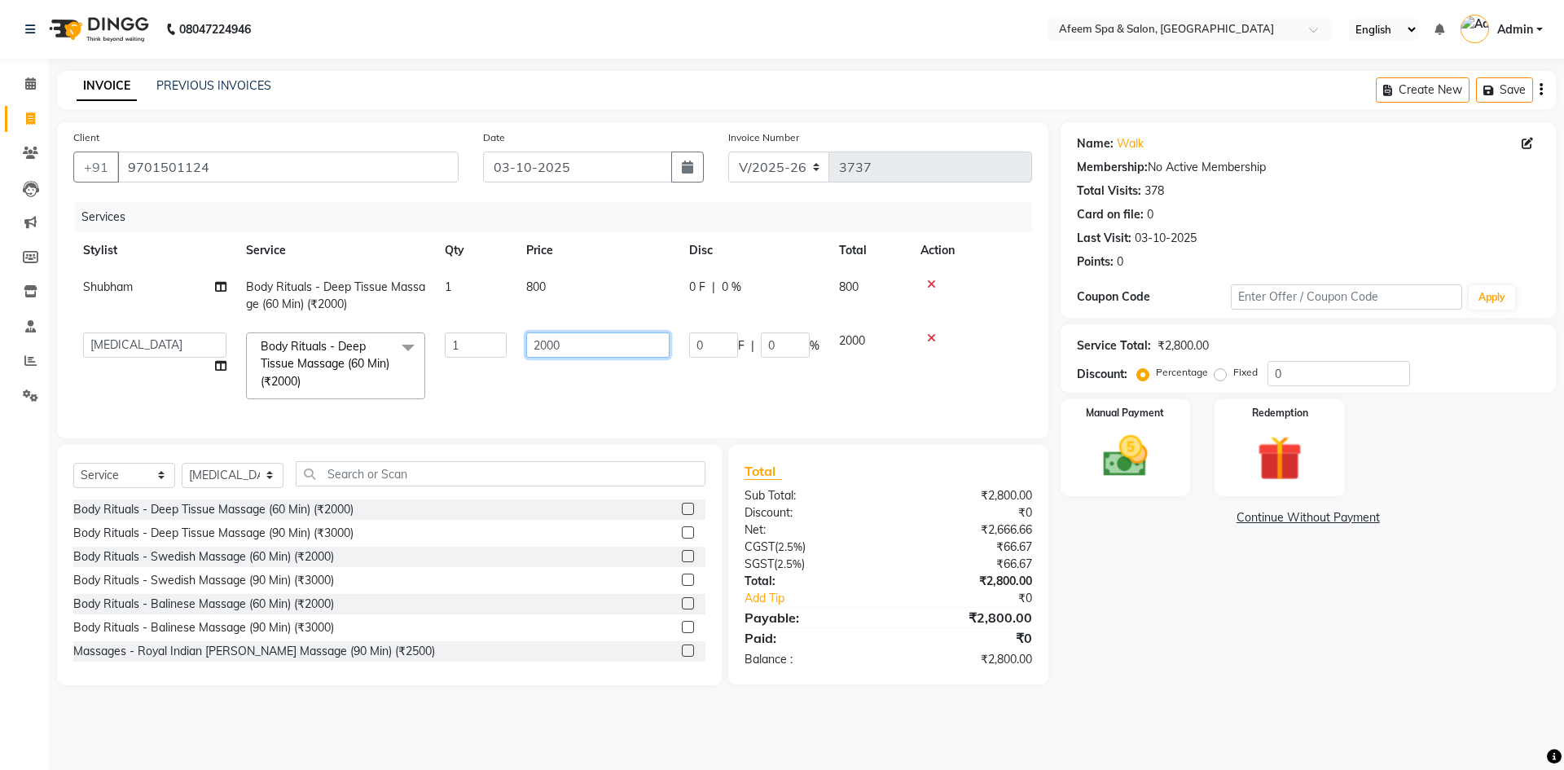
drag, startPoint x: 601, startPoint y: 356, endPoint x: 521, endPoint y: 354, distance: 79.8
click at [521, 354] on td "2000" at bounding box center [597, 366] width 163 height 86
type input "800"
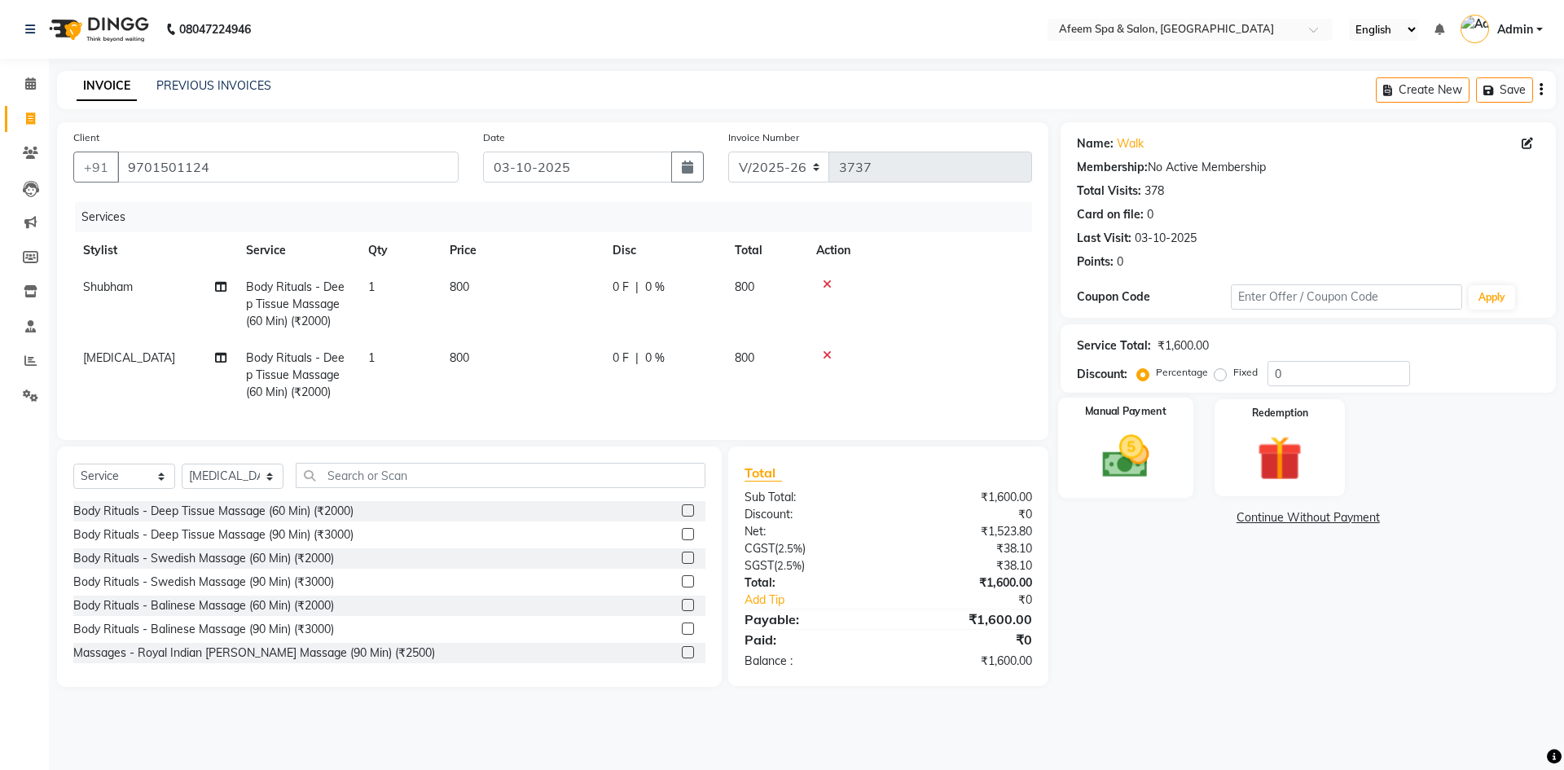
click at [1166, 459] on div "Manual Payment" at bounding box center [1124, 447] width 135 height 100
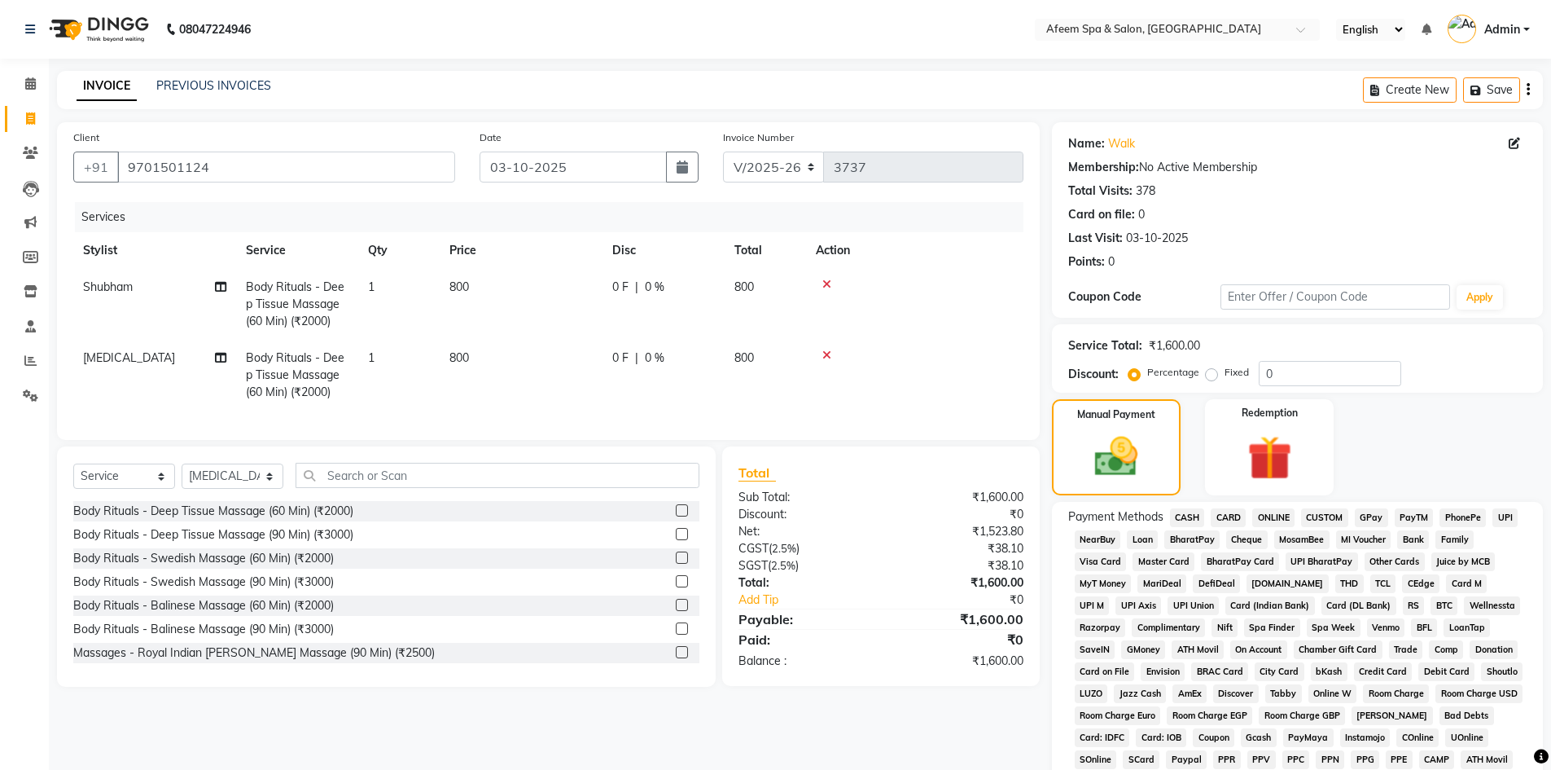
click at [1191, 518] on span "CASH" at bounding box center [1187, 517] width 35 height 19
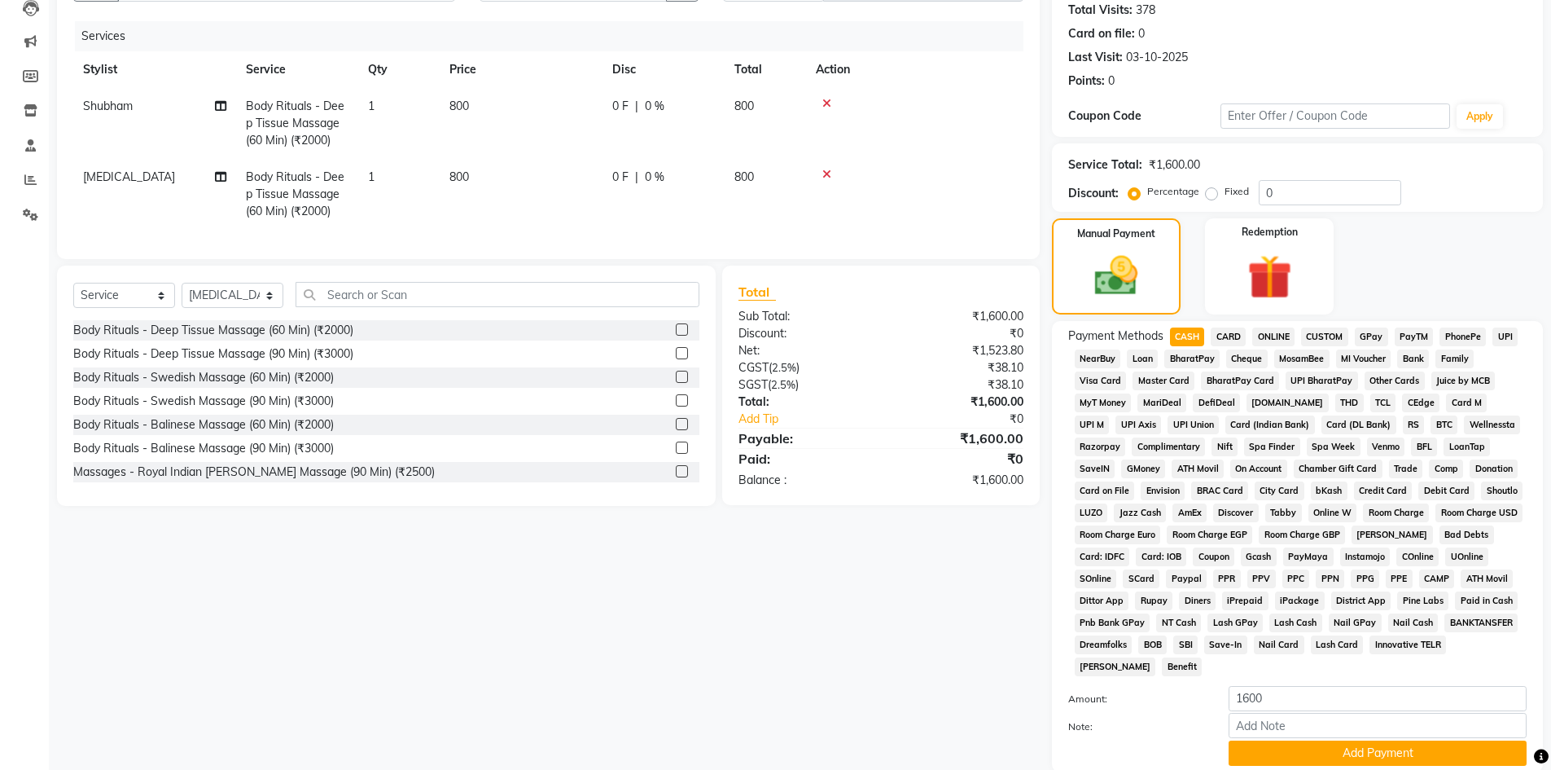
scroll to position [303, 0]
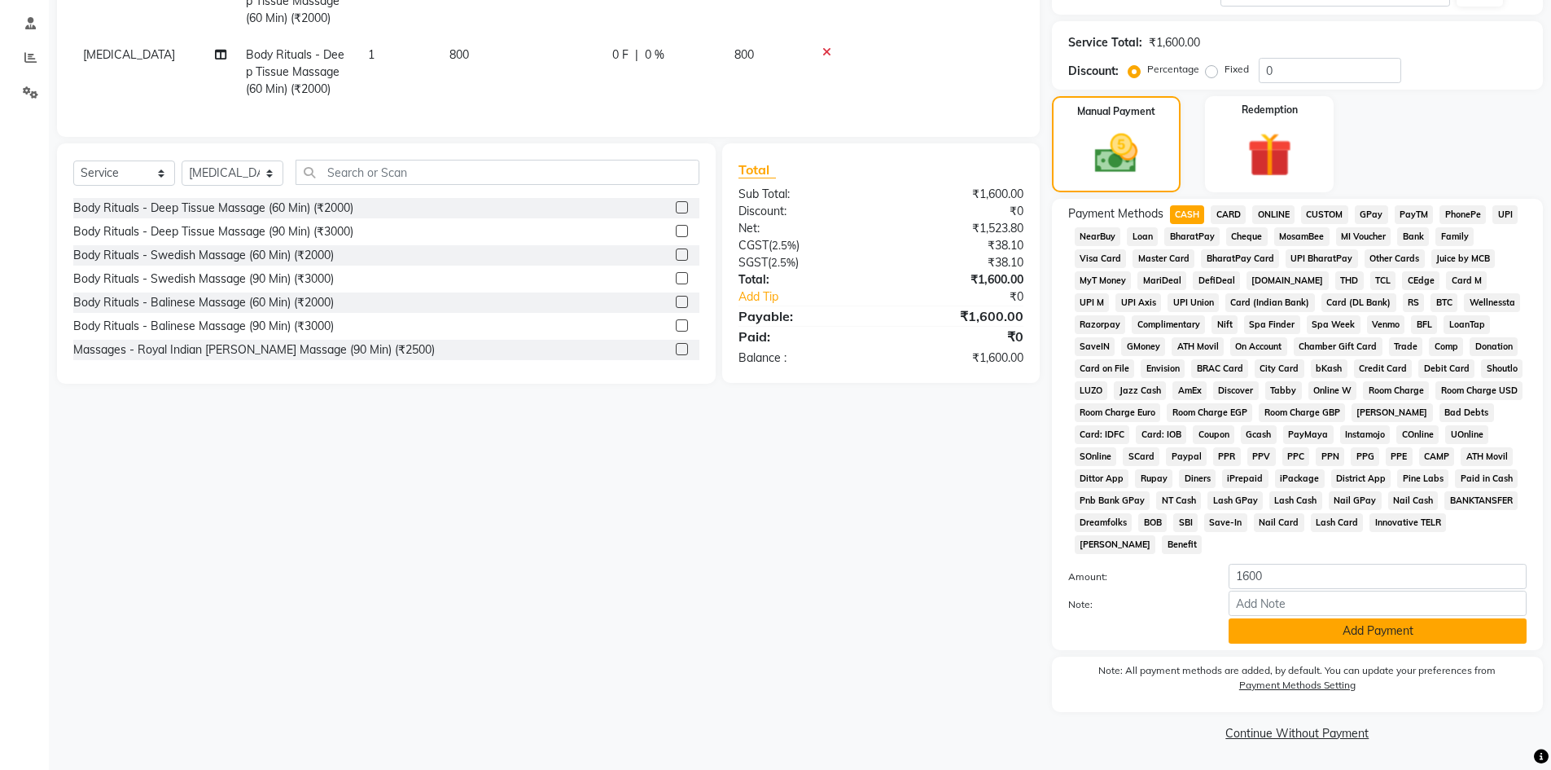
click at [1301, 630] on button "Add Payment" at bounding box center [1378, 630] width 298 height 25
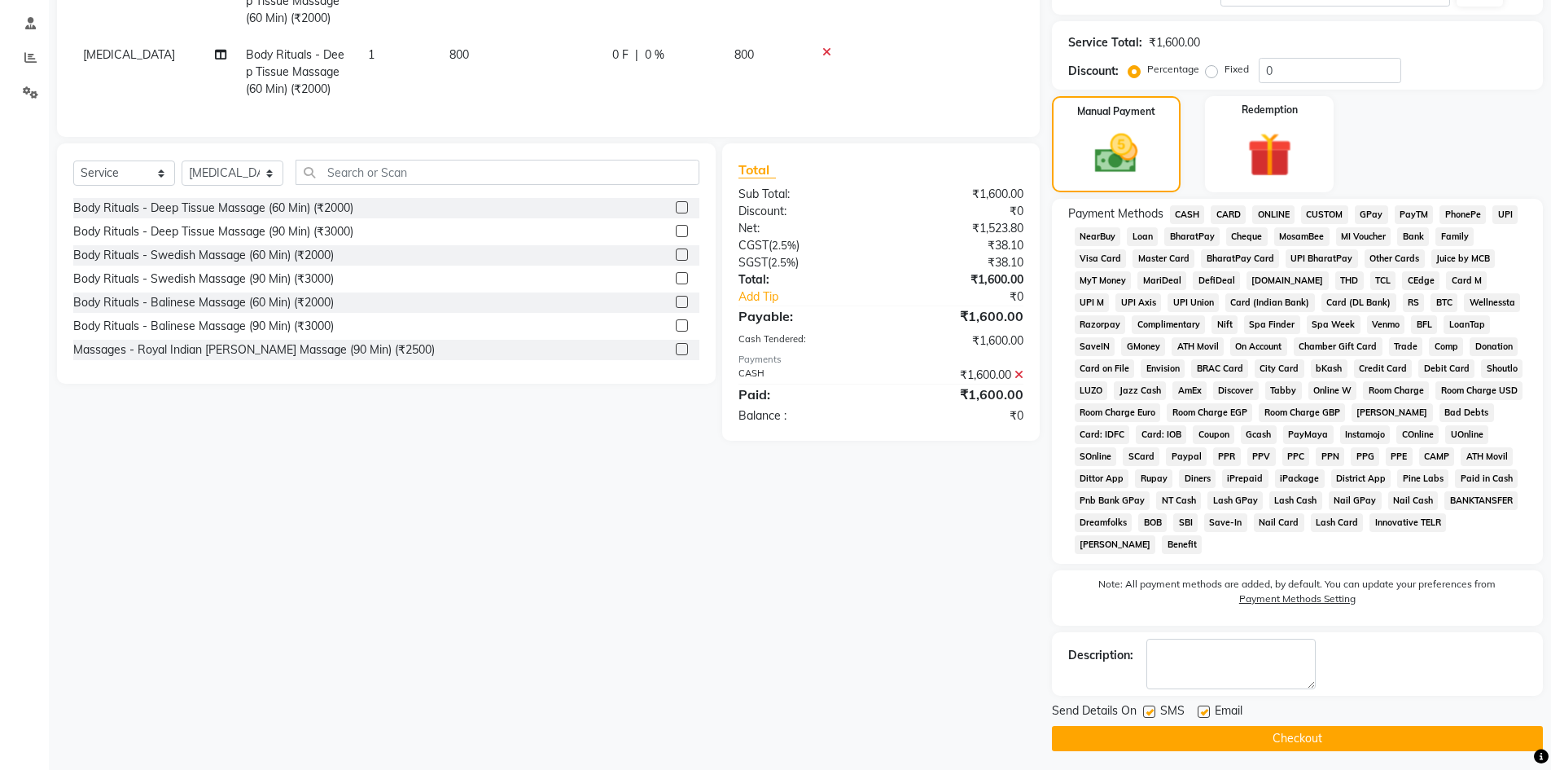
click at [1294, 744] on button "Checkout" at bounding box center [1297, 738] width 491 height 25
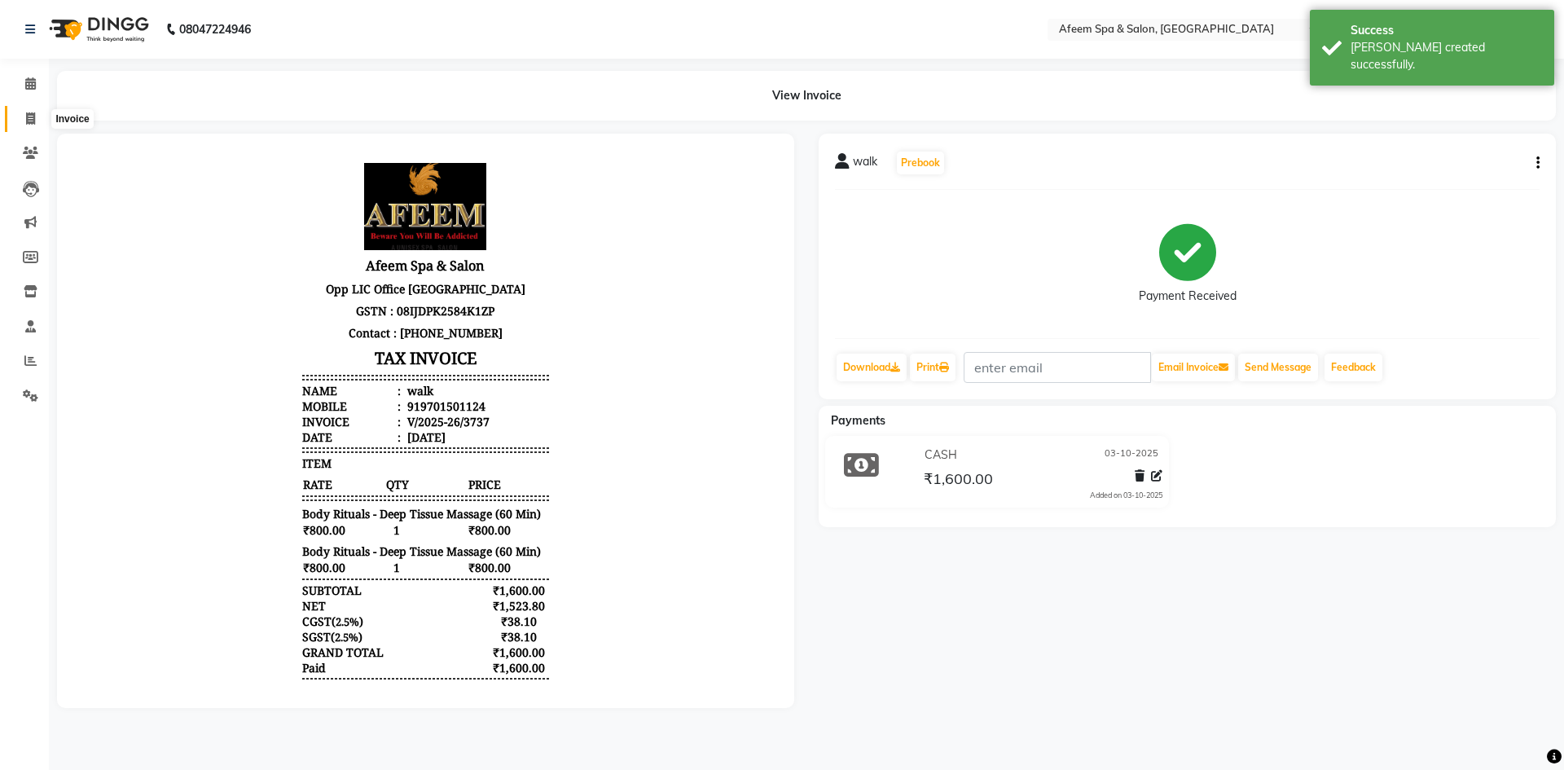
click at [37, 122] on span at bounding box center [30, 119] width 29 height 19
select select "service"
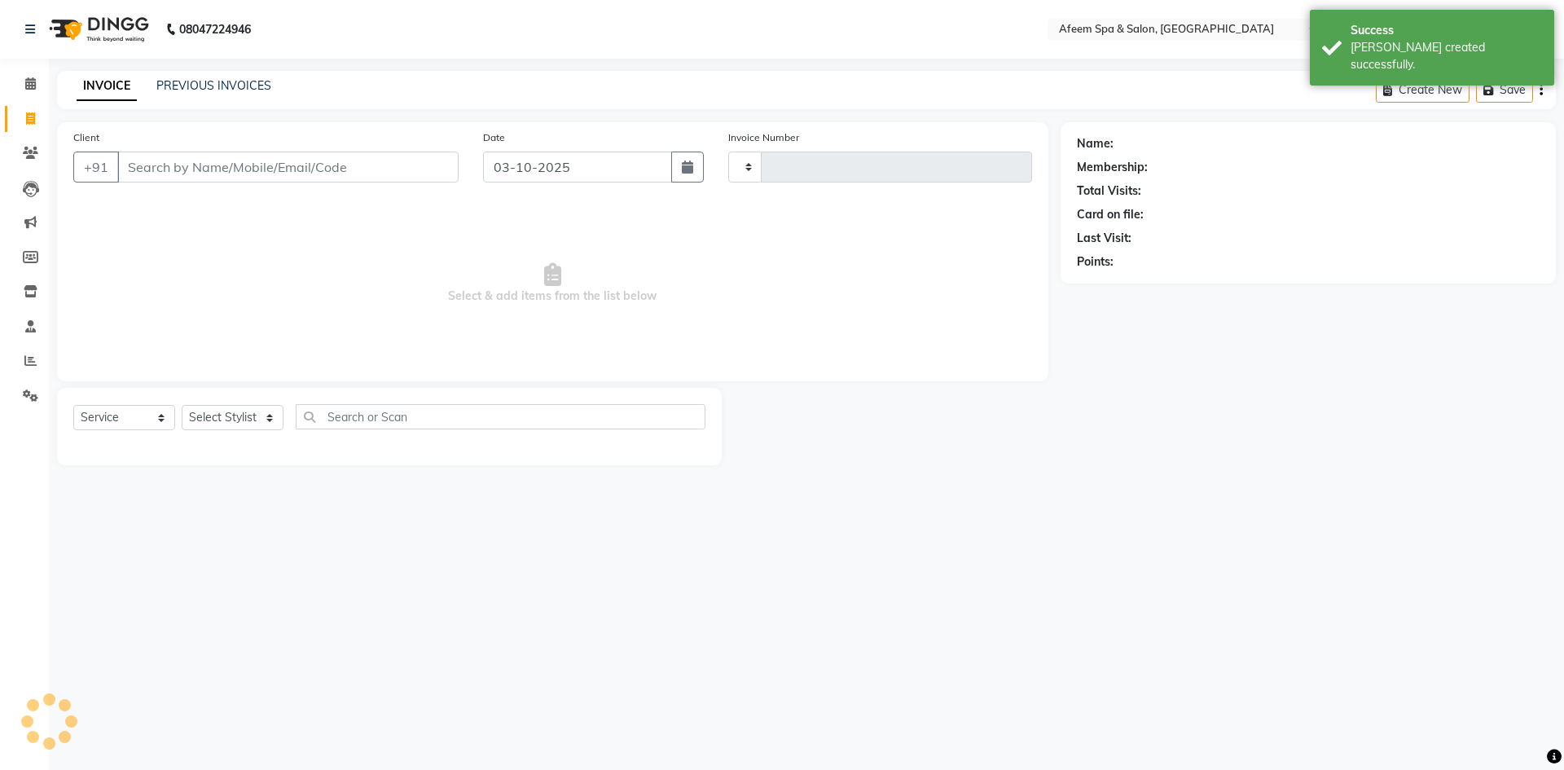
type input "3738"
select select "750"
click at [240, 85] on link "PREVIOUS INVOICES" at bounding box center [213, 85] width 115 height 15
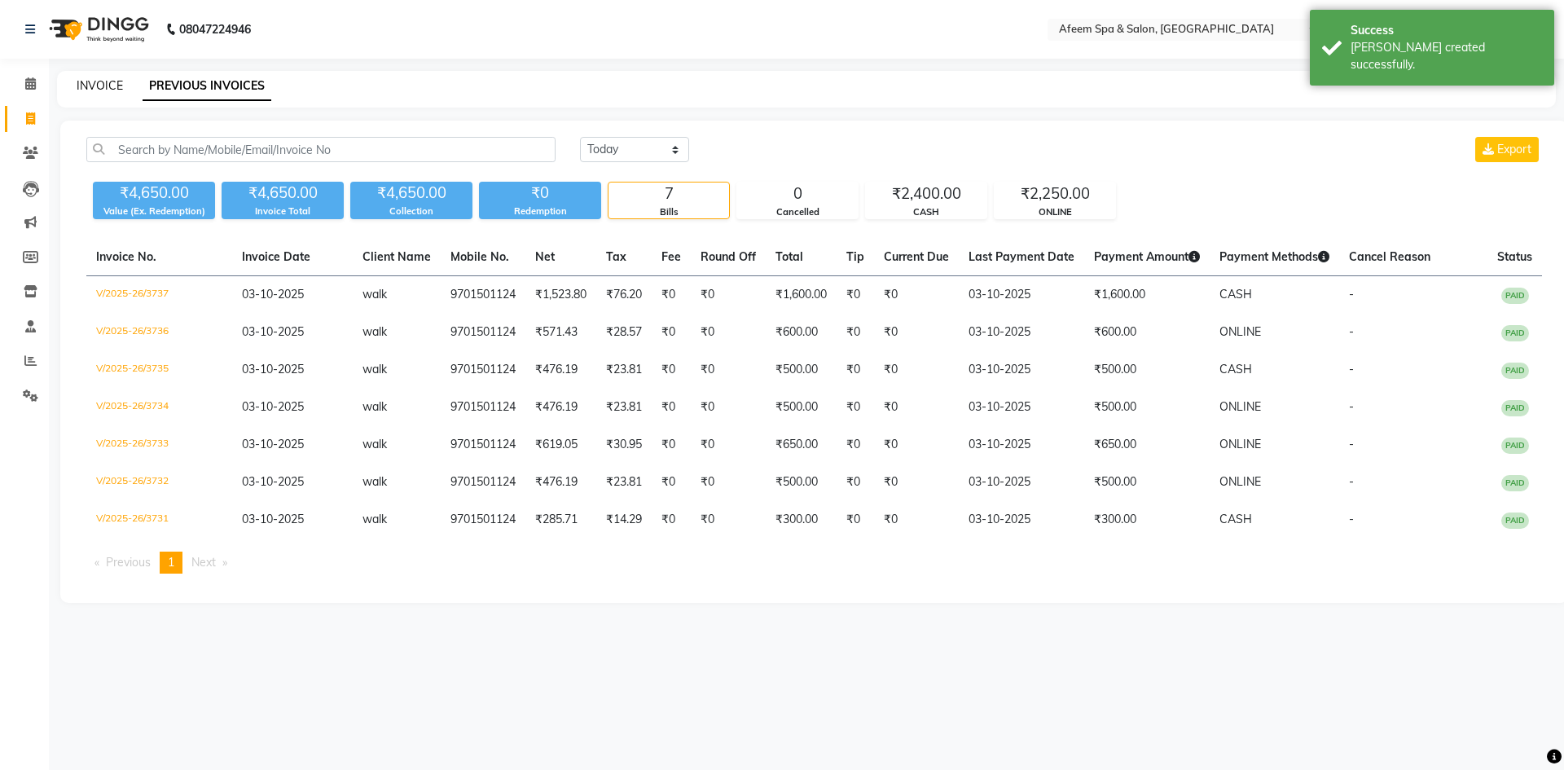
click at [101, 87] on link "INVOICE" at bounding box center [100, 85] width 46 height 15
select select "service"
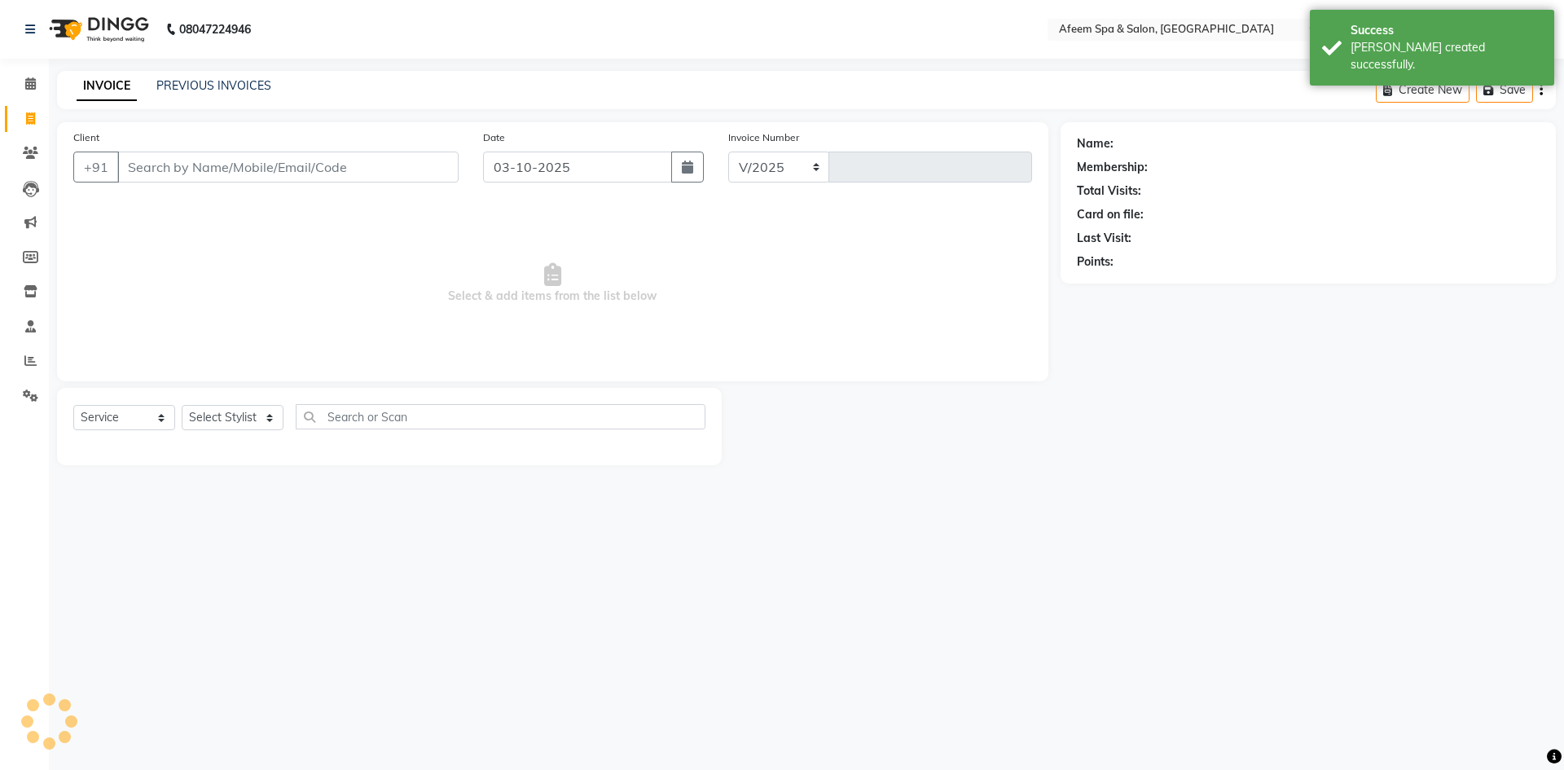
select select "750"
type input "3738"
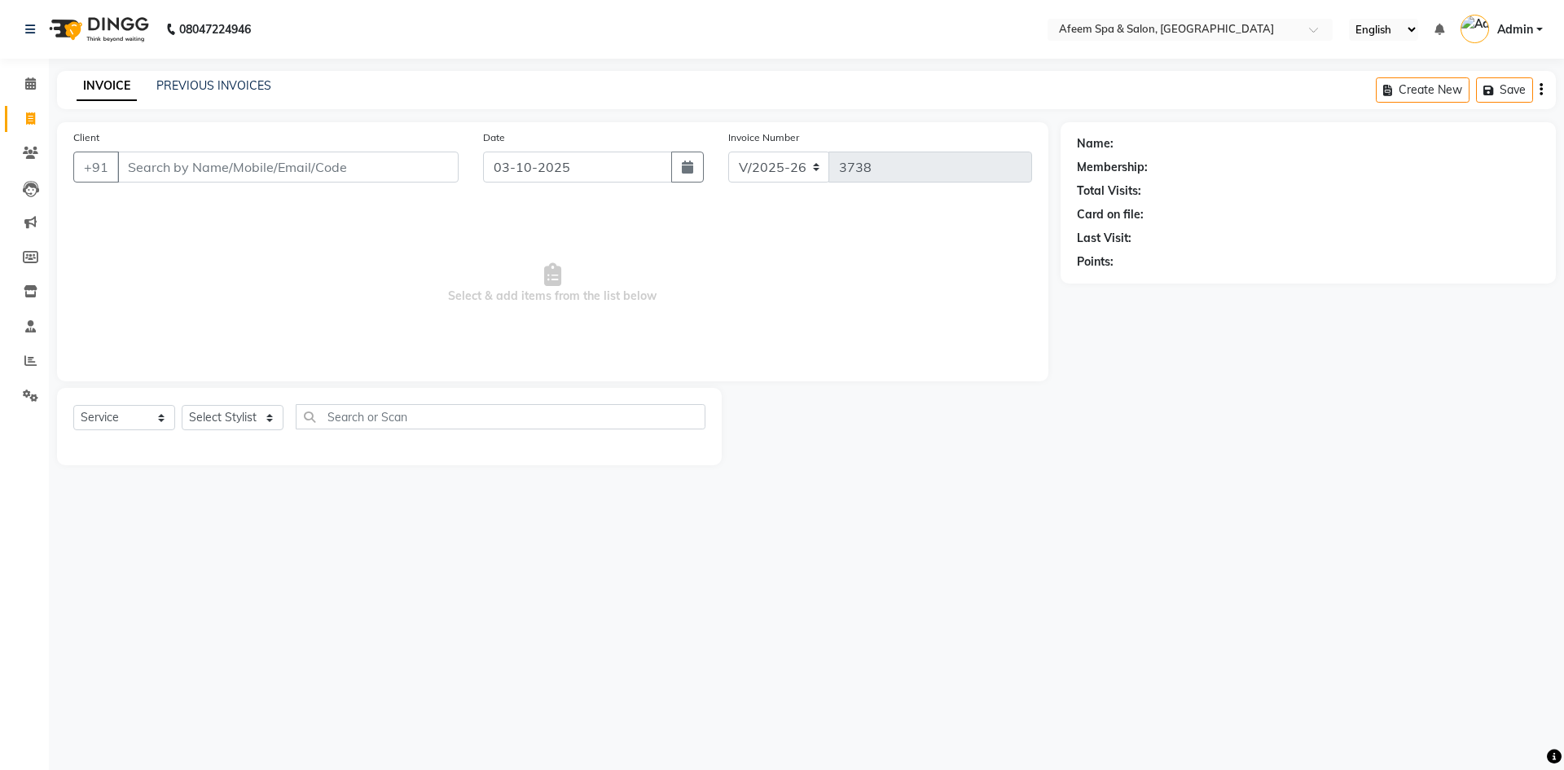
click at [301, 181] on input "Client" at bounding box center [287, 166] width 341 height 31
click at [285, 167] on input "Client" at bounding box center [287, 166] width 341 height 31
type input "2"
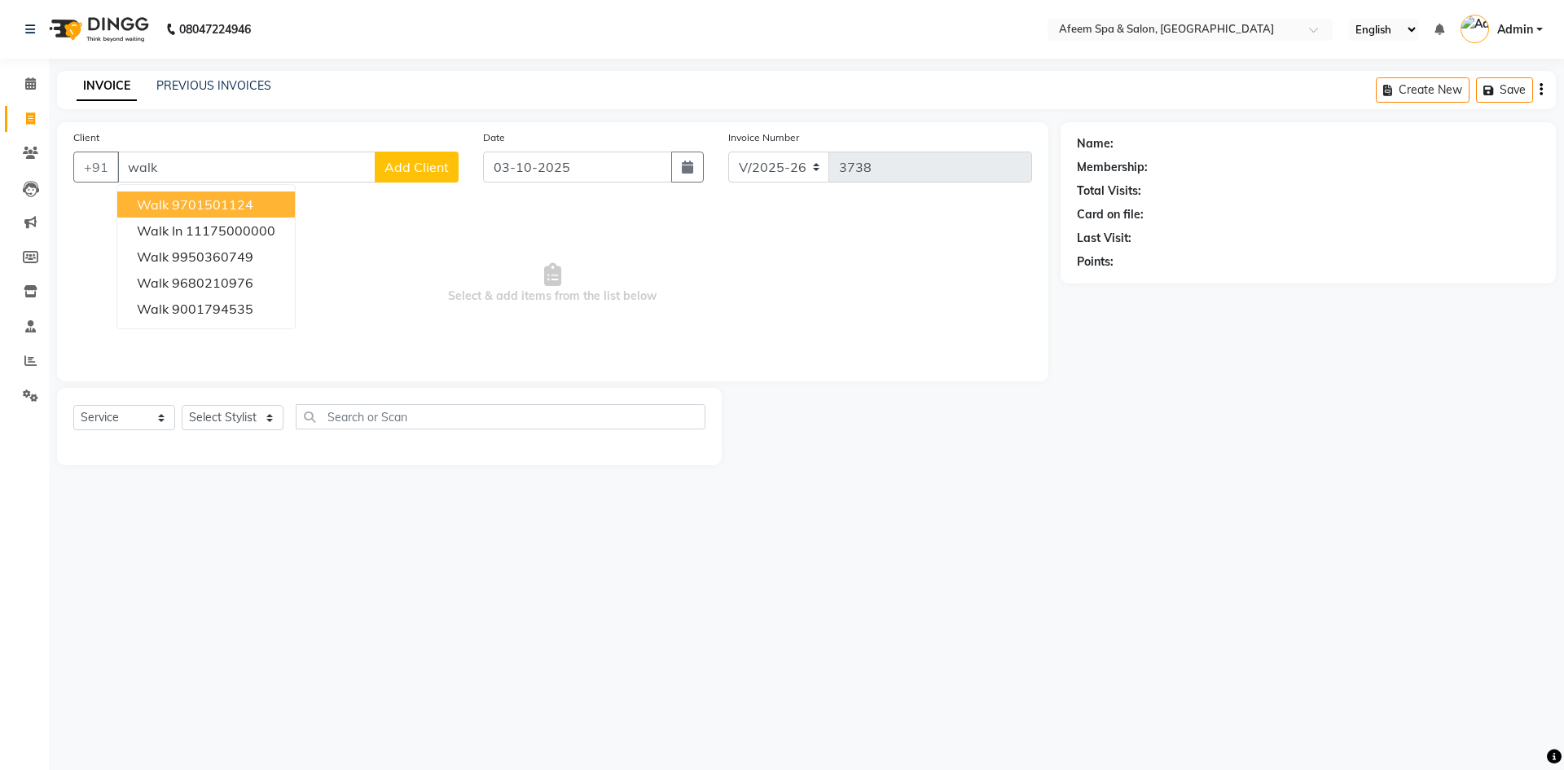
click at [234, 196] on ngb-highlight "9701501124" at bounding box center [212, 204] width 81 height 16
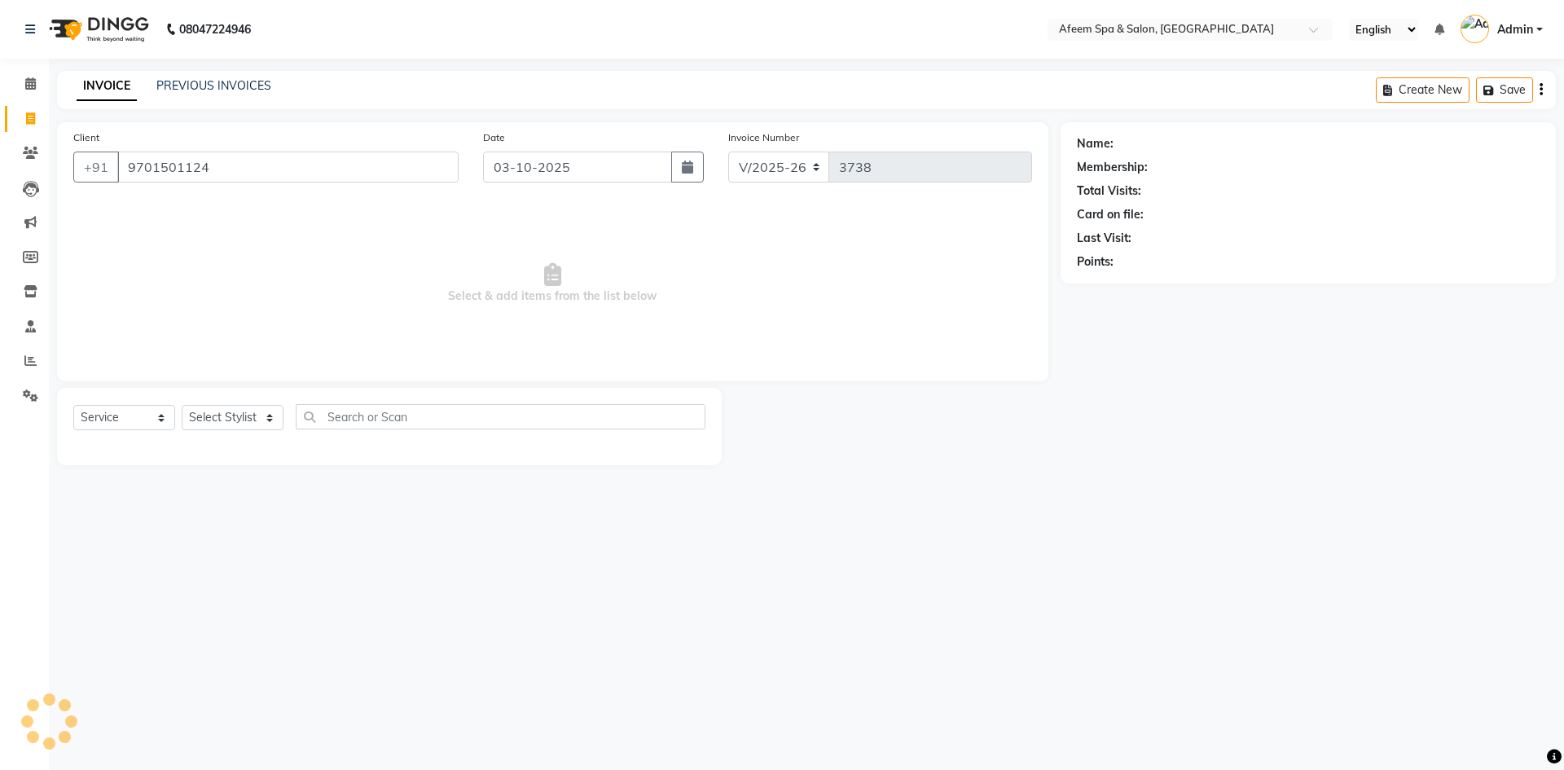
type input "9701501124"
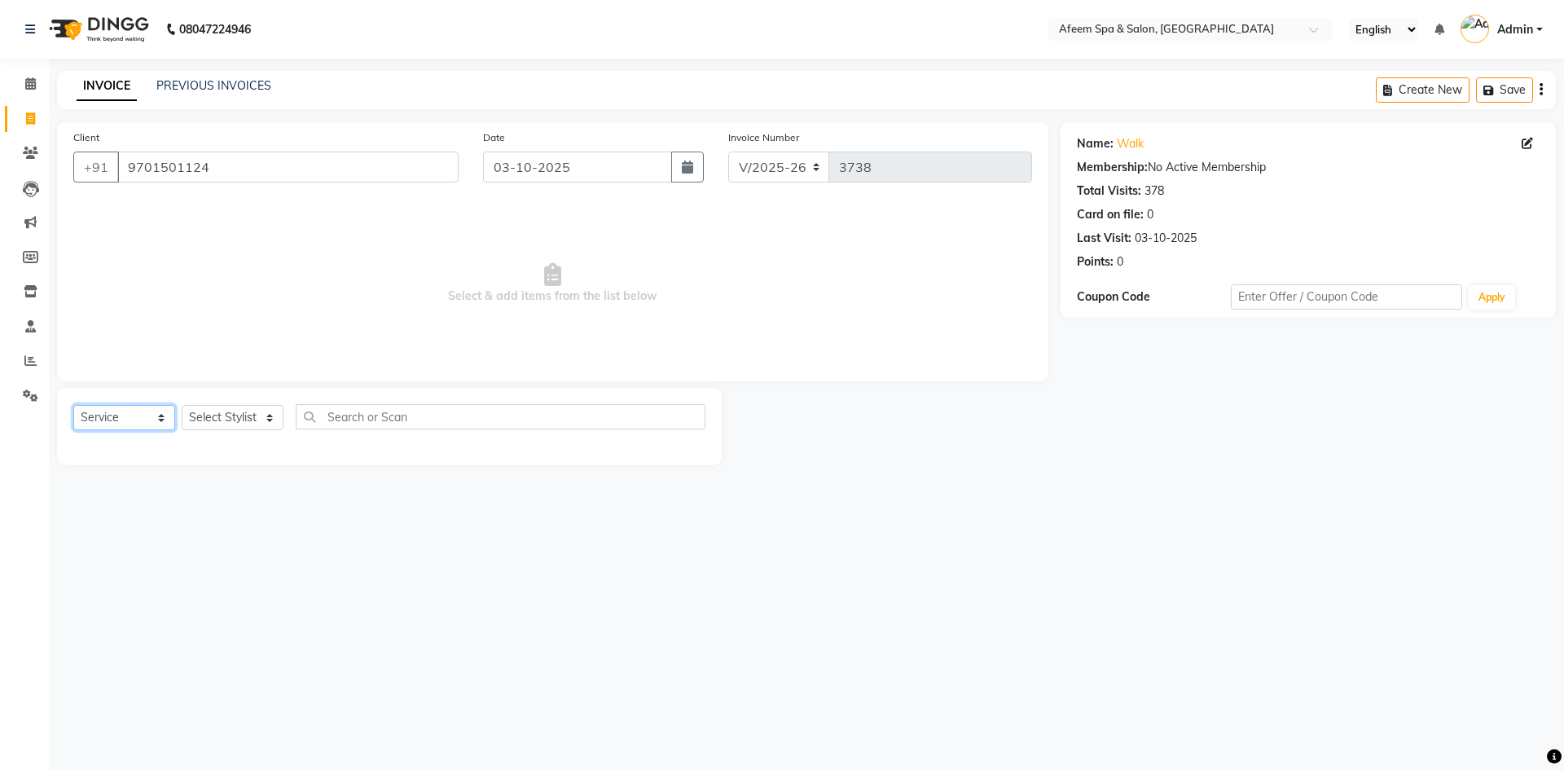
click at [102, 416] on select "Select Service Product Membership Package Voucher Prepaid Gift Card" at bounding box center [124, 417] width 102 height 25
click at [213, 377] on div "Client [PHONE_NUMBER] Date [DATE] Invoice Number V/2025 V/[PHONE_NUMBER] Select…" at bounding box center [552, 251] width 991 height 259
click at [232, 410] on select "Select Stylist anil deep [PERSON_NAME] [PERSON_NAME] Product [PERSON_NAME] sach…" at bounding box center [233, 417] width 102 height 25
select select "45310"
click at [182, 405] on select "Select Stylist anil deep [PERSON_NAME] [PERSON_NAME] Product [PERSON_NAME] sach…" at bounding box center [233, 417] width 102 height 25
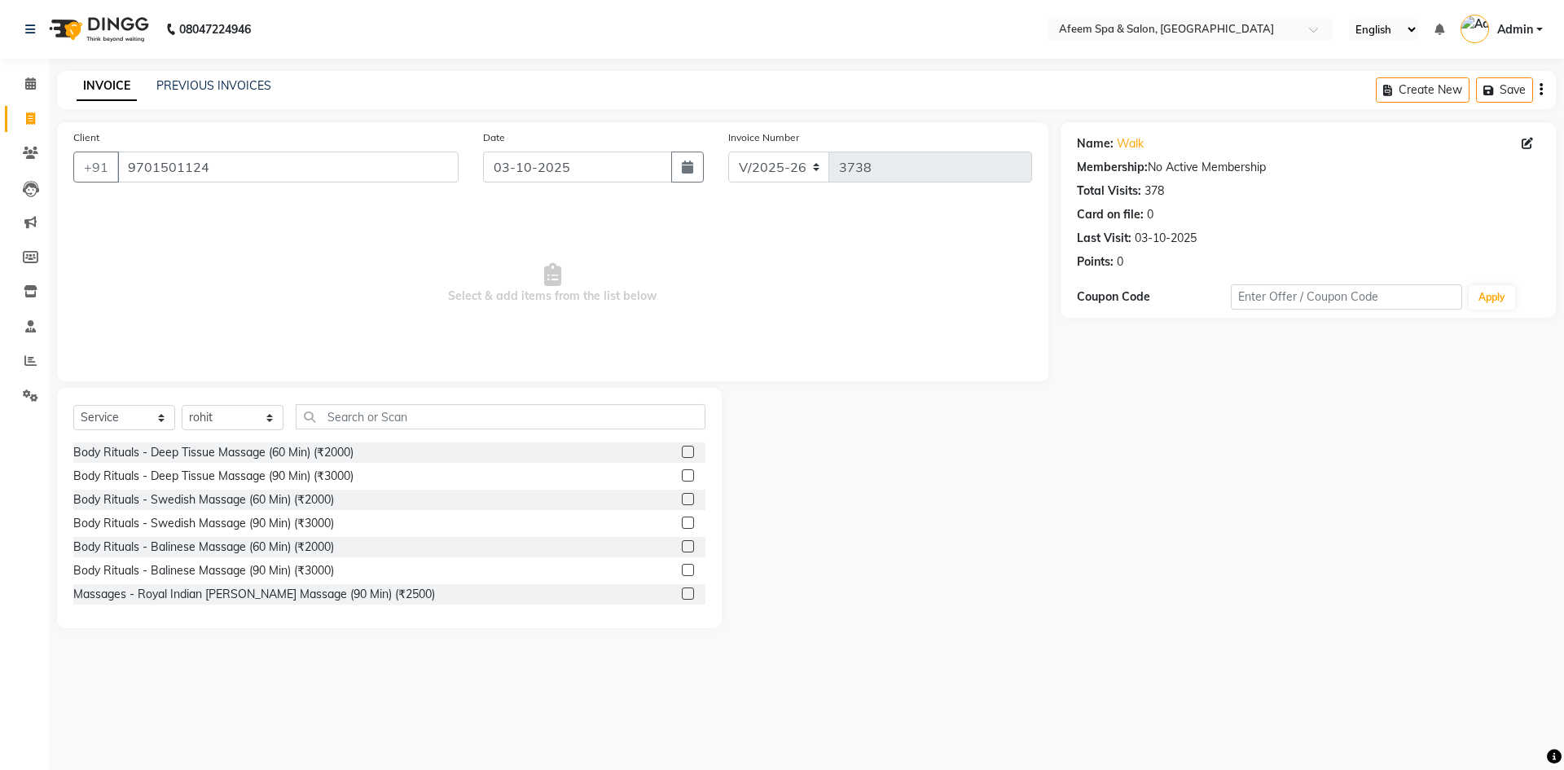
click at [452, 434] on div "Select Service Product Membership Package Voucher Prepaid Gift Card Select Styl…" at bounding box center [389, 423] width 632 height 38
click at [453, 449] on div "Body Rituals - Deep Tissue Massage (60 Min) (₹2000)" at bounding box center [389, 452] width 632 height 20
click at [450, 454] on div "Body Rituals - Deep Tissue Massage (60 Min) (₹2000)" at bounding box center [389, 452] width 632 height 20
click at [336, 463] on div "Body Rituals - Deep Tissue Massage (60 Min) (₹2000) Body Rituals - Deep Tissue …" at bounding box center [389, 523] width 632 height 163
click at [321, 447] on div "Body Rituals - Deep Tissue Massage (60 Min) (₹2000)" at bounding box center [213, 452] width 280 height 17
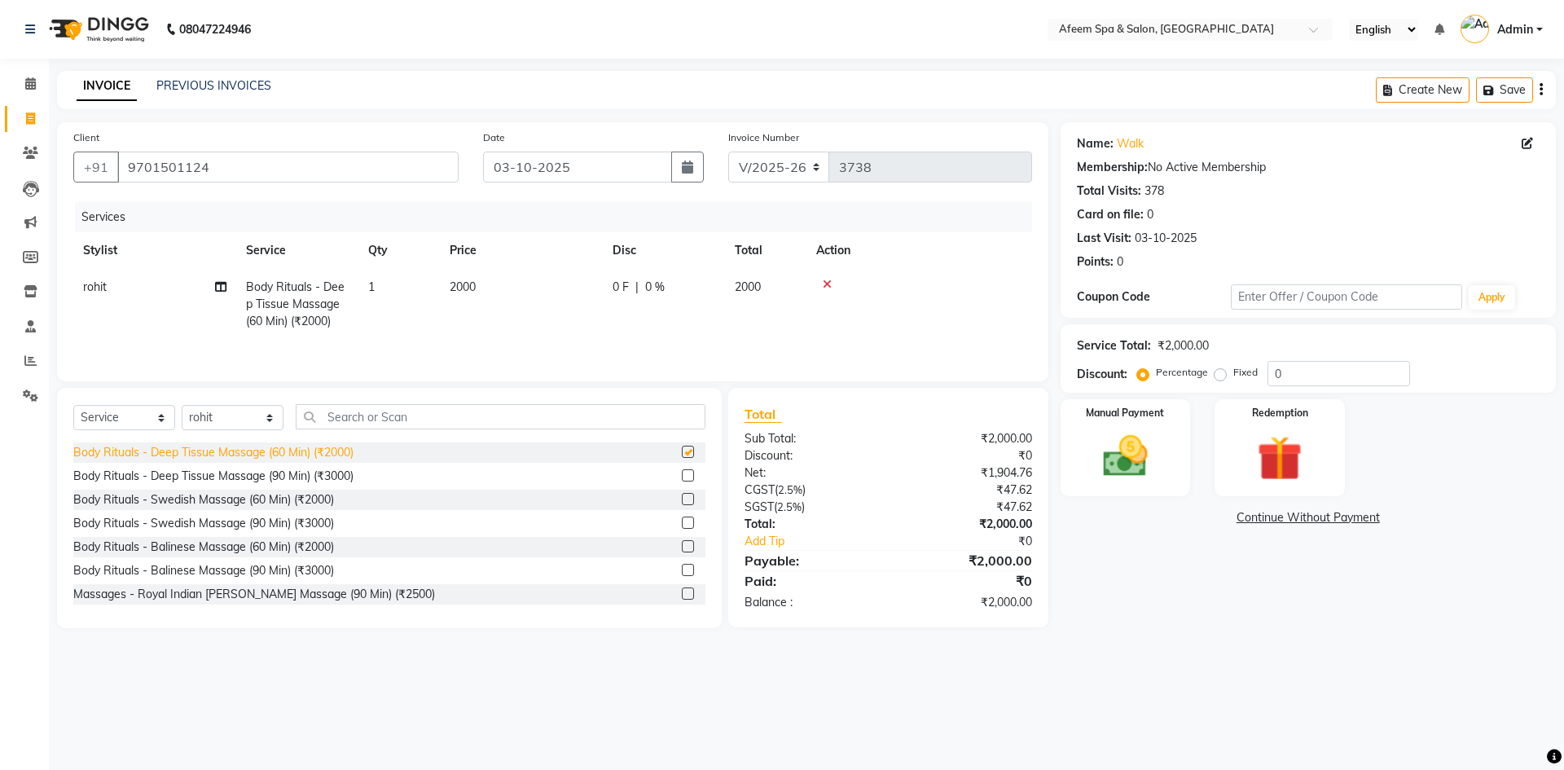
checkbox input "false"
drag, startPoint x: 524, startPoint y: 246, endPoint x: 523, endPoint y: 275, distance: 29.3
click at [523, 273] on table "Stylist Service Qty Price Disc Total Action rohit Body Rituals - Deep Tissue Ma…" at bounding box center [552, 286] width 959 height 108
click at [521, 295] on td "2000" at bounding box center [521, 304] width 163 height 71
select select "45310"
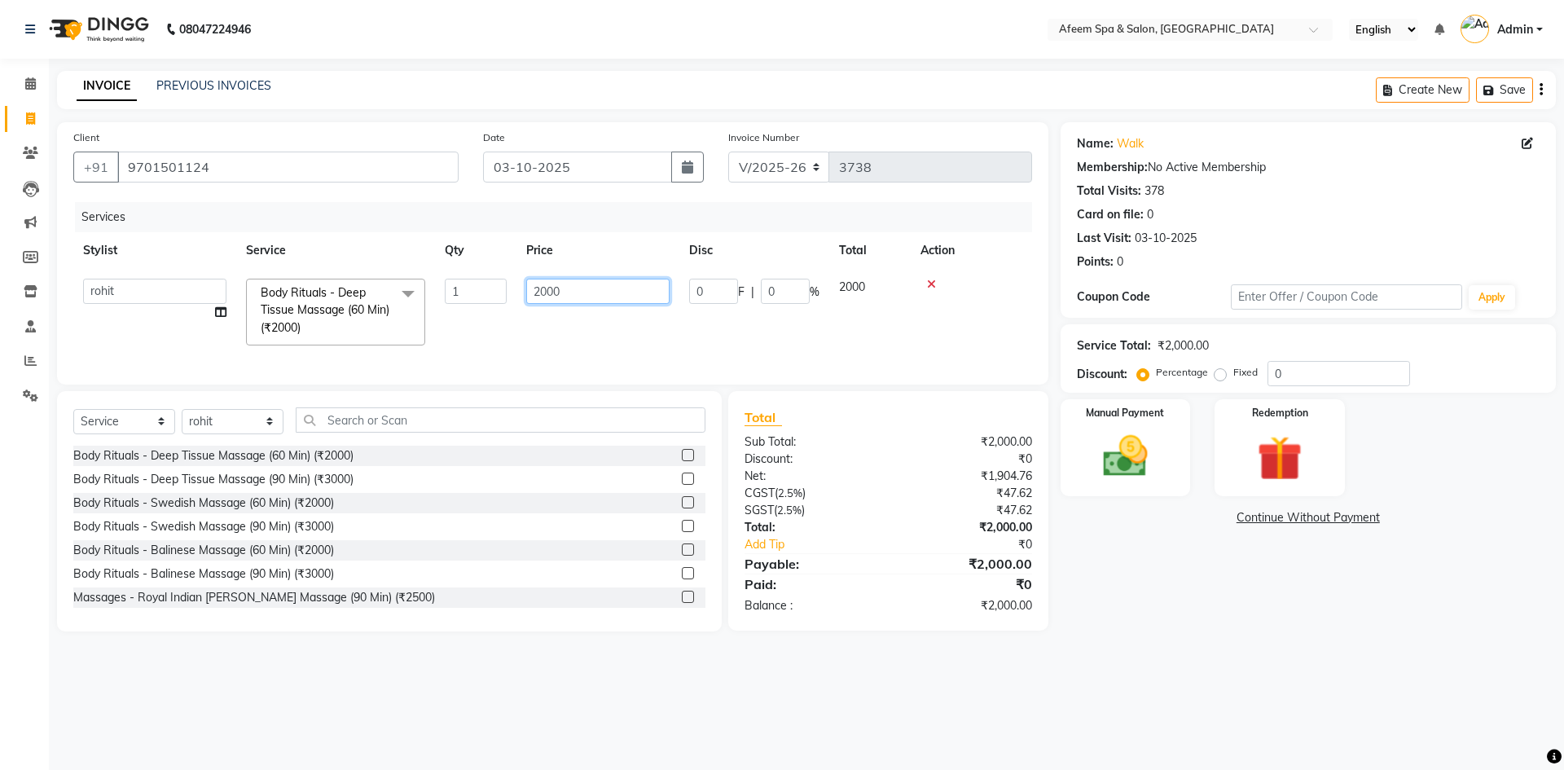
click at [560, 293] on input "2000" at bounding box center [597, 291] width 143 height 25
type input "2"
type input "800"
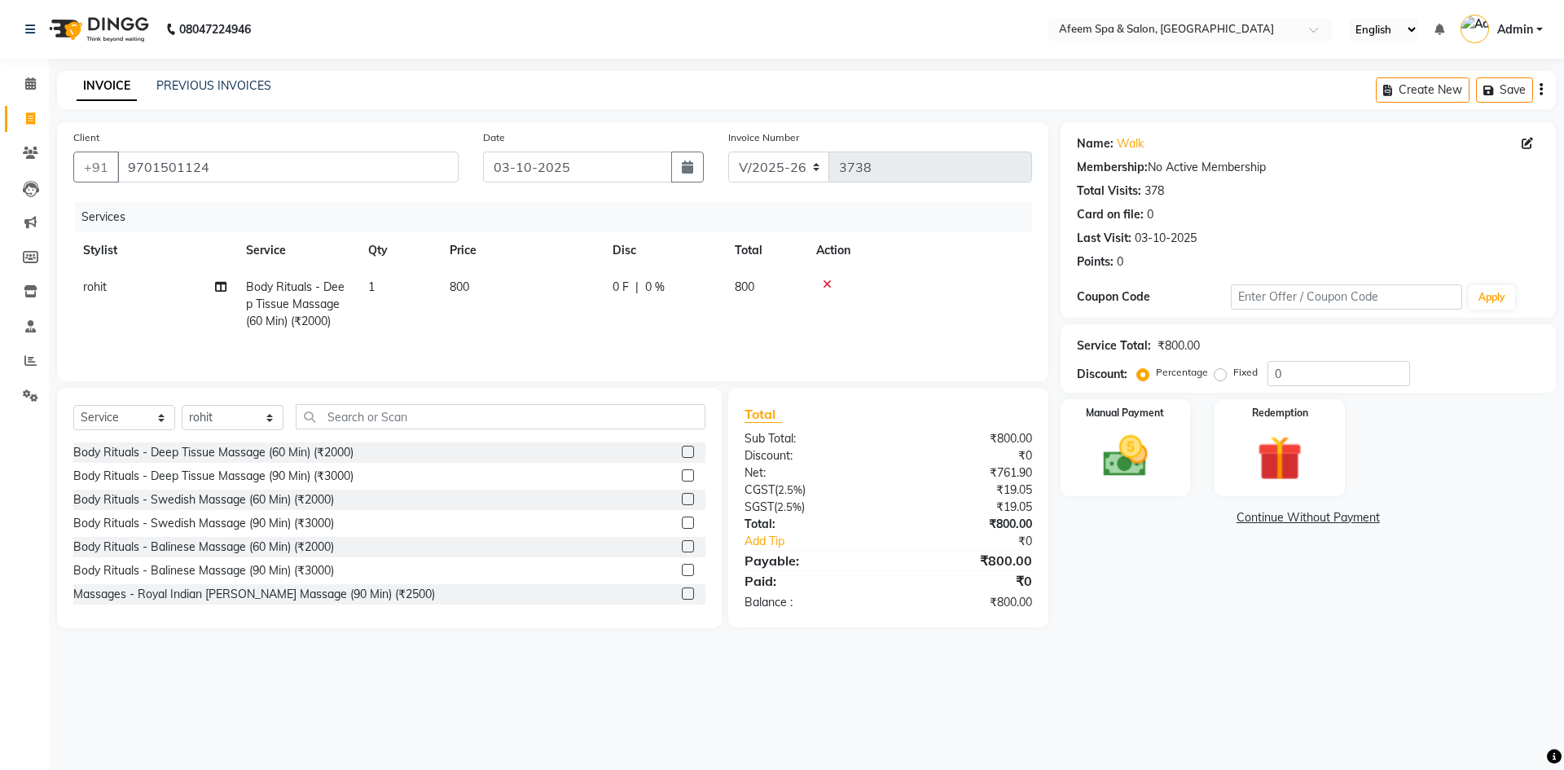
click at [1150, 494] on div "Manual Payment" at bounding box center [1125, 447] width 130 height 97
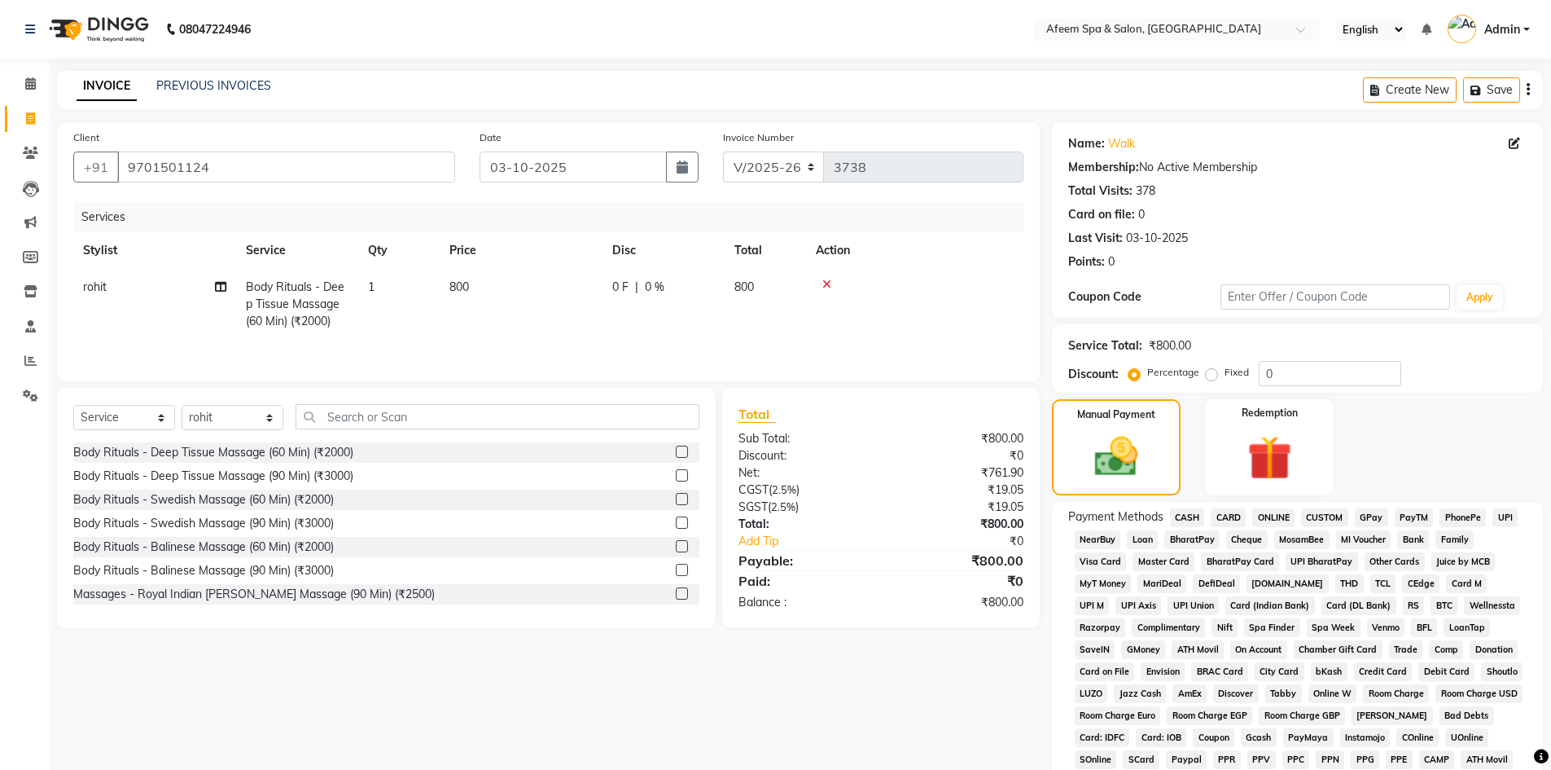
drag, startPoint x: 1274, startPoint y: 511, endPoint x: 1275, endPoint y: 521, distance: 10.6
click at [1274, 513] on span "ONLINE" at bounding box center [1274, 517] width 42 height 19
click at [1275, 517] on span "ONLINE" at bounding box center [1274, 517] width 42 height 19
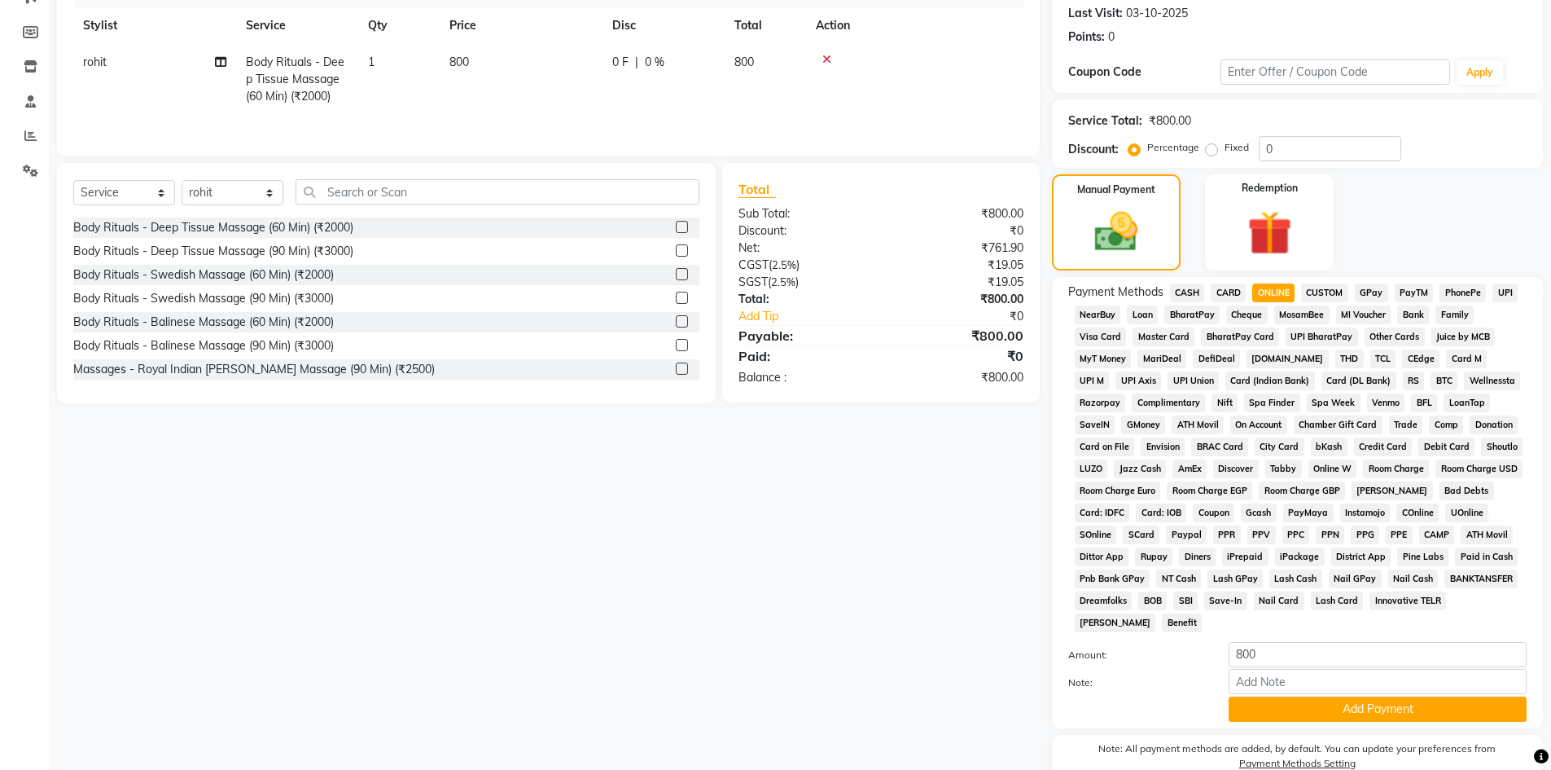
scroll to position [303, 0]
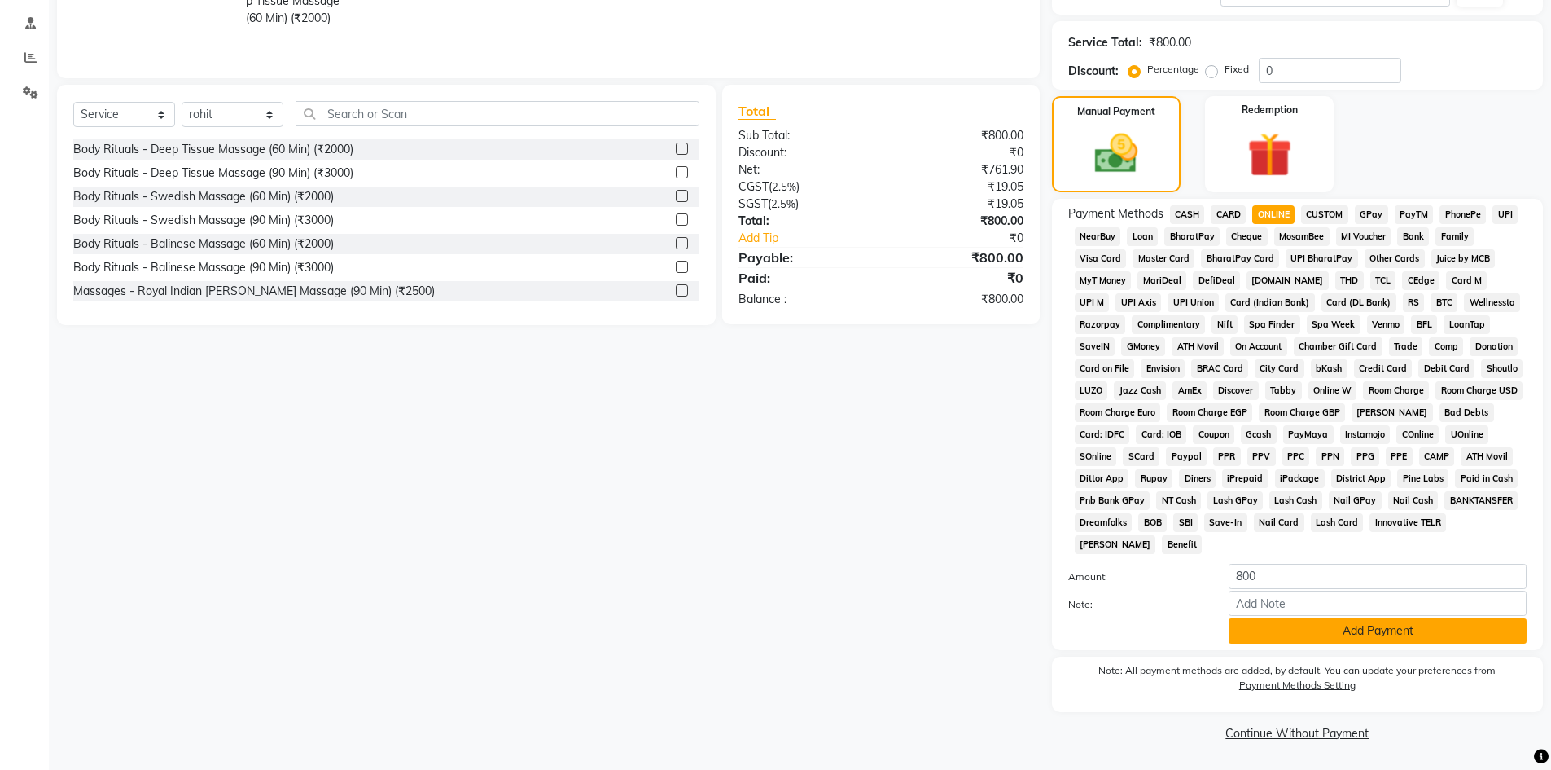
click at [1291, 631] on button "Add Payment" at bounding box center [1378, 630] width 298 height 25
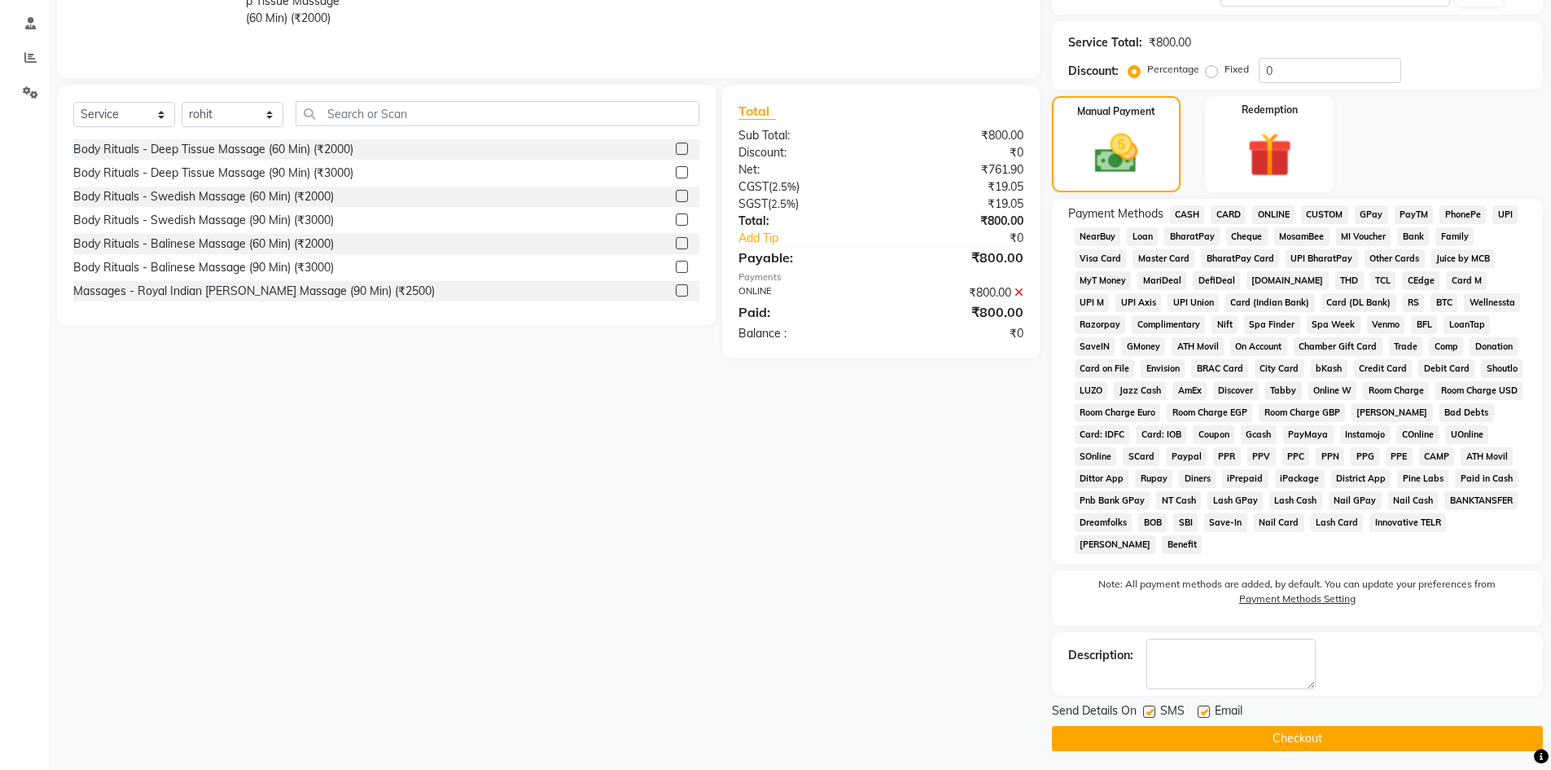
click at [1275, 757] on main "INVOICE PREVIOUS INVOICES Create New Save Client [PHONE_NUMBER] Date [DATE] Inv…" at bounding box center [800, 271] width 1503 height 1007
click at [1275, 744] on button "Checkout" at bounding box center [1297, 738] width 491 height 25
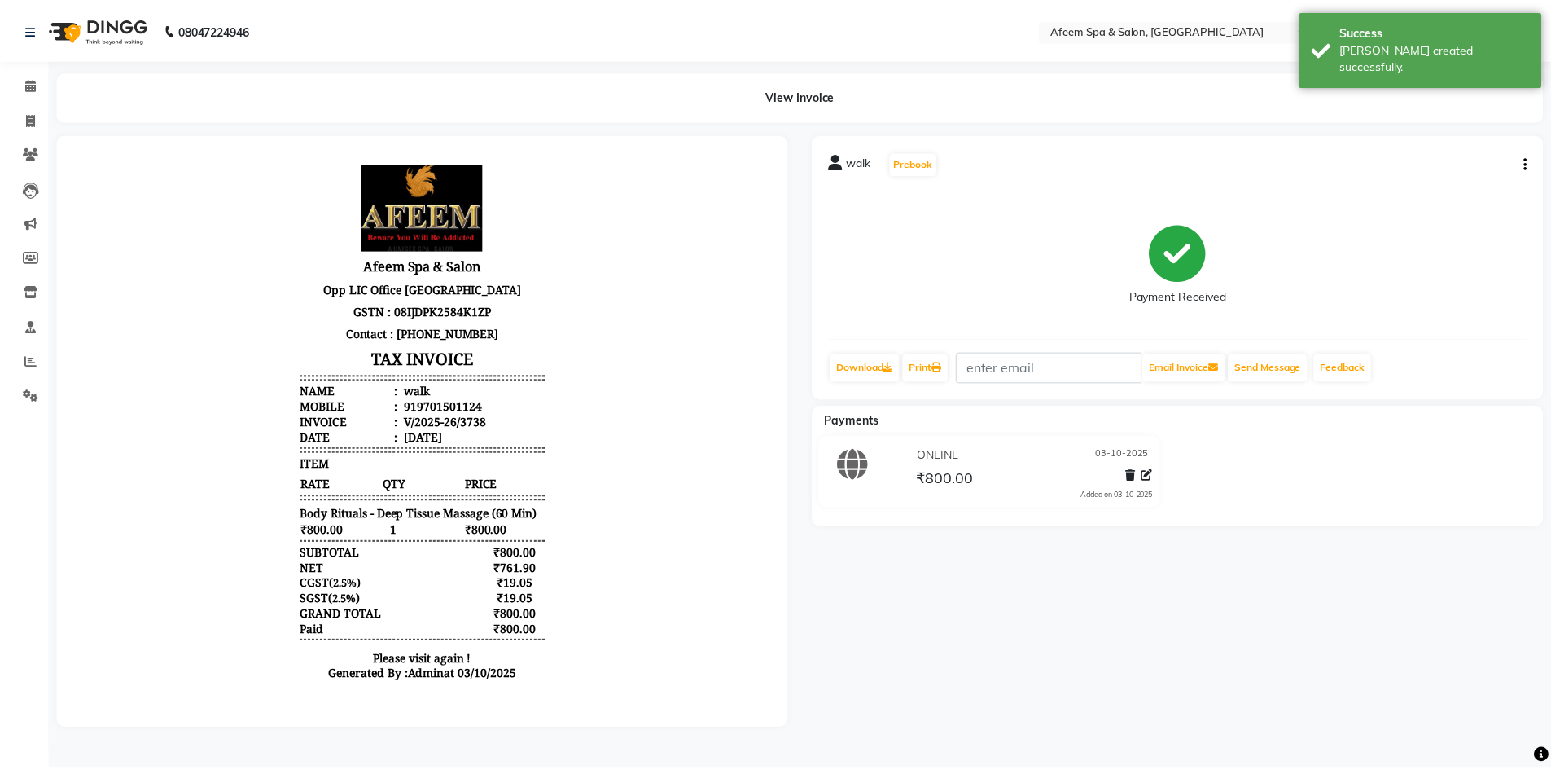
scroll to position [13, 0]
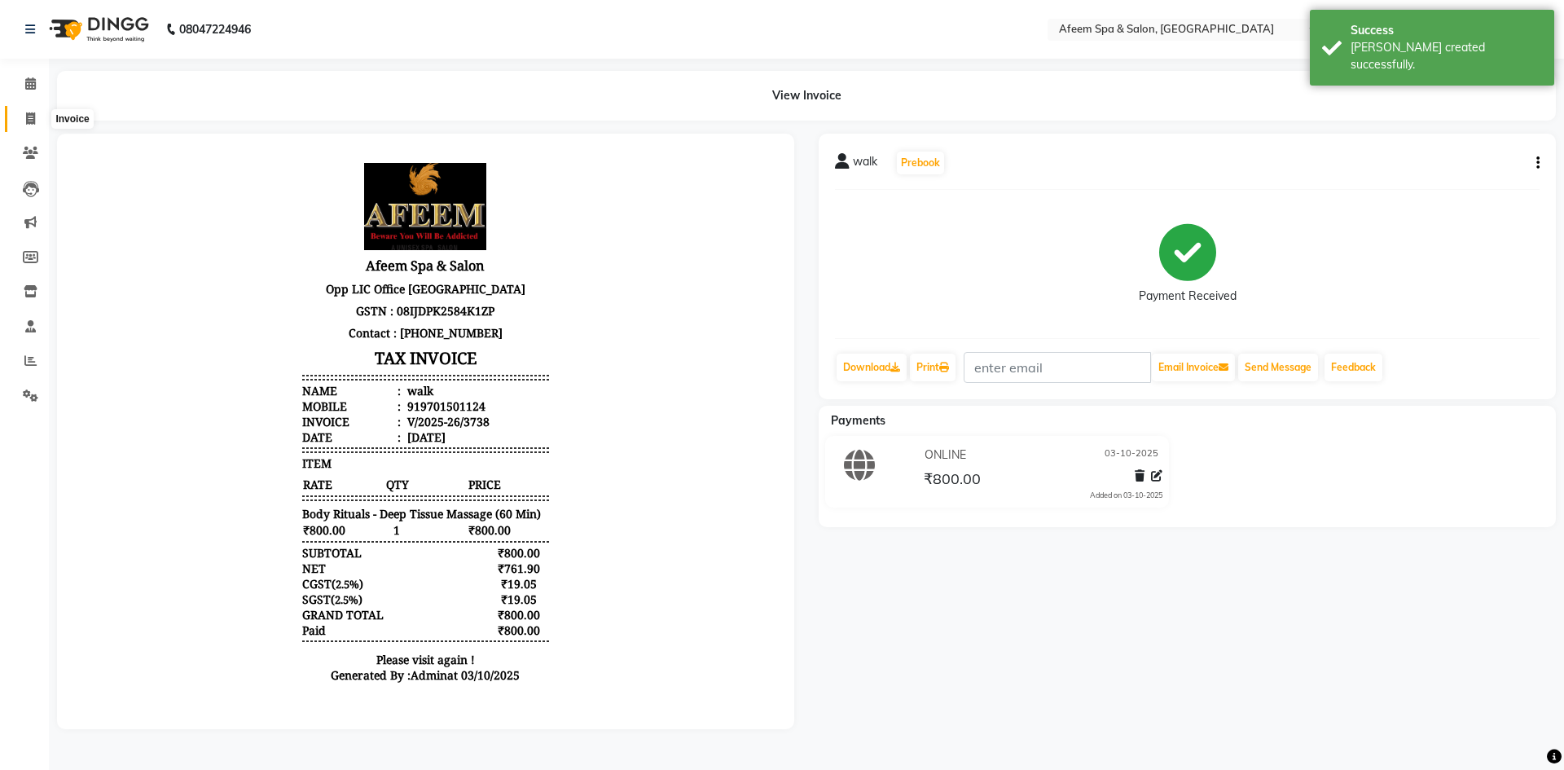
click at [34, 117] on icon at bounding box center [30, 118] width 9 height 12
select select "service"
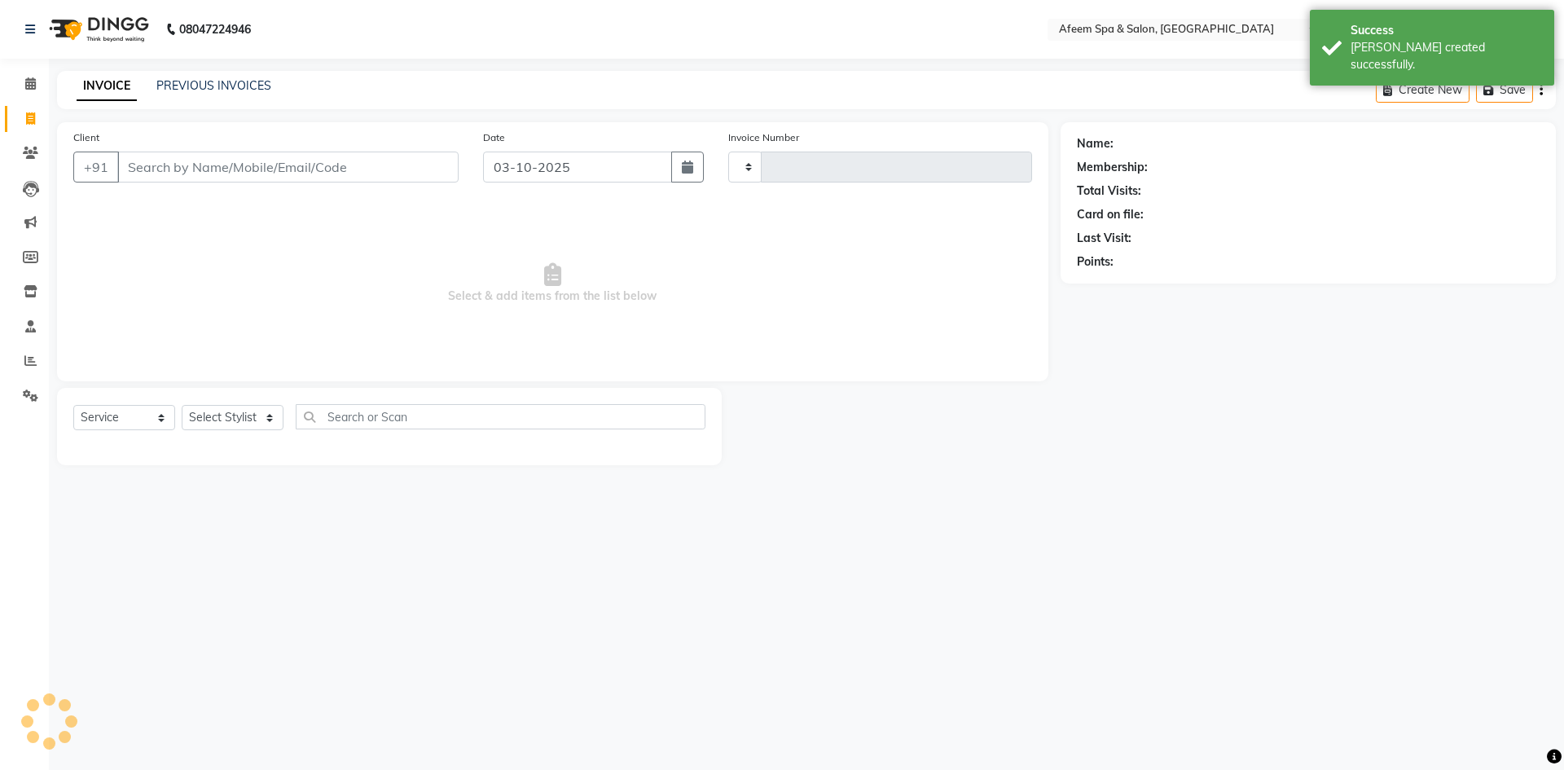
type input "3739"
select select "750"
click at [213, 83] on link "PREVIOUS INVOICES" at bounding box center [213, 85] width 115 height 15
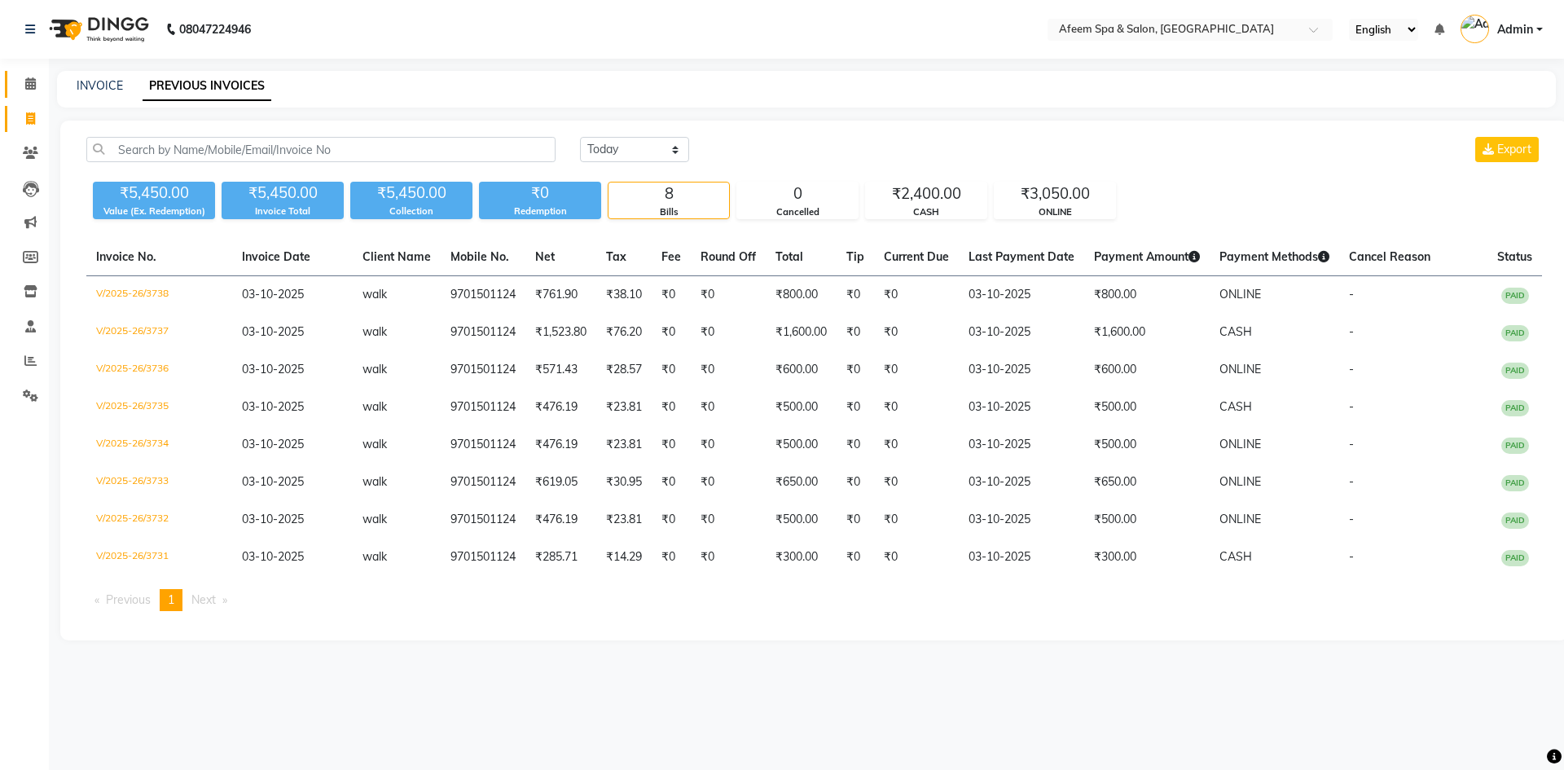
drag, startPoint x: 22, startPoint y: 64, endPoint x: 24, endPoint y: 74, distance: 10.7
click at [22, 71] on div "Calendar Invoice Clients Leads Marketing Members Inventory Staff Reports Settin…" at bounding box center [110, 395] width 220 height 699
click at [29, 153] on icon at bounding box center [30, 153] width 15 height 12
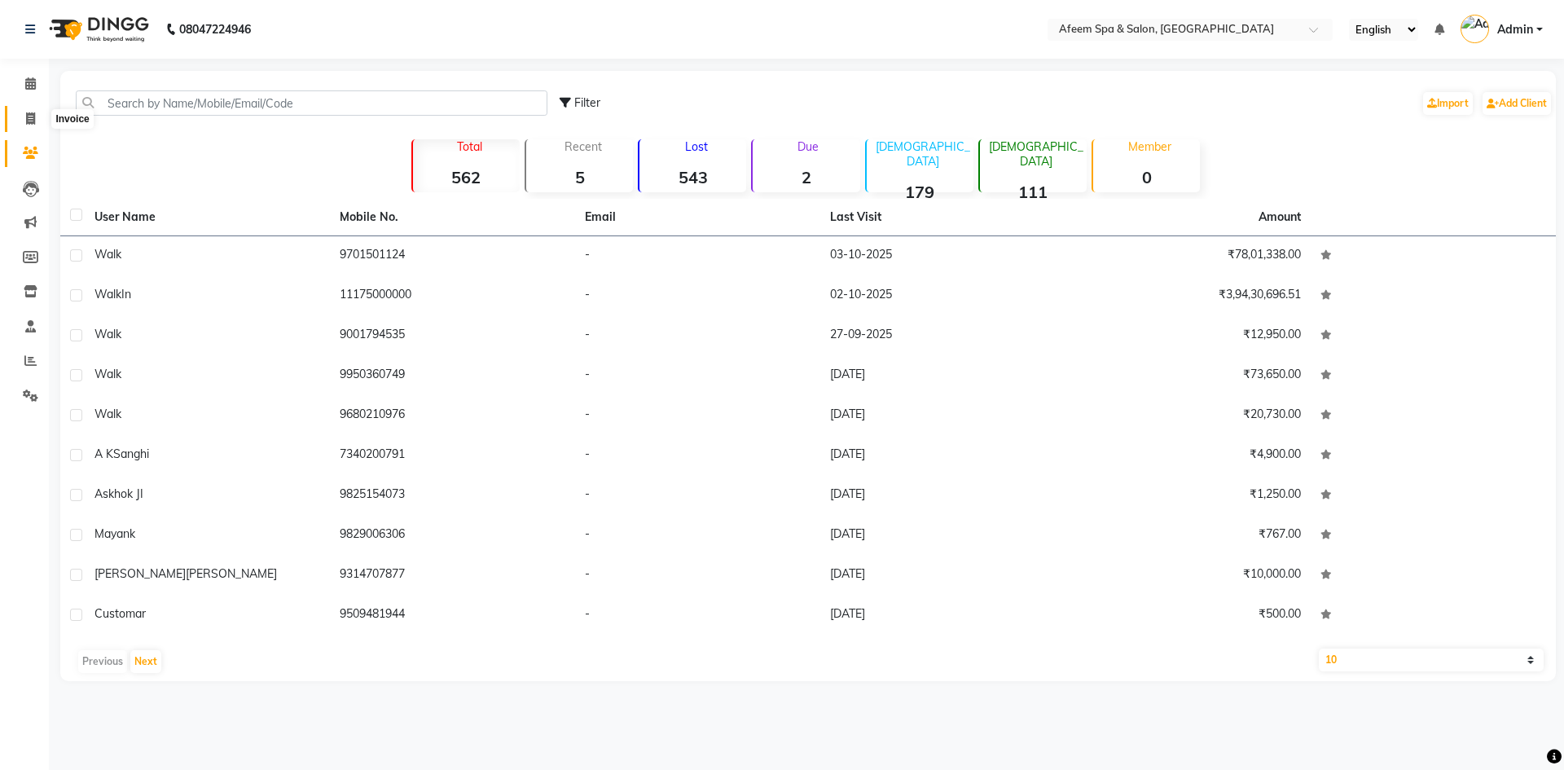
click at [30, 111] on span at bounding box center [30, 119] width 29 height 19
select select "service"
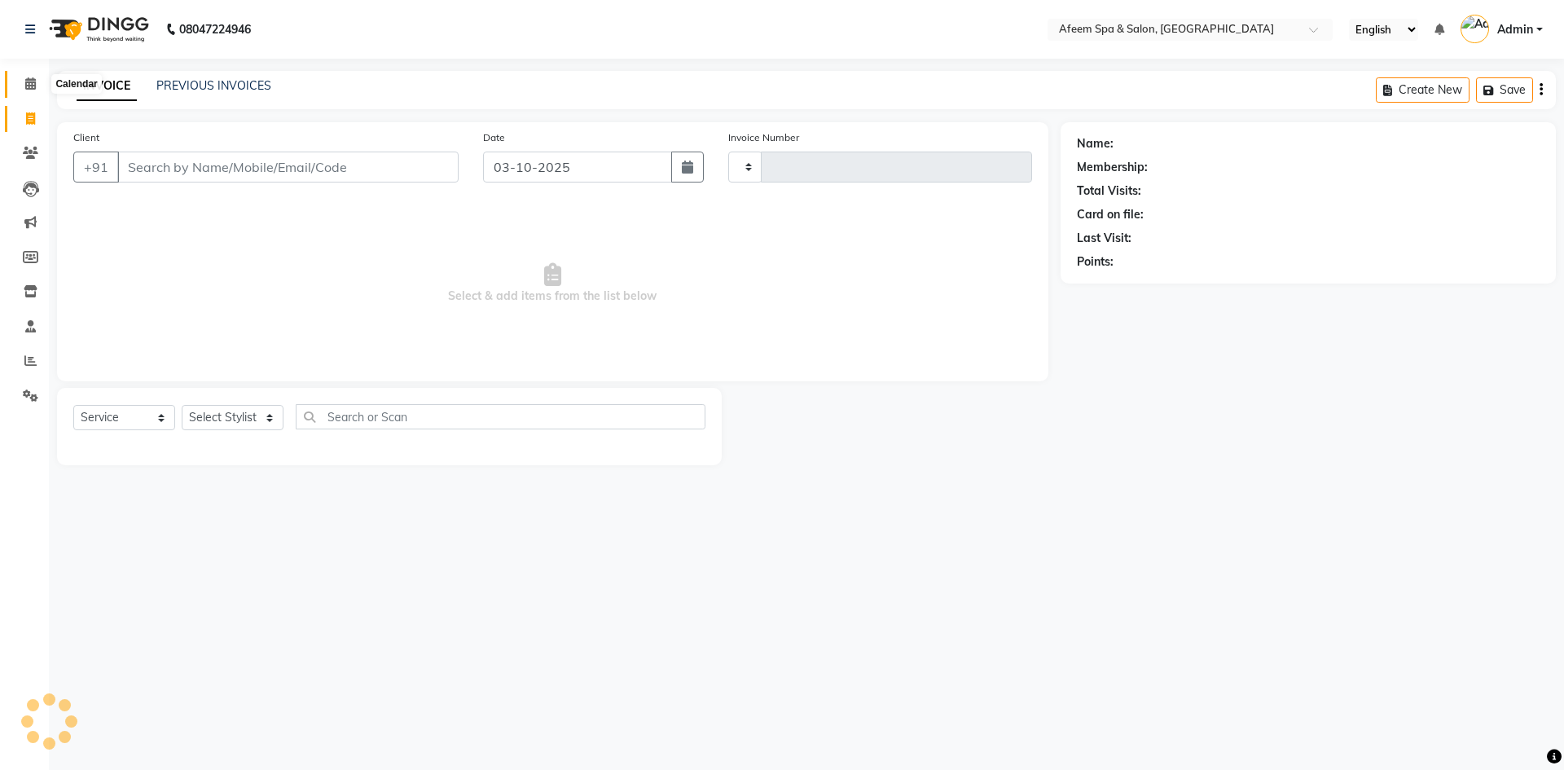
click at [30, 93] on span at bounding box center [30, 84] width 29 height 19
